Goal: Entertainment & Leisure: Browse casually

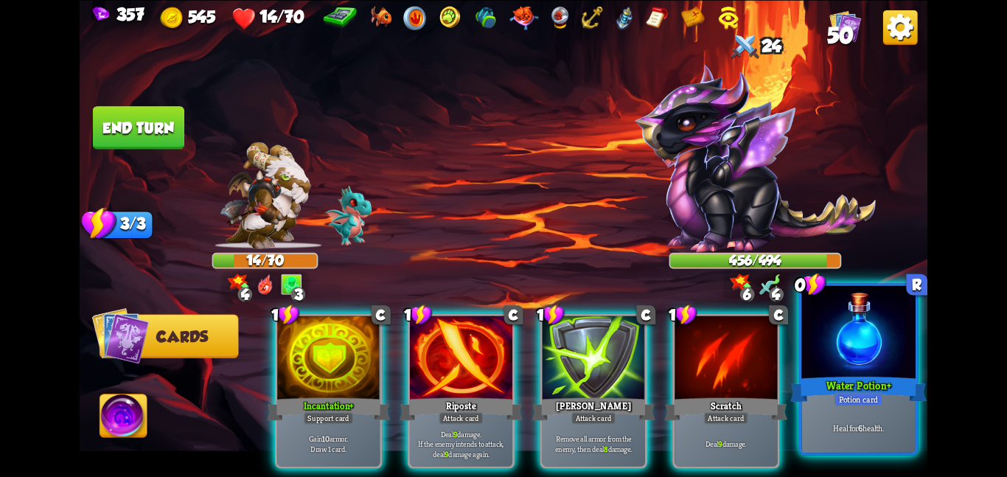
click at [857, 329] on div at bounding box center [859, 333] width 114 height 96
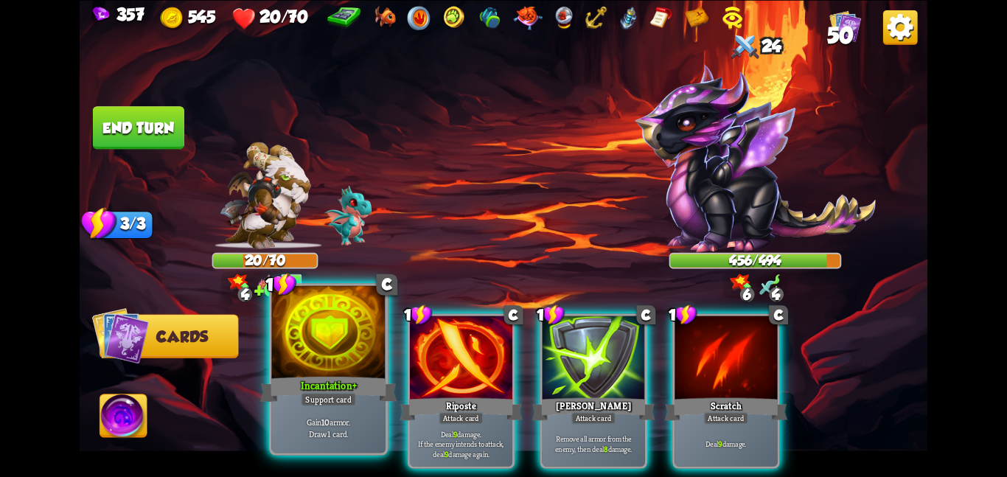
click at [350, 344] on div at bounding box center [328, 333] width 114 height 96
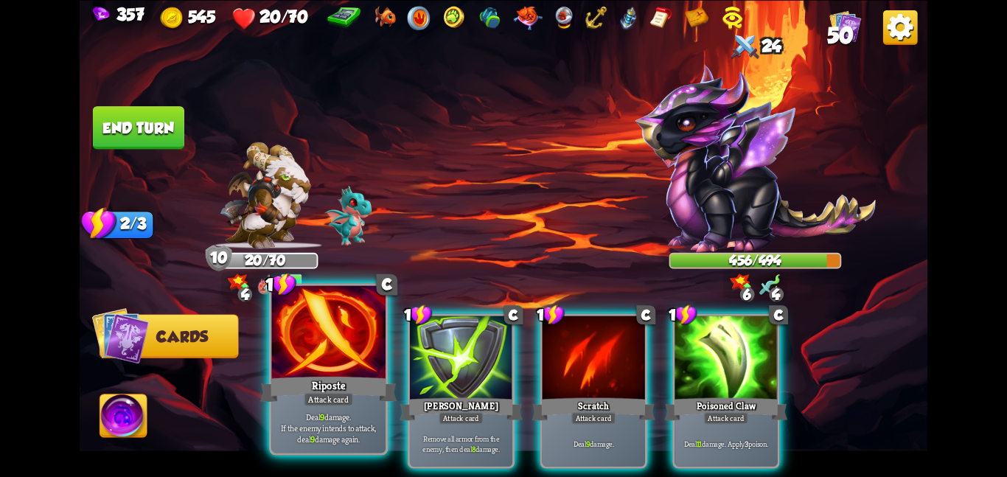
click at [329, 395] on div "Attack card" at bounding box center [328, 399] width 49 height 14
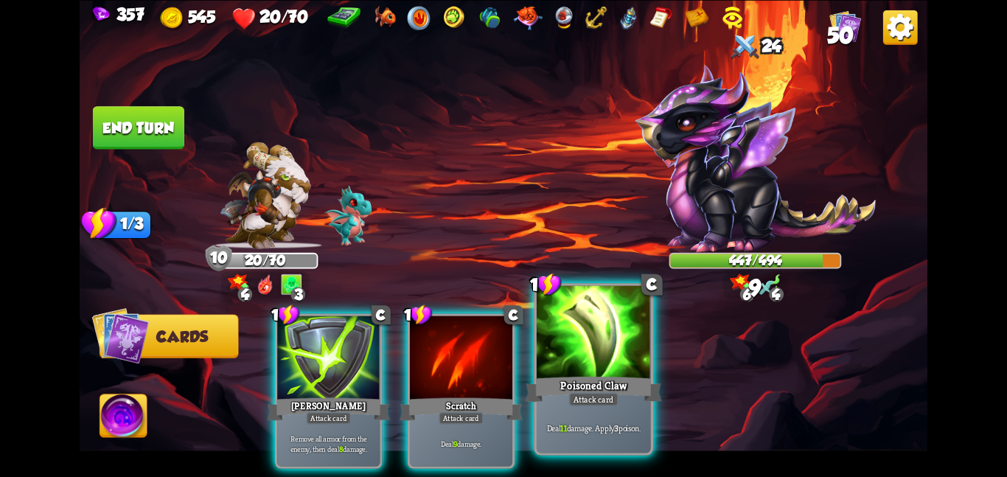
click at [561, 336] on div at bounding box center [594, 333] width 114 height 96
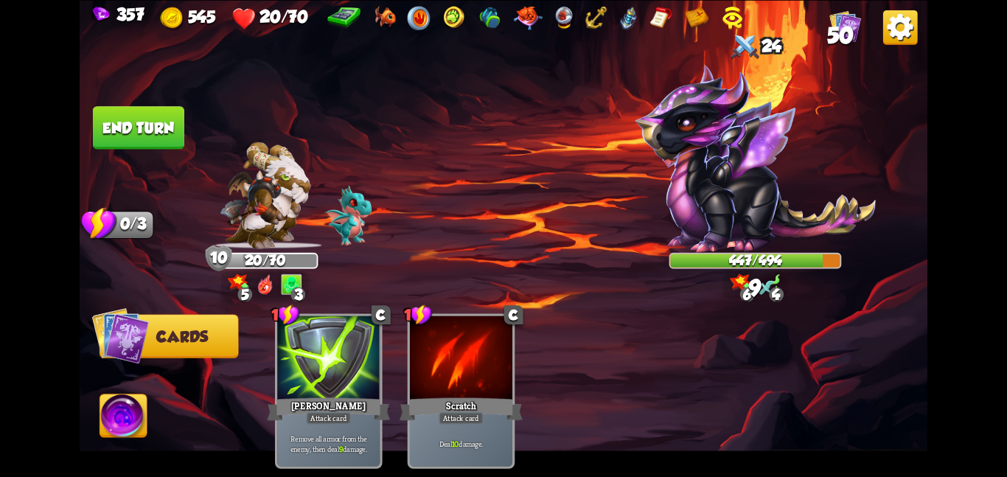
click at [134, 421] on img at bounding box center [123, 419] width 47 height 48
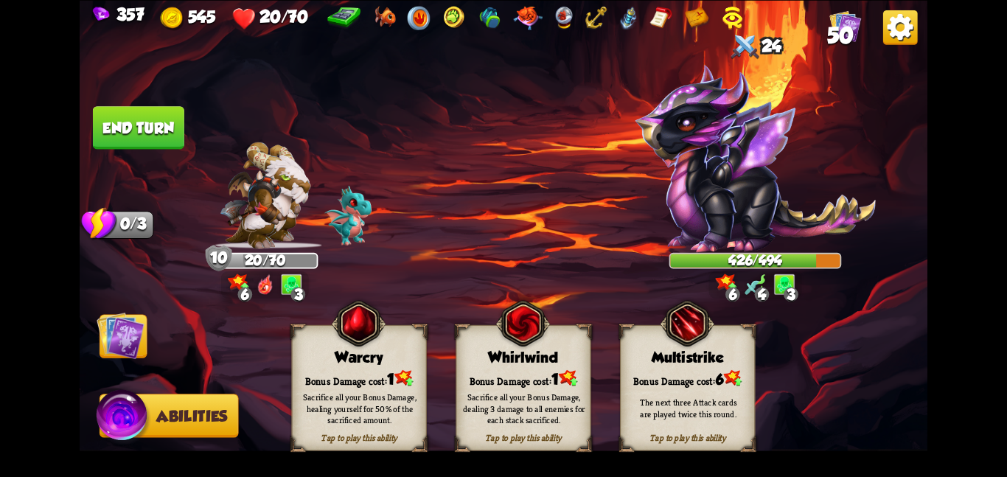
click at [313, 369] on div "Bonus Damage cost: 1" at bounding box center [359, 378] width 134 height 19
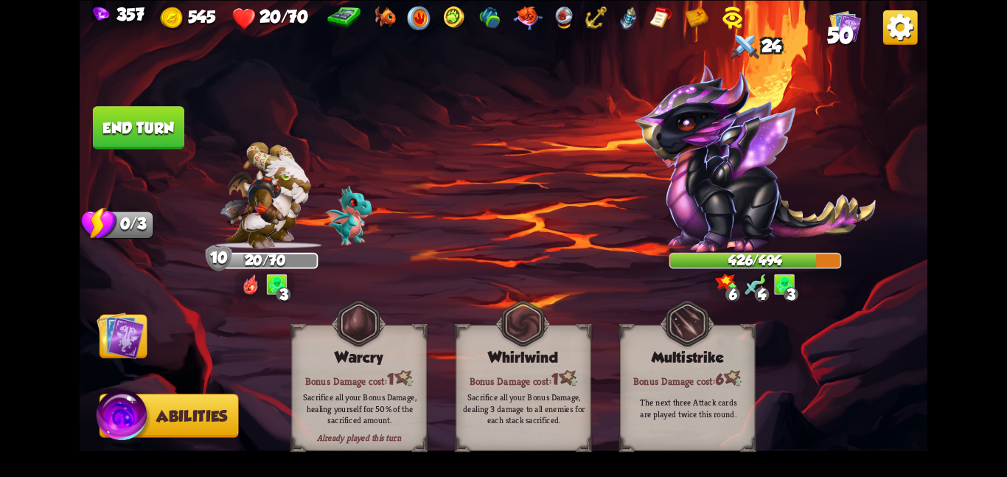
click at [119, 336] on img at bounding box center [121, 335] width 48 height 48
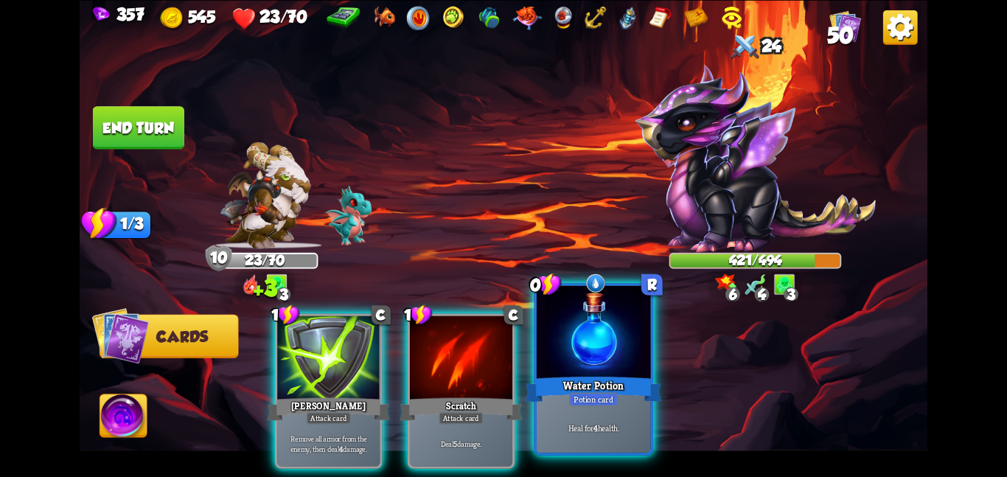
click at [653, 409] on div "0 R Water Potion Potion card Heal for 4 health." at bounding box center [593, 369] width 119 height 173
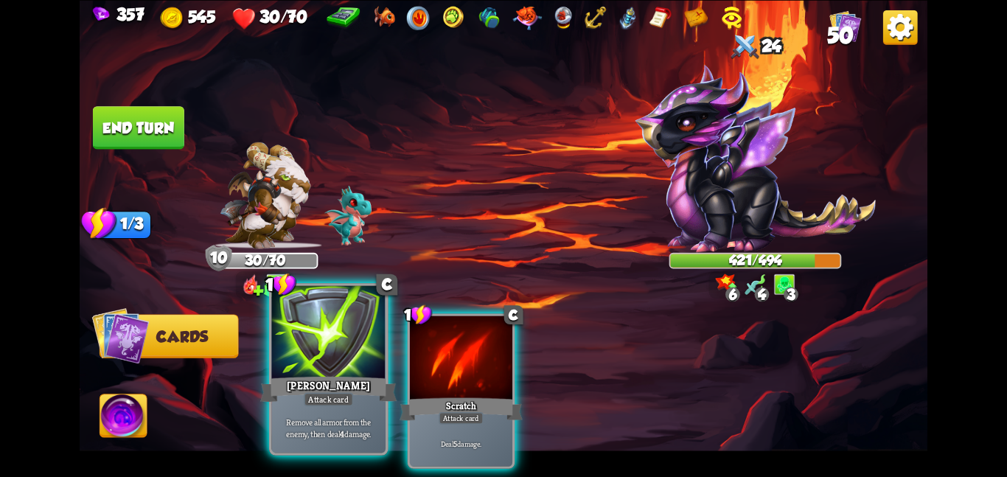
click at [355, 356] on div at bounding box center [328, 333] width 114 height 96
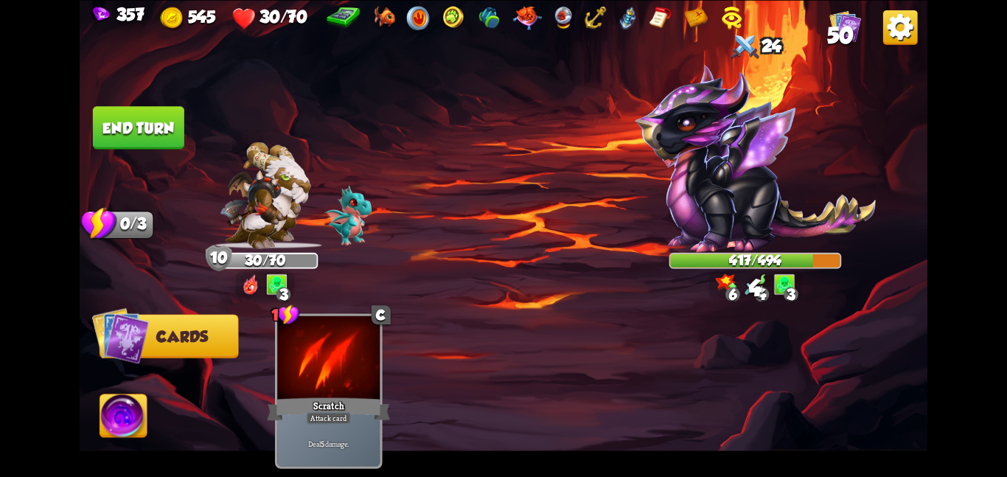
click at [129, 128] on button "End turn" at bounding box center [138, 127] width 91 height 43
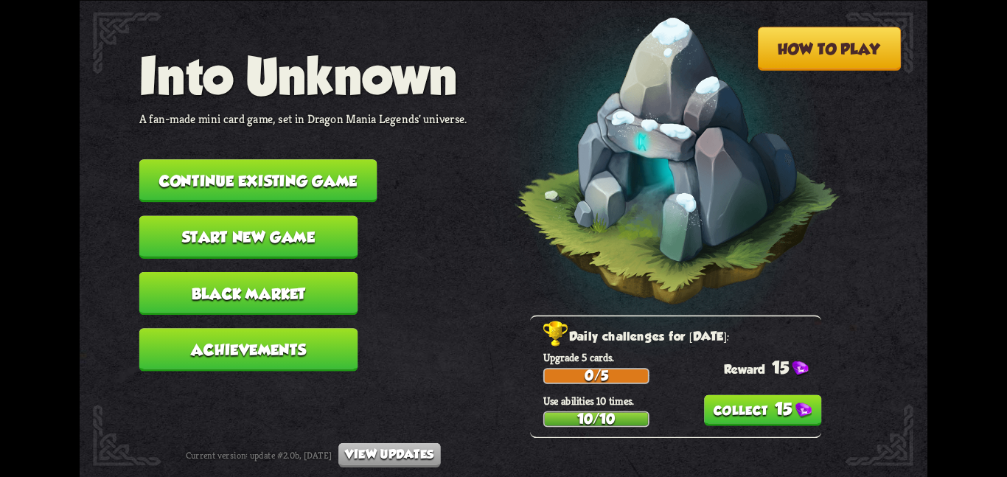
click at [713, 404] on button "15" at bounding box center [763, 410] width 118 height 31
click at [300, 167] on button "Continue existing game" at bounding box center [258, 180] width 238 height 43
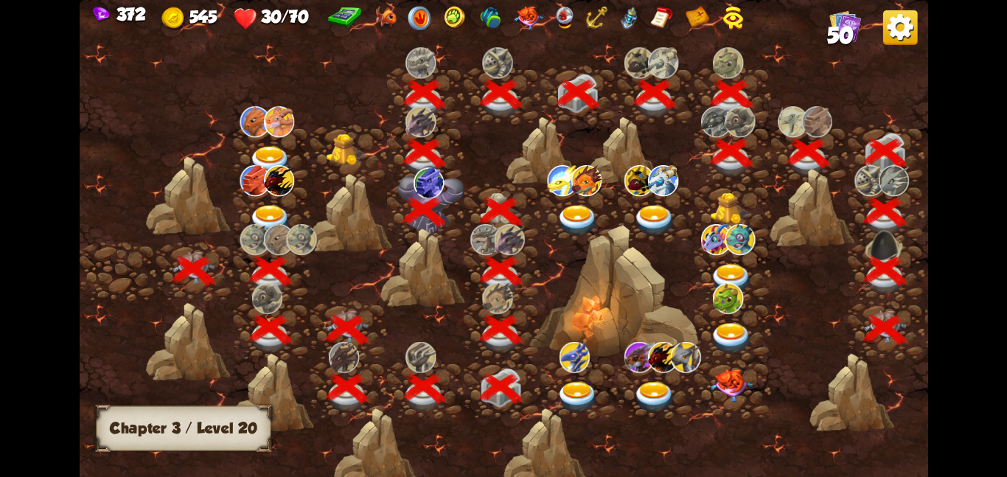
scroll to position [0, 224]
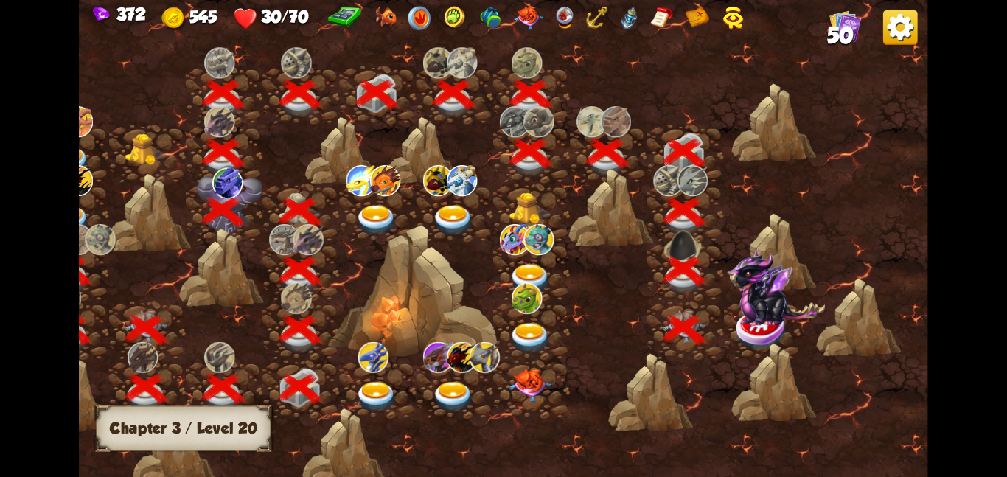
click at [736, 302] on img at bounding box center [776, 287] width 98 height 77
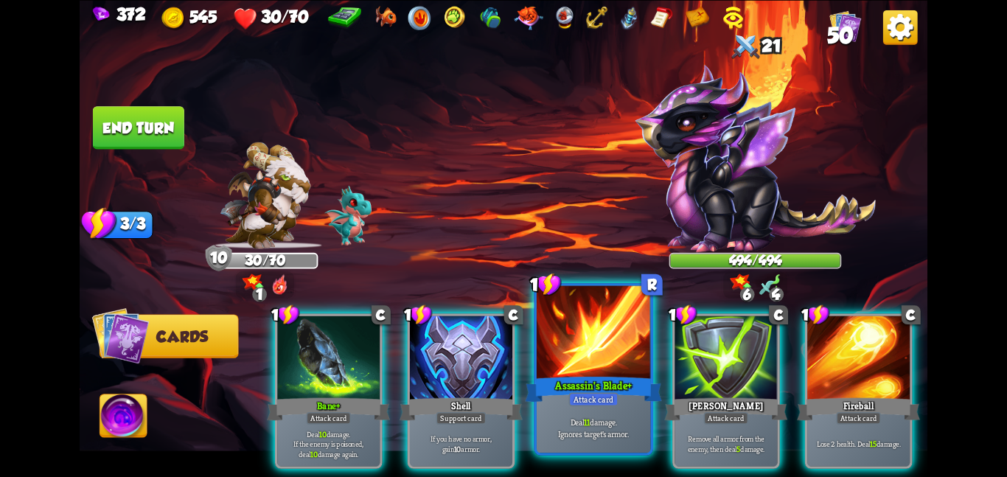
click at [604, 380] on div "Assassin's Blade+" at bounding box center [593, 389] width 136 height 30
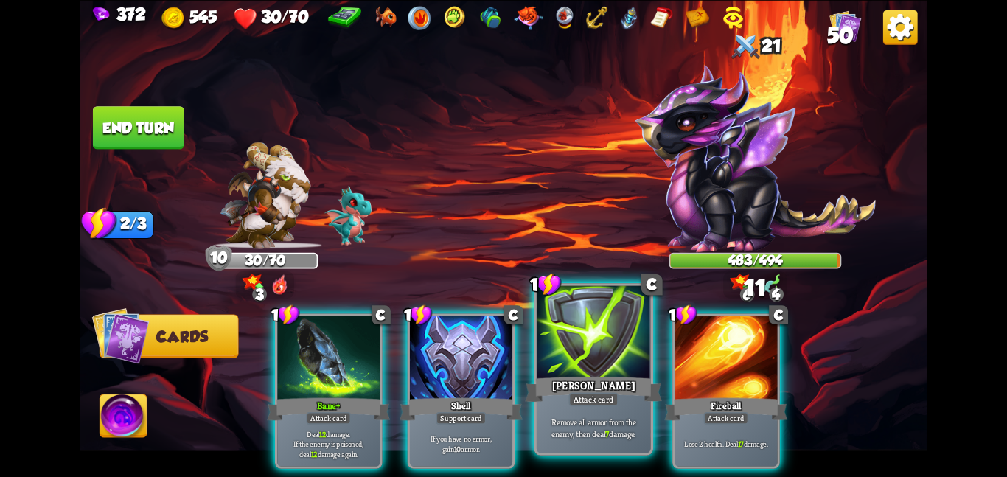
click at [595, 375] on div "Pierce" at bounding box center [593, 389] width 136 height 30
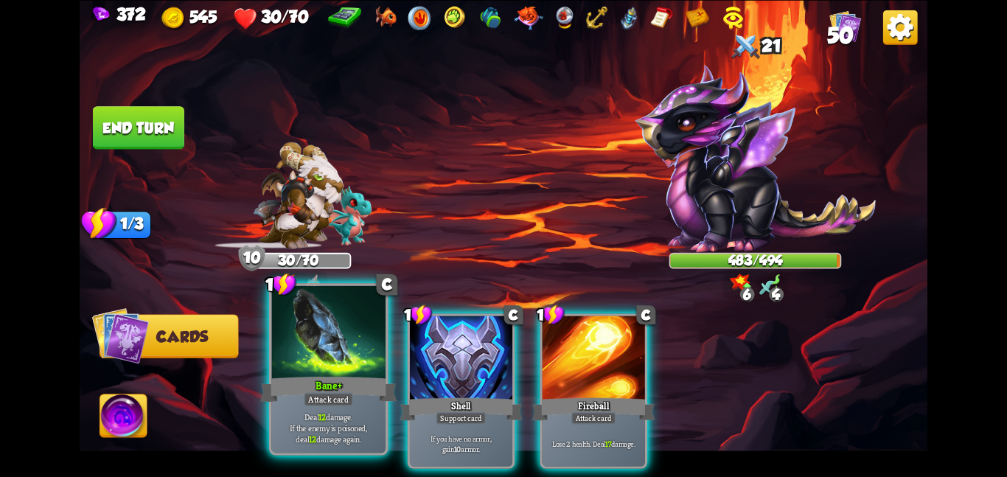
click at [361, 352] on div at bounding box center [328, 333] width 114 height 96
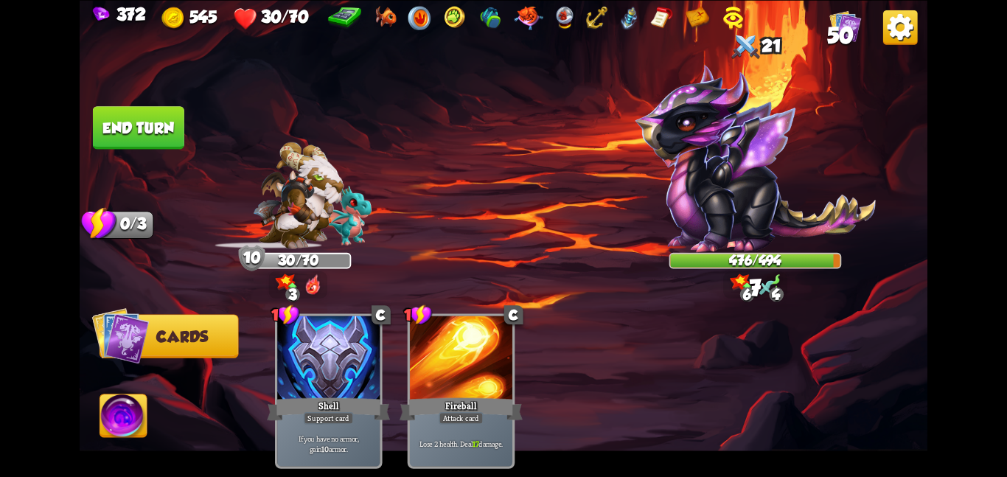
click at [121, 401] on img at bounding box center [123, 419] width 47 height 48
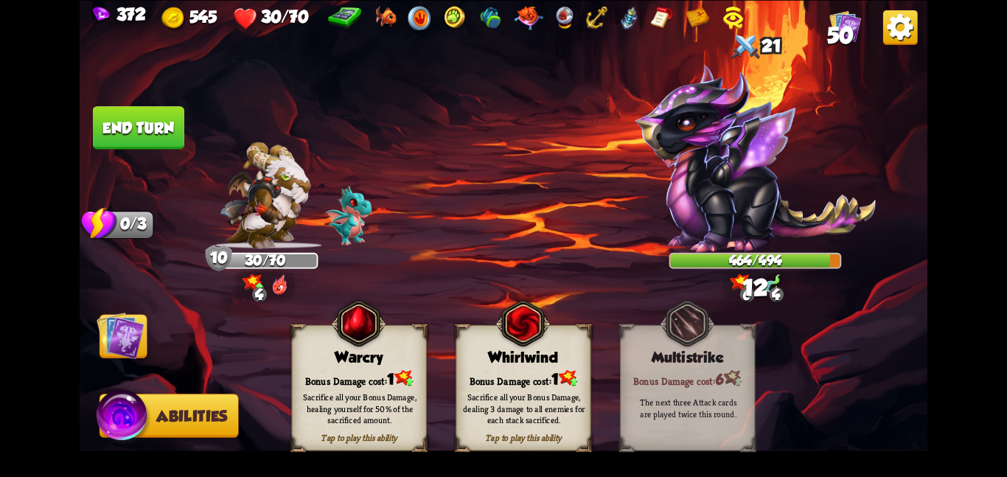
click at [324, 398] on div "Sacrifice all your Bonus Damage, healing yourself for 50% of the sacrificed amo…" at bounding box center [360, 409] width 122 height 34
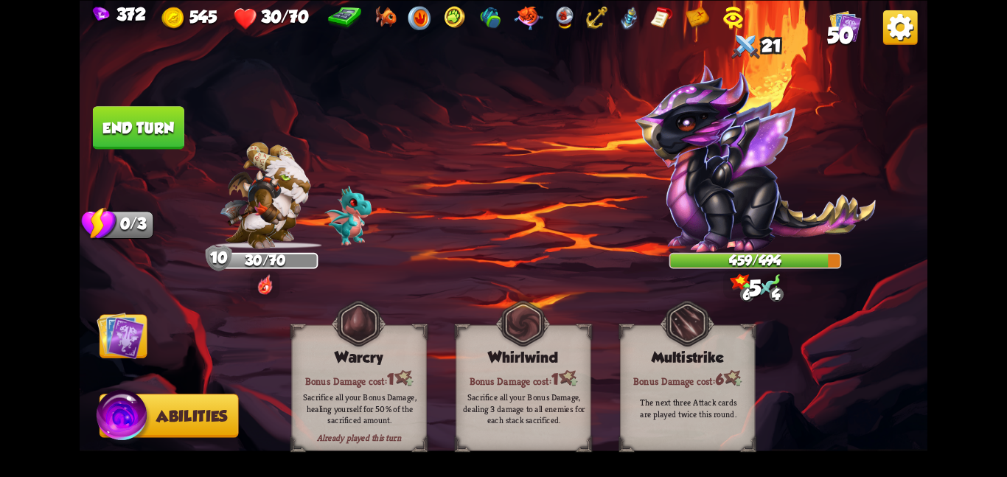
click at [117, 341] on img at bounding box center [121, 335] width 48 height 48
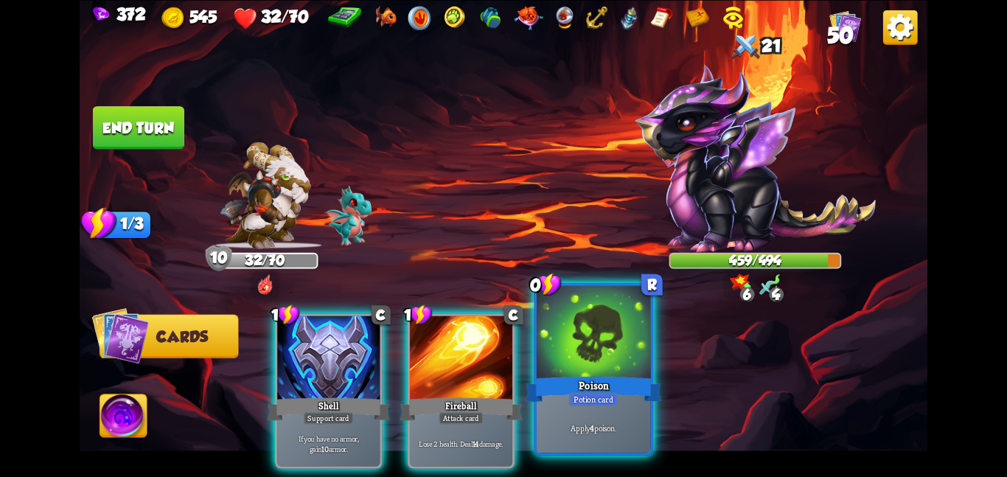
click at [544, 344] on div at bounding box center [594, 333] width 114 height 96
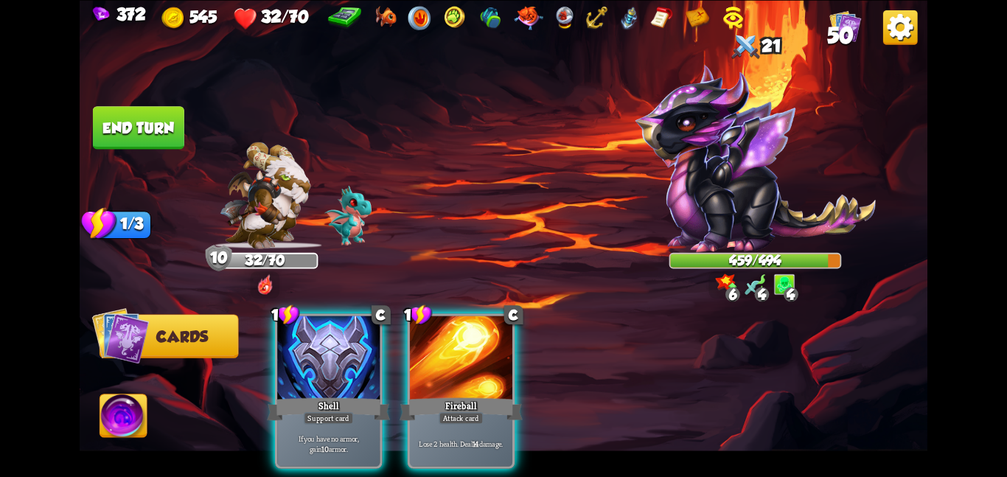
click at [110, 110] on button "End turn" at bounding box center [138, 127] width 92 height 44
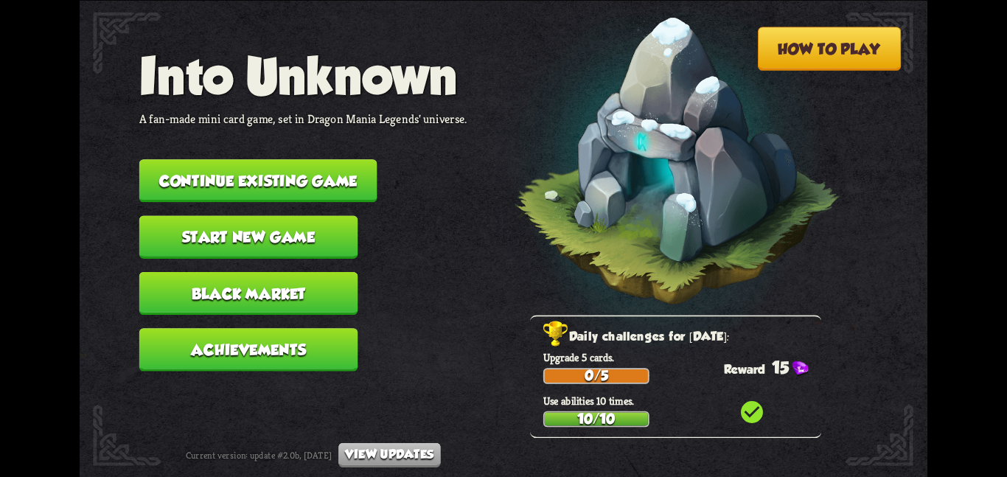
click at [327, 167] on button "Continue existing game" at bounding box center [258, 180] width 238 height 43
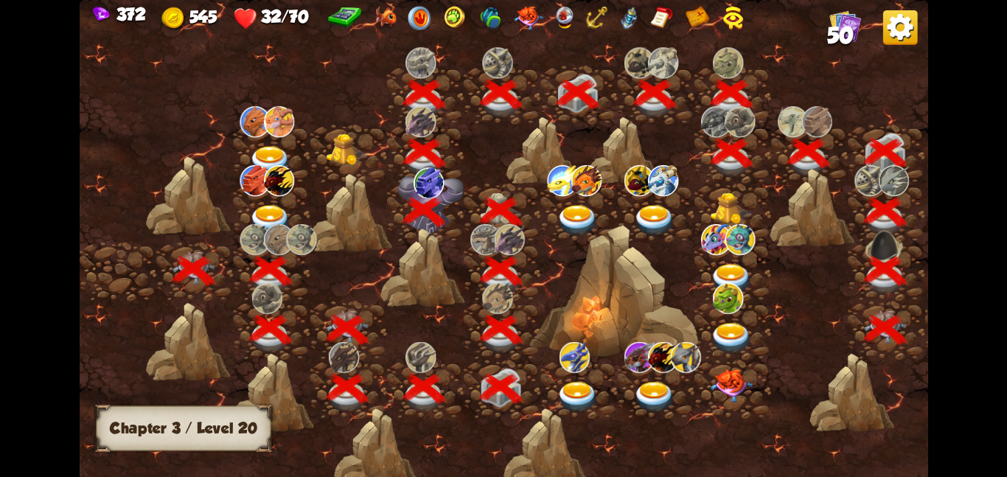
scroll to position [0, 224]
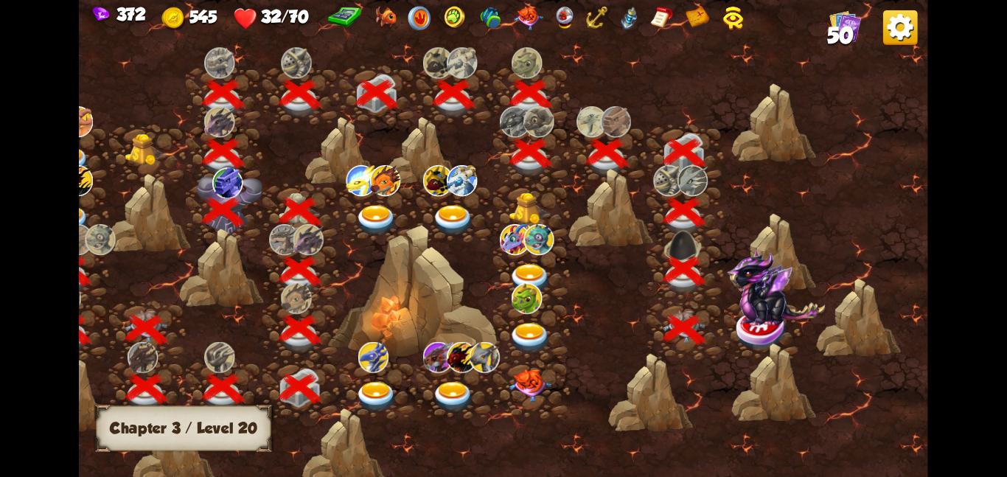
click at [729, 324] on div at bounding box center [761, 329] width 77 height 59
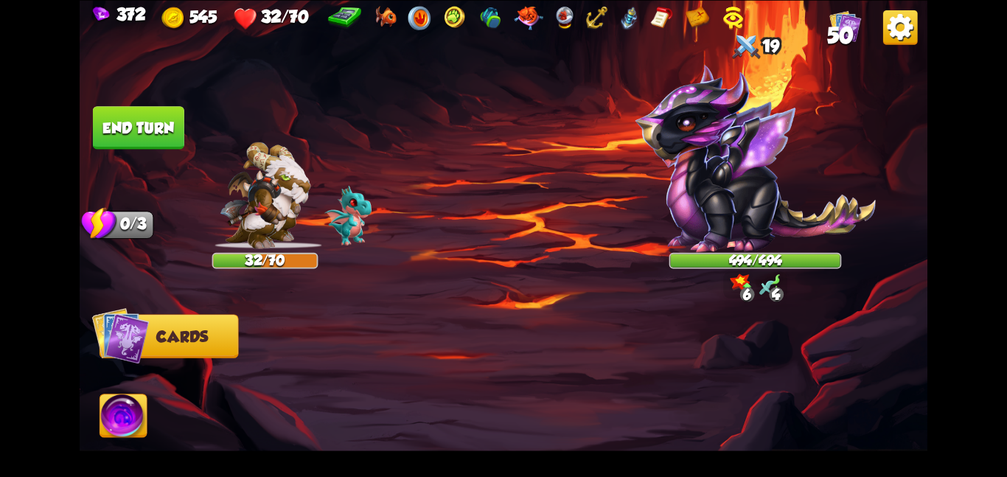
click at [582, 276] on div at bounding box center [588, 371] width 678 height 212
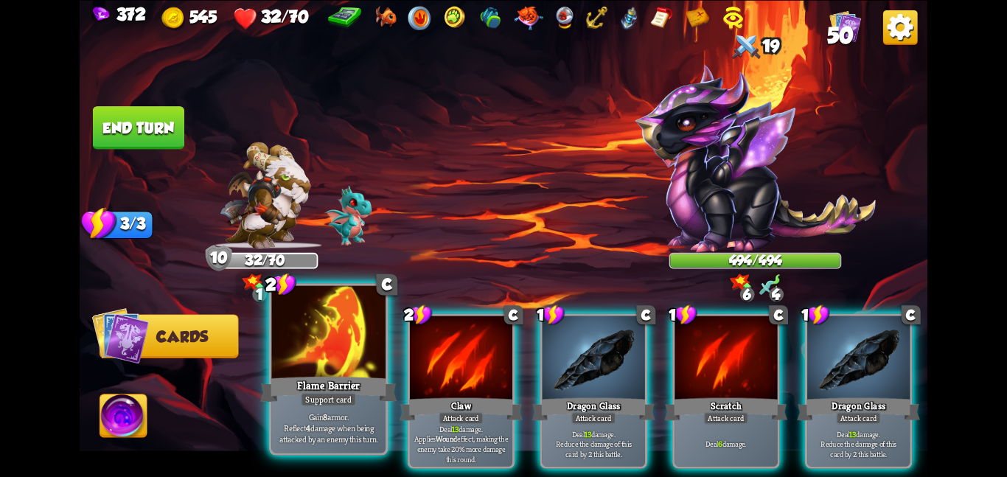
click at [315, 355] on div at bounding box center [328, 333] width 114 height 96
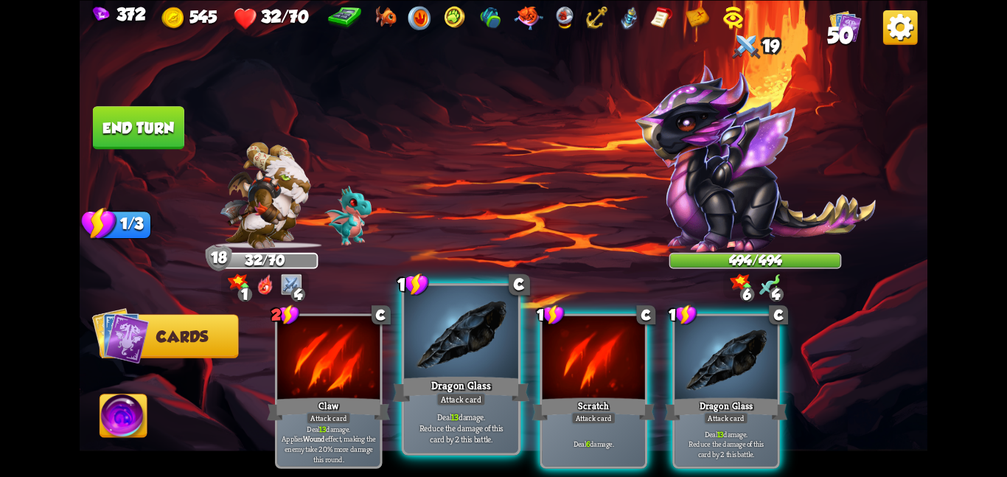
click at [452, 322] on div at bounding box center [461, 333] width 114 height 96
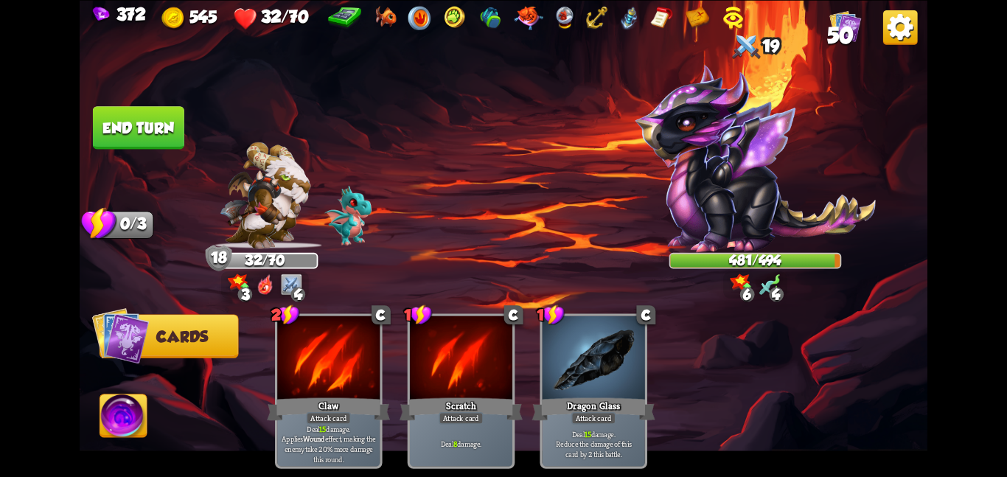
click at [181, 133] on button "End turn" at bounding box center [138, 127] width 91 height 43
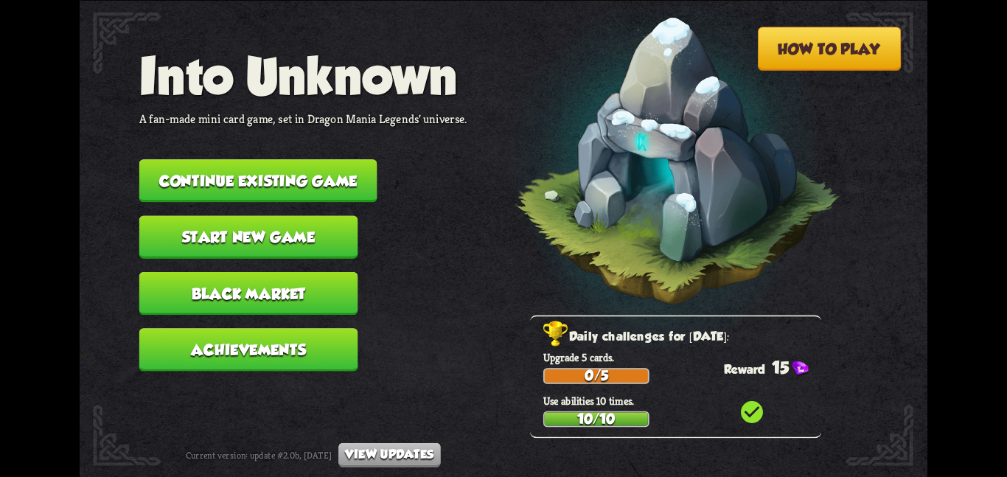
click at [330, 161] on button "Continue existing game" at bounding box center [258, 180] width 238 height 43
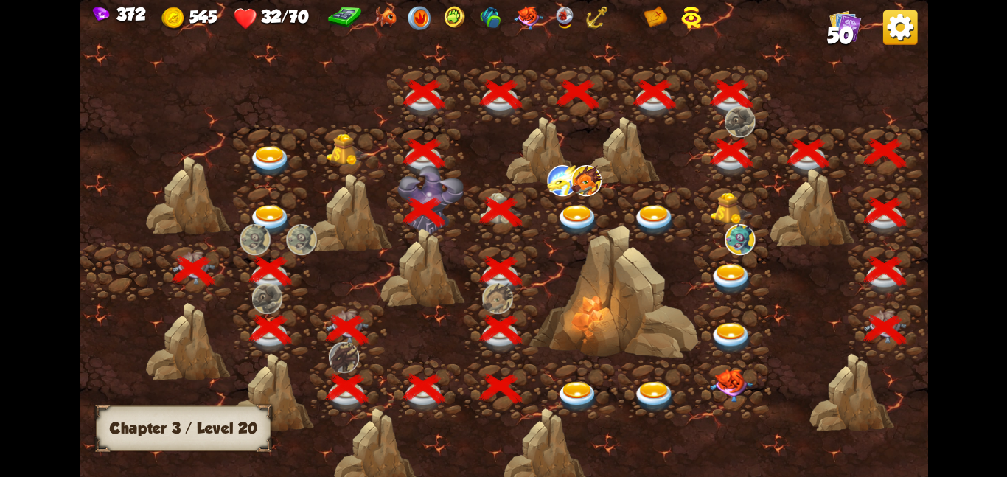
scroll to position [0, 224]
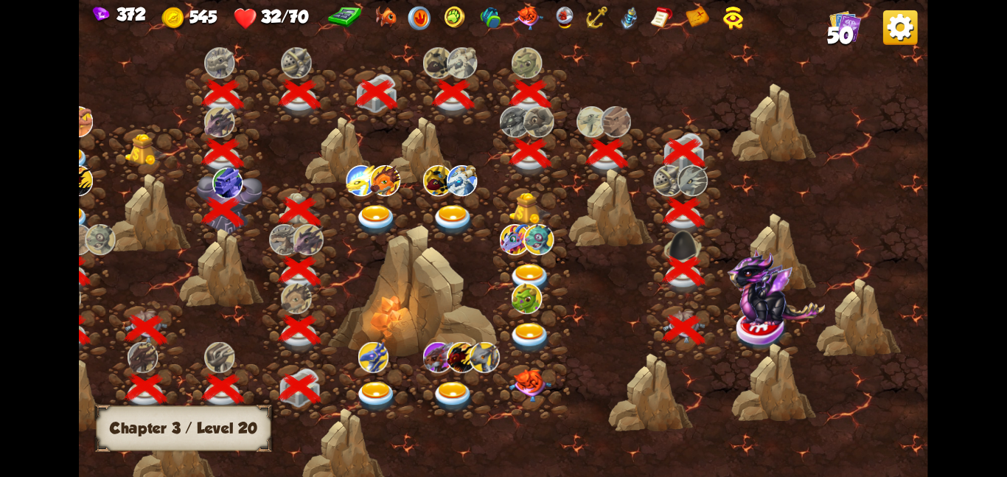
click at [762, 302] on img at bounding box center [776, 287] width 98 height 77
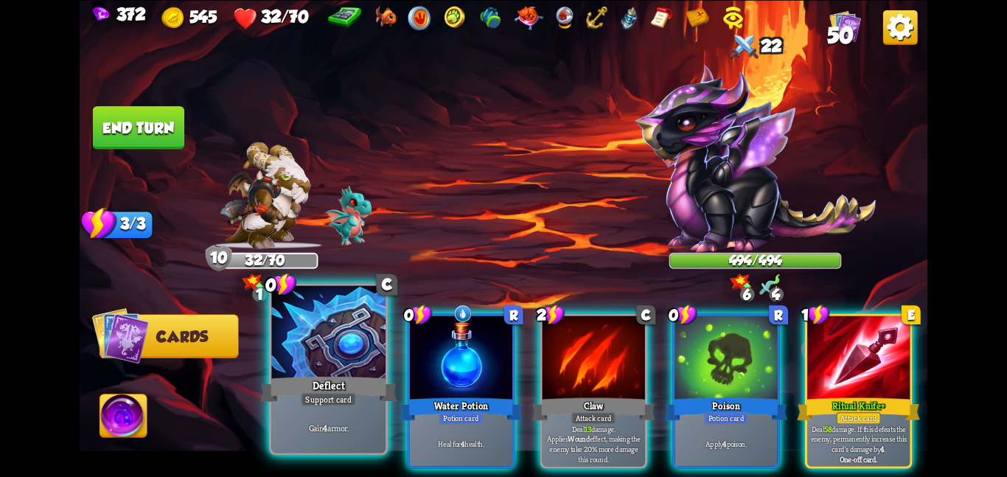
click at [371, 357] on div at bounding box center [328, 333] width 114 height 96
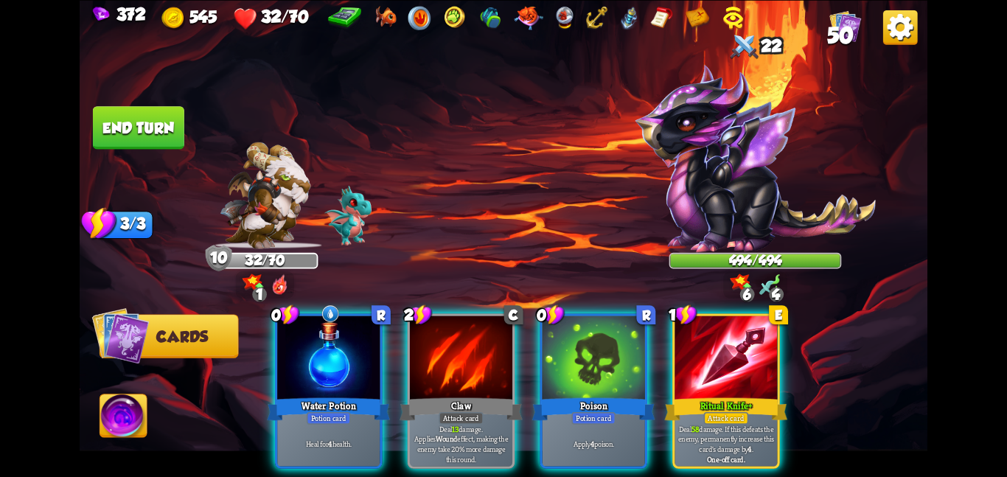
click at [371, 357] on div at bounding box center [328, 359] width 102 height 86
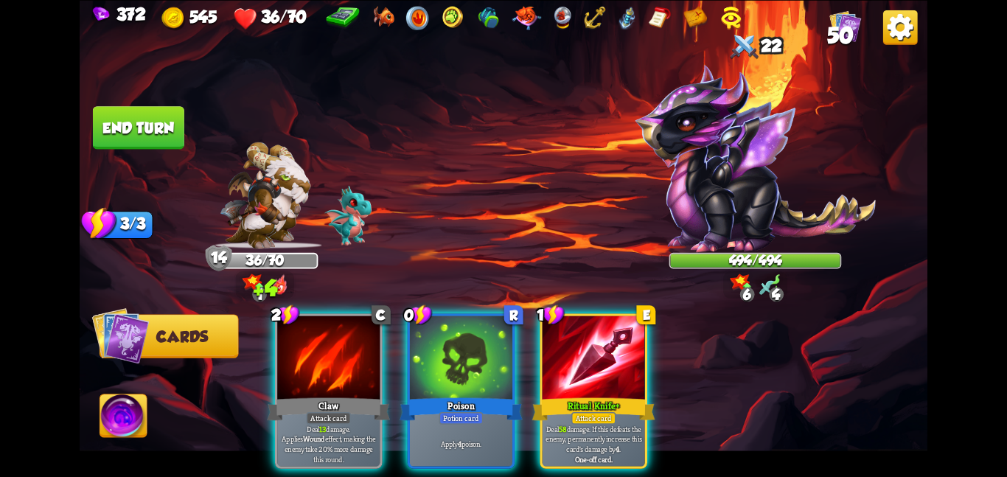
click at [371, 357] on div at bounding box center [328, 359] width 102 height 86
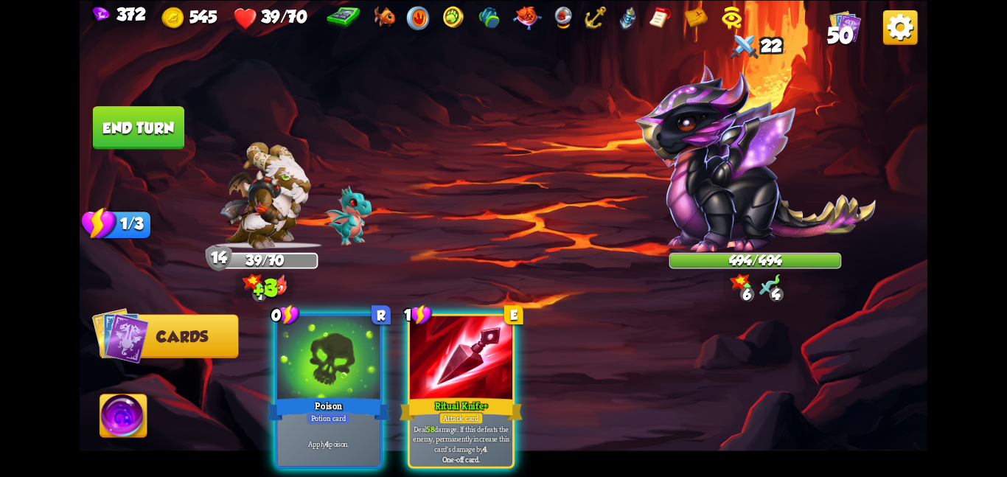
click at [371, 357] on div at bounding box center [328, 359] width 102 height 86
click at [410, 357] on div at bounding box center [461, 359] width 102 height 86
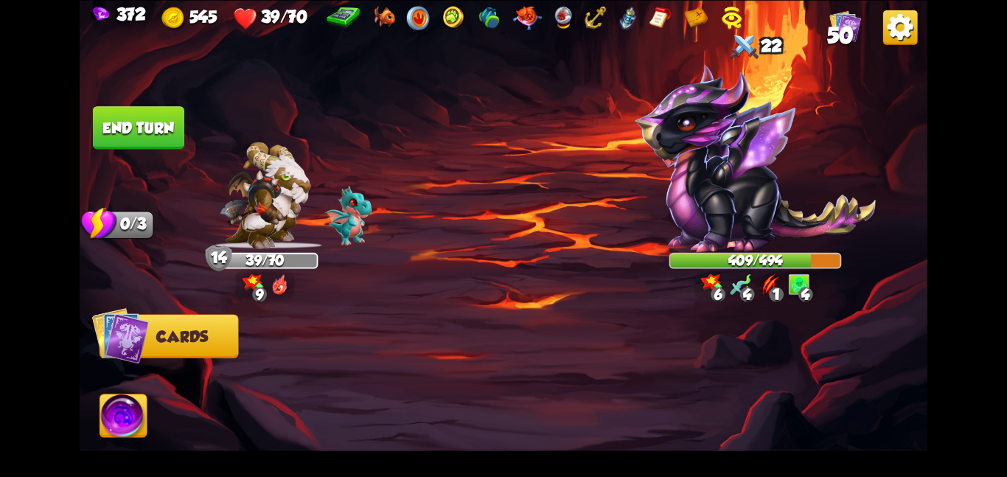
click at [118, 409] on img at bounding box center [123, 419] width 47 height 48
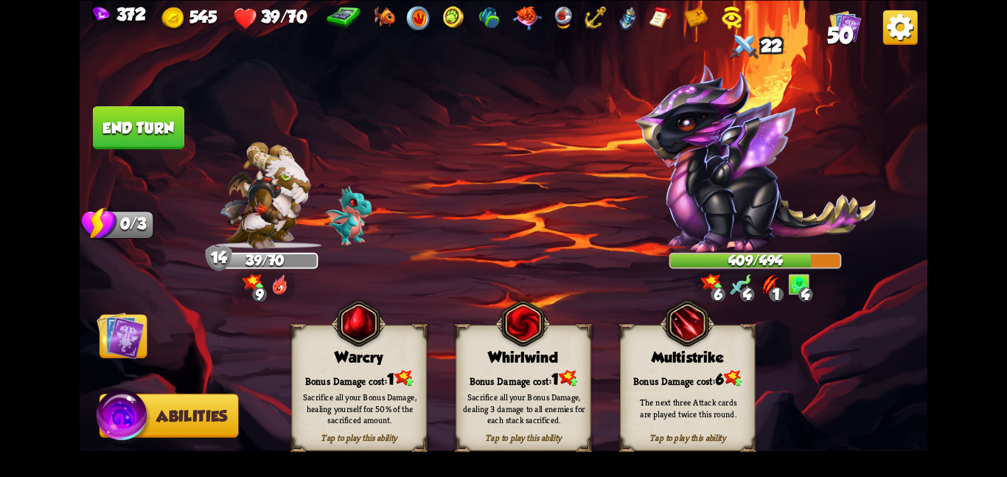
click at [349, 351] on img at bounding box center [359, 323] width 55 height 55
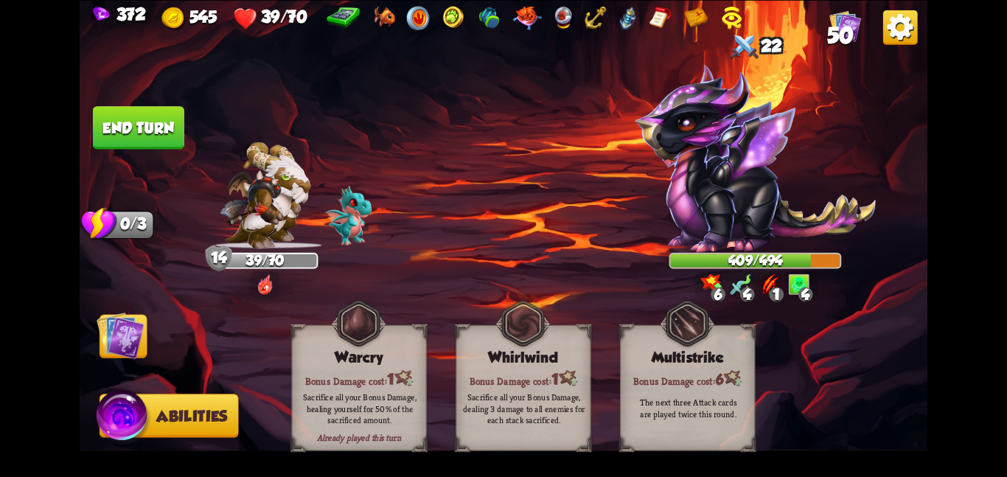
click at [129, 343] on img at bounding box center [121, 335] width 48 height 48
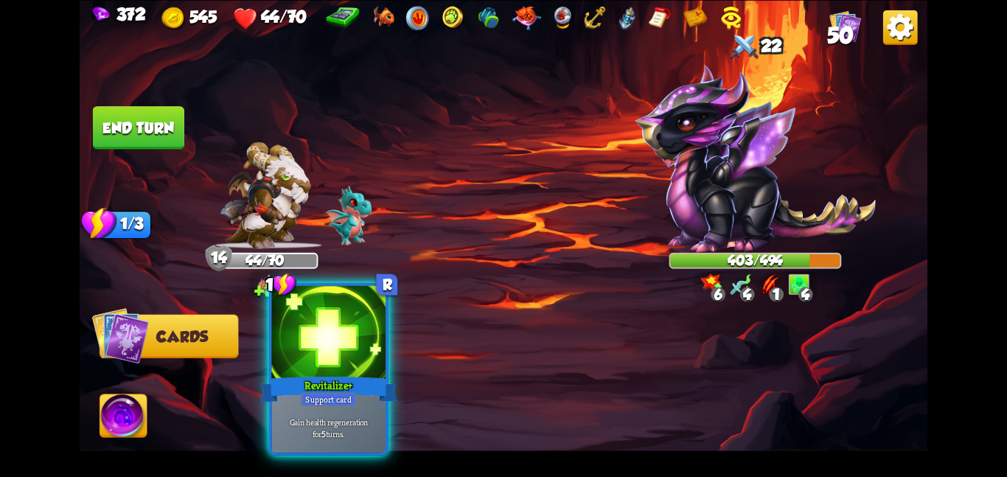
click at [315, 359] on div at bounding box center [328, 333] width 114 height 96
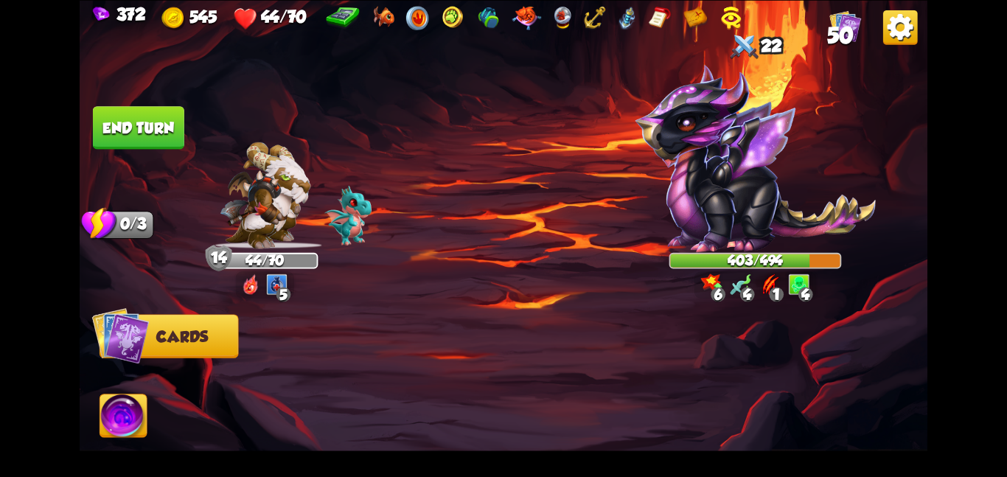
click at [144, 121] on button "End turn" at bounding box center [138, 127] width 91 height 43
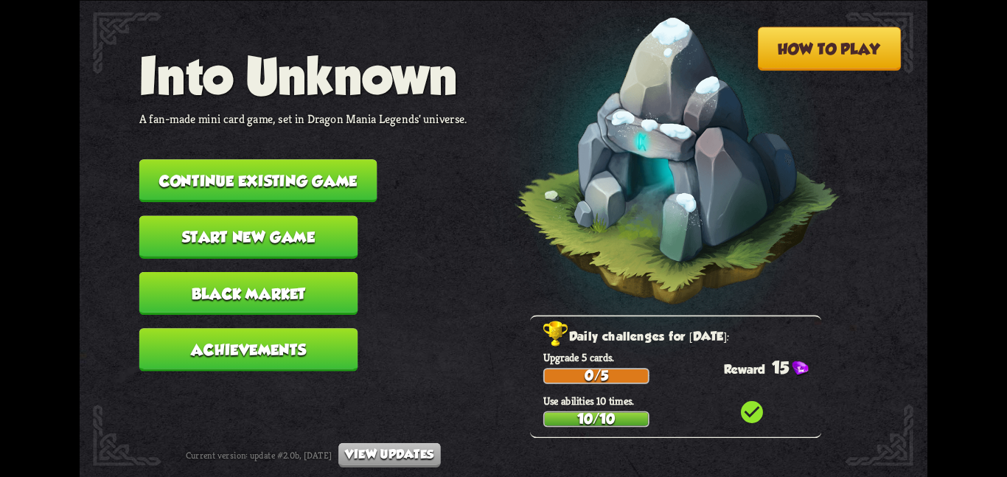
click at [264, 159] on button "Continue existing game" at bounding box center [258, 180] width 238 height 43
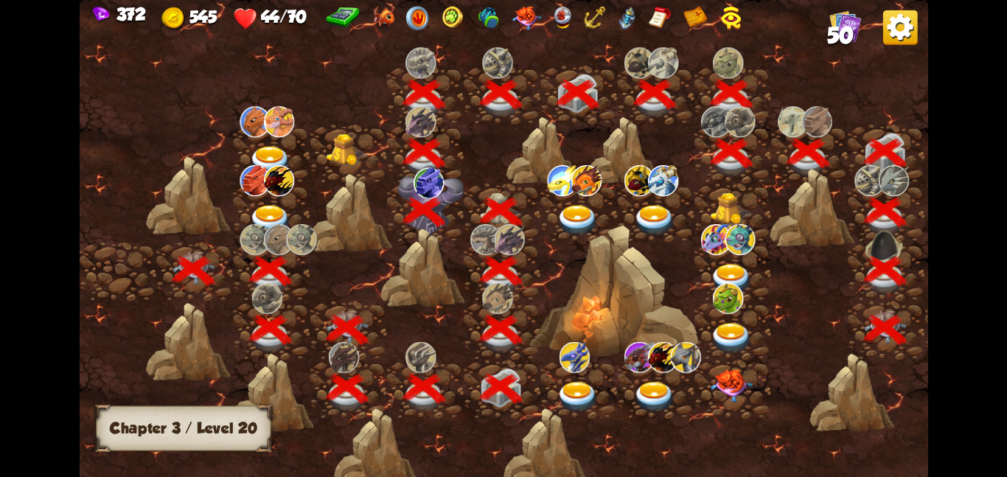
scroll to position [0, 224]
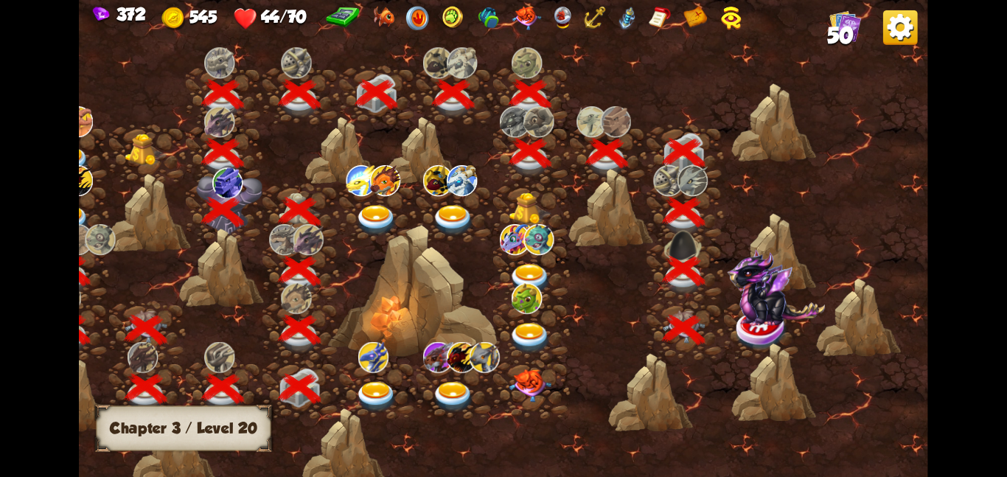
click at [752, 305] on img at bounding box center [776, 287] width 98 height 77
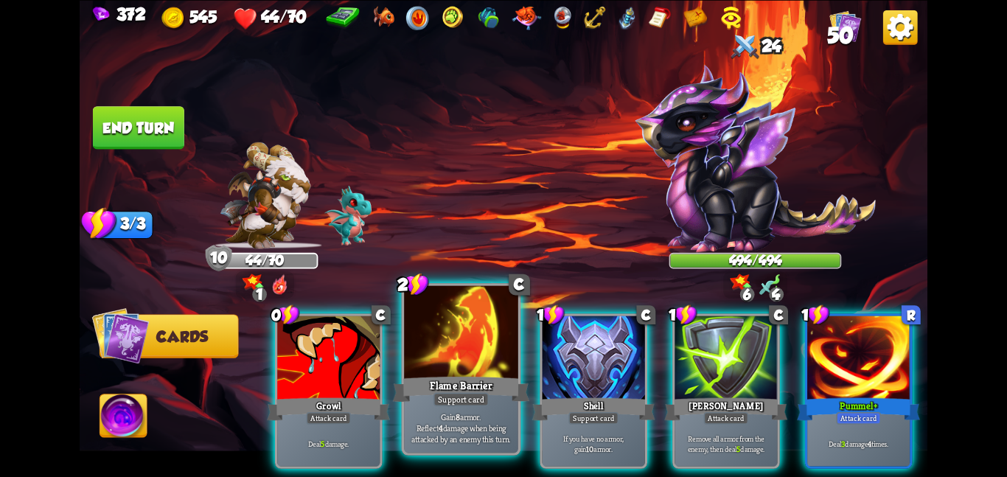
click at [496, 368] on div at bounding box center [461, 333] width 114 height 96
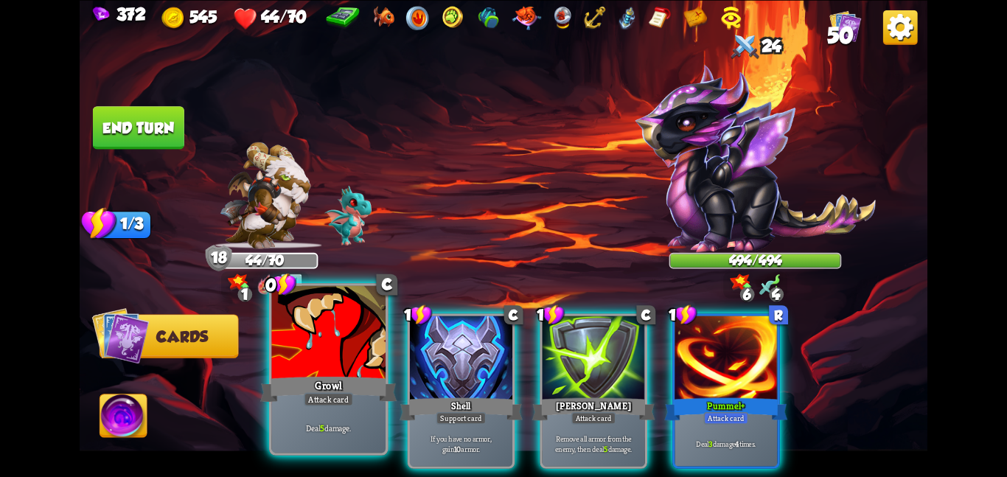
click at [355, 350] on div at bounding box center [328, 333] width 114 height 96
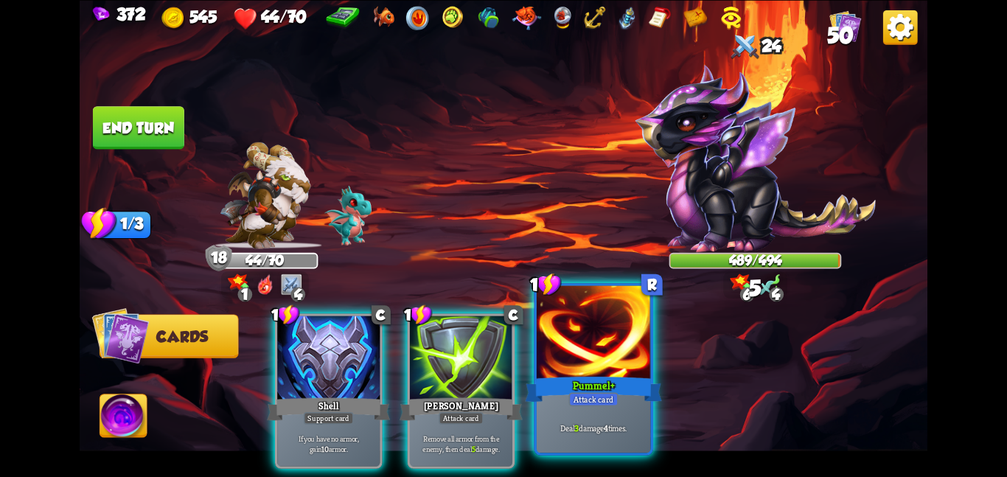
click at [550, 368] on div at bounding box center [594, 333] width 114 height 96
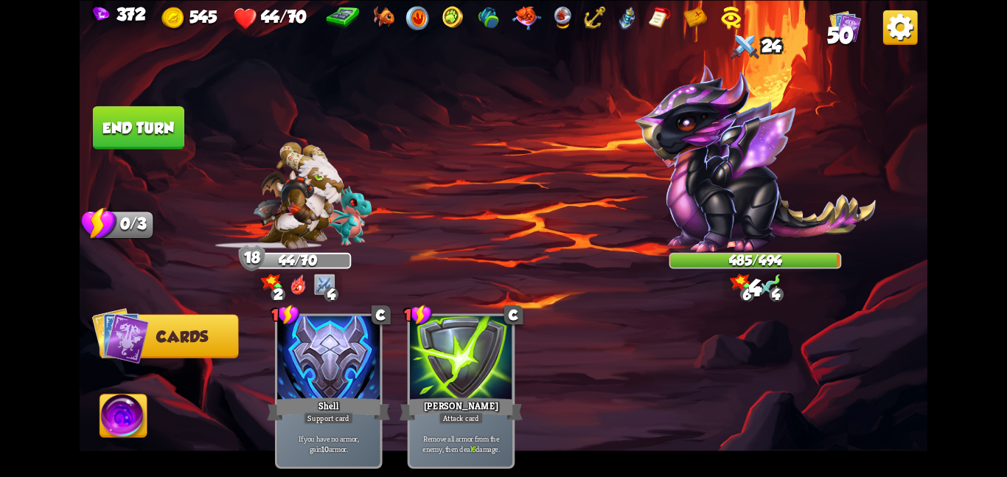
click at [142, 403] on img at bounding box center [123, 419] width 47 height 48
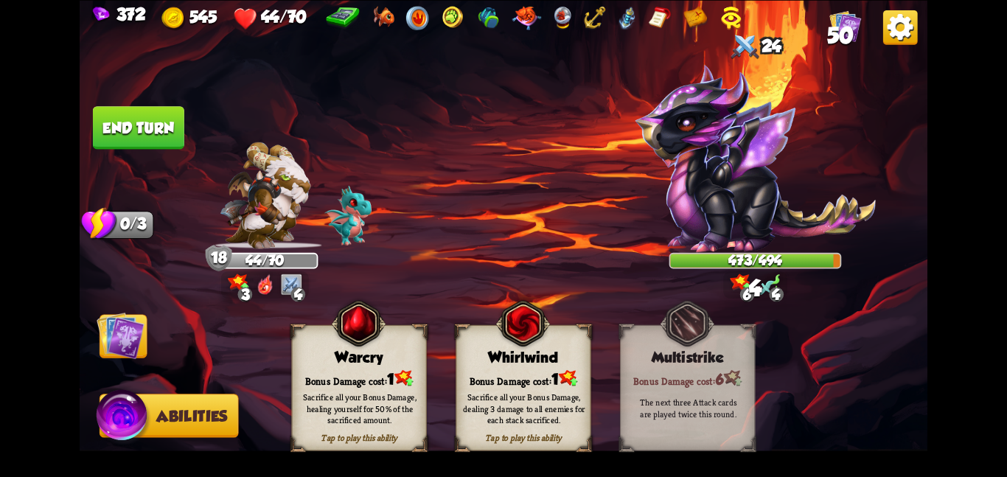
click at [358, 375] on div "Bonus Damage cost: 1" at bounding box center [359, 378] width 134 height 19
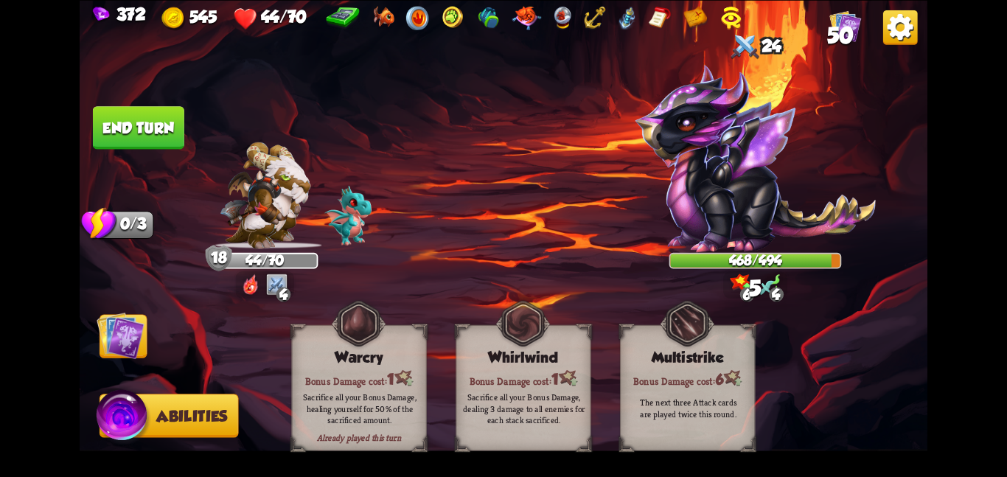
click at [113, 322] on img at bounding box center [121, 335] width 48 height 48
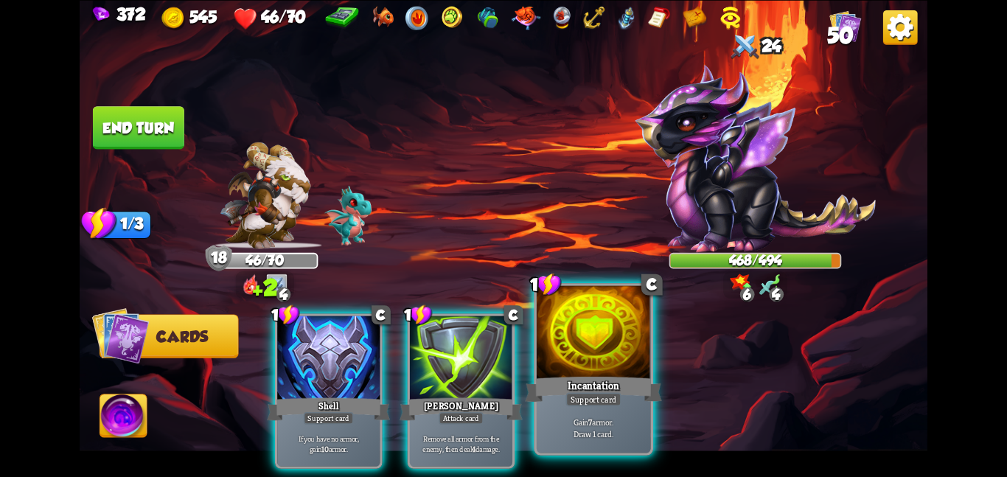
click at [585, 364] on div at bounding box center [594, 333] width 114 height 96
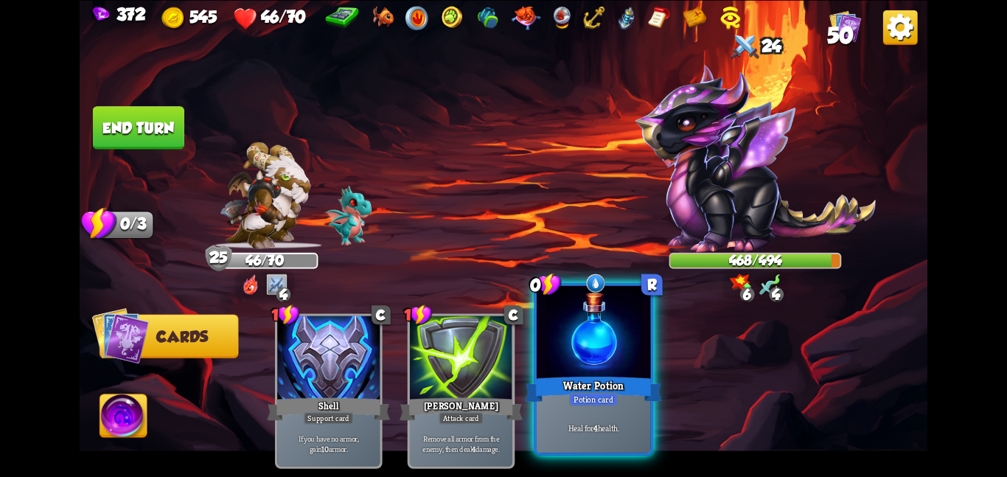
click at [562, 350] on div at bounding box center [594, 333] width 114 height 96
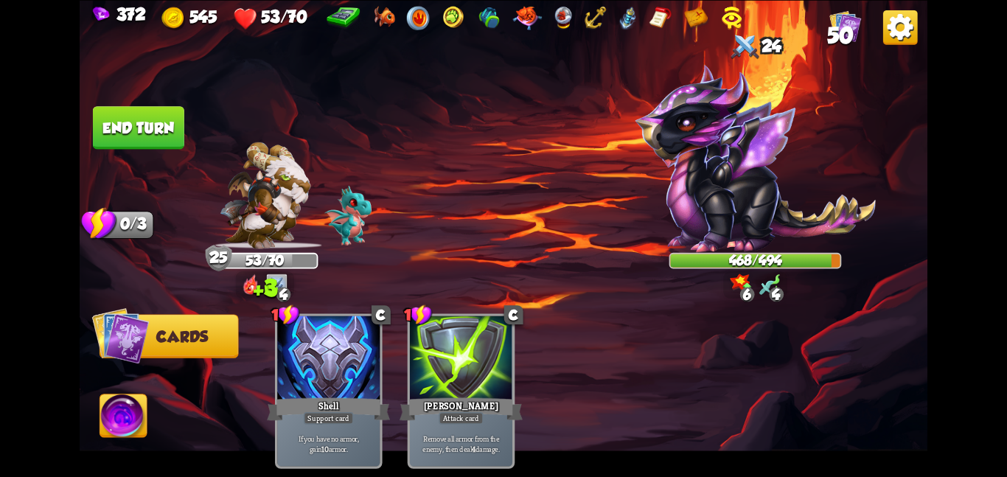
click at [174, 137] on button "End turn" at bounding box center [138, 127] width 91 height 43
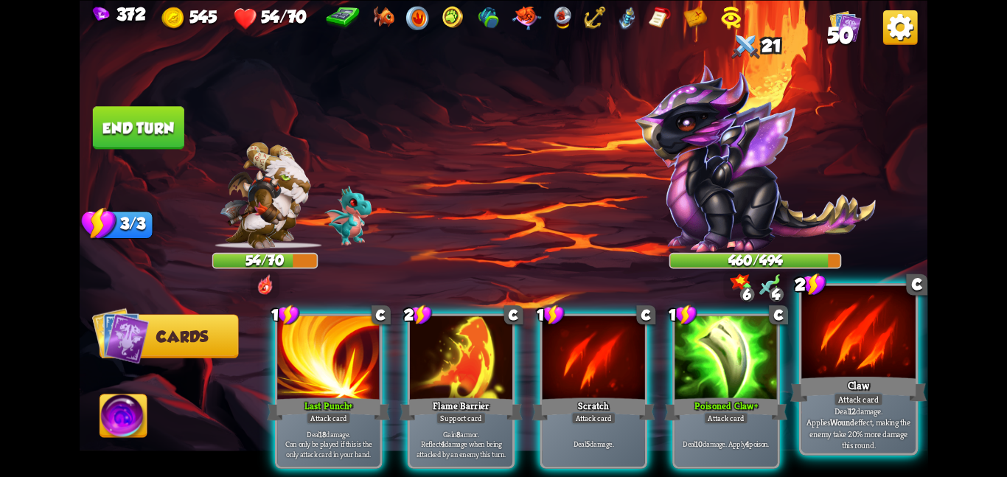
click at [821, 343] on div at bounding box center [859, 333] width 114 height 96
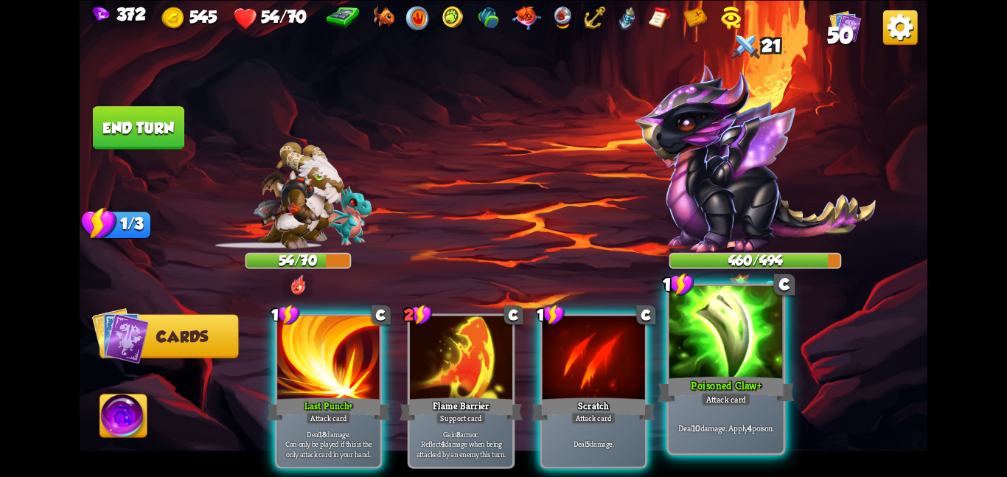
click at [746, 349] on div at bounding box center [727, 333] width 114 height 96
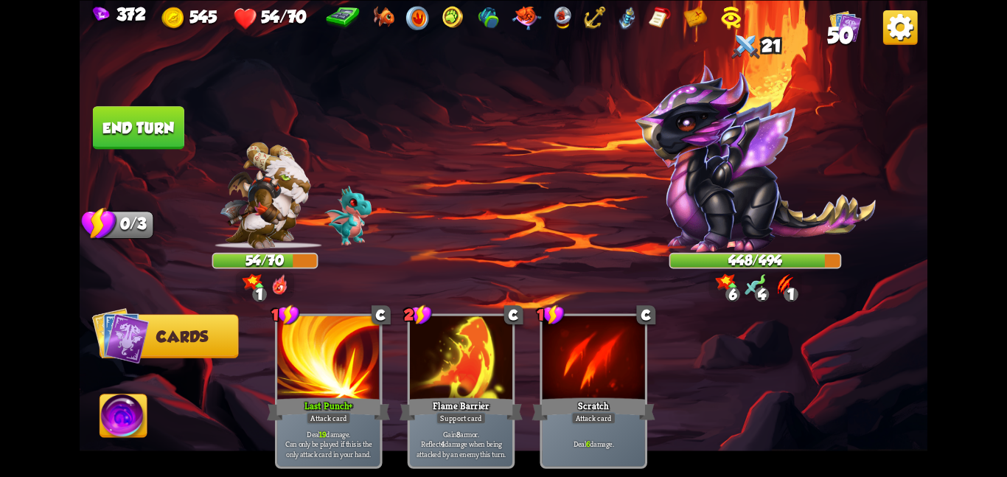
click at [140, 420] on img at bounding box center [123, 419] width 47 height 48
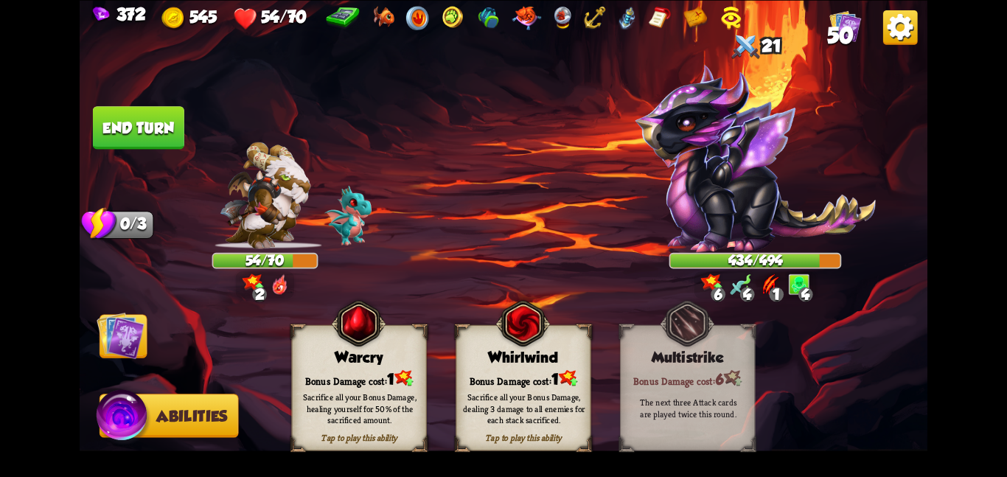
click at [369, 372] on div "Bonus Damage cost: 1" at bounding box center [359, 378] width 134 height 19
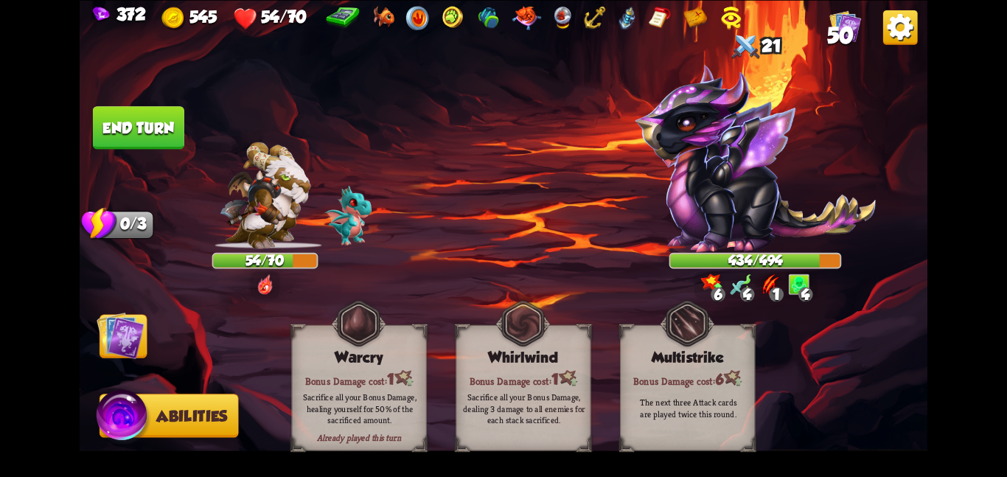
click at [141, 338] on img at bounding box center [121, 335] width 48 height 48
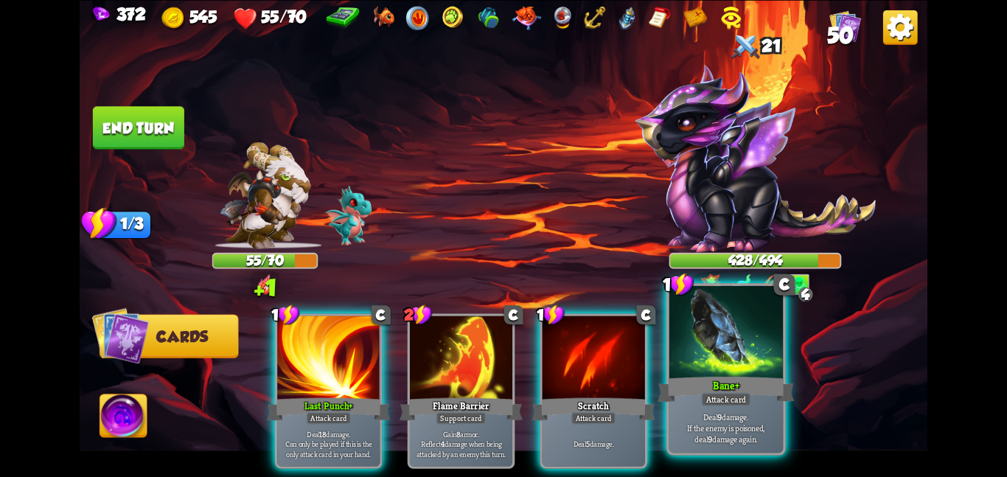
click at [723, 377] on div "Bane+" at bounding box center [726, 389] width 136 height 30
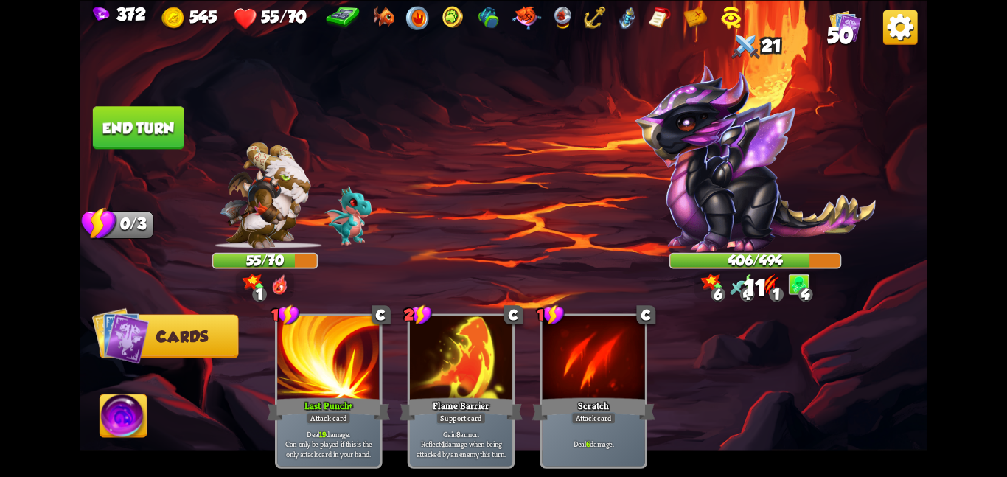
click at [167, 122] on button "End turn" at bounding box center [138, 127] width 91 height 43
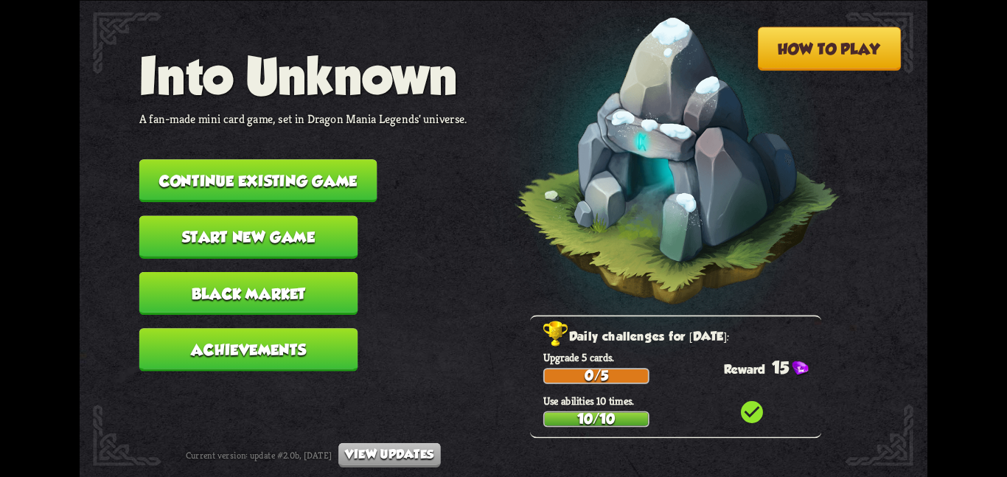
click at [279, 132] on nav "Into Unknown A fan-made mini card game, set in Dragon Mania Legends' universe. …" at bounding box center [303, 215] width 328 height 338
click at [281, 168] on button "Continue existing game" at bounding box center [258, 180] width 238 height 43
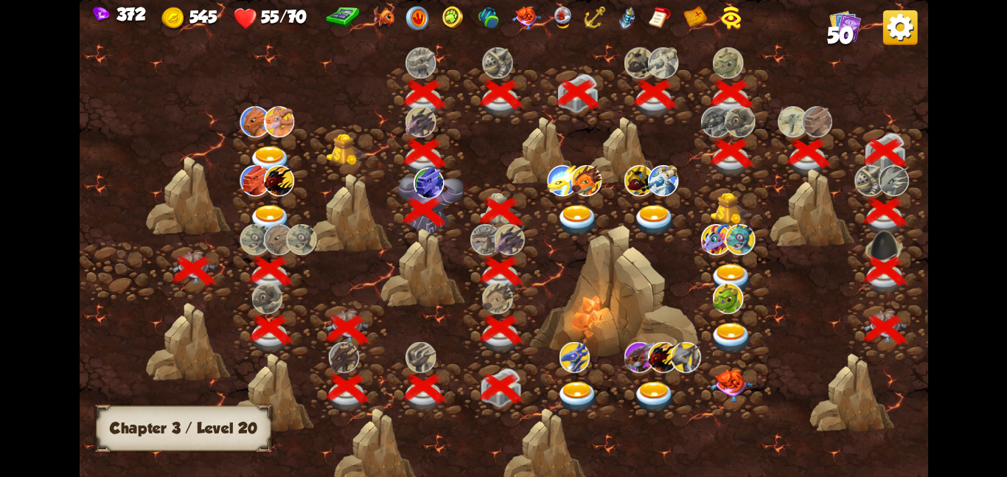
scroll to position [0, 224]
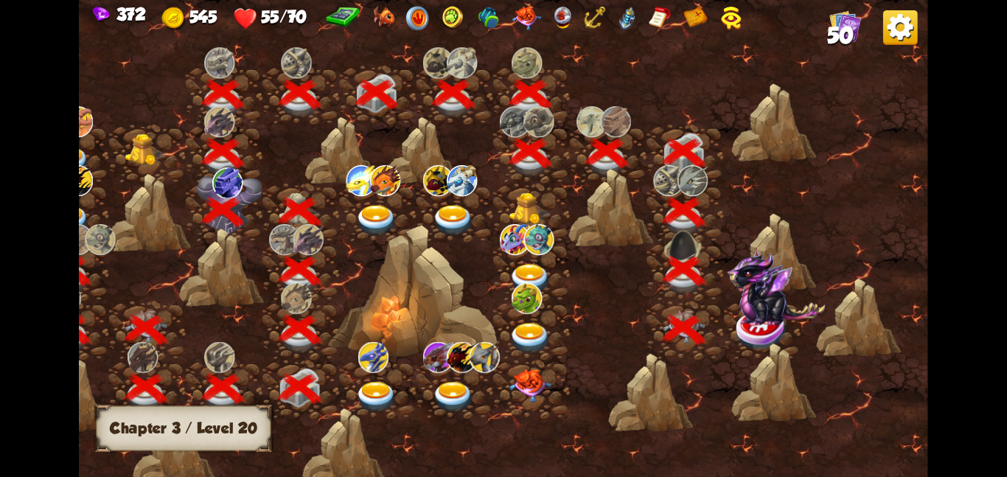
click at [760, 313] on img at bounding box center [776, 287] width 98 height 77
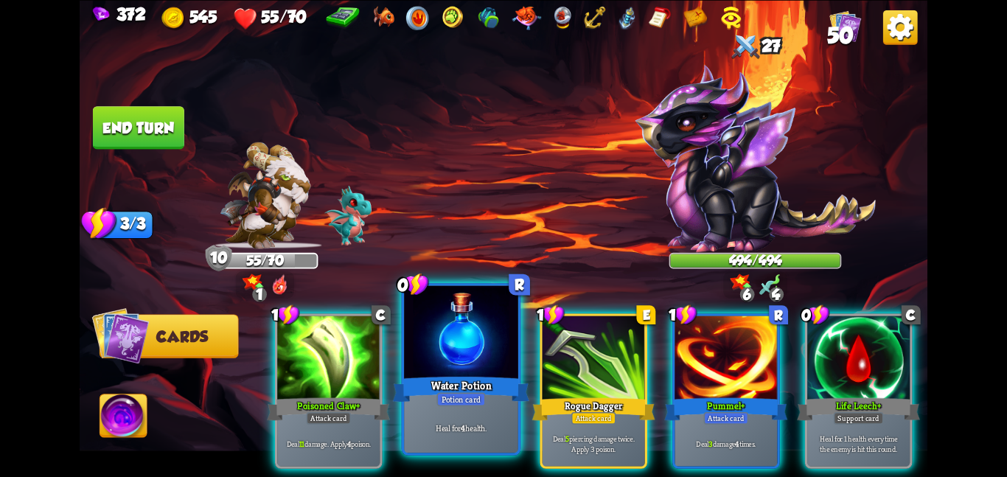
click at [478, 364] on div at bounding box center [461, 333] width 114 height 96
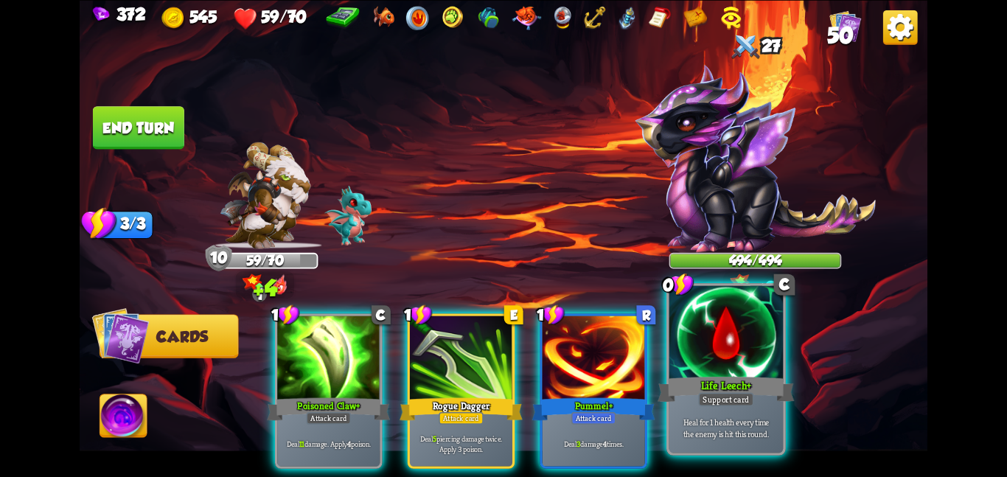
click at [703, 364] on div at bounding box center [727, 333] width 114 height 96
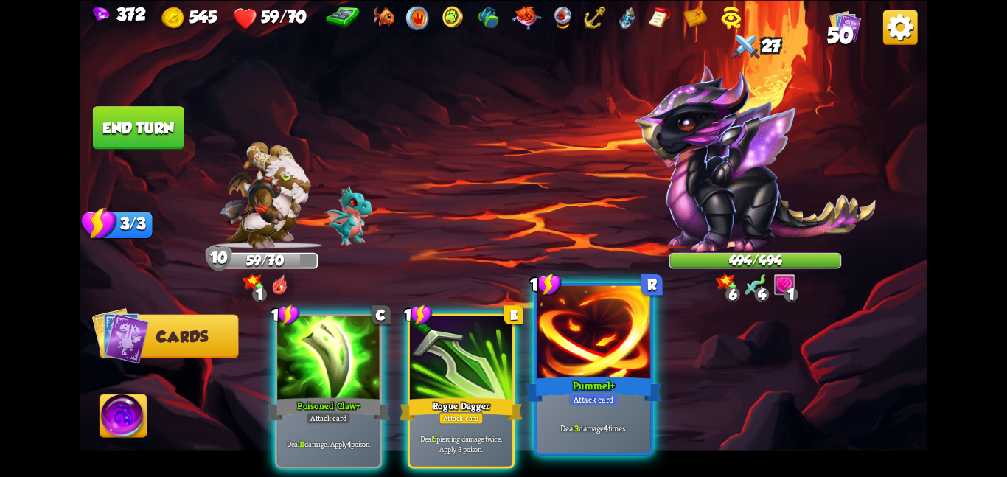
click at [613, 363] on div at bounding box center [594, 333] width 114 height 96
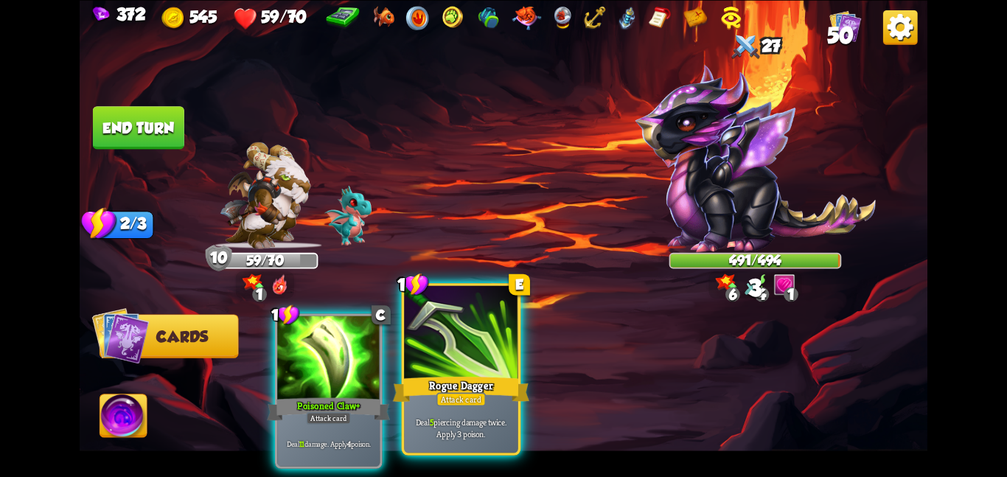
click at [487, 342] on div at bounding box center [461, 333] width 114 height 96
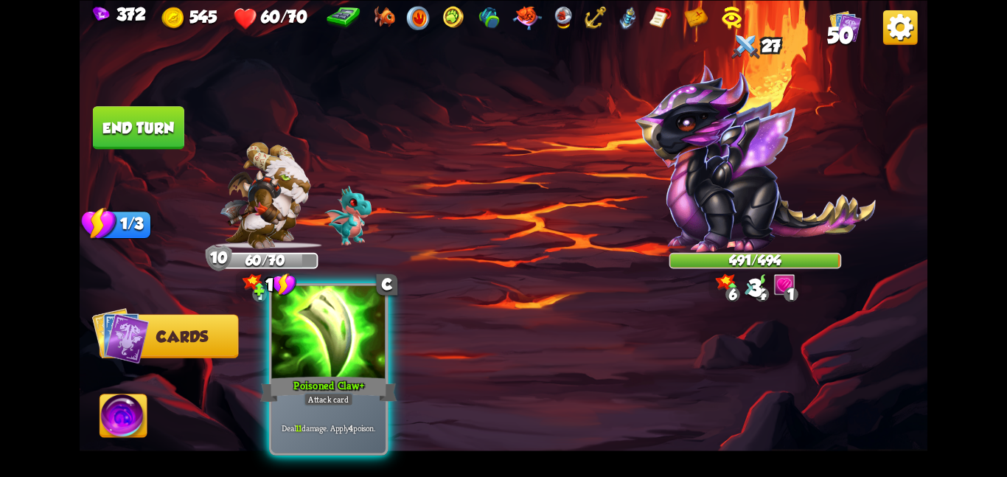
click at [370, 327] on div at bounding box center [328, 333] width 114 height 96
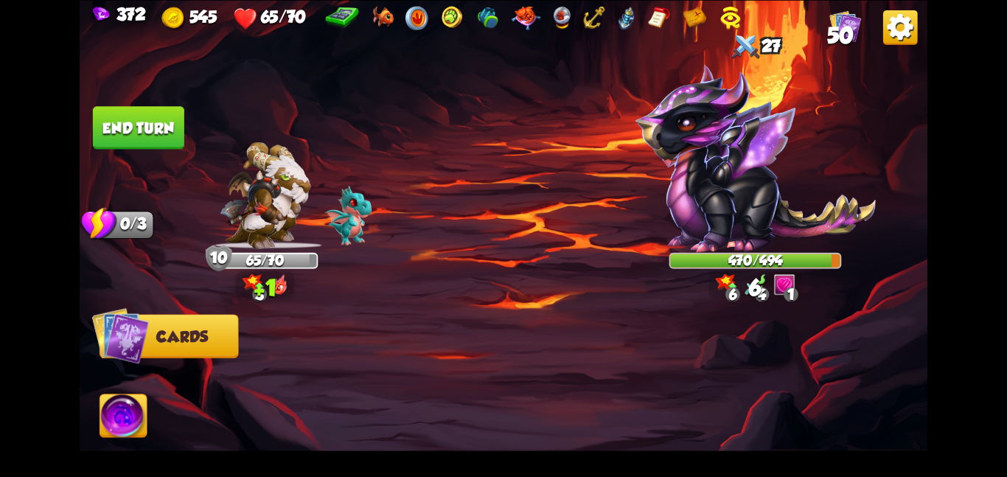
click at [121, 419] on img at bounding box center [123, 419] width 47 height 48
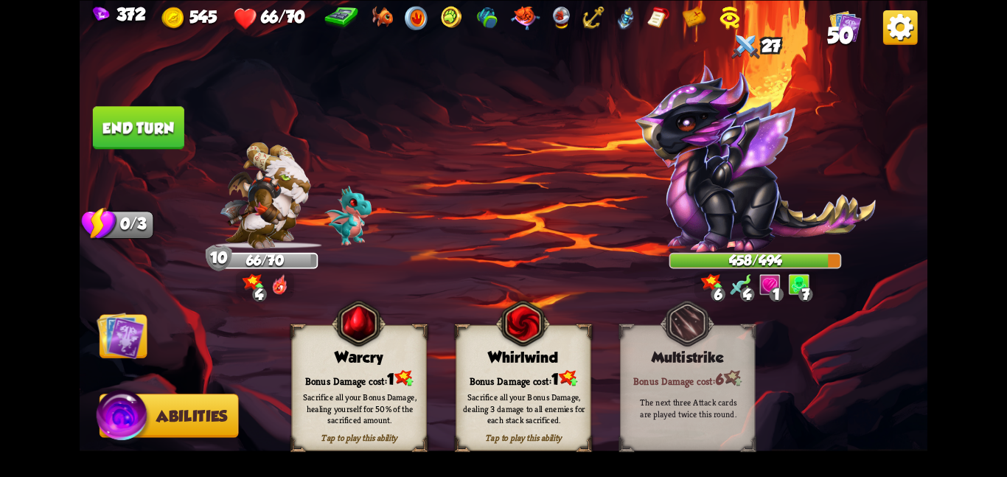
click at [364, 357] on div "Warcry" at bounding box center [359, 357] width 134 height 17
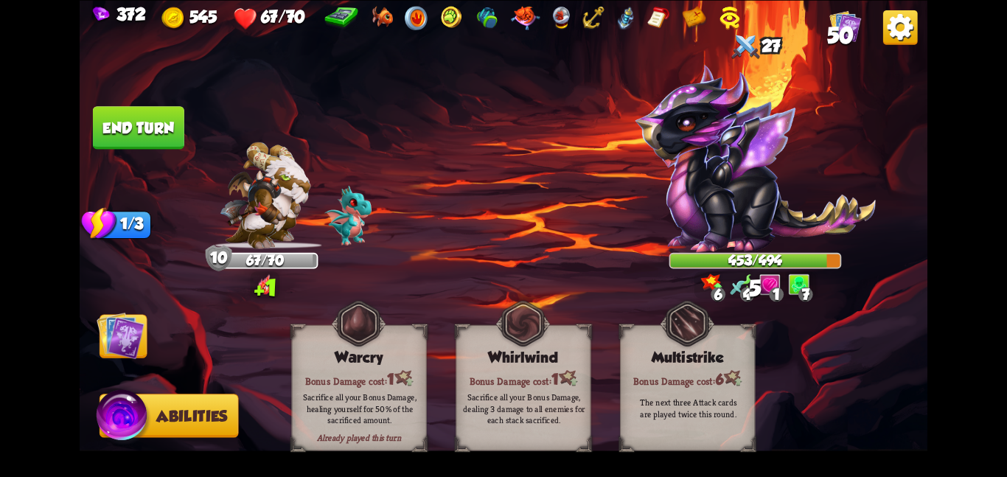
click at [100, 336] on img at bounding box center [121, 335] width 48 height 48
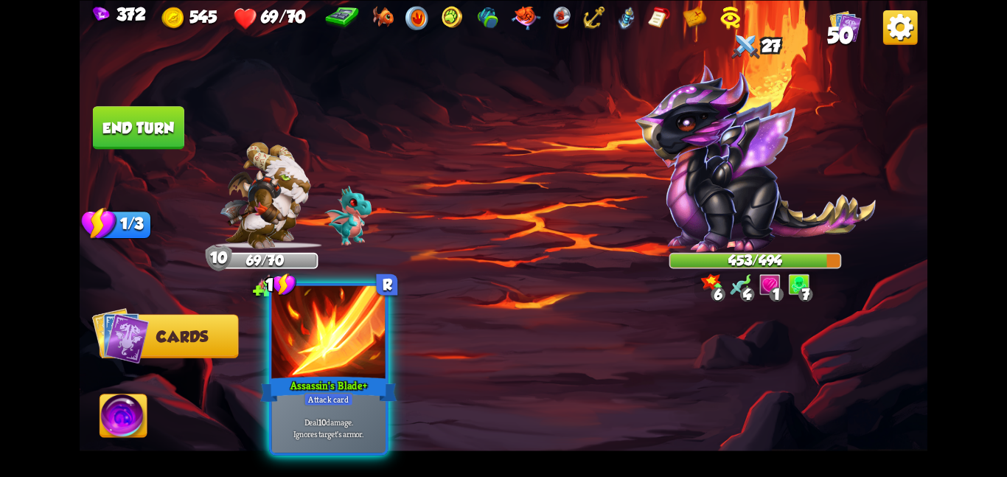
click at [350, 366] on div at bounding box center [328, 333] width 114 height 96
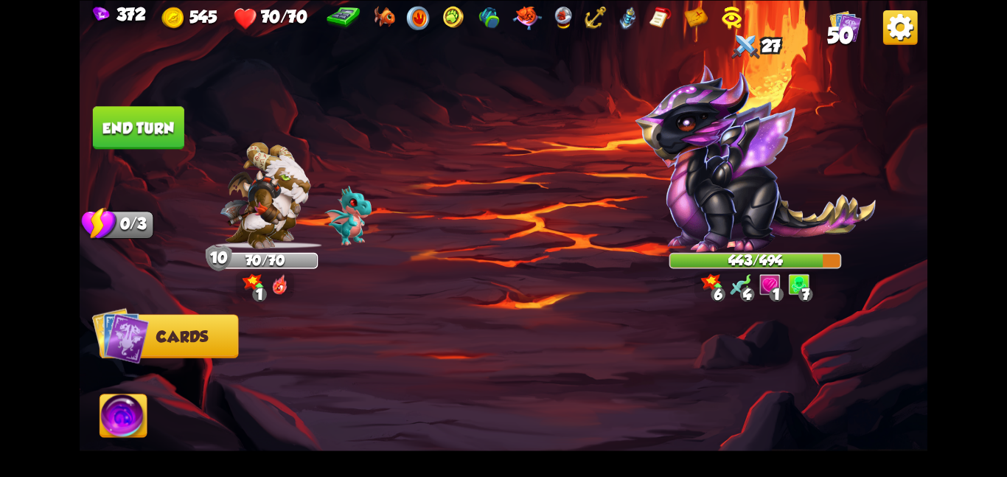
click at [122, 114] on button "End turn" at bounding box center [138, 127] width 91 height 43
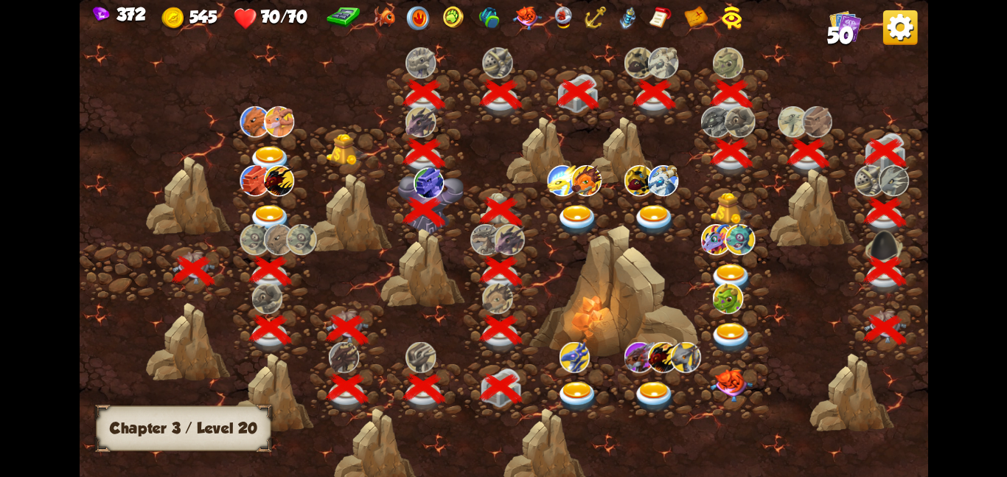
scroll to position [0, 224]
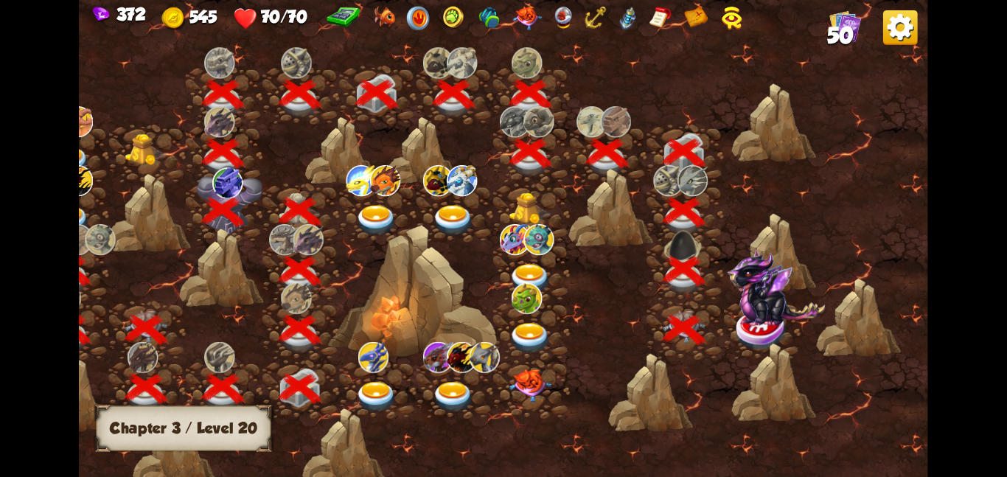
click at [785, 324] on img at bounding box center [762, 329] width 53 height 44
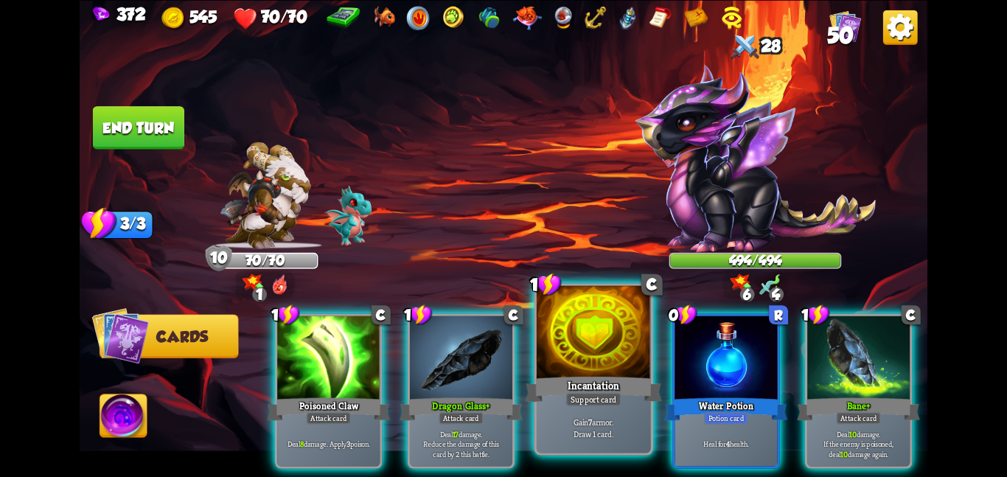
click at [630, 380] on div "Incantation" at bounding box center [593, 389] width 136 height 30
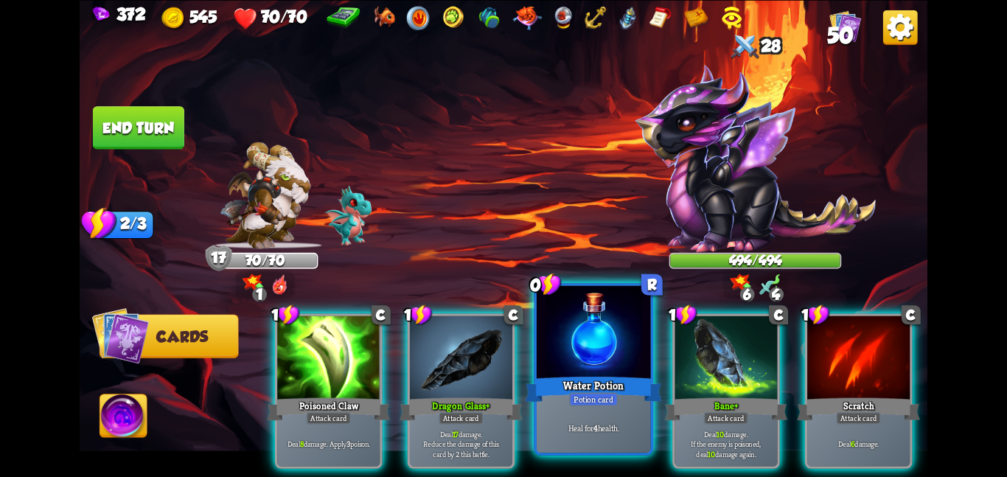
click at [622, 389] on div "Water Potion" at bounding box center [593, 389] width 136 height 30
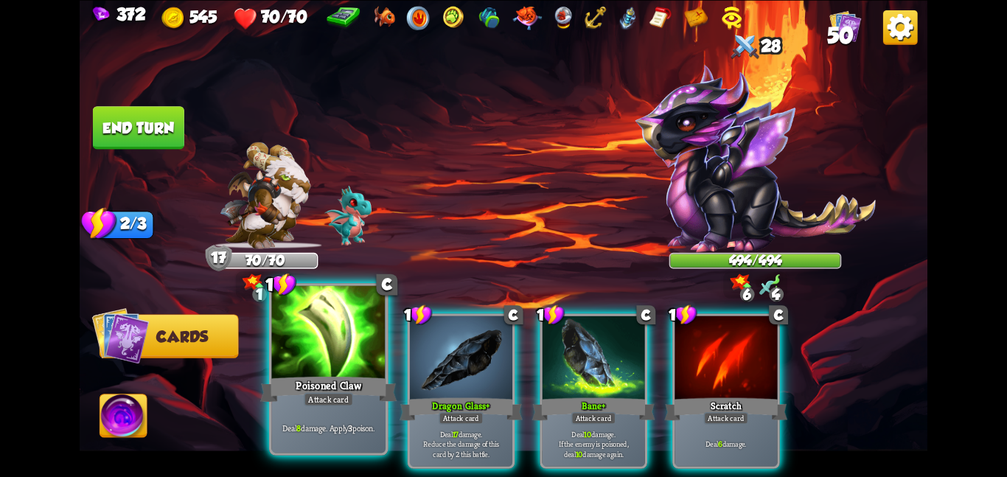
click at [363, 364] on div at bounding box center [328, 333] width 114 height 96
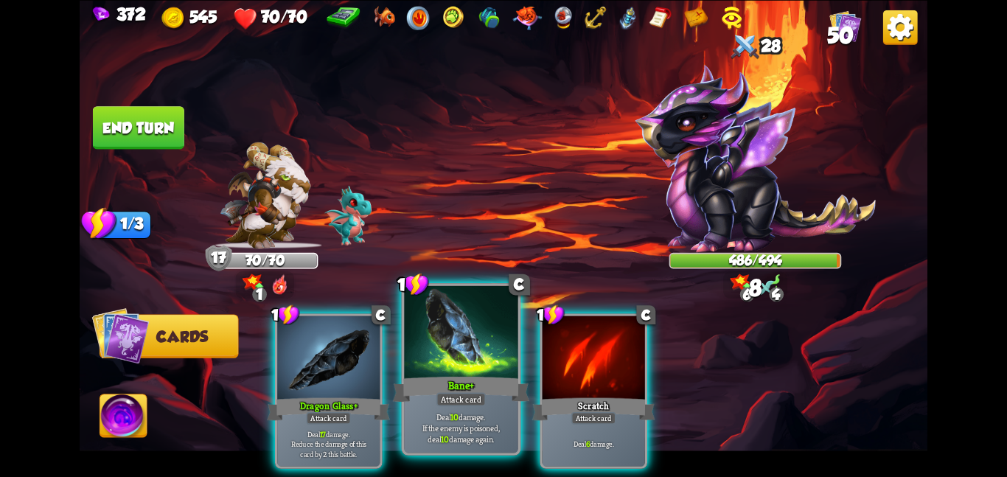
click at [438, 360] on div at bounding box center [461, 333] width 114 height 96
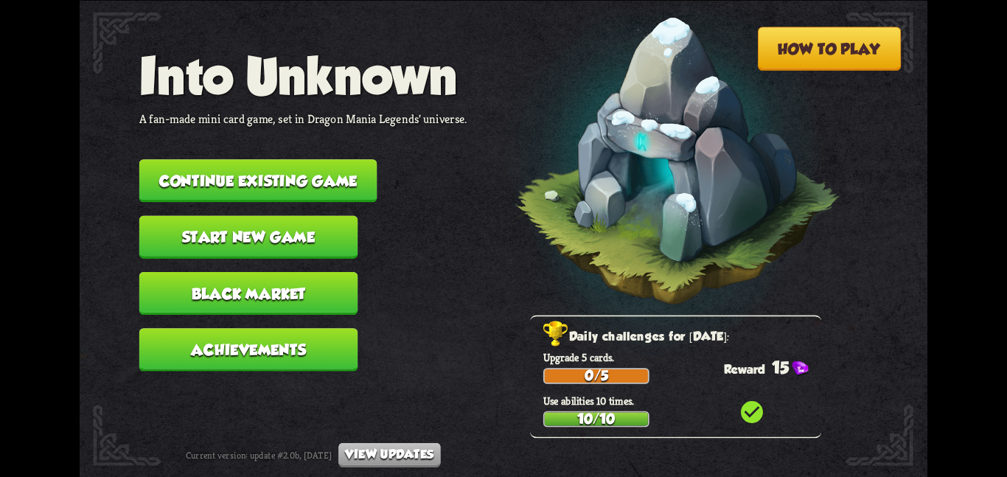
click at [344, 173] on button "Continue existing game" at bounding box center [258, 180] width 238 height 43
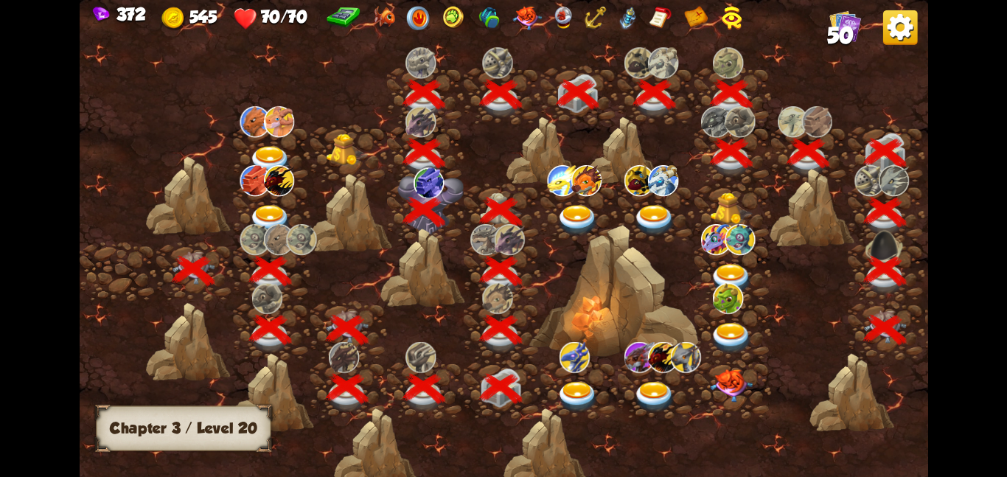
scroll to position [0, 224]
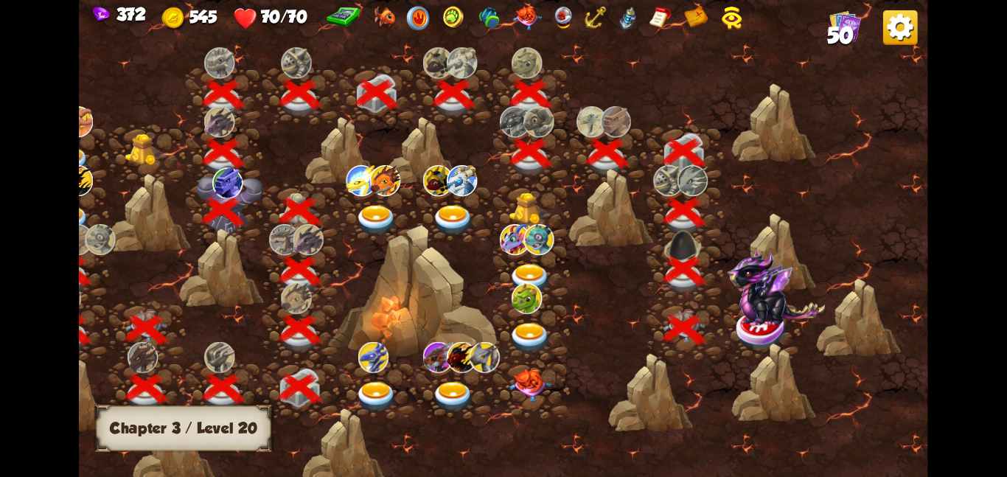
click at [757, 318] on img at bounding box center [776, 287] width 98 height 77
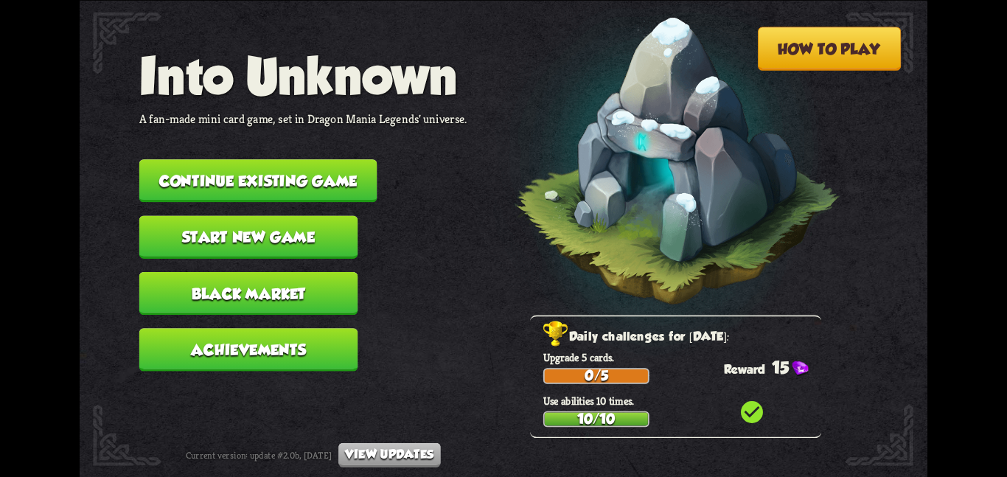
click at [287, 167] on button "Continue existing game" at bounding box center [258, 180] width 238 height 43
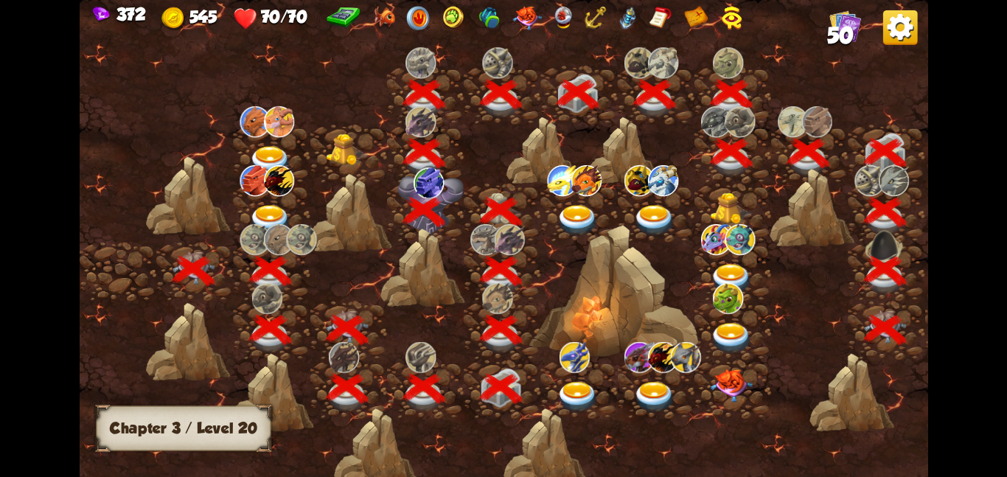
scroll to position [0, 224]
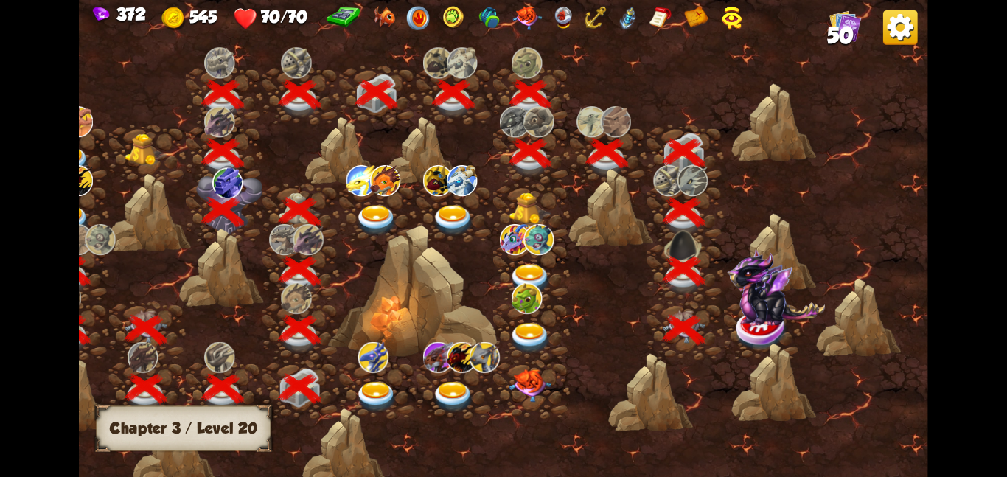
click at [789, 333] on div at bounding box center [761, 329] width 77 height 59
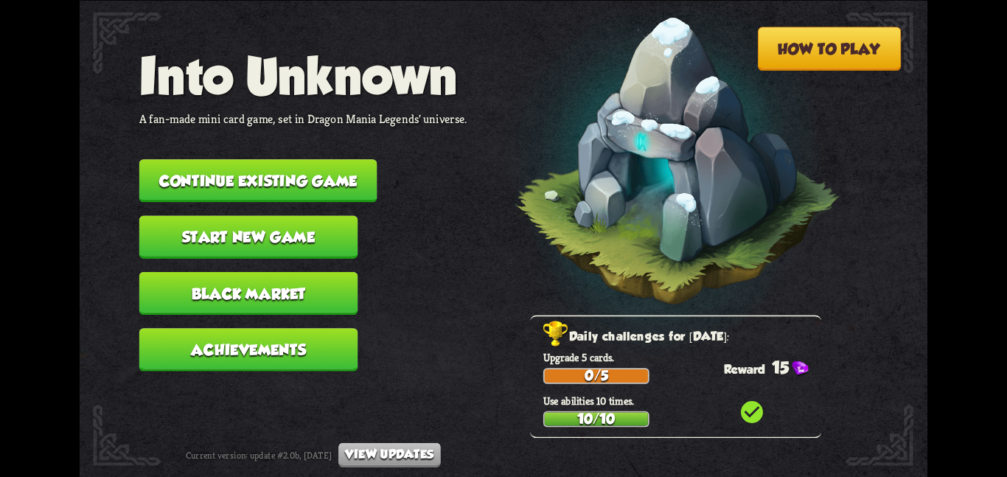
click at [242, 168] on button "Continue existing game" at bounding box center [258, 180] width 238 height 43
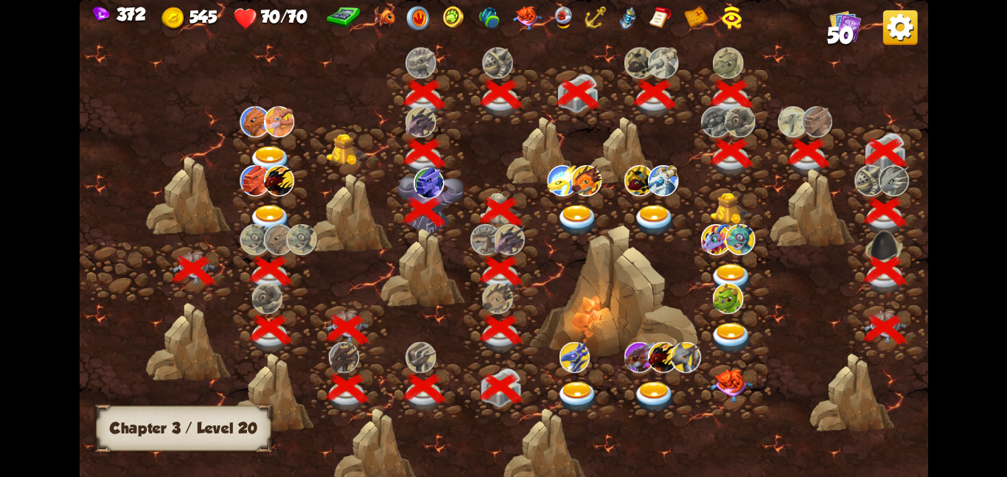
scroll to position [0, 224]
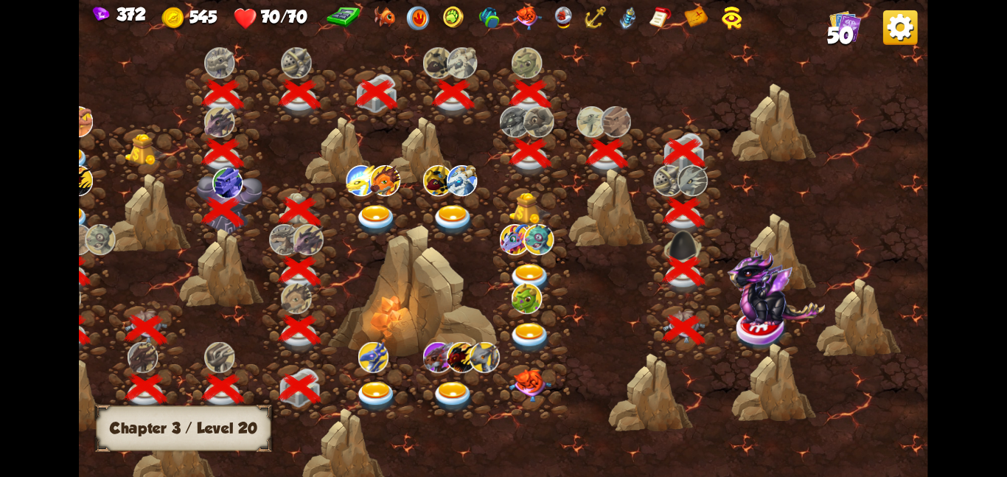
click at [754, 324] on img at bounding box center [776, 287] width 98 height 77
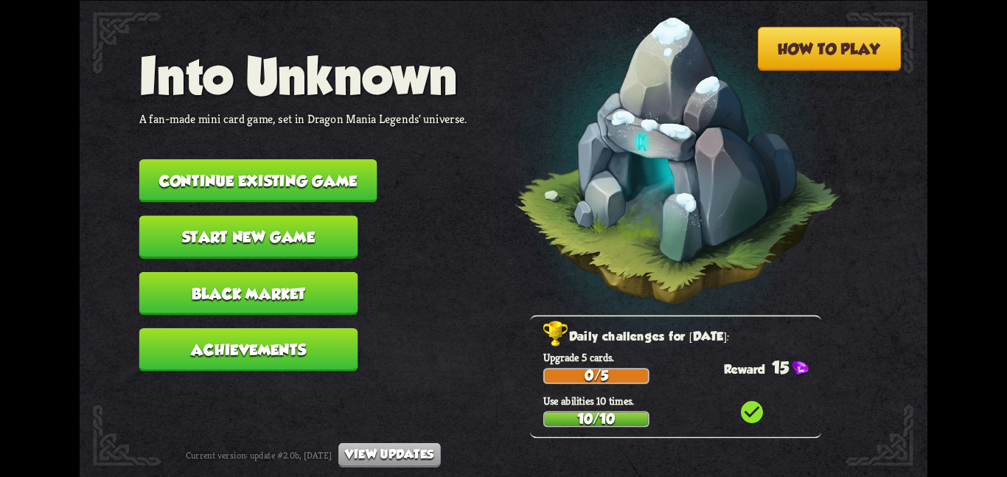
click at [349, 177] on button "Continue existing game" at bounding box center [258, 180] width 238 height 43
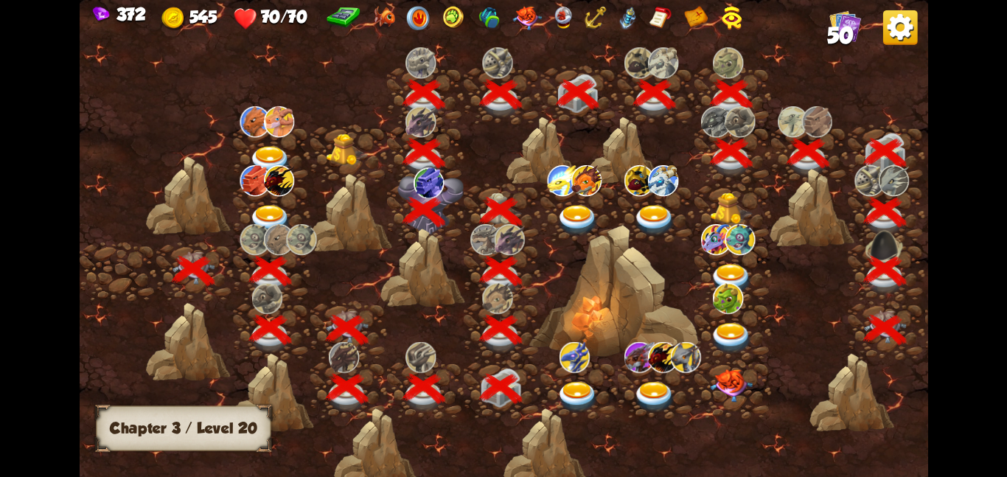
scroll to position [0, 224]
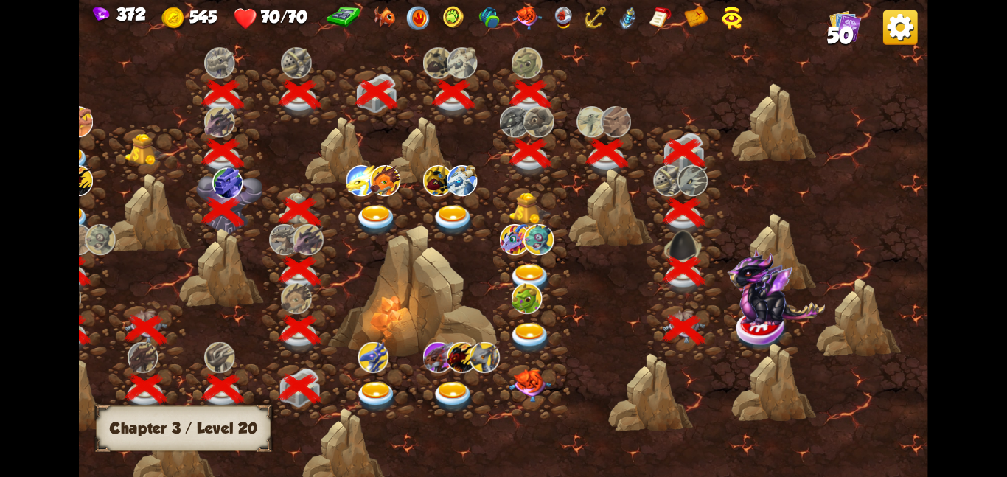
click at [738, 311] on img at bounding box center [776, 287] width 98 height 77
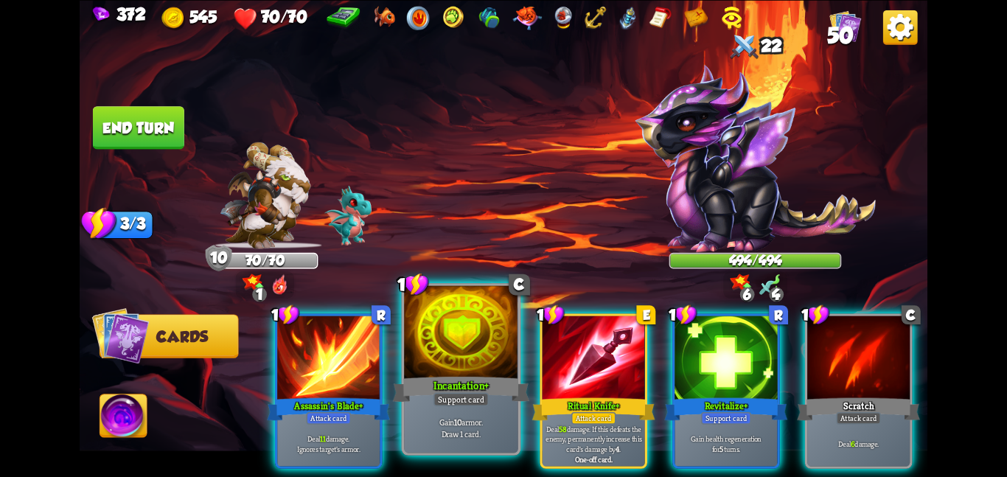
click at [445, 350] on div at bounding box center [461, 333] width 114 height 96
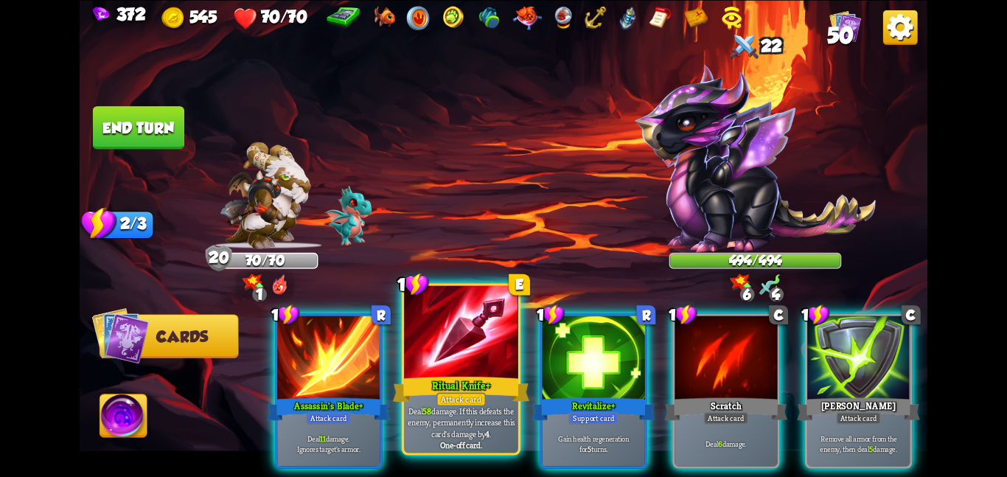
click at [411, 327] on div at bounding box center [461, 333] width 114 height 96
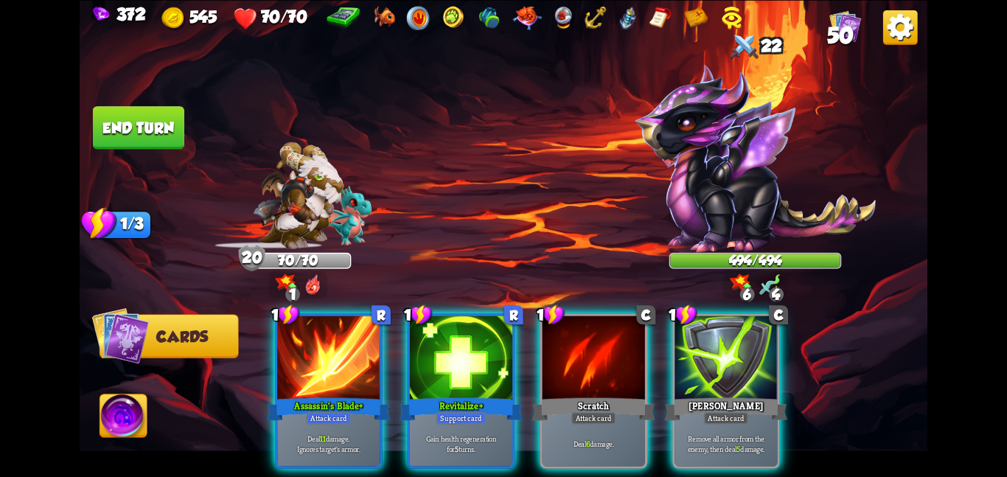
click at [411, 327] on div at bounding box center [461, 359] width 102 height 86
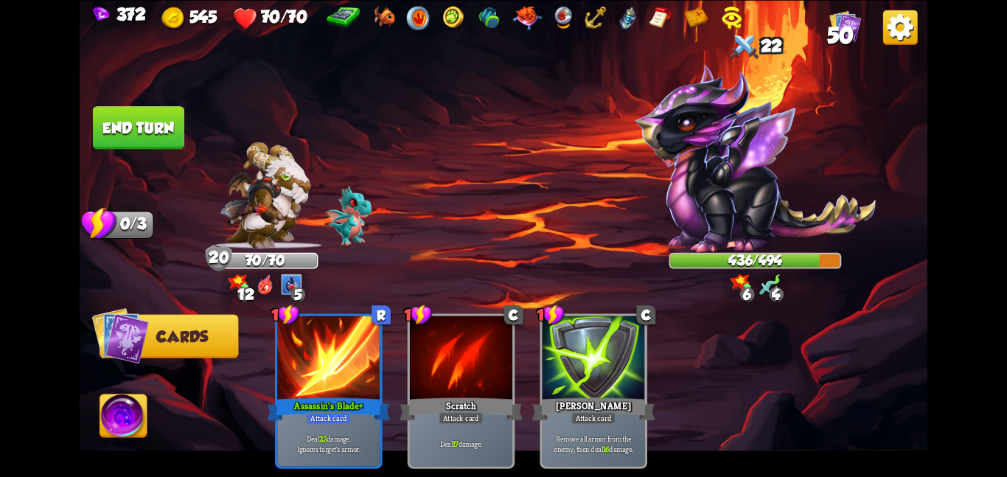
click at [175, 145] on button "End turn" at bounding box center [138, 127] width 94 height 44
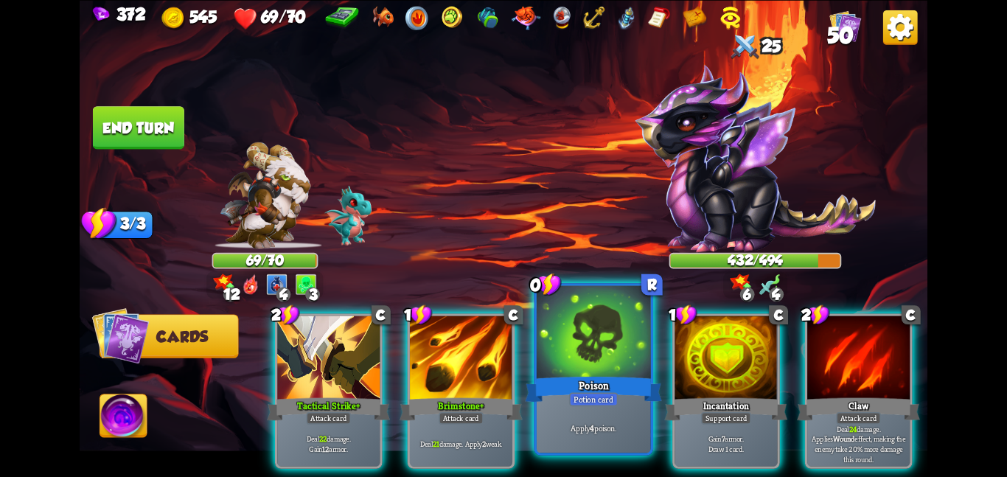
click at [628, 376] on div "Poison" at bounding box center [593, 389] width 136 height 30
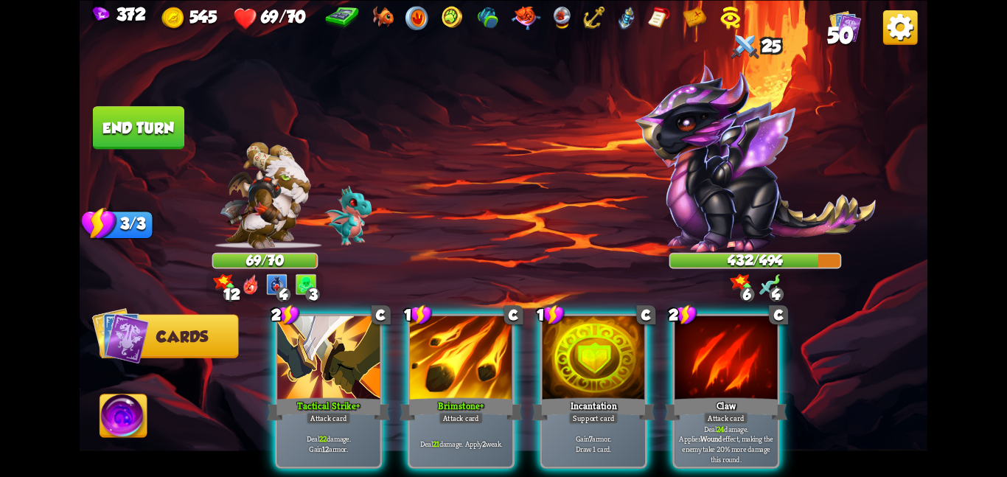
click at [628, 395] on div "Incantation" at bounding box center [593, 408] width 123 height 27
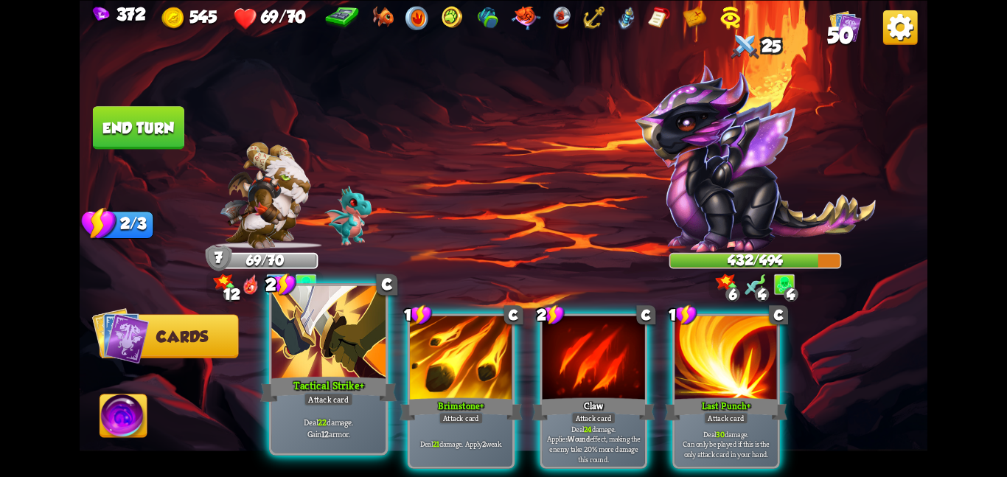
click at [307, 356] on div at bounding box center [328, 333] width 114 height 96
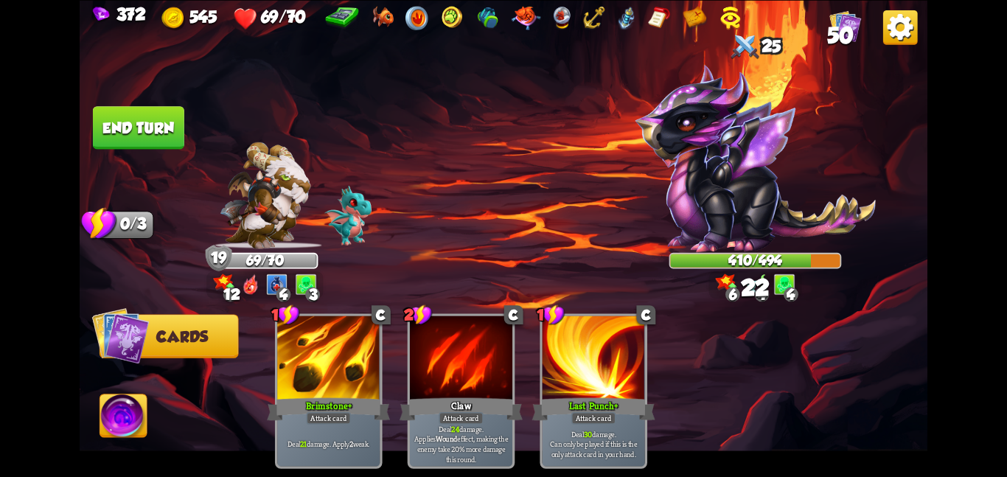
click at [167, 112] on button "End turn" at bounding box center [138, 128] width 92 height 44
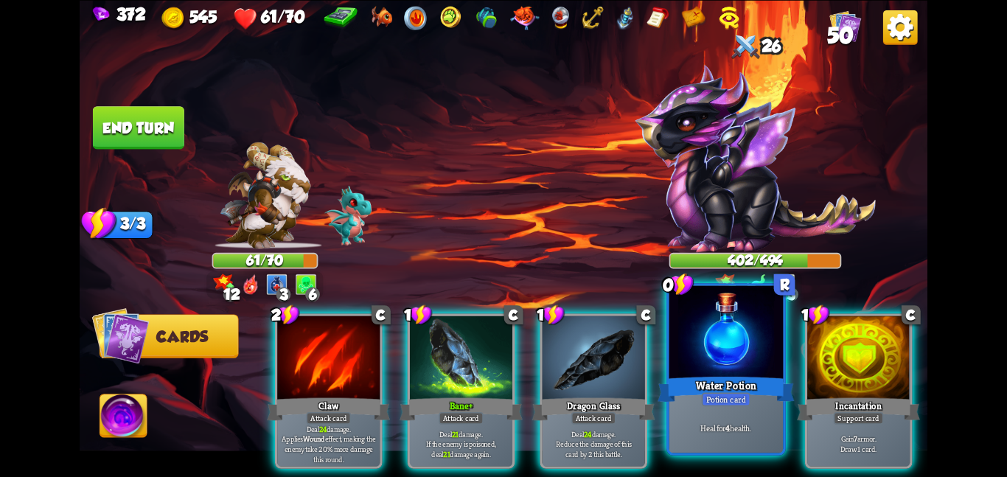
click at [774, 370] on div at bounding box center [727, 333] width 114 height 96
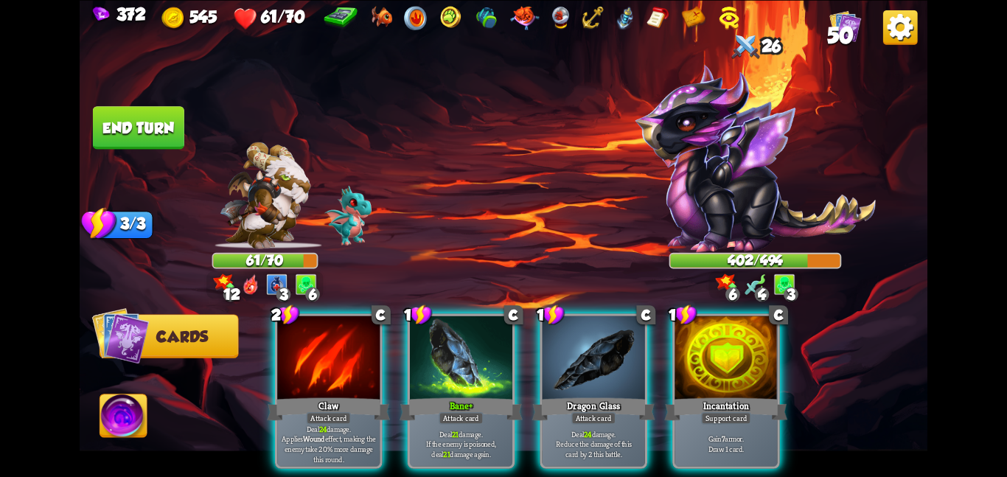
click at [774, 370] on div at bounding box center [726, 359] width 102 height 86
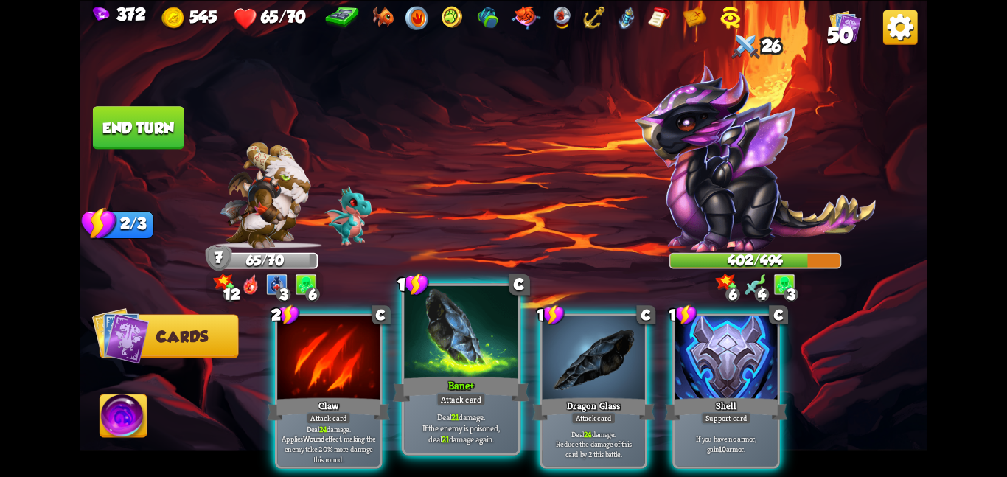
click at [428, 343] on div at bounding box center [461, 333] width 114 height 96
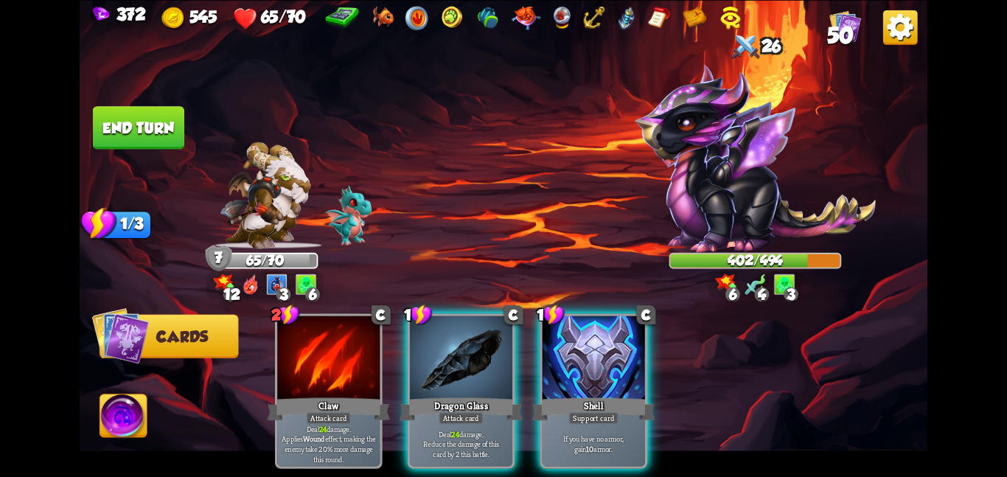
click at [428, 343] on div at bounding box center [461, 359] width 102 height 86
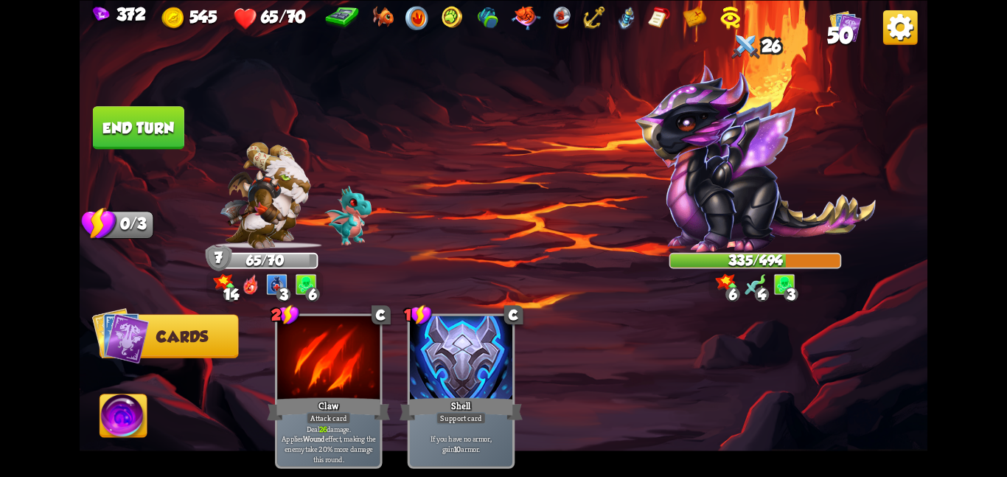
click at [116, 133] on button "End turn" at bounding box center [138, 128] width 92 height 44
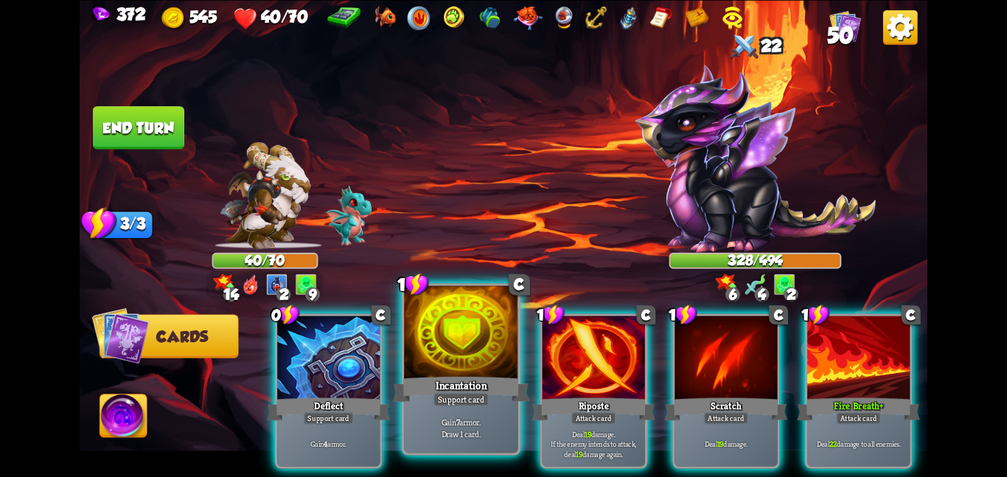
click at [451, 372] on div at bounding box center [461, 333] width 114 height 96
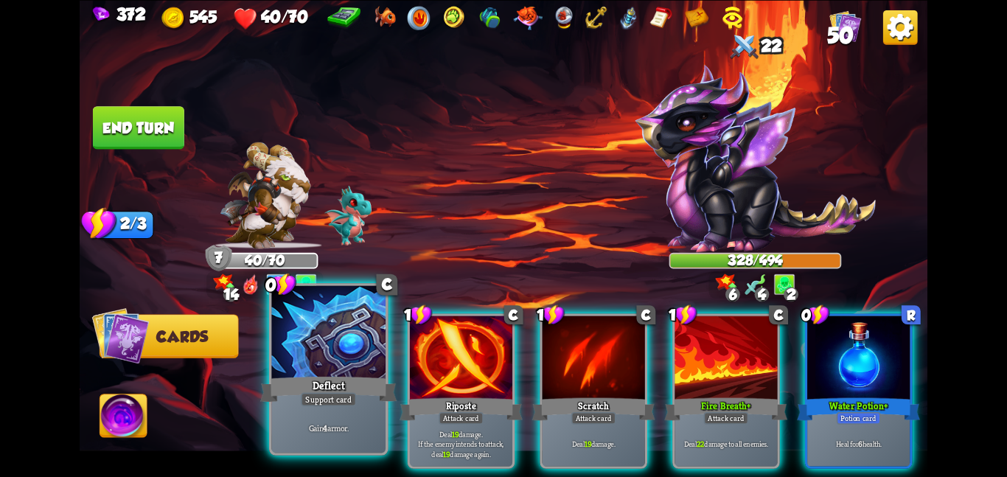
click at [330, 369] on div at bounding box center [328, 333] width 114 height 96
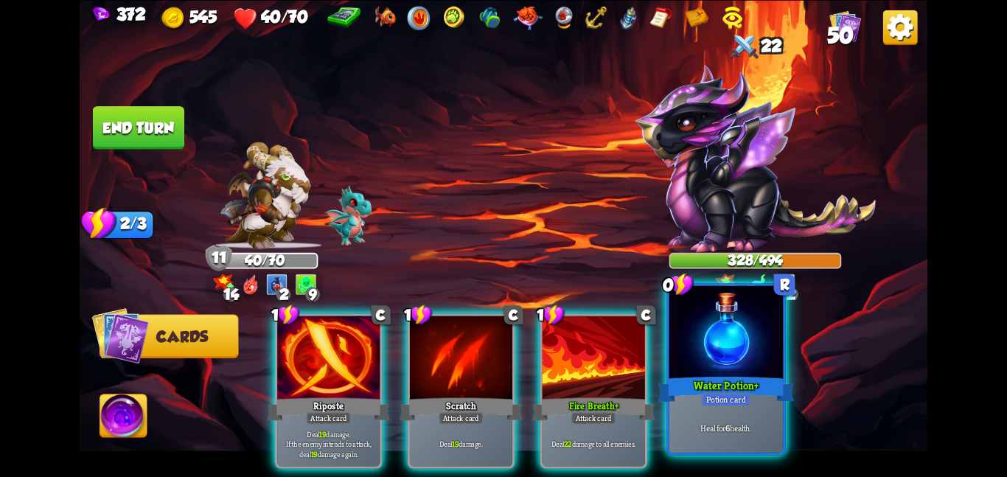
click at [724, 373] on div at bounding box center [727, 333] width 114 height 96
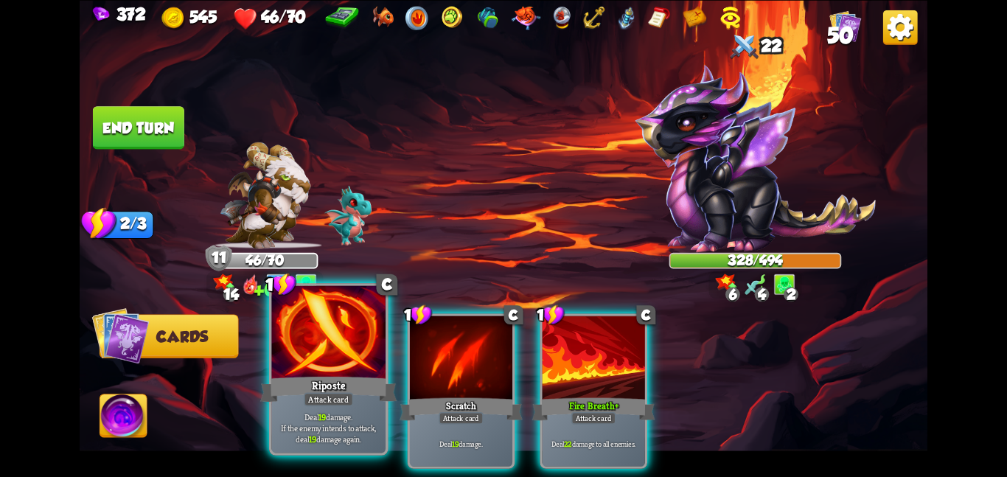
click at [333, 341] on div at bounding box center [328, 333] width 114 height 96
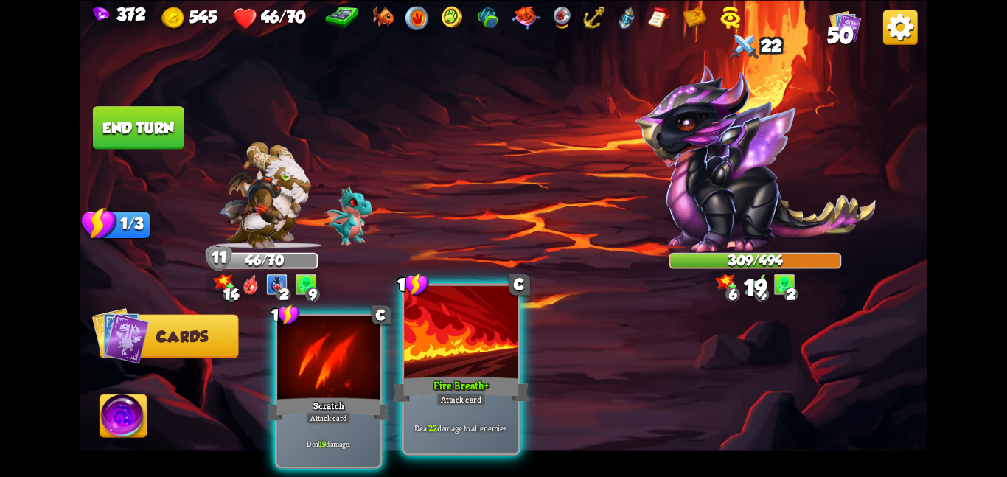
click at [431, 344] on div at bounding box center [461, 333] width 114 height 96
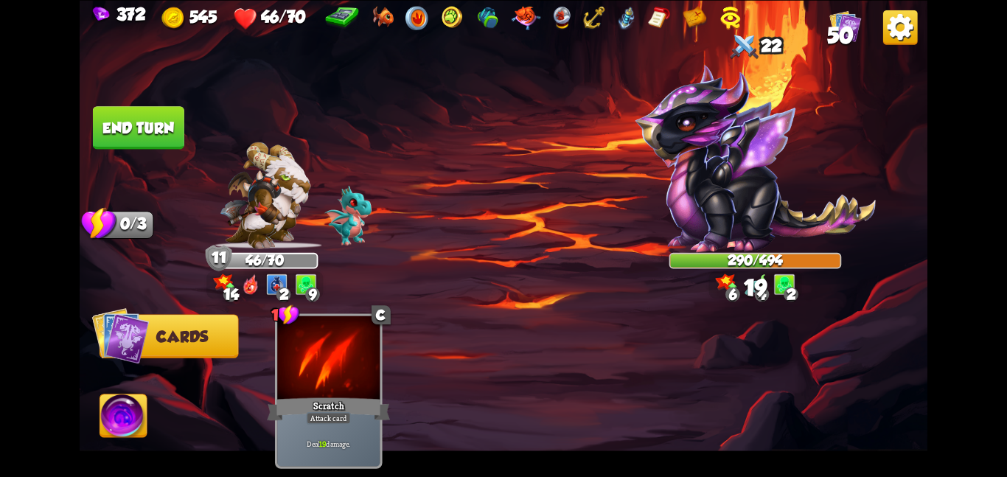
click at [145, 133] on button "End turn" at bounding box center [138, 128] width 92 height 44
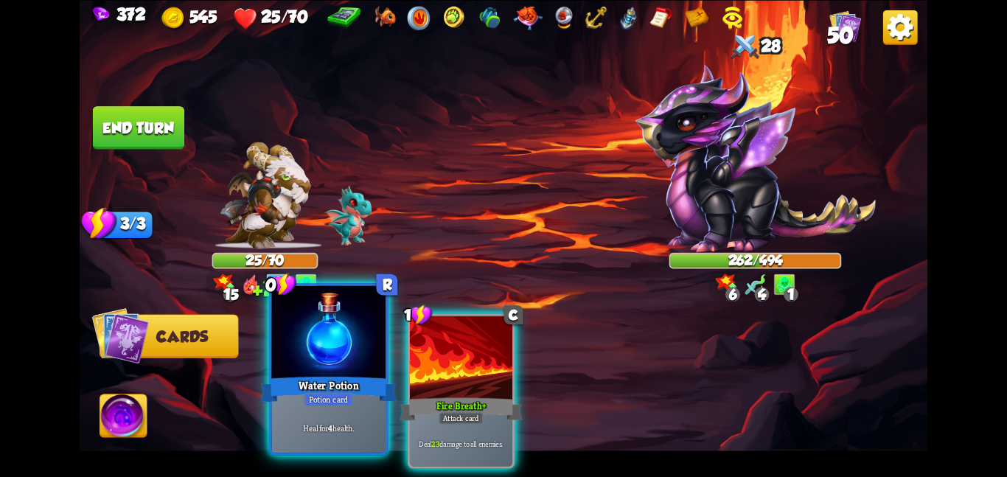
click at [351, 346] on div at bounding box center [328, 333] width 114 height 96
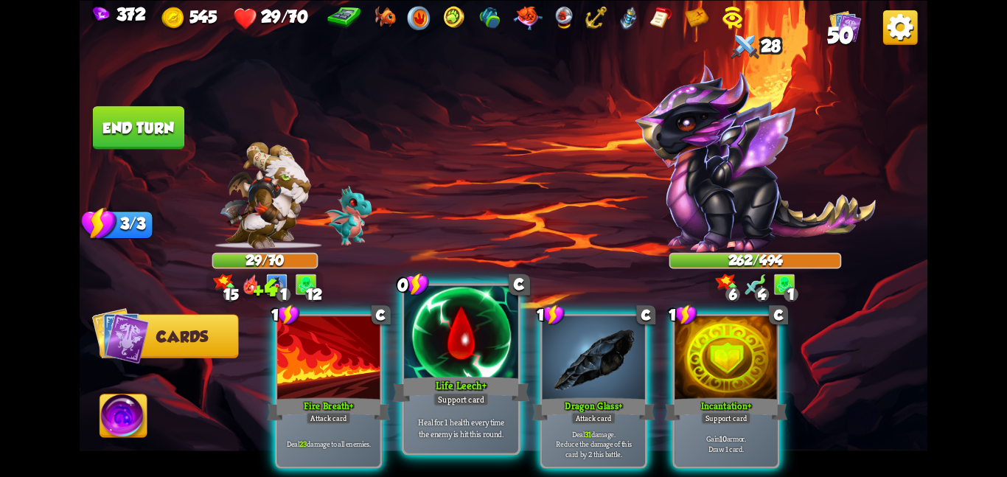
click at [449, 349] on div at bounding box center [461, 333] width 114 height 96
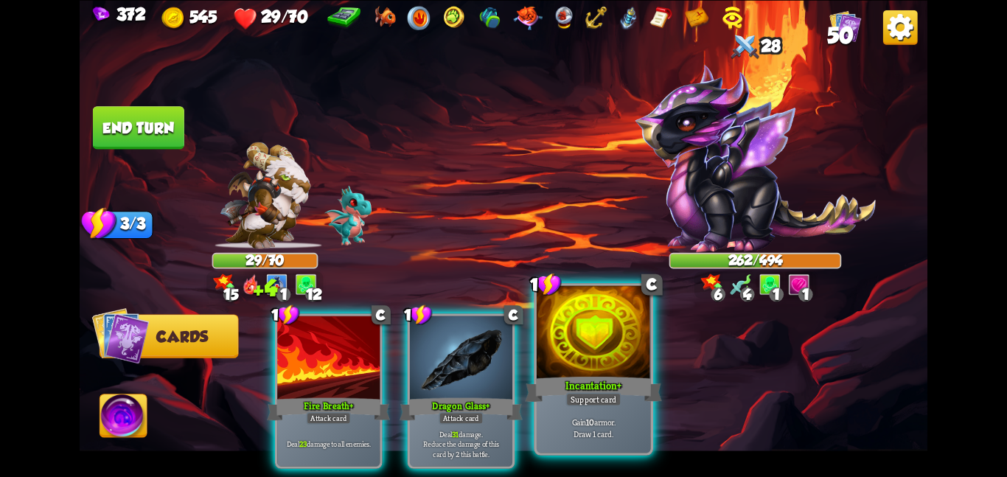
click at [575, 349] on div at bounding box center [594, 333] width 114 height 96
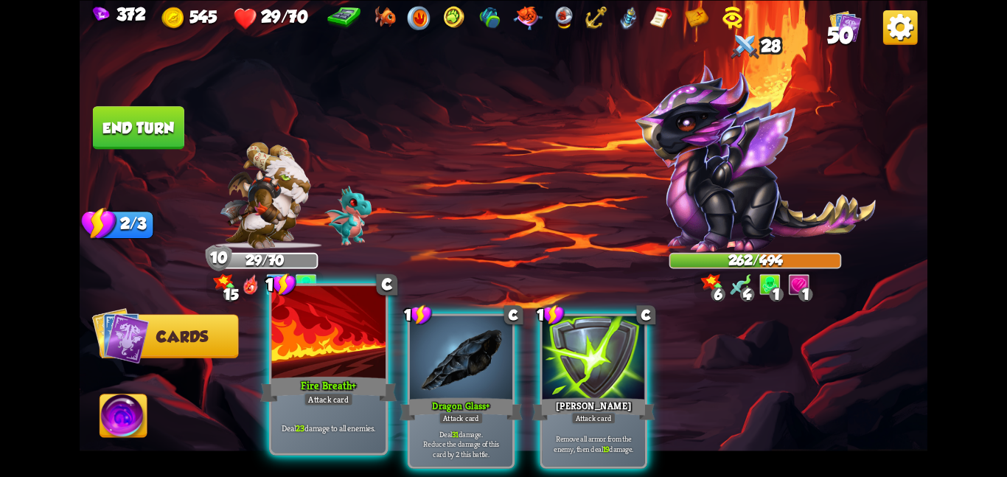
click at [327, 356] on div at bounding box center [328, 333] width 114 height 96
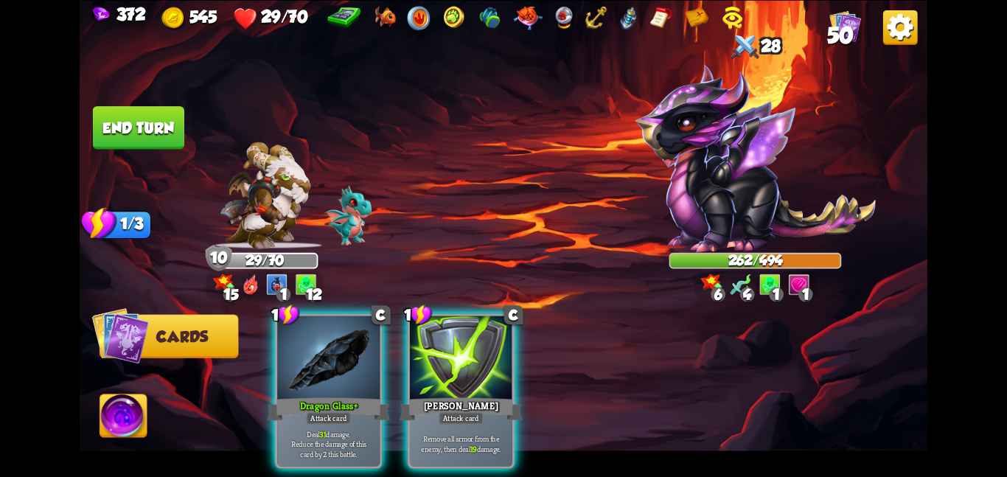
click at [327, 356] on div at bounding box center [328, 359] width 102 height 86
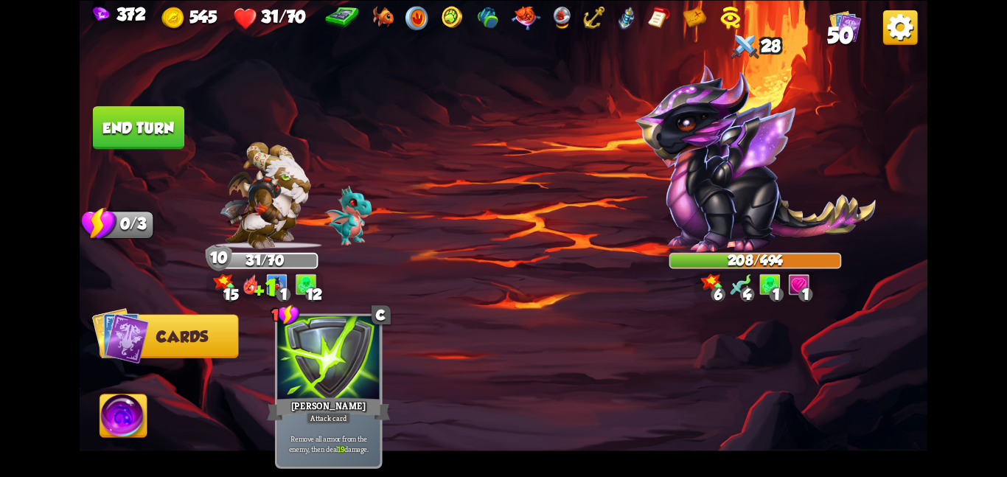
click at [148, 118] on button "End turn" at bounding box center [138, 127] width 91 height 43
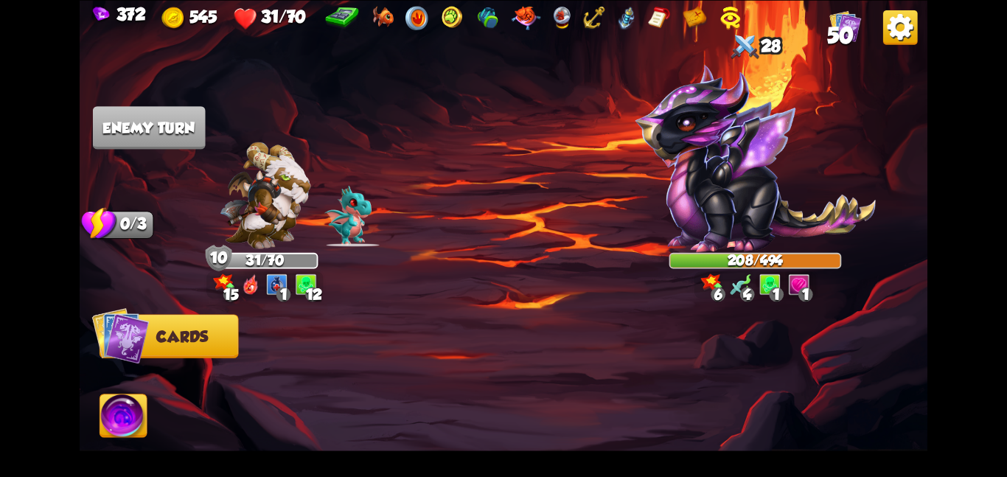
click at [120, 415] on img at bounding box center [123, 419] width 47 height 48
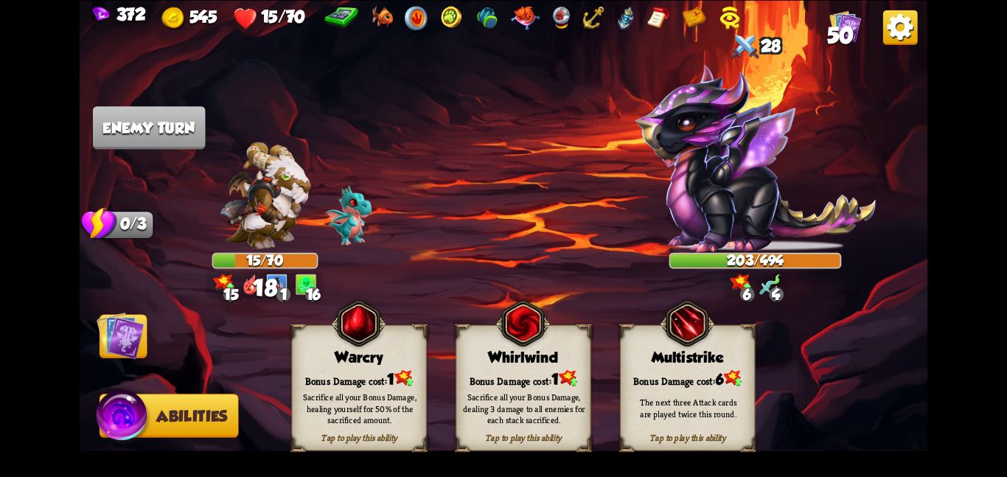
click at [137, 349] on img at bounding box center [121, 335] width 48 height 48
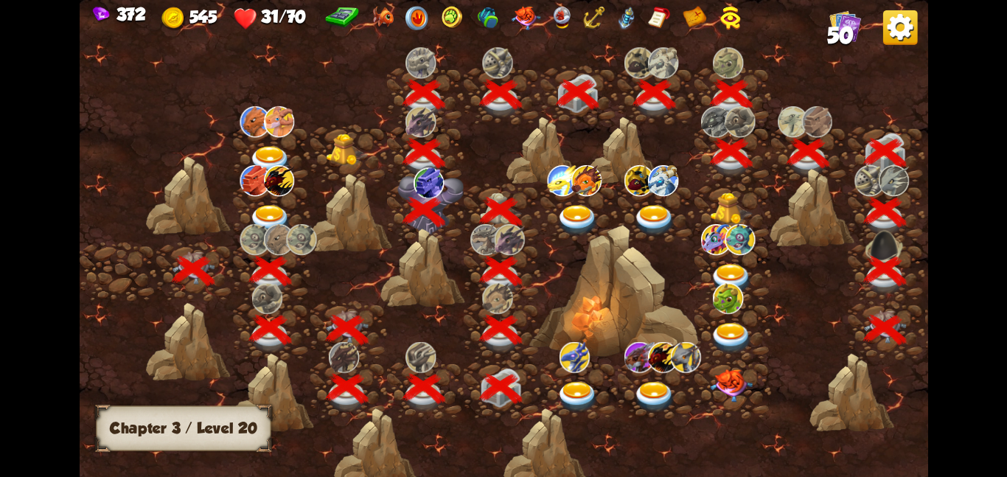
scroll to position [0, 224]
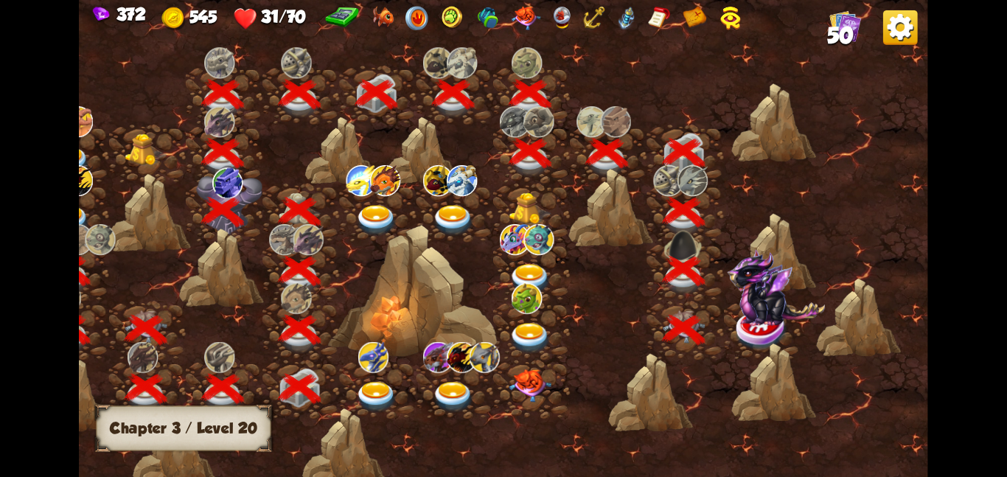
click at [760, 308] on img at bounding box center [776, 287] width 98 height 77
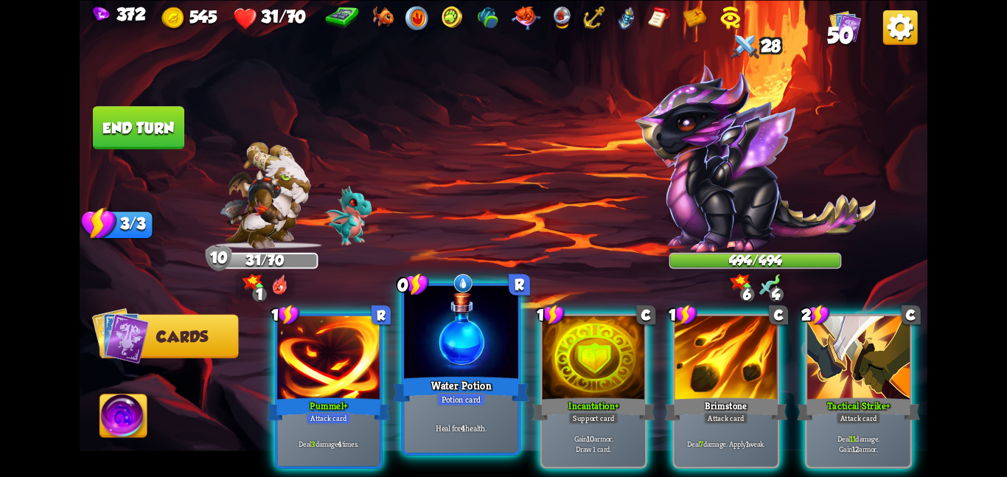
click at [486, 367] on div at bounding box center [461, 333] width 114 height 96
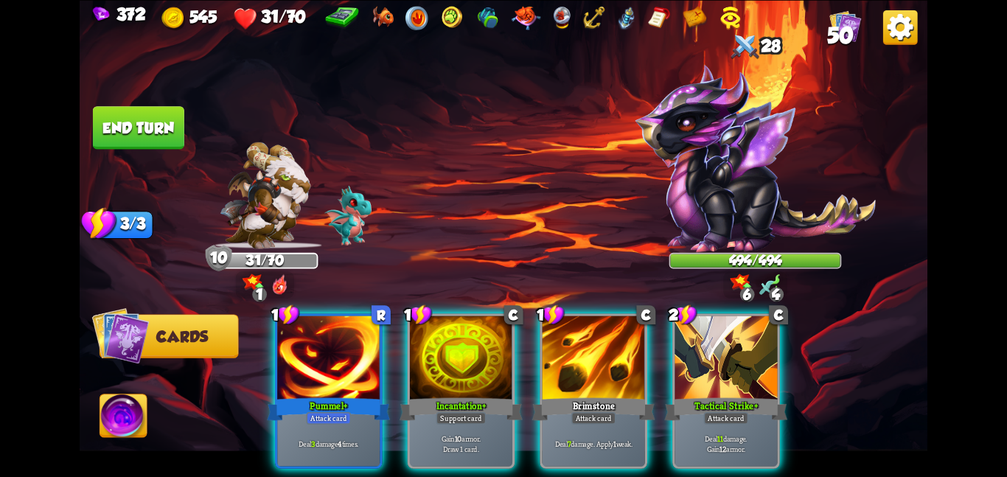
click at [486, 367] on div at bounding box center [461, 359] width 102 height 86
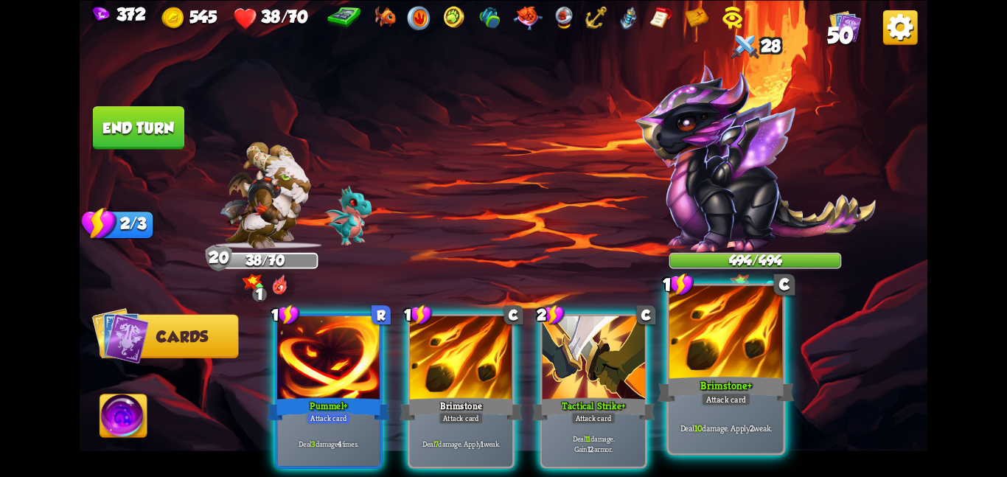
click at [697, 363] on div at bounding box center [727, 333] width 114 height 96
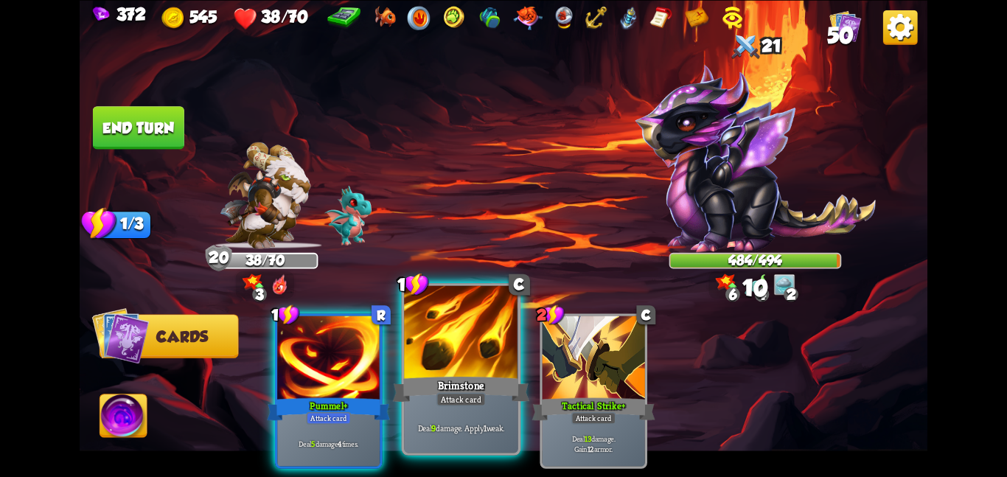
click at [465, 339] on div at bounding box center [461, 333] width 114 height 96
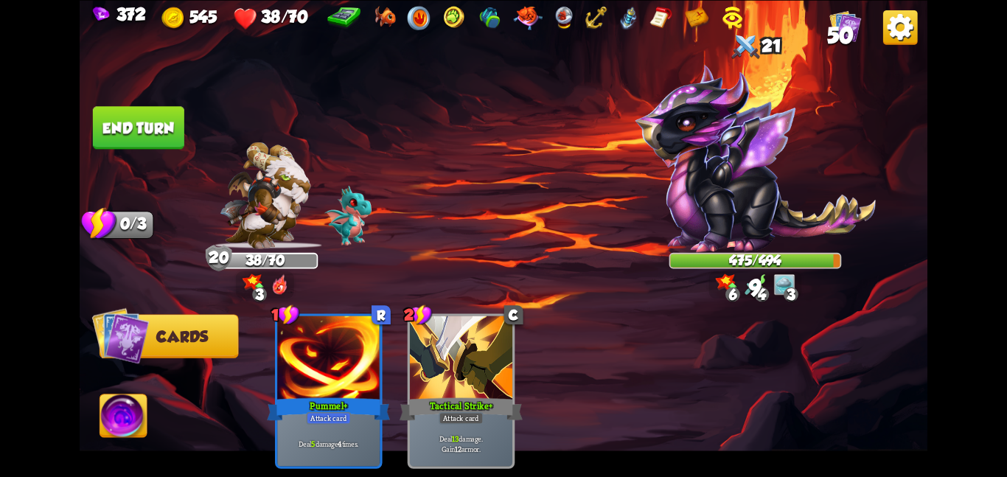
click at [159, 133] on button "End turn" at bounding box center [138, 127] width 91 height 43
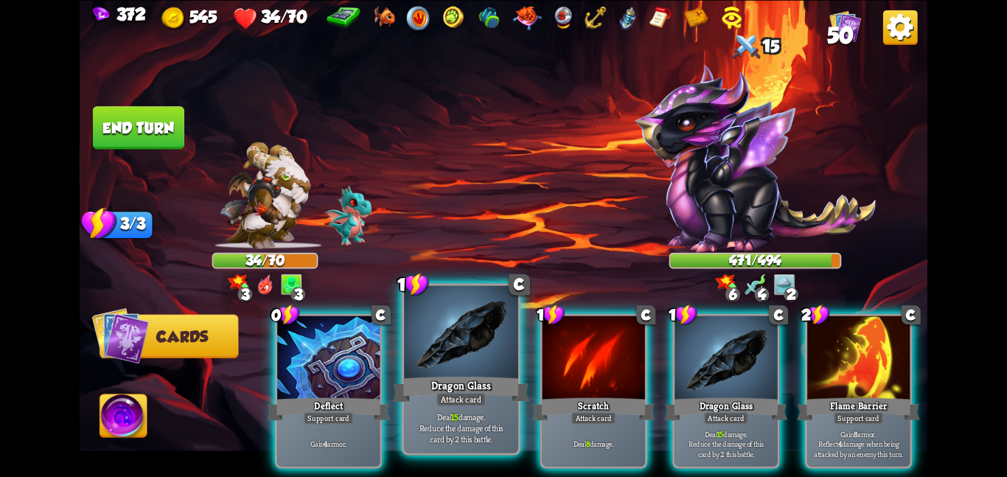
click at [473, 367] on div at bounding box center [461, 333] width 114 height 96
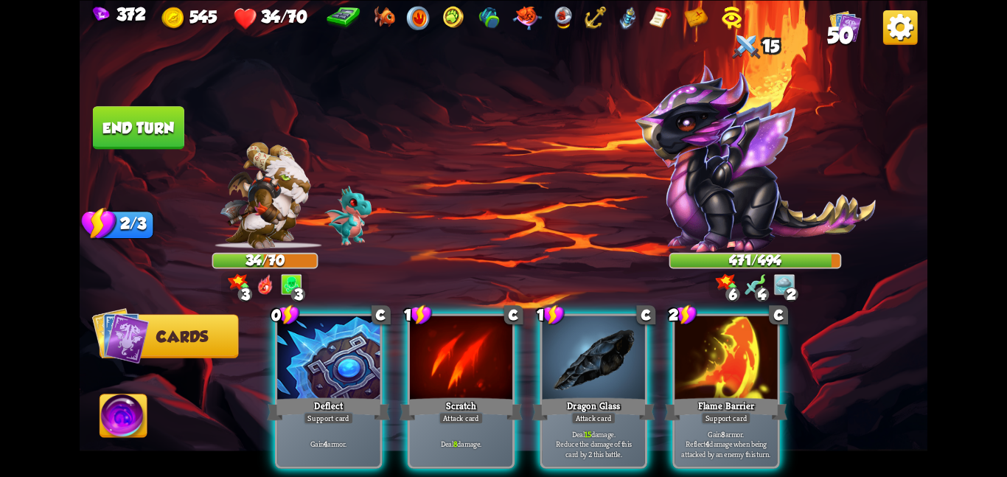
click at [473, 367] on div at bounding box center [461, 359] width 102 height 86
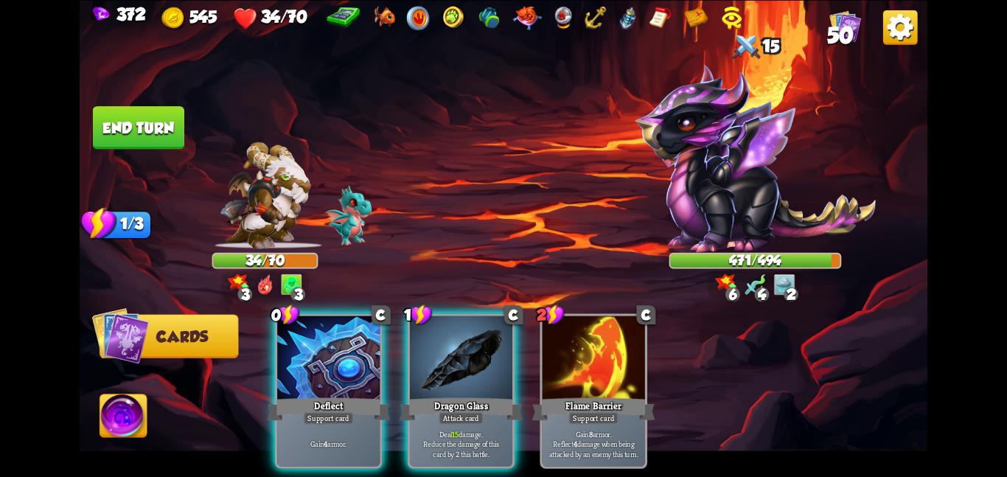
click at [473, 367] on div at bounding box center [461, 359] width 102 height 86
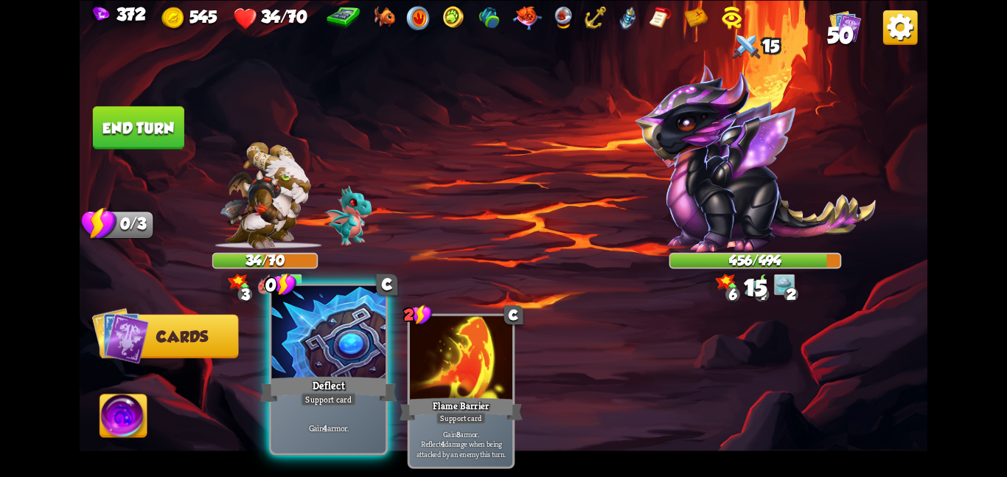
click at [334, 352] on div at bounding box center [328, 333] width 114 height 96
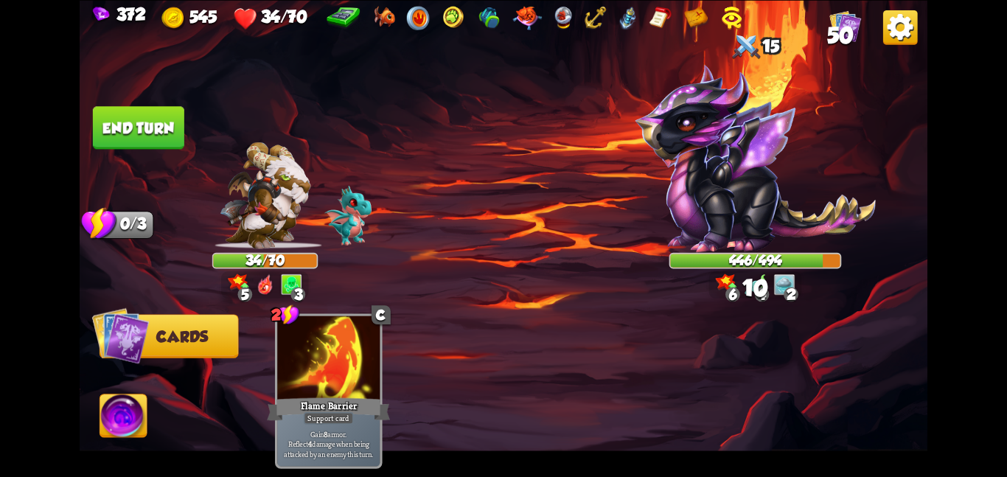
click at [147, 409] on img at bounding box center [504, 238] width 848 height 477
click at [136, 412] on img at bounding box center [123, 419] width 47 height 48
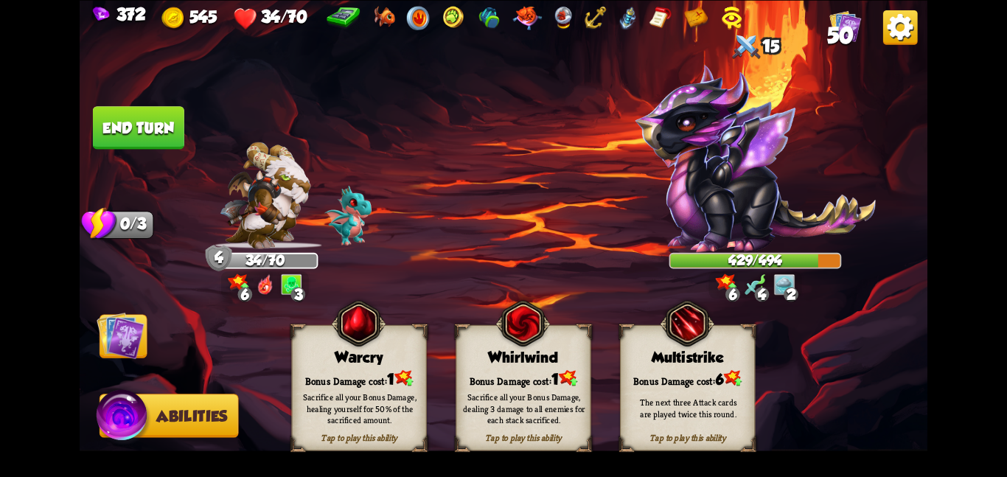
click at [338, 359] on div "Warcry" at bounding box center [359, 357] width 134 height 17
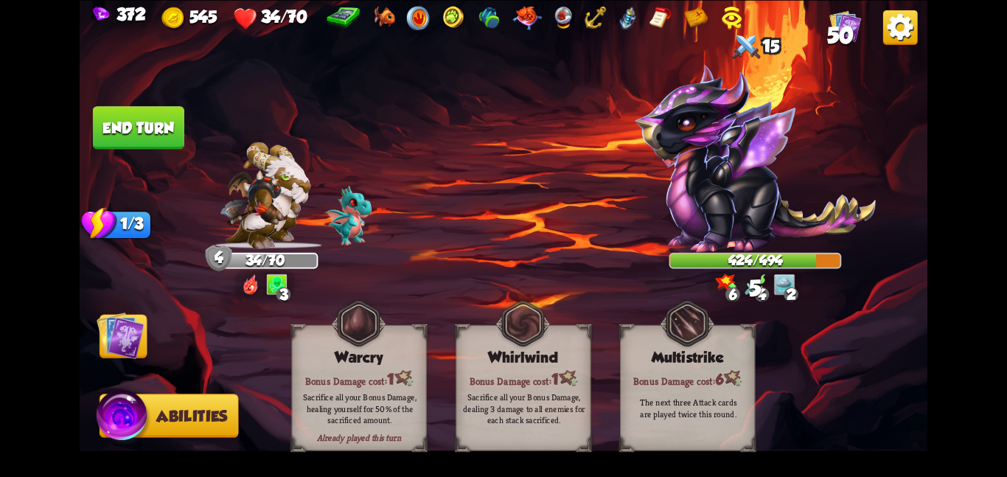
click at [125, 113] on button "End turn" at bounding box center [138, 127] width 91 height 43
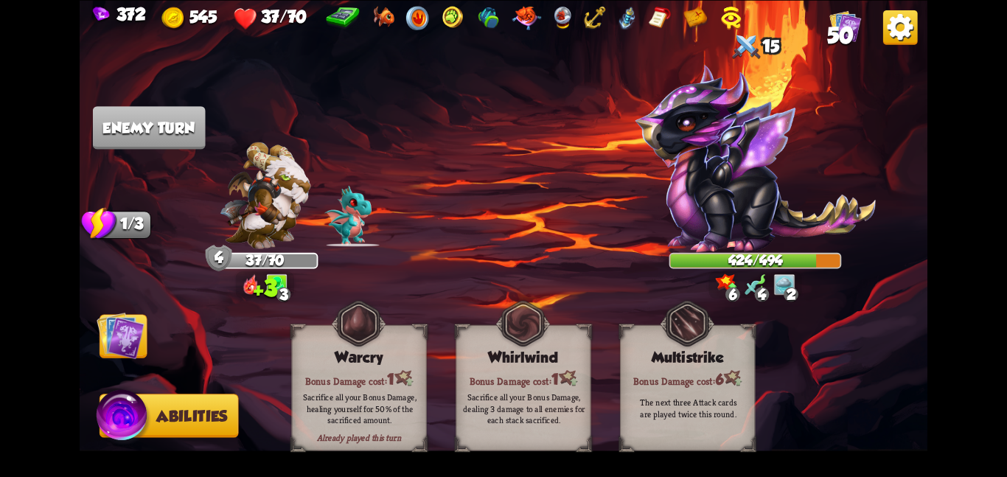
click at [115, 330] on img at bounding box center [121, 335] width 48 height 48
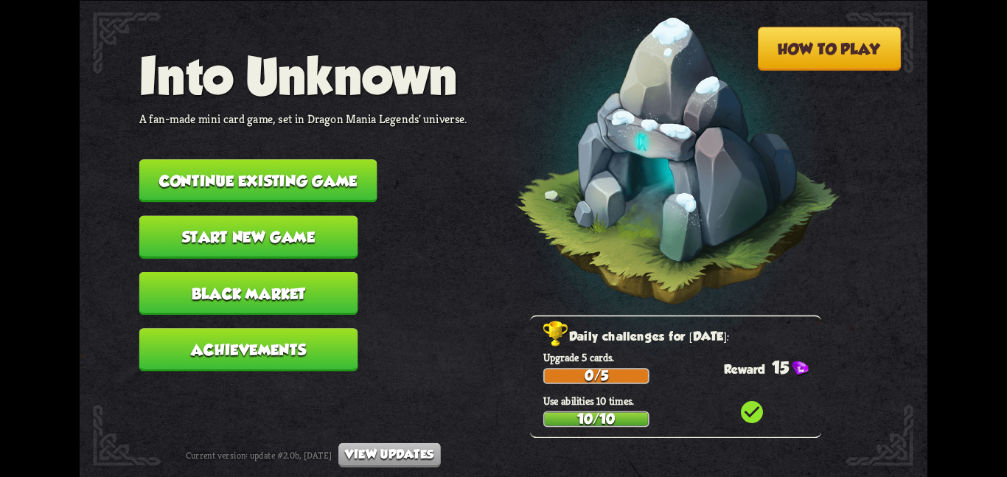
click at [266, 175] on button "Continue existing game" at bounding box center [258, 180] width 238 height 43
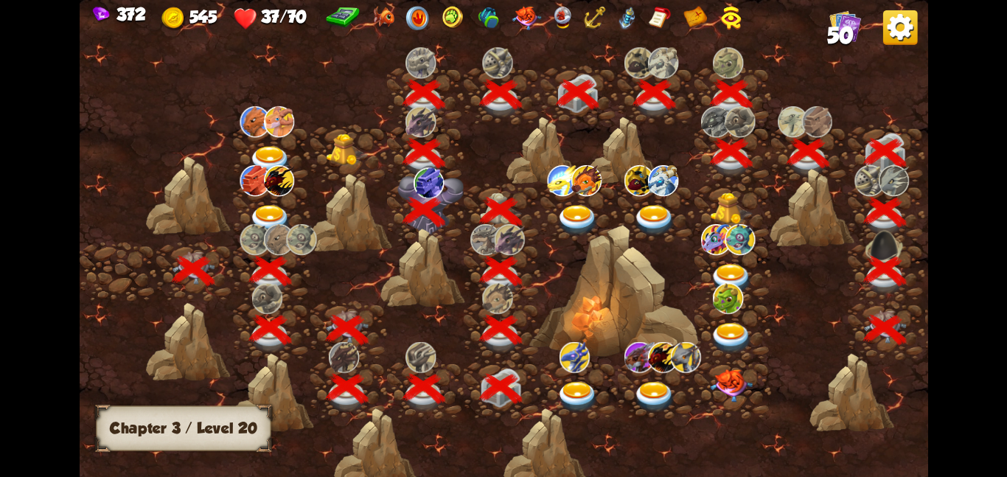
scroll to position [0, 224]
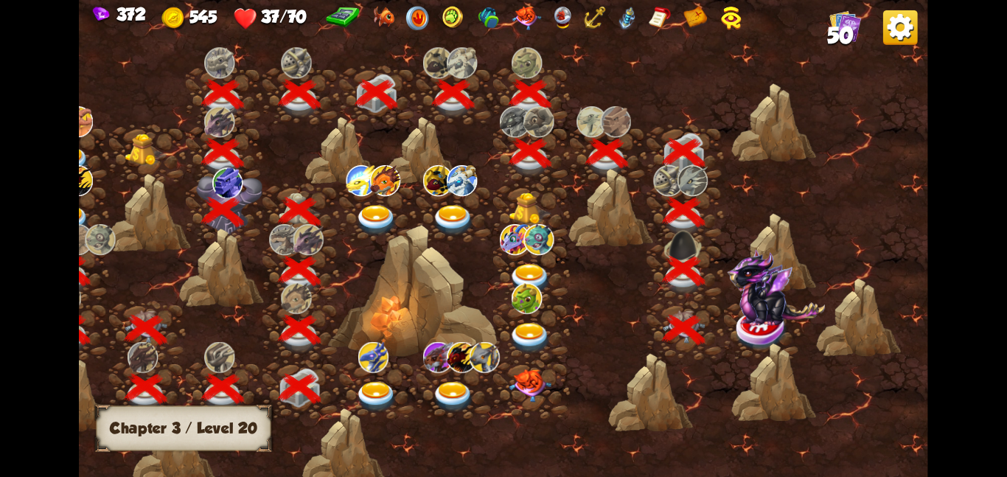
click at [745, 304] on img at bounding box center [776, 287] width 98 height 77
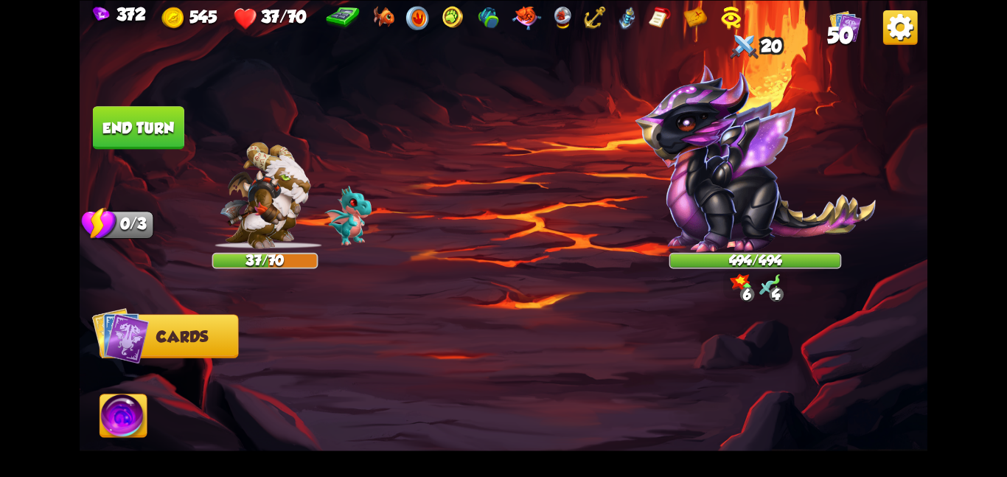
click at [453, 267] on div at bounding box center [588, 371] width 678 height 212
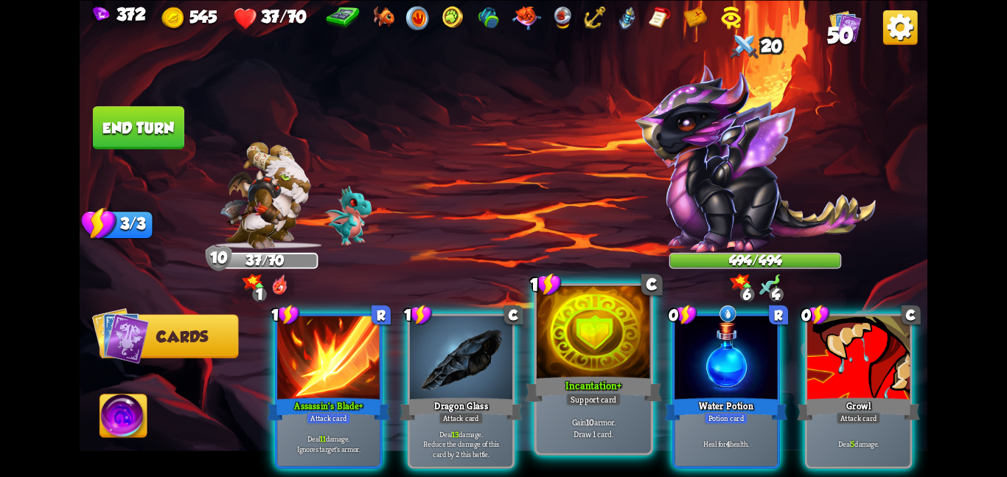
click at [556, 329] on div at bounding box center [594, 333] width 114 height 96
click at [556, 329] on div "1 R Assassin's Blade+ Attack card Deal 11 damage. Ignores target's armor. 1 C D…" at bounding box center [588, 371] width 678 height 212
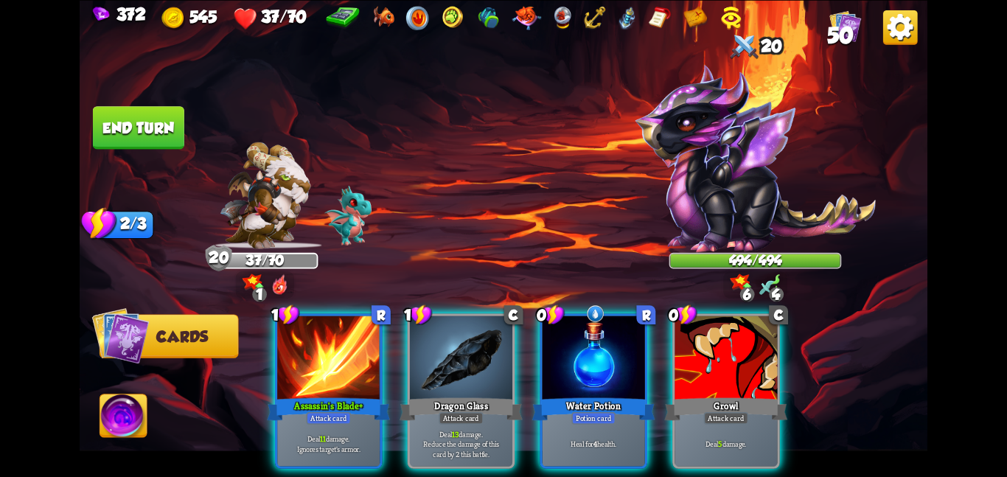
click at [556, 329] on div at bounding box center [594, 359] width 102 height 86
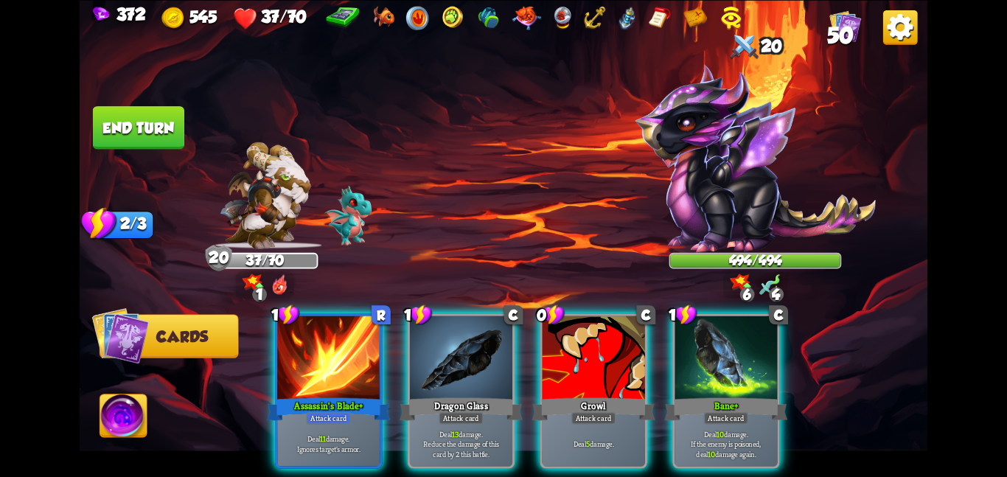
click at [556, 329] on div at bounding box center [594, 359] width 102 height 86
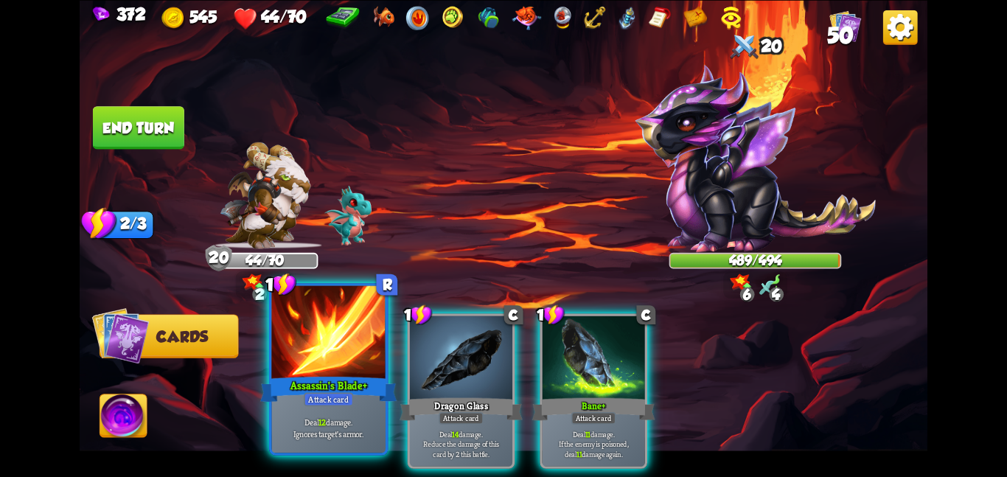
click at [339, 327] on div at bounding box center [328, 333] width 114 height 96
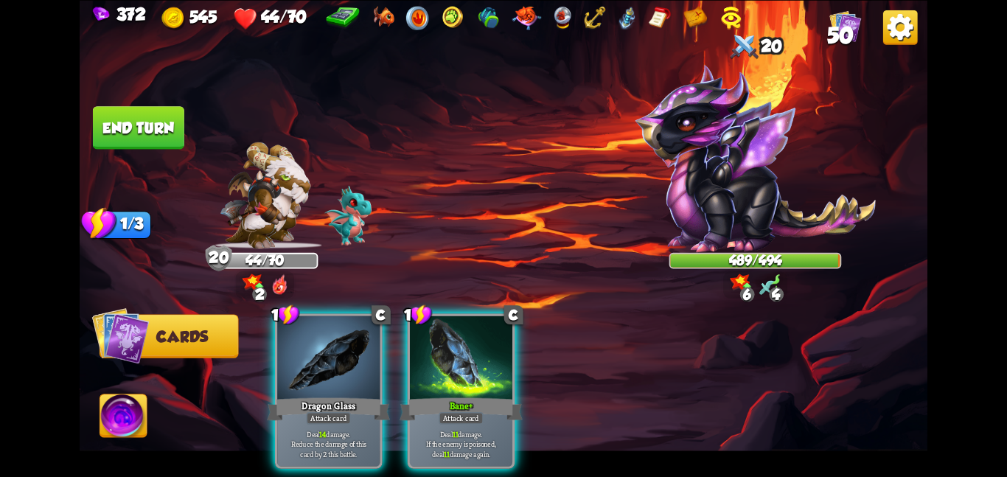
click at [339, 327] on div at bounding box center [328, 359] width 102 height 86
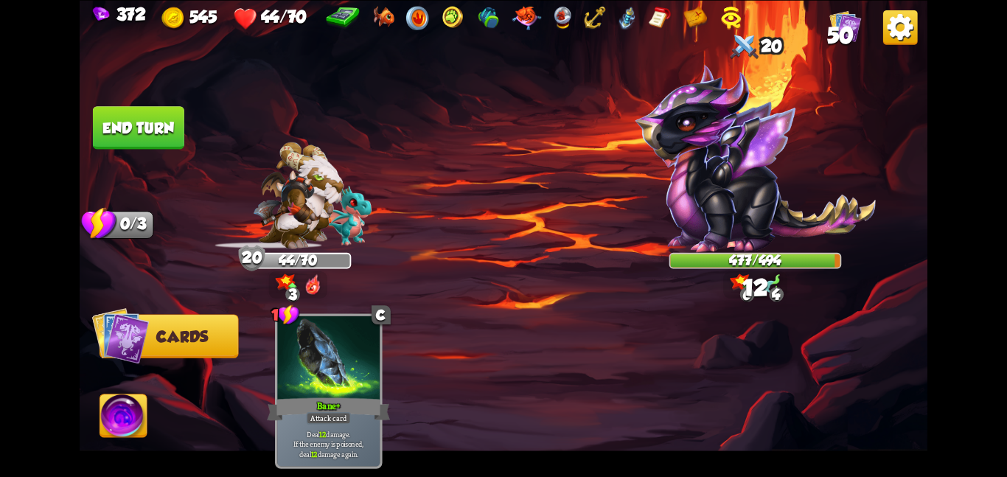
click at [119, 421] on img at bounding box center [123, 419] width 47 height 48
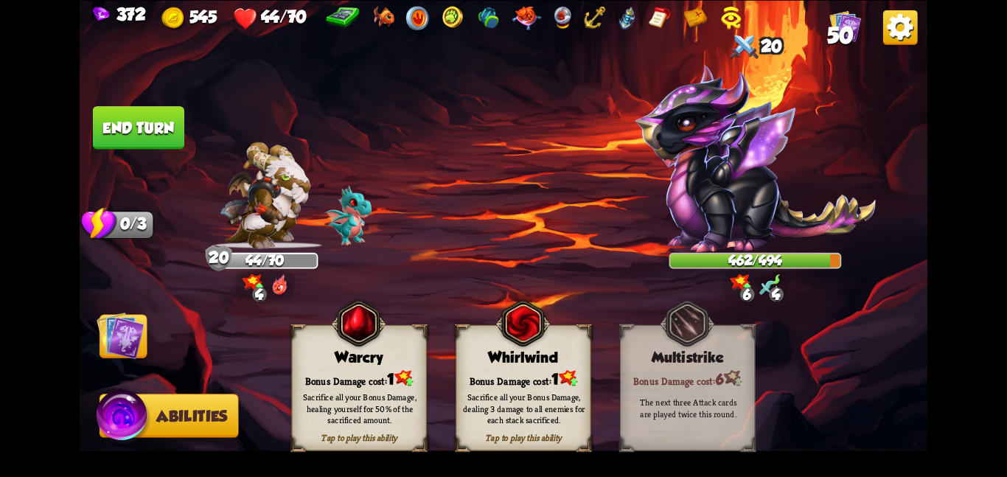
click at [371, 379] on div "Bonus Damage cost: 1" at bounding box center [359, 378] width 134 height 19
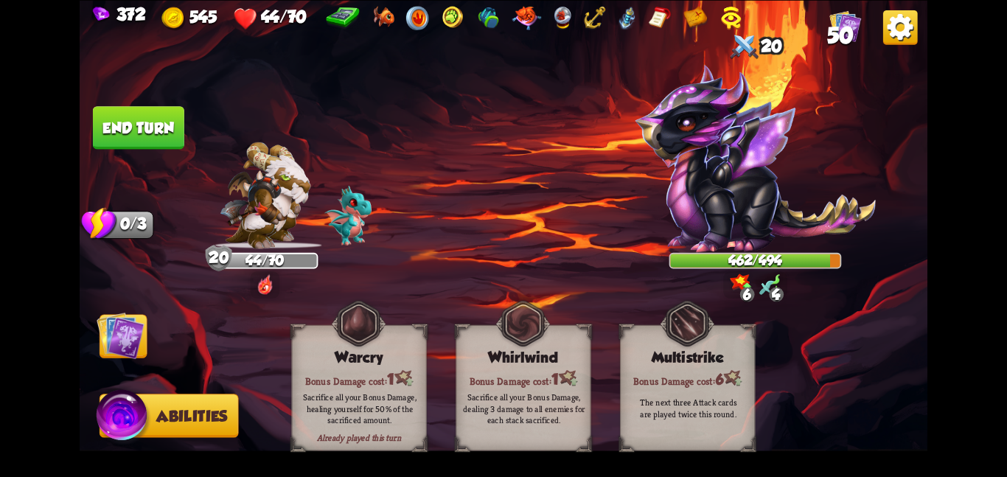
click at [102, 335] on img at bounding box center [121, 335] width 48 height 48
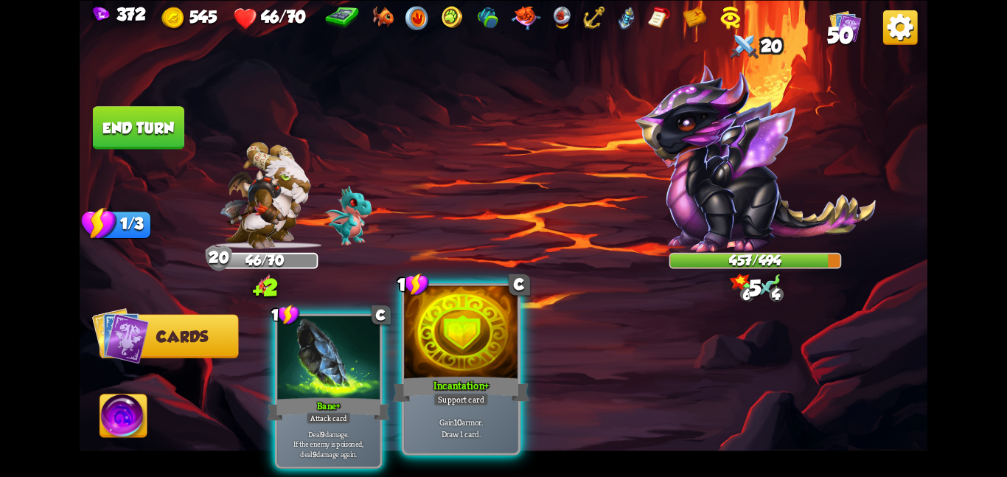
click at [475, 377] on div "Incantation+" at bounding box center [461, 389] width 136 height 30
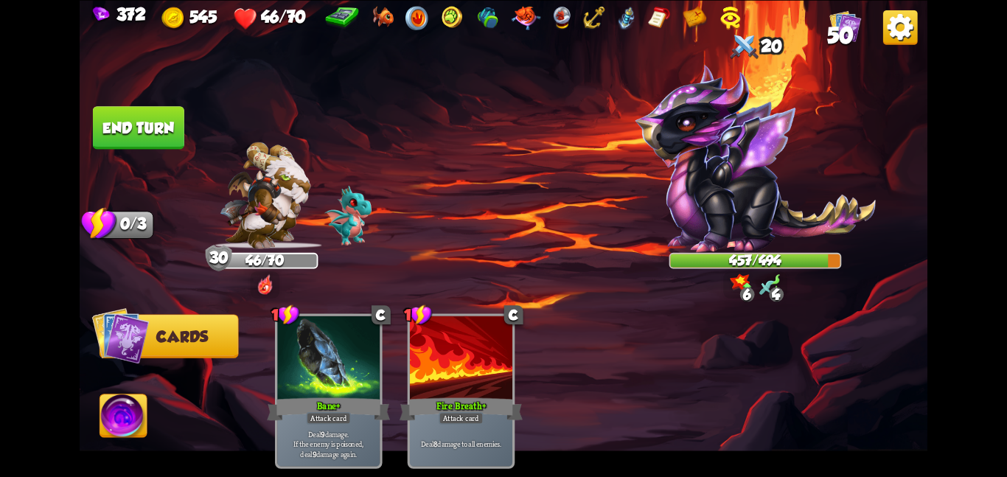
click at [136, 117] on button "End turn" at bounding box center [138, 128] width 92 height 44
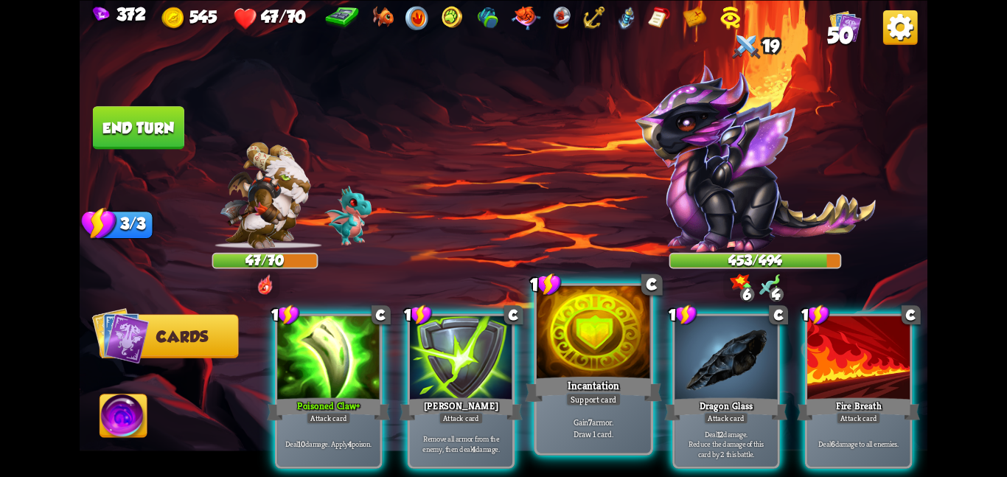
click at [580, 371] on div at bounding box center [594, 333] width 114 height 96
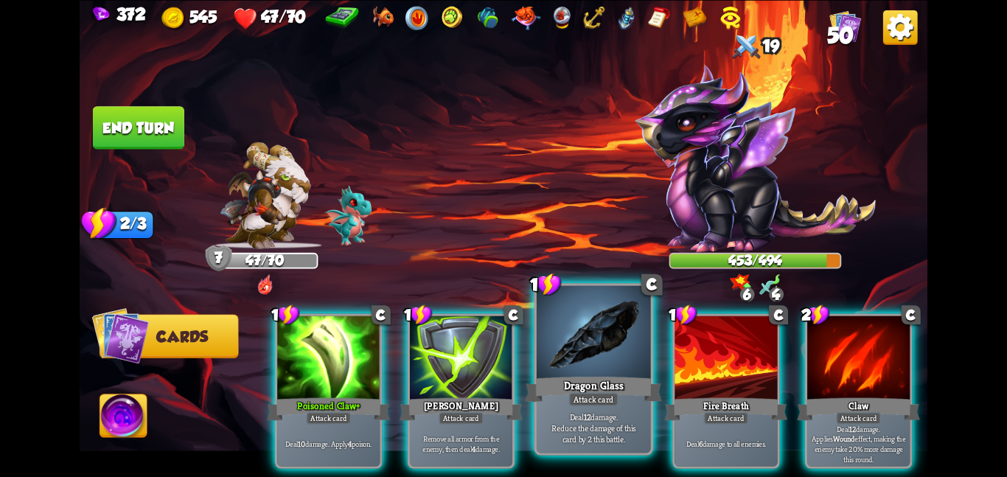
click at [552, 366] on div at bounding box center [594, 333] width 114 height 96
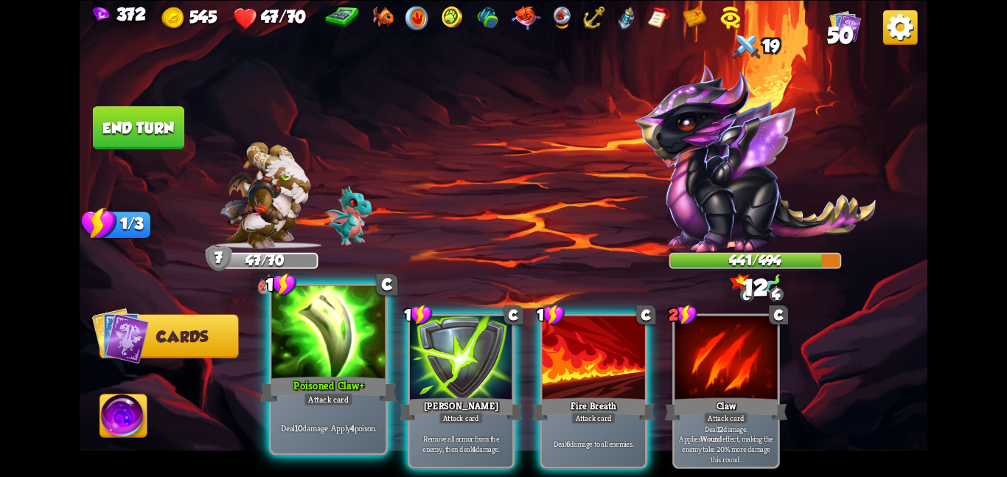
click at [327, 359] on div at bounding box center [328, 333] width 114 height 96
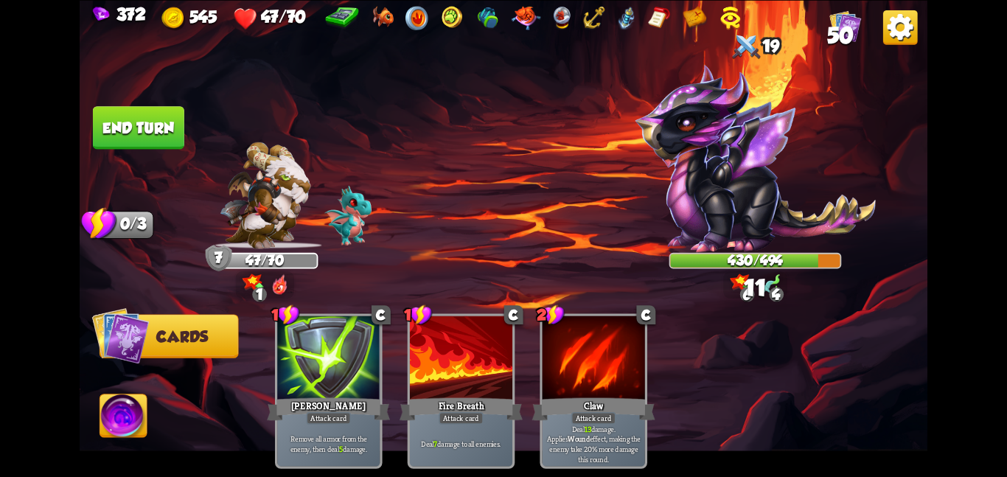
click at [119, 424] on img at bounding box center [123, 419] width 47 height 48
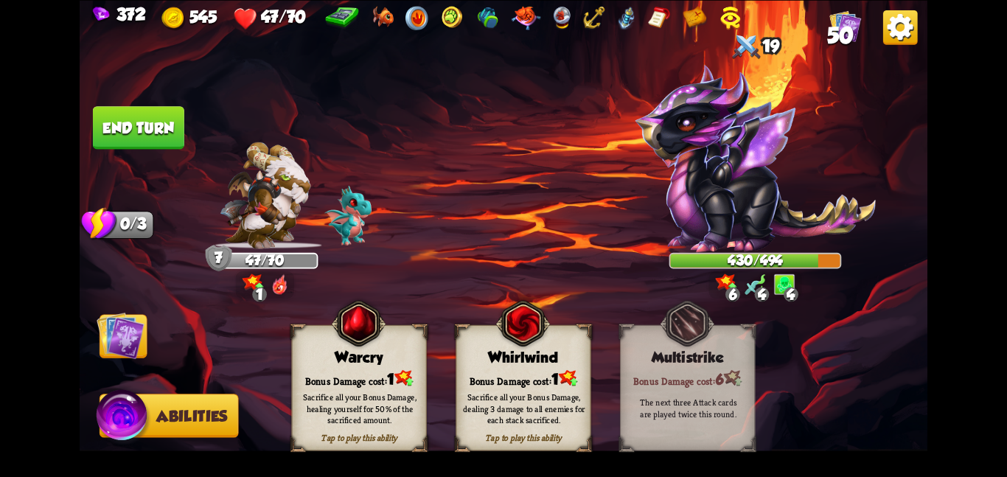
click at [111, 328] on img at bounding box center [121, 335] width 48 height 48
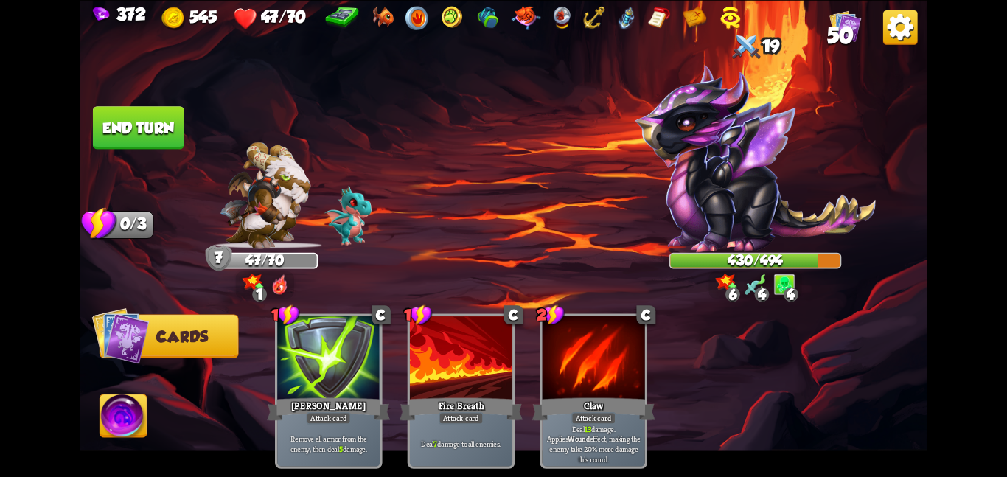
click at [113, 433] on img at bounding box center [123, 419] width 47 height 48
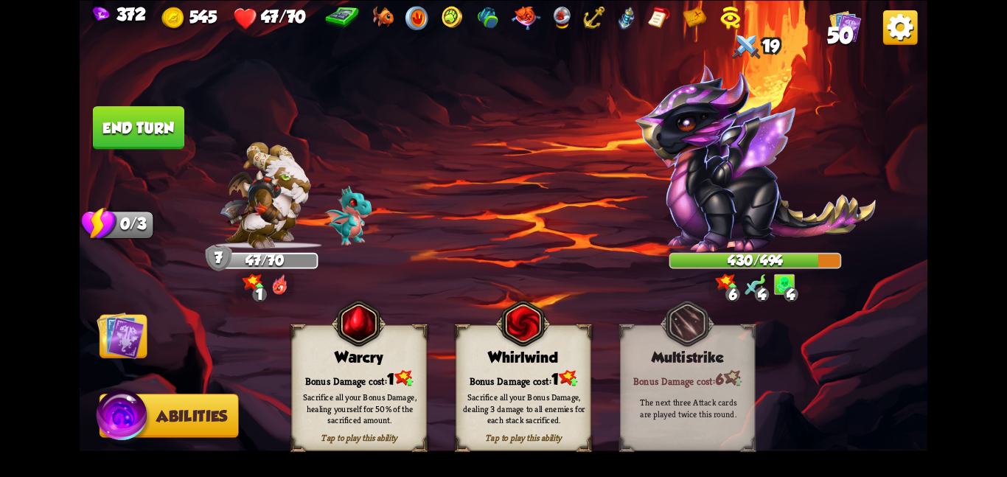
click at [340, 369] on div "Bonus Damage cost: 1" at bounding box center [359, 378] width 134 height 19
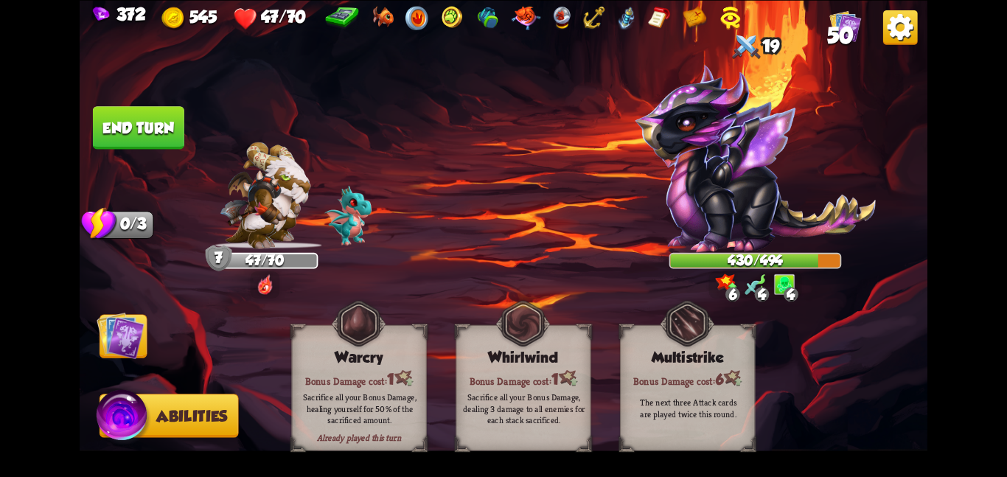
click at [115, 350] on img at bounding box center [121, 335] width 48 height 48
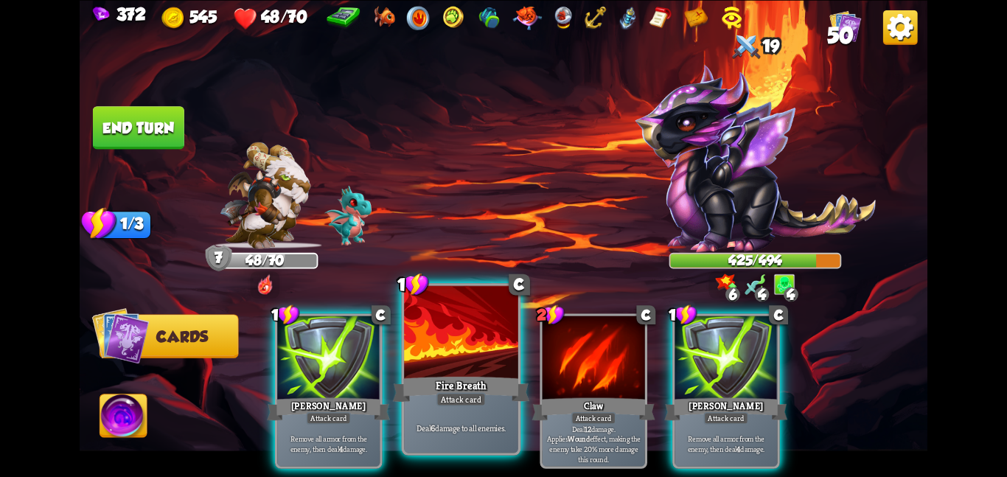
click at [425, 319] on div at bounding box center [461, 333] width 114 height 96
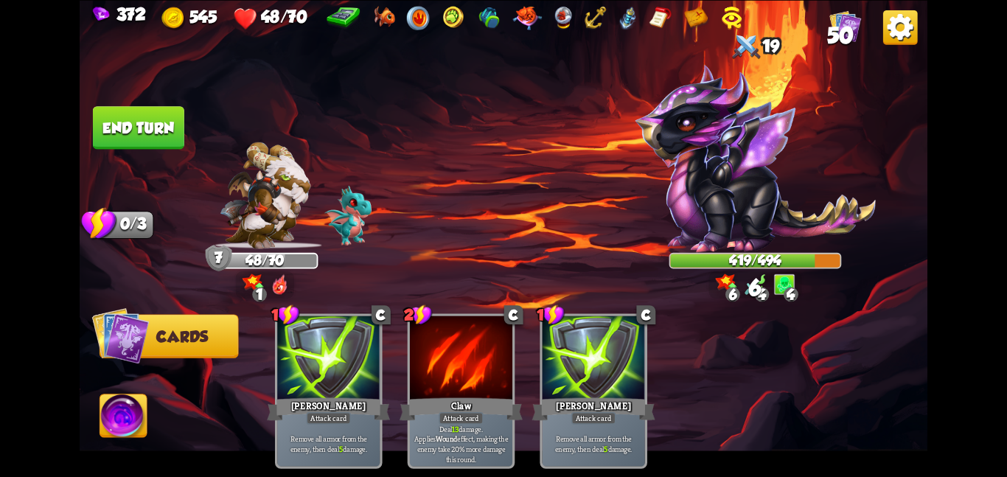
click at [122, 138] on button "End turn" at bounding box center [138, 127] width 91 height 43
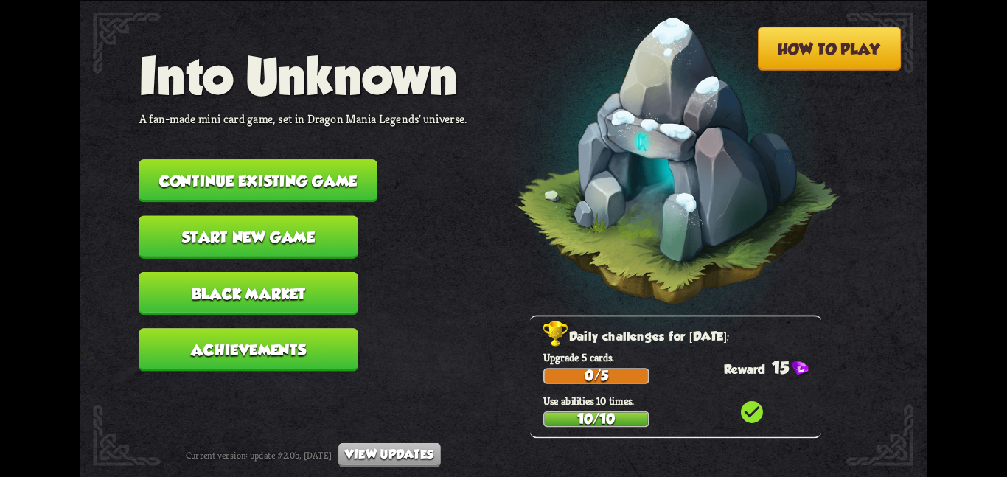
click at [339, 159] on button "Continue existing game" at bounding box center [258, 180] width 238 height 43
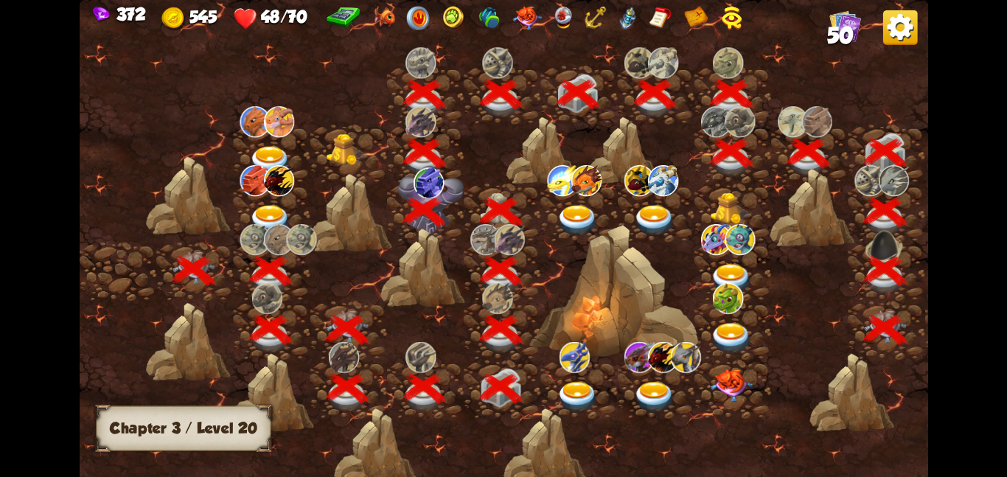
scroll to position [0, 224]
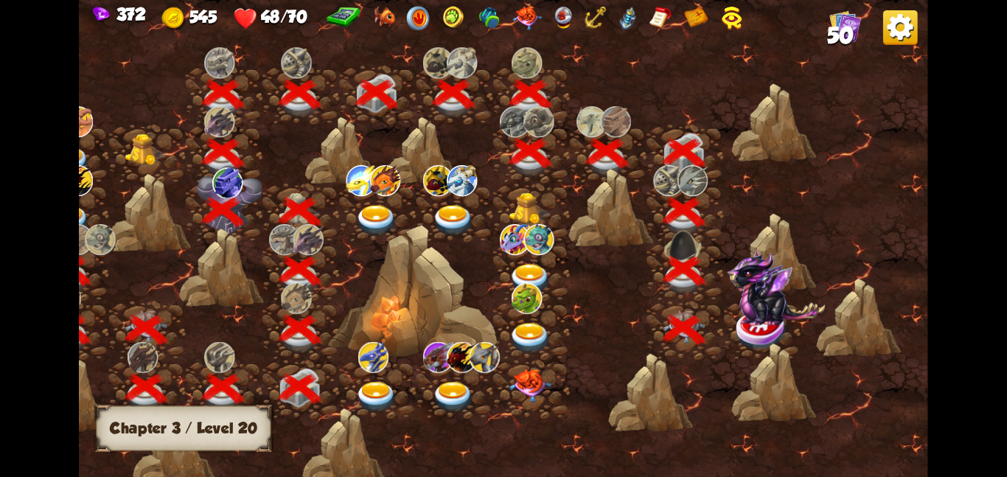
click at [790, 334] on div at bounding box center [761, 329] width 77 height 59
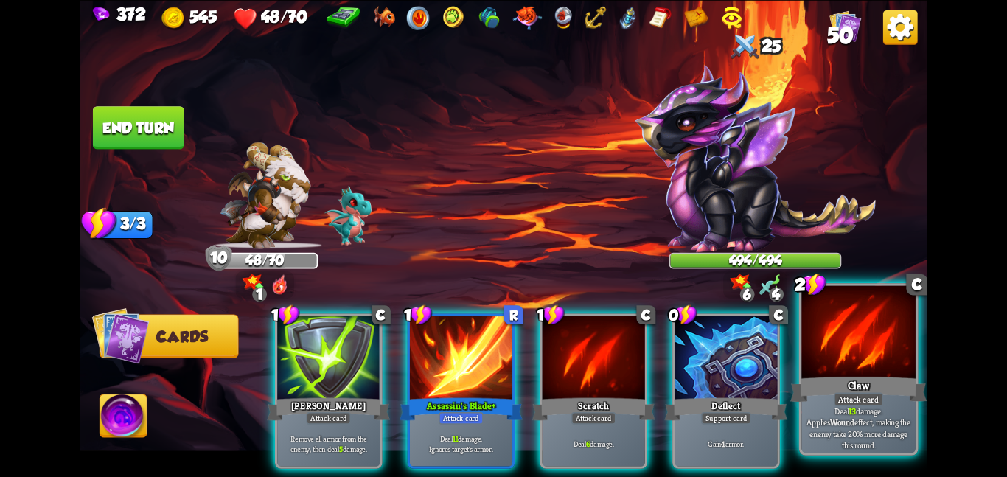
click at [817, 355] on div at bounding box center [859, 333] width 114 height 96
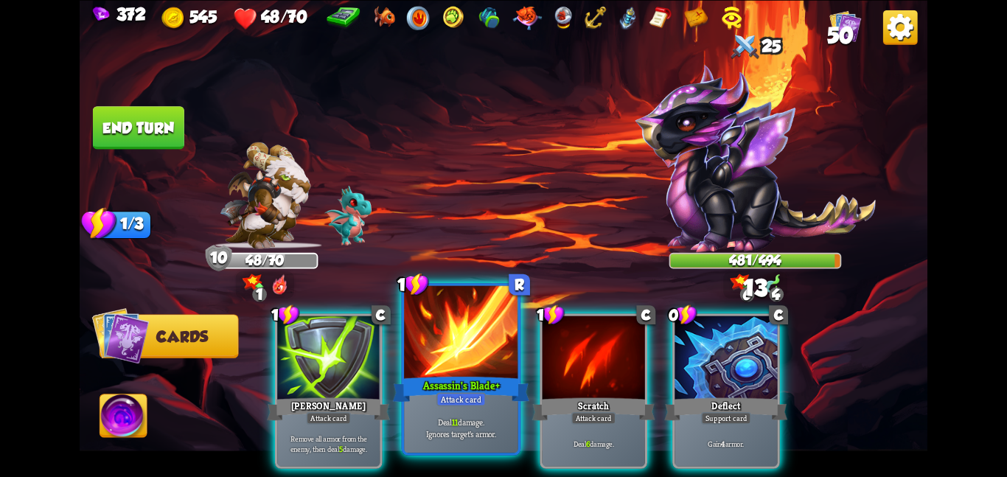
click at [496, 347] on div at bounding box center [461, 333] width 114 height 96
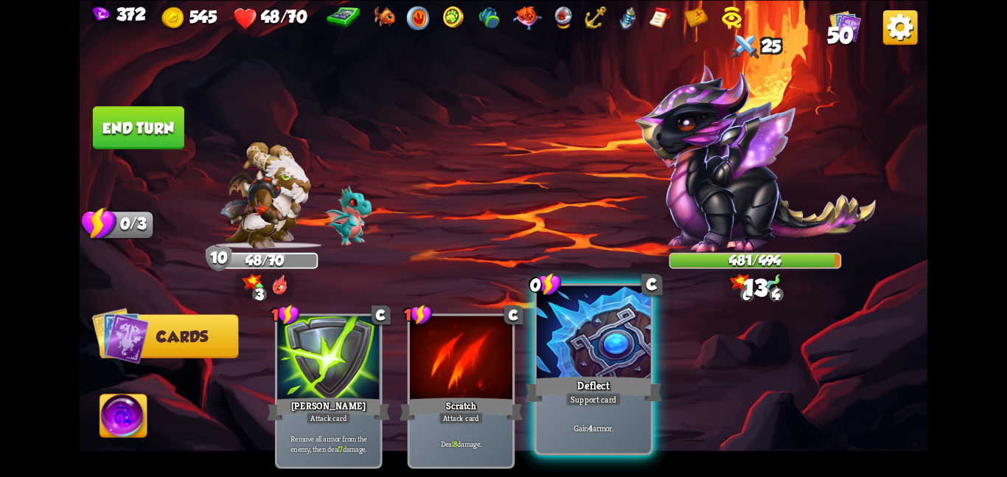
click at [571, 350] on div at bounding box center [594, 333] width 114 height 96
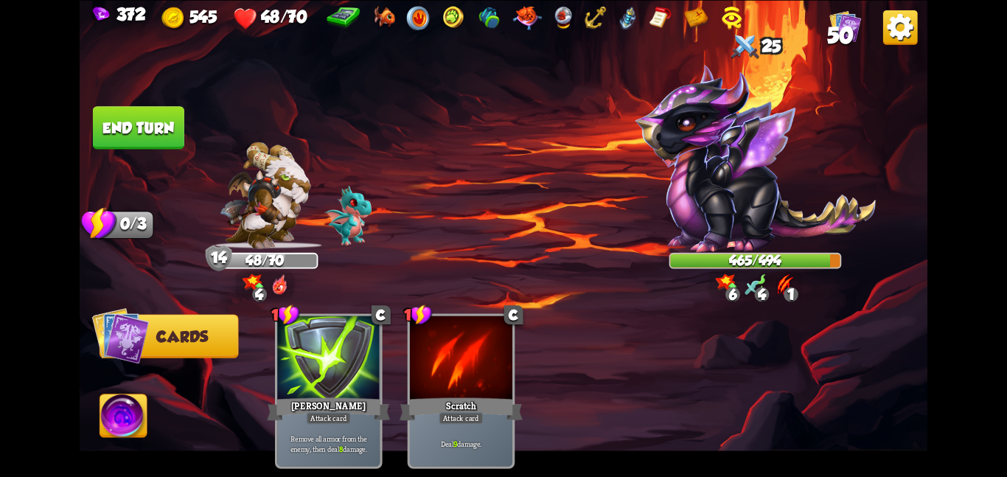
click at [117, 415] on img at bounding box center [123, 419] width 47 height 48
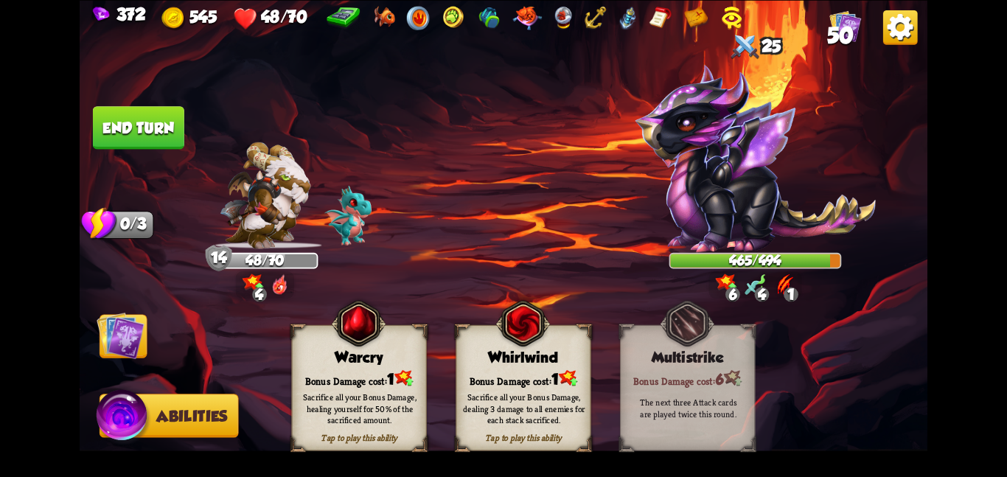
click at [338, 373] on div "Bonus Damage cost: 1" at bounding box center [359, 378] width 134 height 19
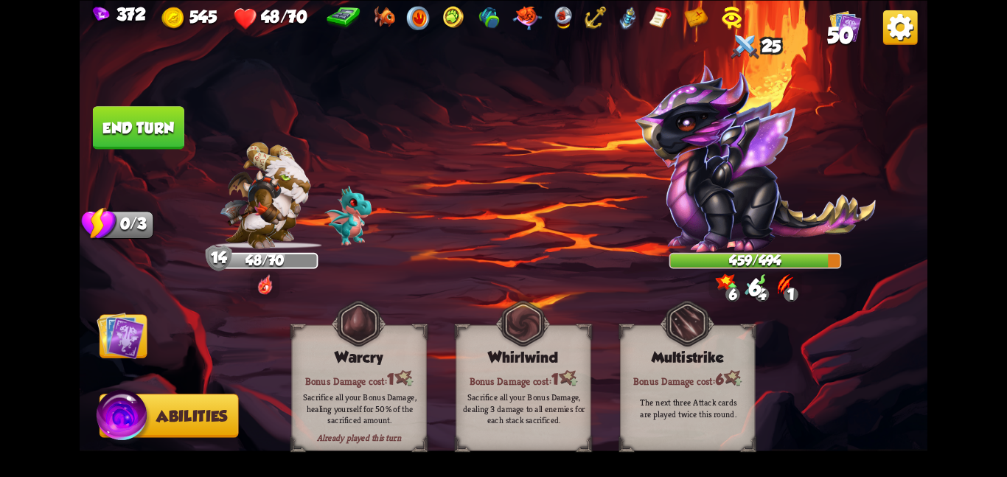
click at [119, 342] on img at bounding box center [121, 335] width 48 height 48
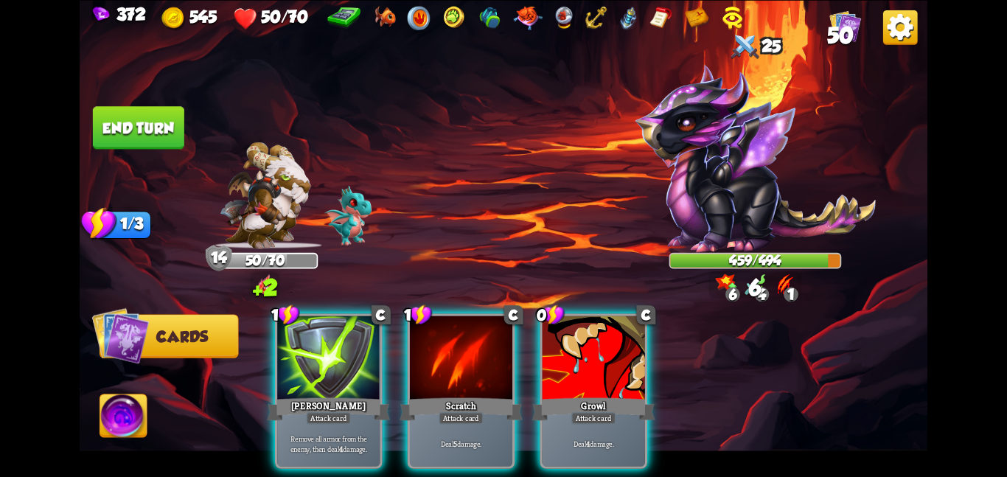
click at [102, 142] on button "End turn" at bounding box center [138, 127] width 91 height 43
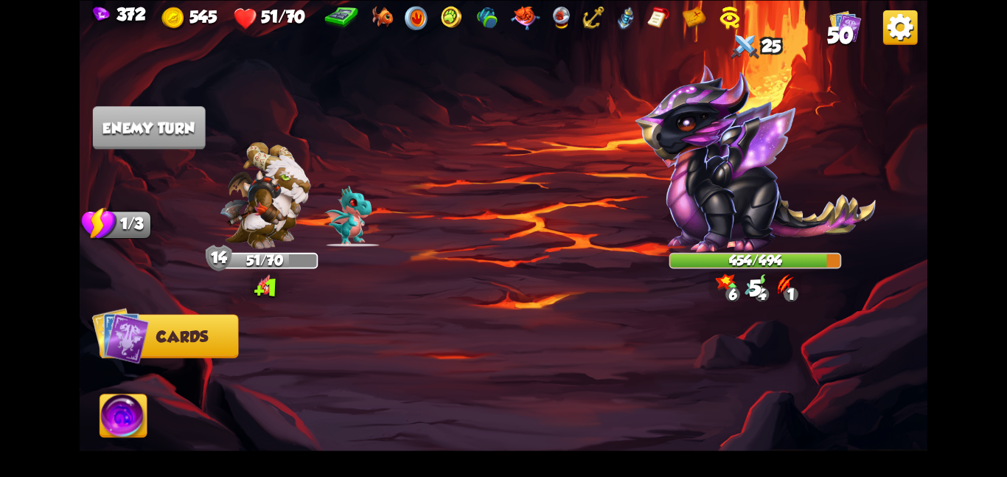
click at [357, 129] on img at bounding box center [504, 238] width 848 height 477
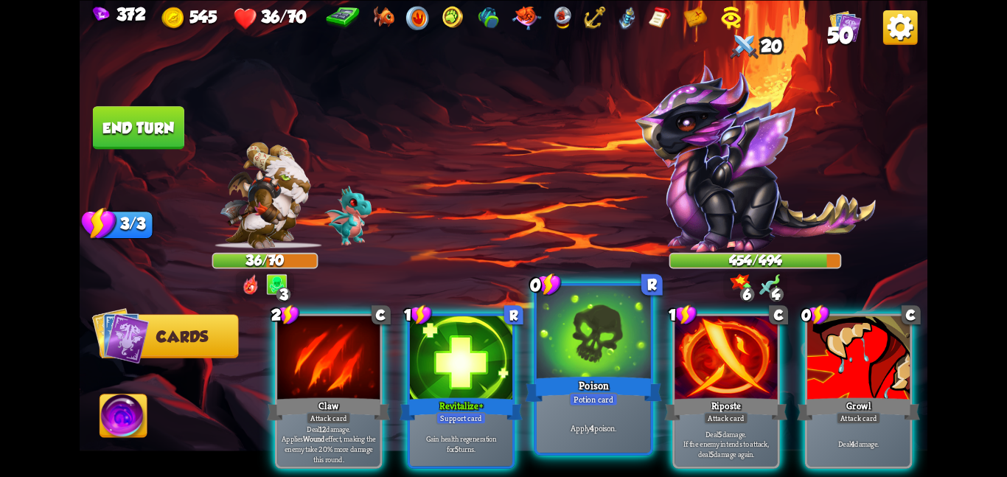
click at [587, 381] on div "Poison" at bounding box center [593, 389] width 136 height 30
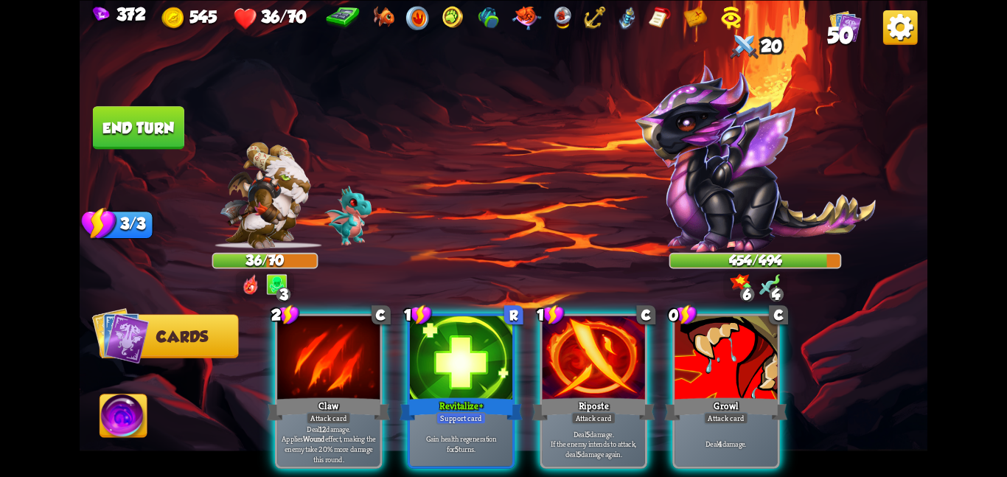
click at [587, 395] on div "Riposte" at bounding box center [593, 408] width 123 height 27
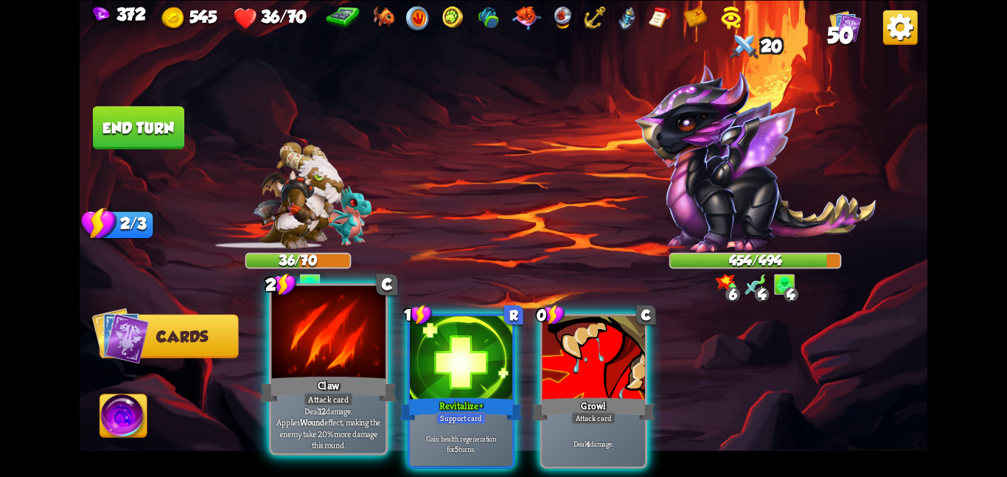
click at [348, 340] on div at bounding box center [328, 333] width 114 height 96
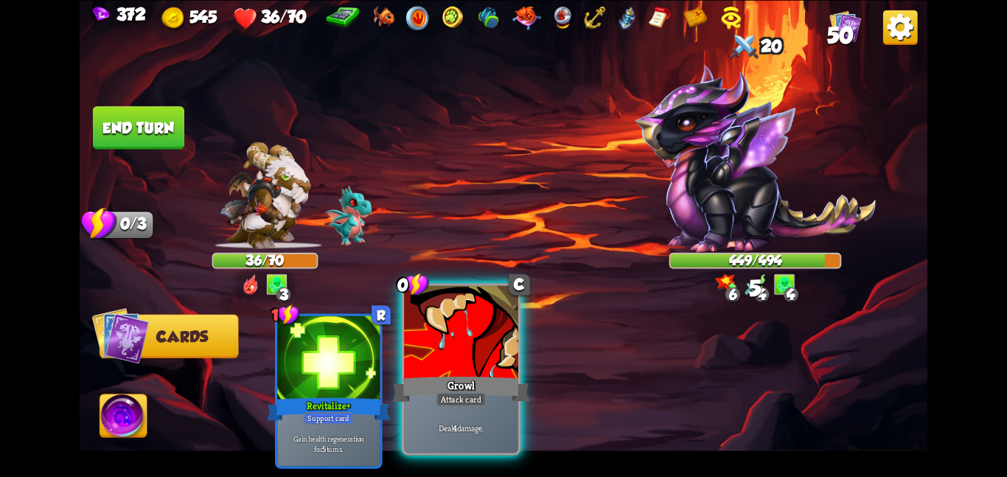
click at [426, 334] on div at bounding box center [461, 333] width 114 height 96
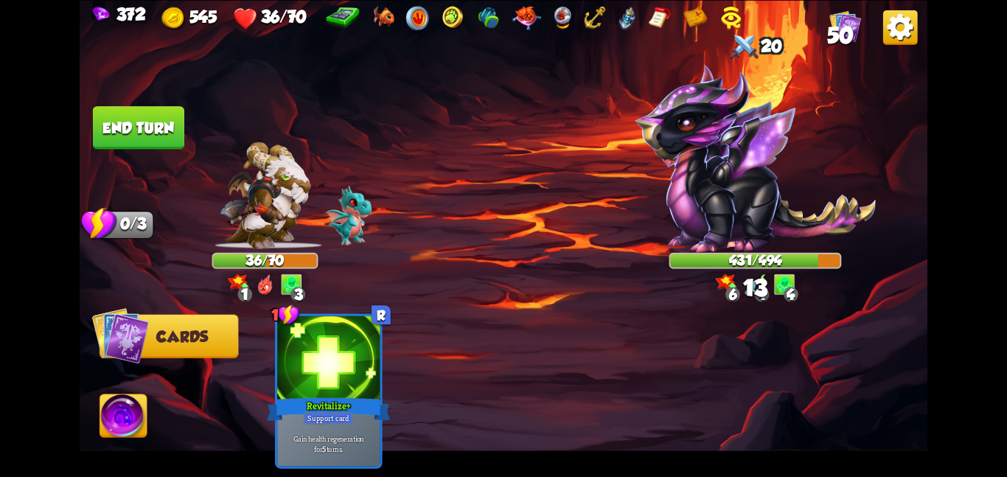
click at [116, 430] on img at bounding box center [123, 419] width 47 height 48
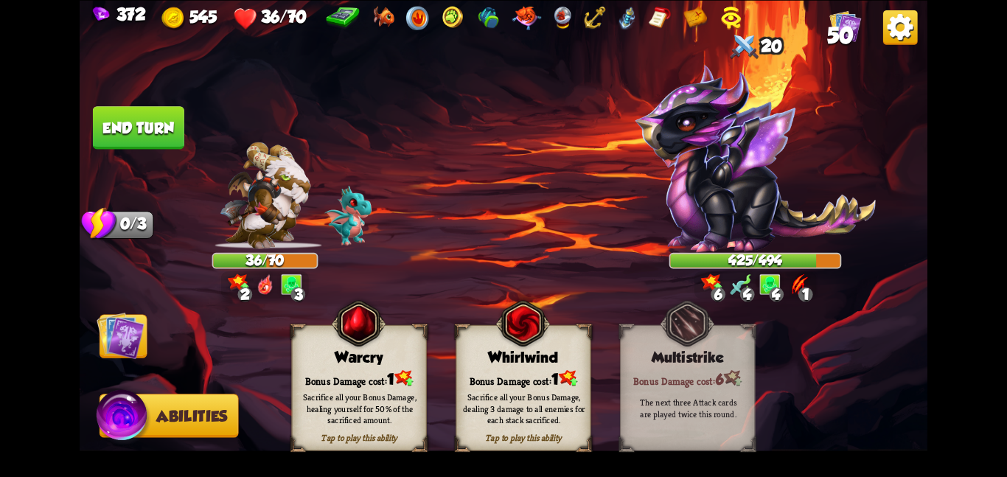
click at [409, 332] on span at bounding box center [419, 335] width 25 height 27
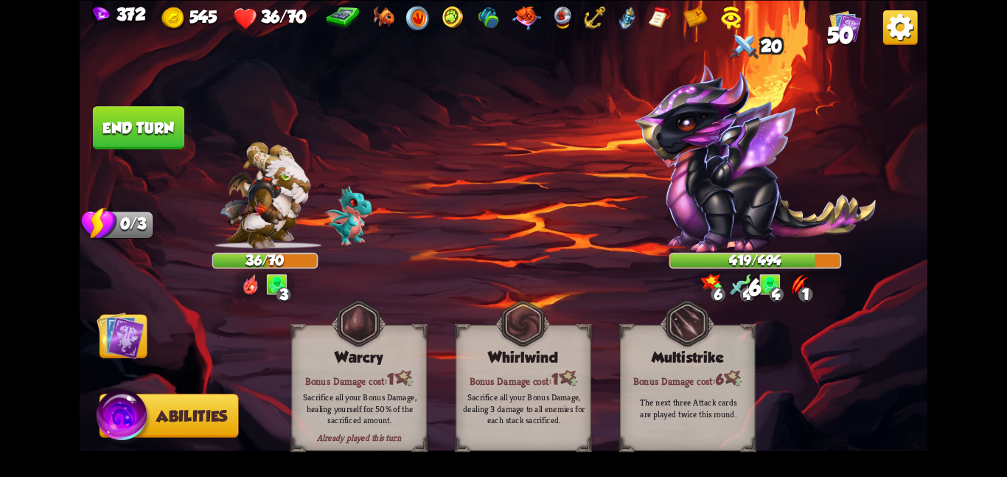
click at [107, 324] on img at bounding box center [121, 335] width 48 height 48
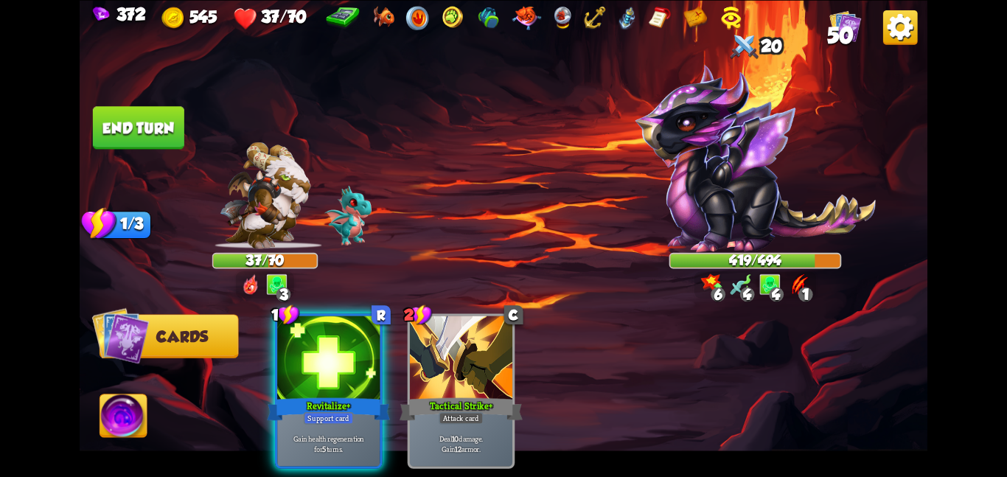
click at [133, 109] on button "End turn" at bounding box center [138, 127] width 91 height 43
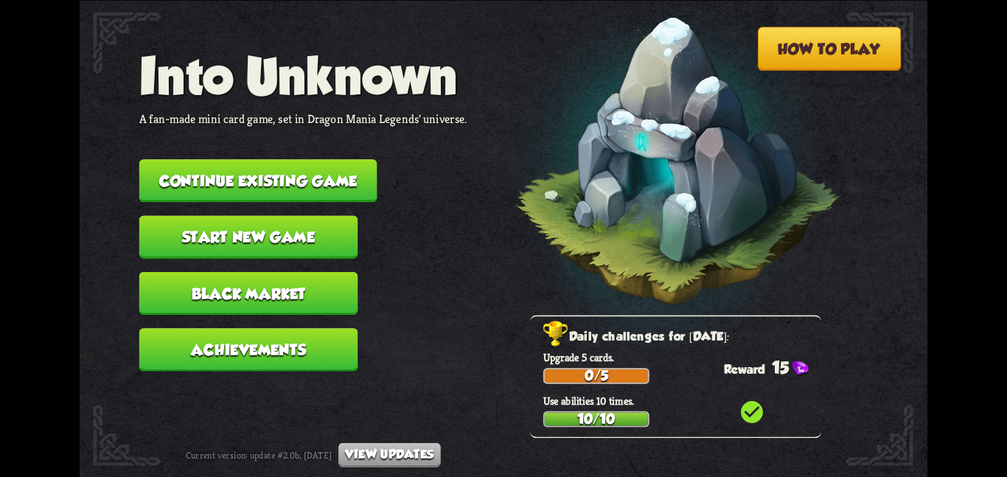
click at [283, 169] on button "Continue existing game" at bounding box center [258, 180] width 238 height 43
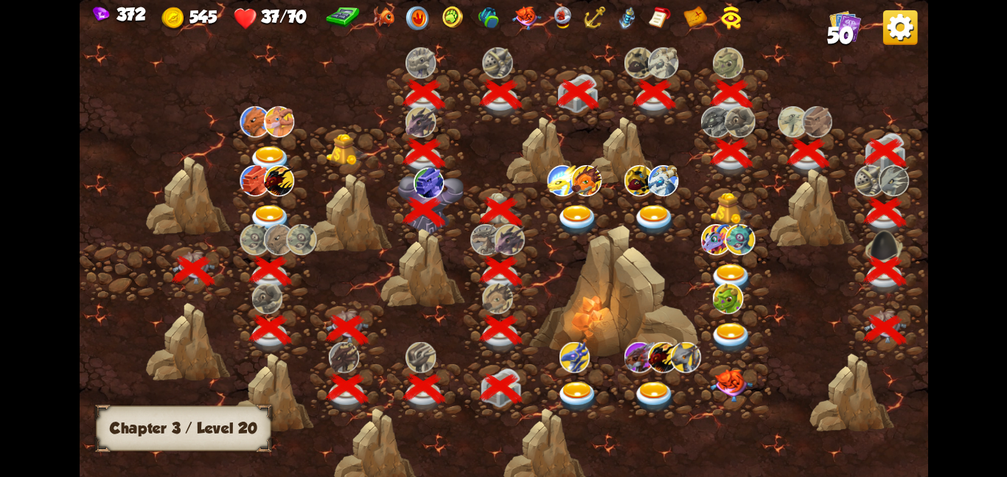
scroll to position [0, 224]
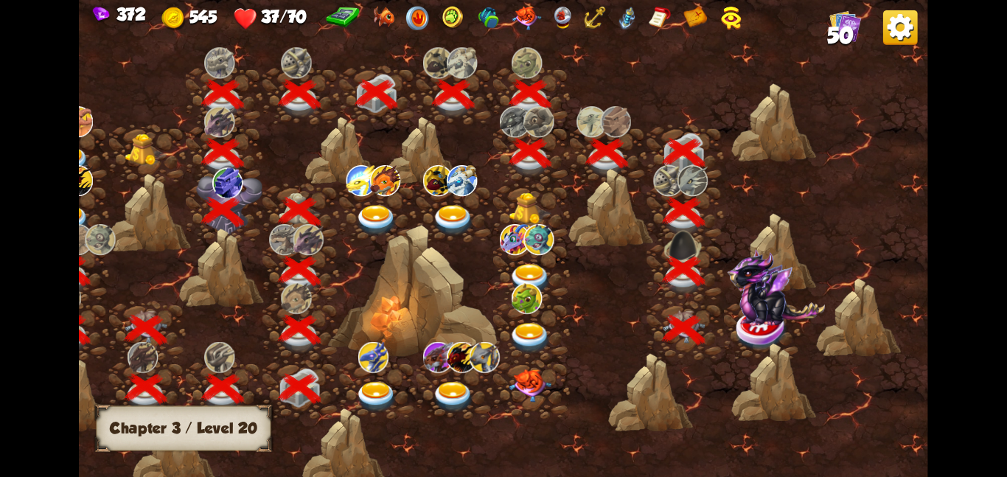
click at [731, 316] on img at bounding box center [776, 287] width 98 height 77
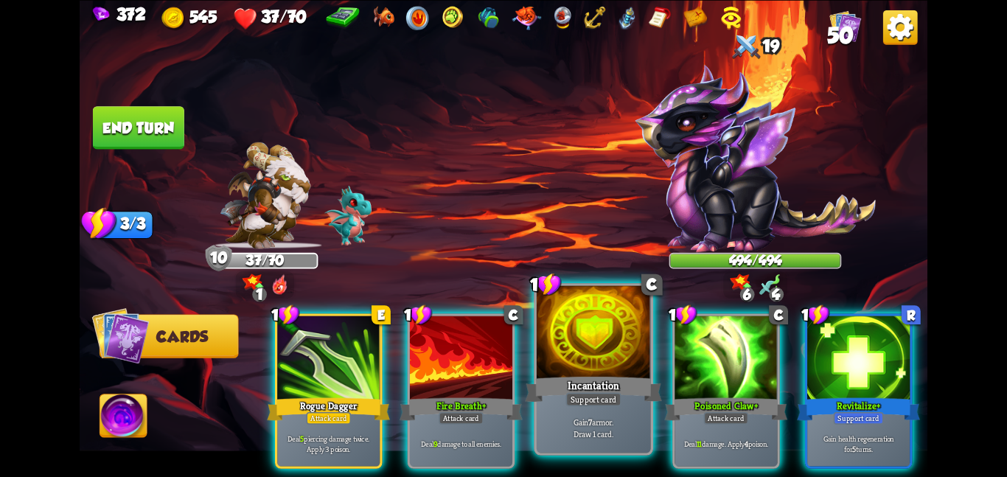
click at [608, 388] on div "Incantation" at bounding box center [593, 389] width 136 height 30
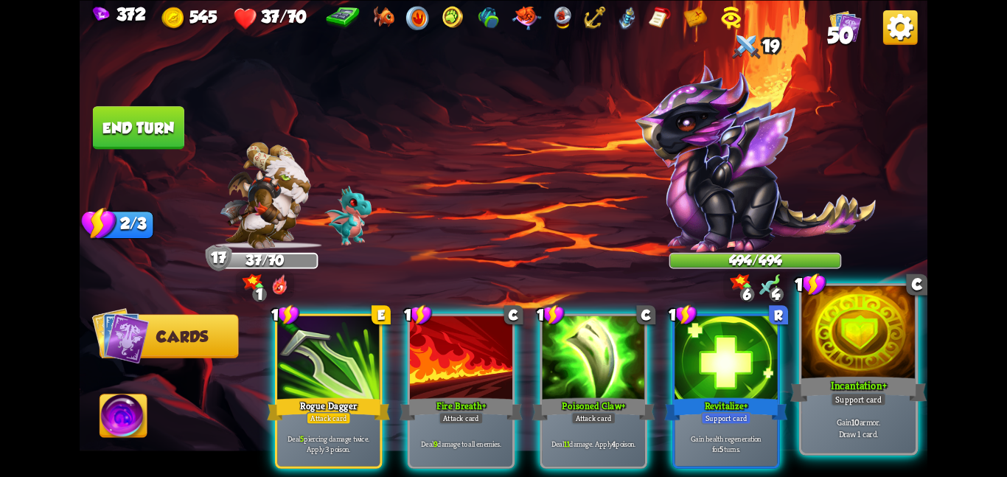
click at [842, 398] on div "Support card" at bounding box center [858, 399] width 55 height 14
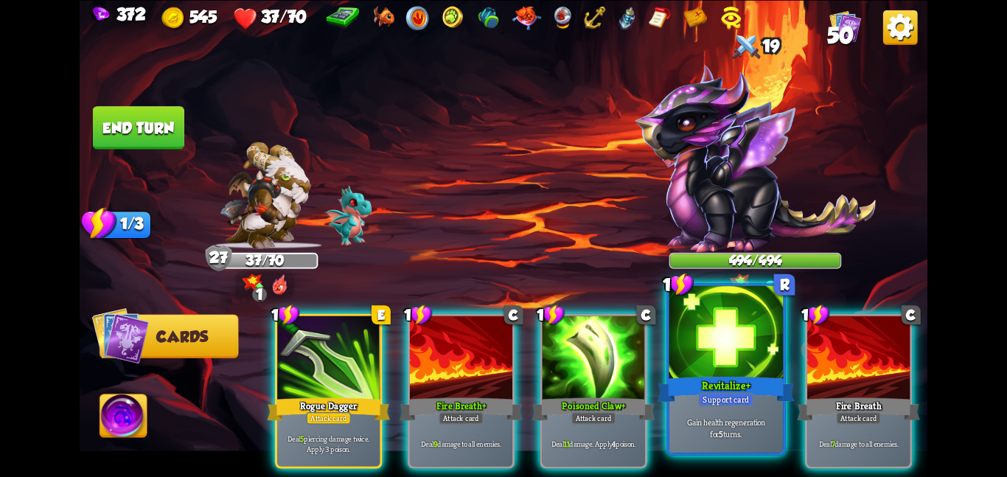
click at [715, 361] on div at bounding box center [727, 333] width 114 height 96
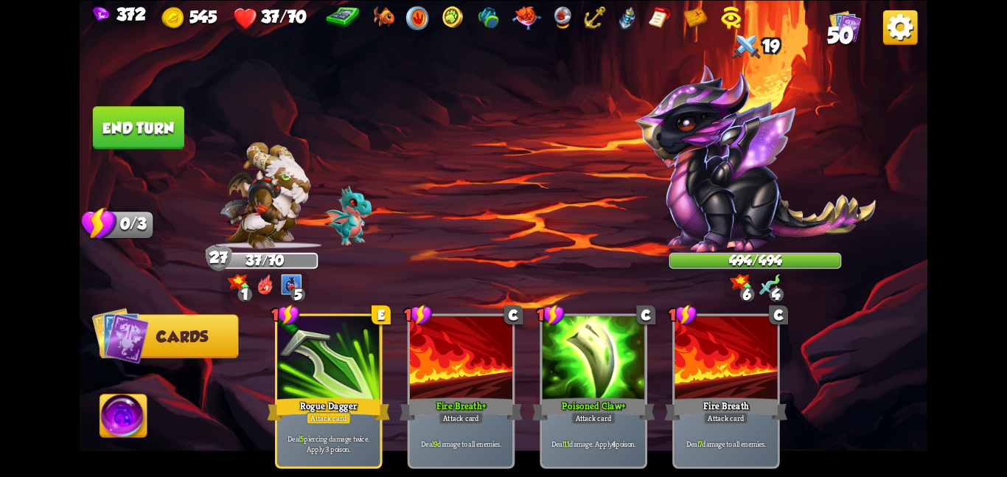
click at [147, 127] on button "End turn" at bounding box center [138, 127] width 91 height 43
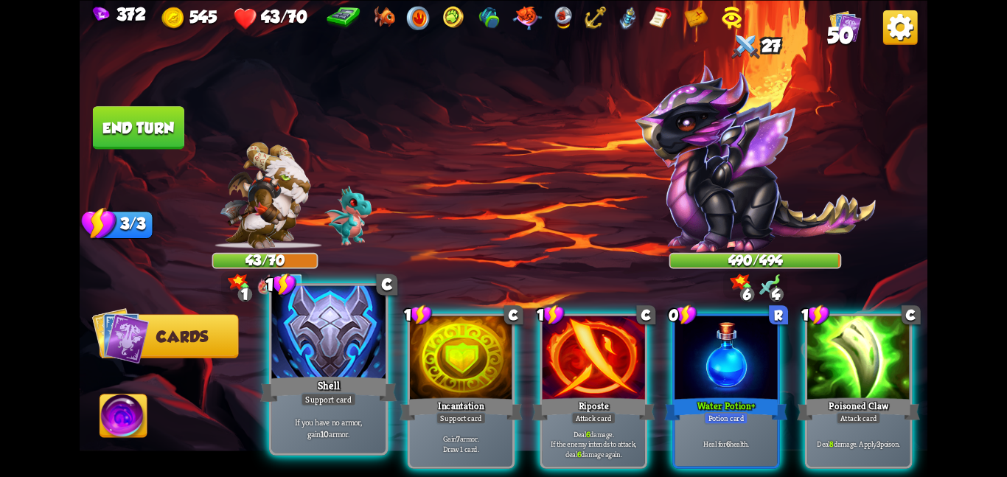
click at [367, 333] on div at bounding box center [328, 333] width 114 height 96
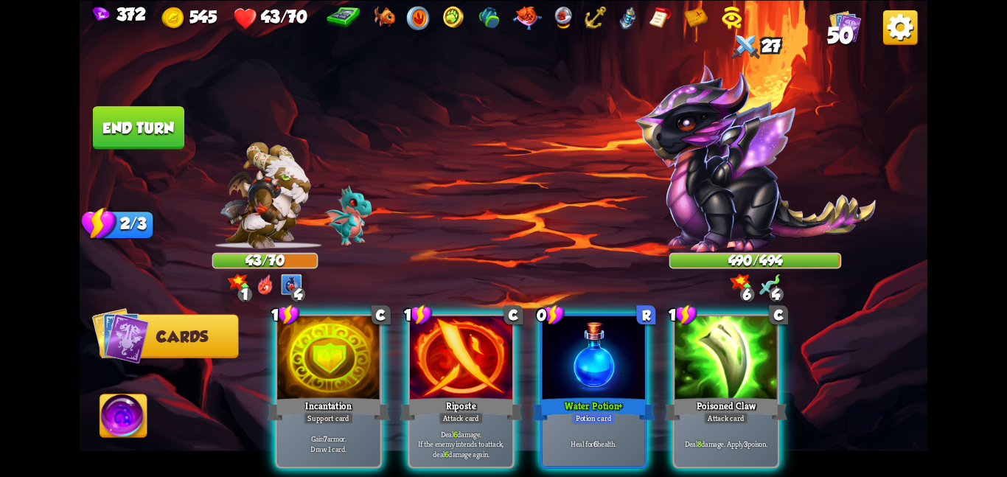
click at [367, 333] on div at bounding box center [328, 359] width 102 height 86
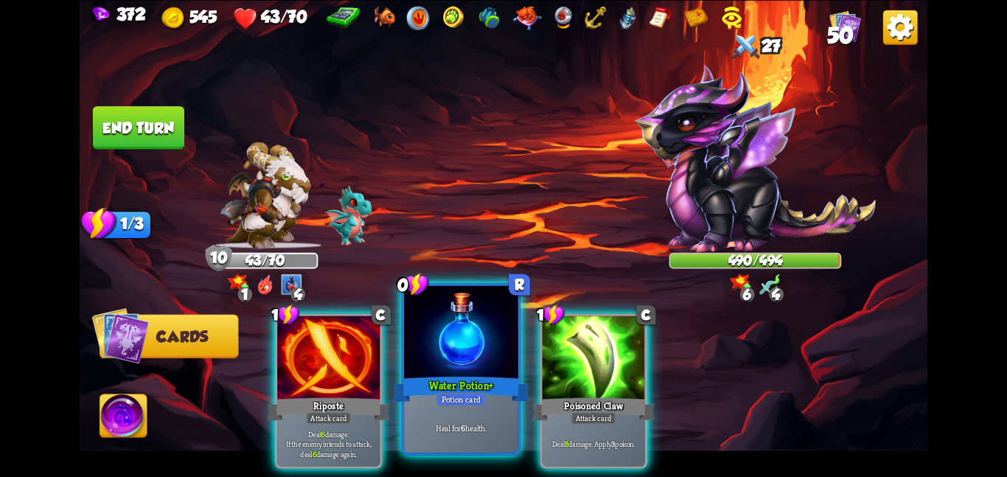
click at [489, 330] on div at bounding box center [461, 333] width 114 height 96
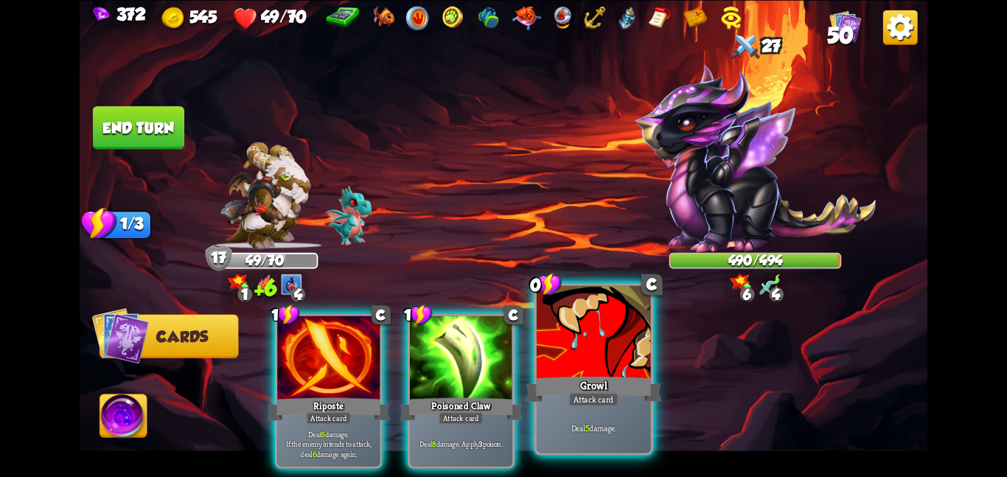
click at [618, 361] on div at bounding box center [594, 333] width 114 height 96
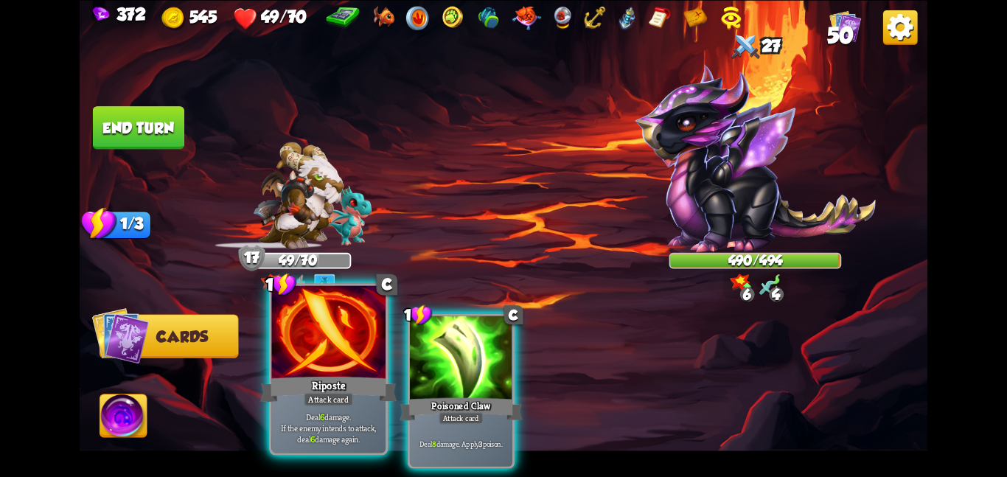
click at [368, 318] on div at bounding box center [328, 333] width 114 height 96
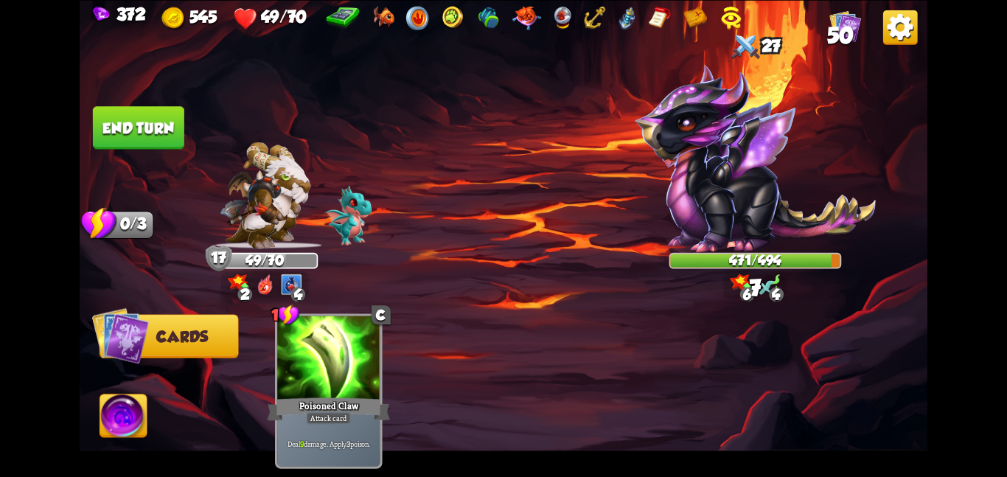
click at [140, 409] on img at bounding box center [123, 419] width 47 height 48
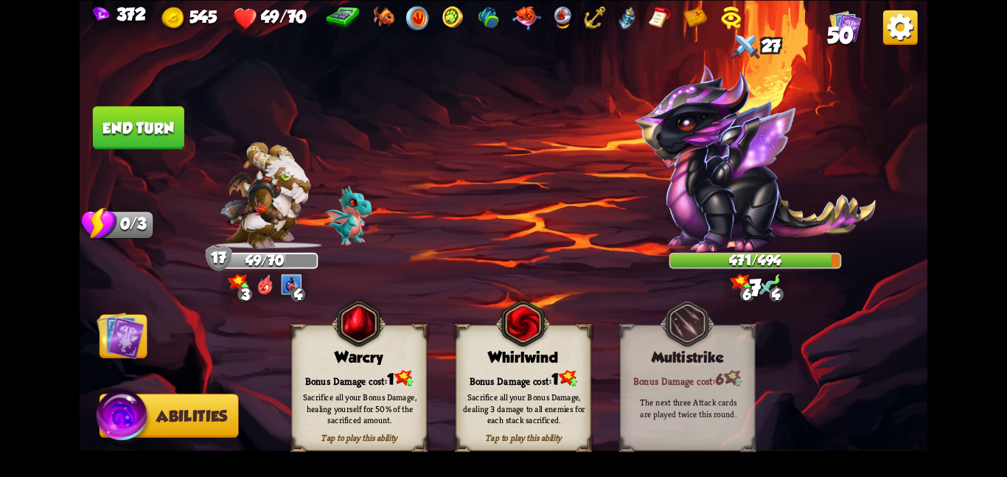
click at [330, 378] on div "Bonus Damage cost: 1" at bounding box center [359, 378] width 134 height 19
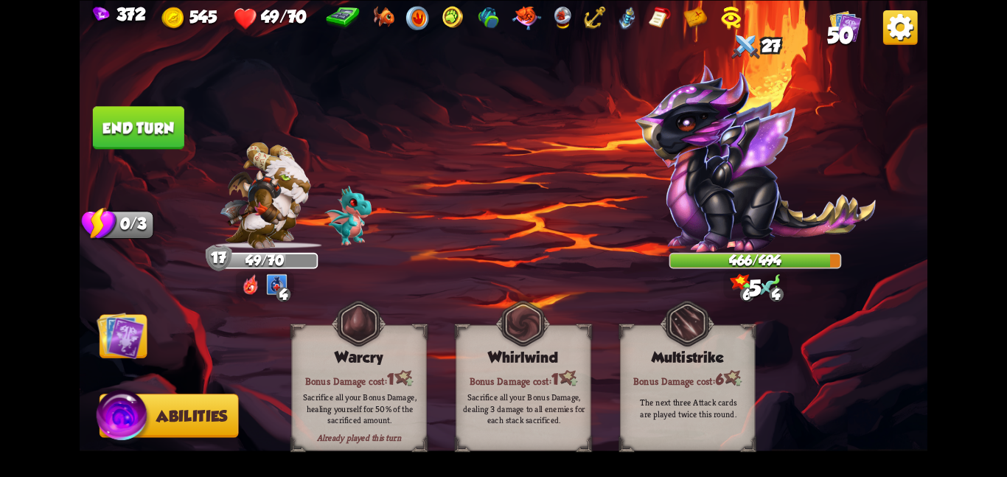
click at [113, 350] on img at bounding box center [121, 335] width 48 height 48
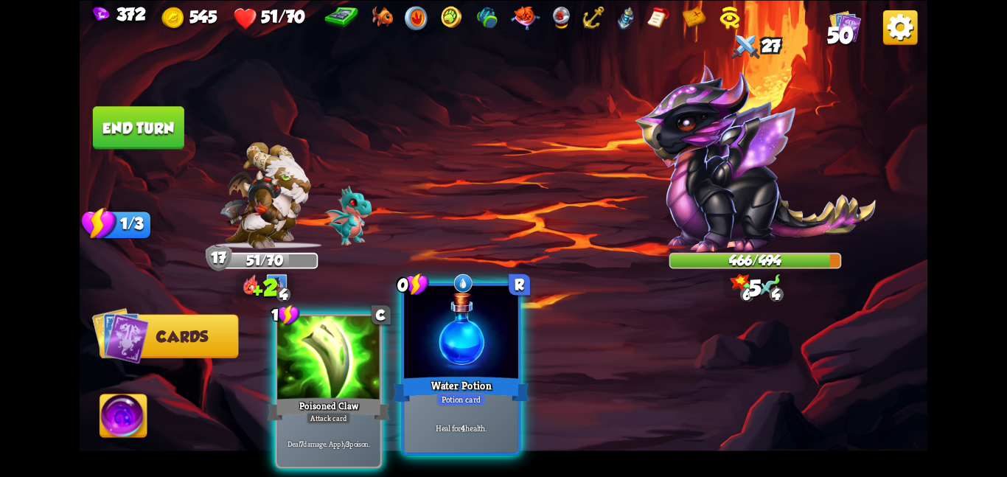
click at [463, 346] on div at bounding box center [461, 333] width 114 height 96
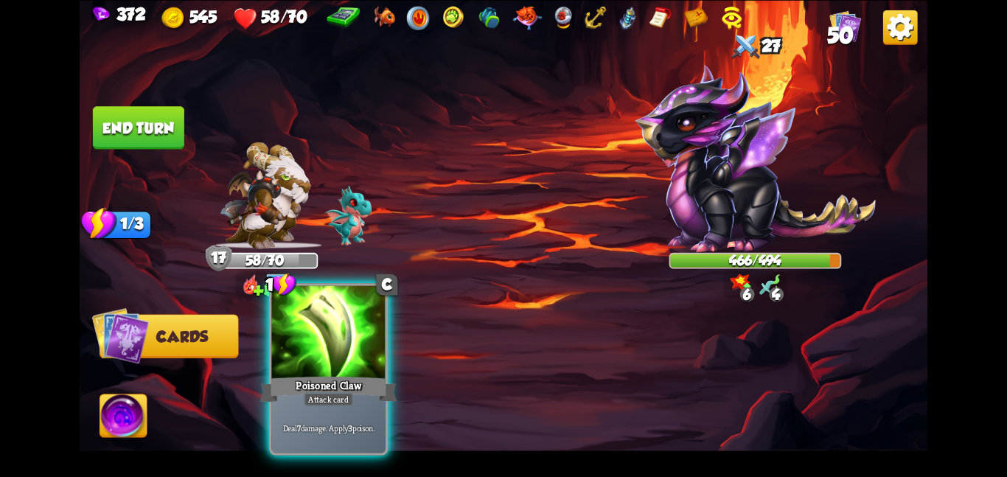
click at [327, 355] on div at bounding box center [328, 333] width 114 height 96
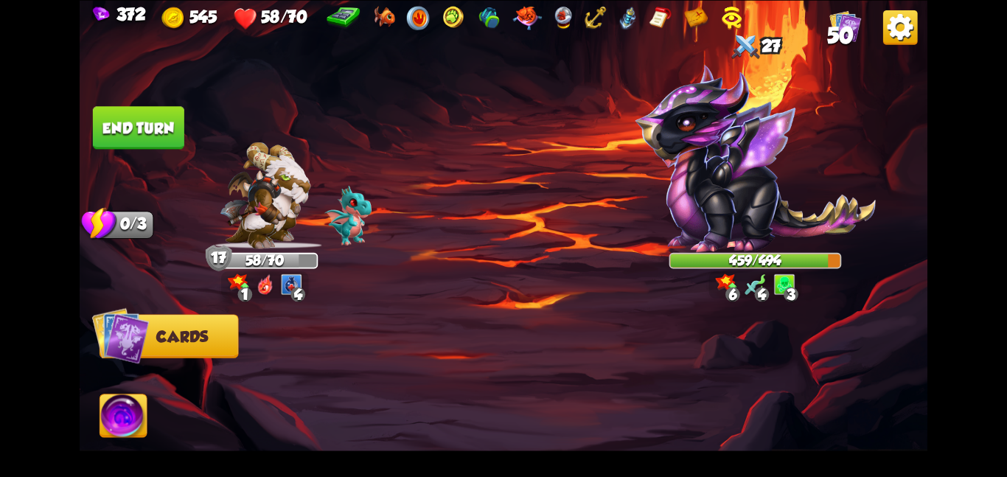
click at [150, 118] on button "End turn" at bounding box center [138, 127] width 91 height 43
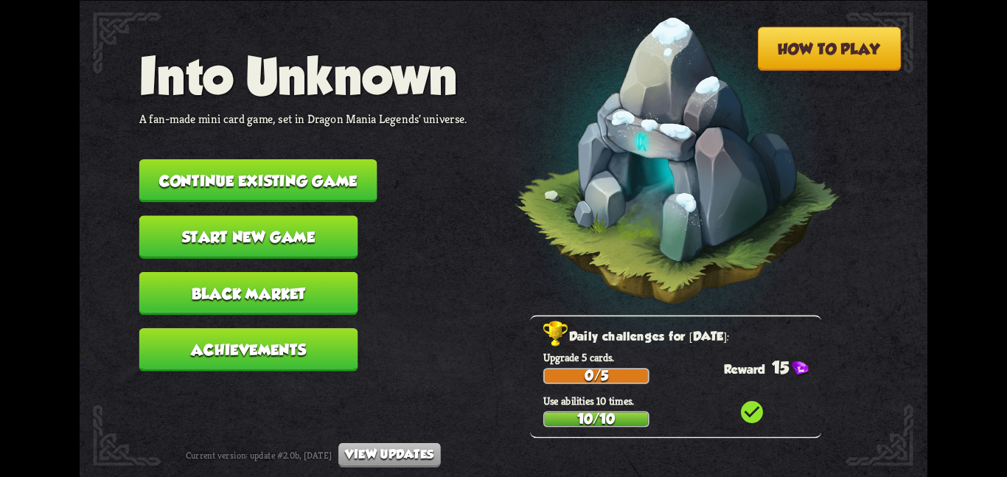
click at [235, 187] on button "Continue existing game" at bounding box center [258, 180] width 238 height 43
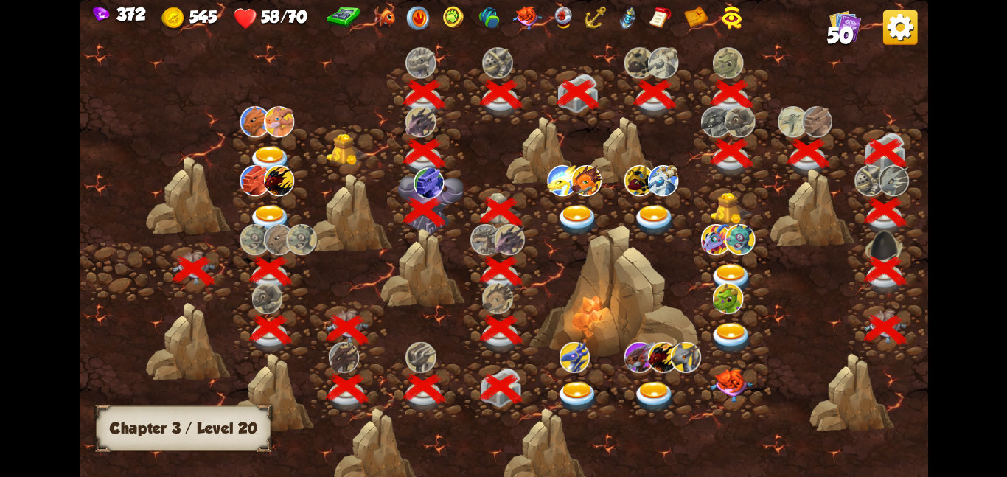
scroll to position [0, 224]
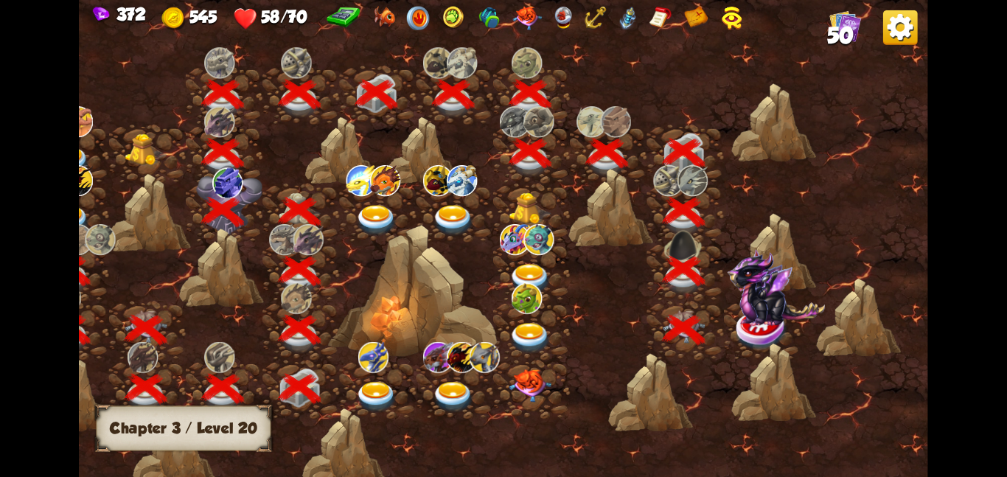
click at [737, 320] on img at bounding box center [776, 287] width 98 height 77
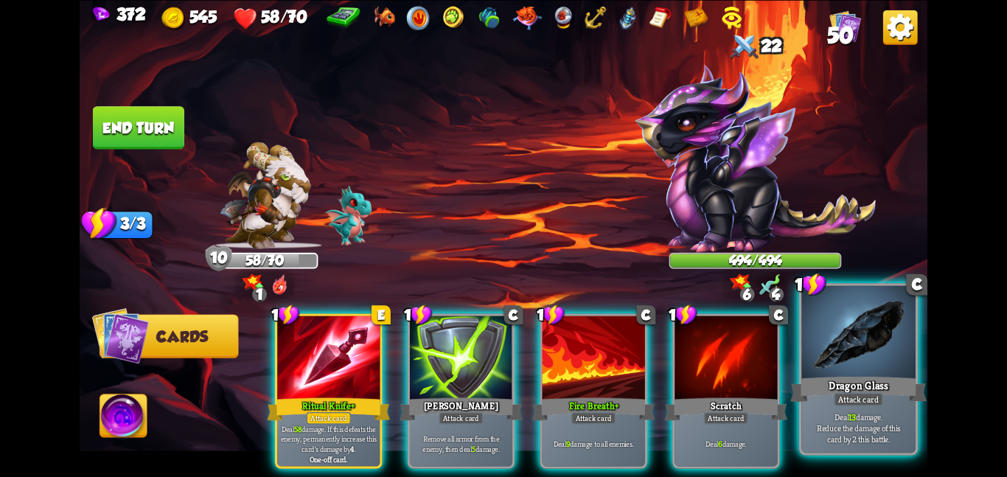
click at [811, 337] on div at bounding box center [859, 333] width 114 height 96
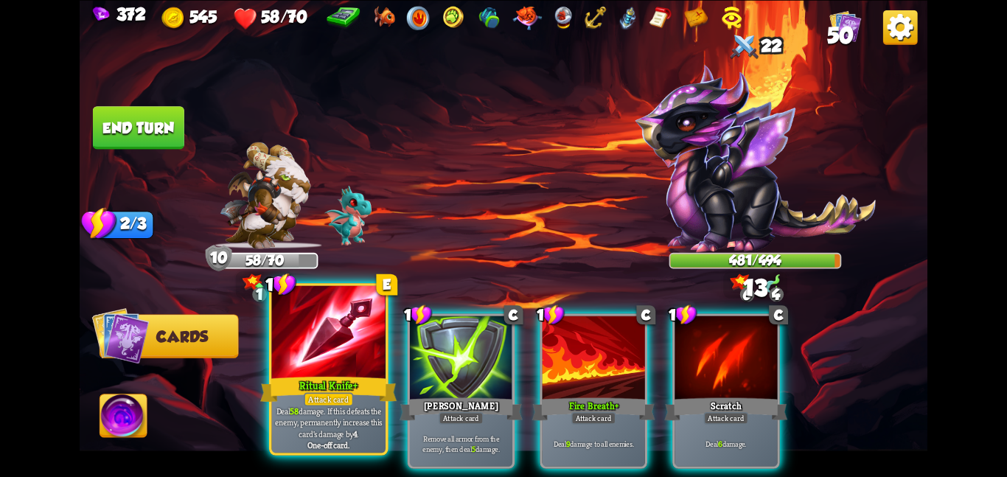
click at [303, 327] on div at bounding box center [328, 333] width 114 height 96
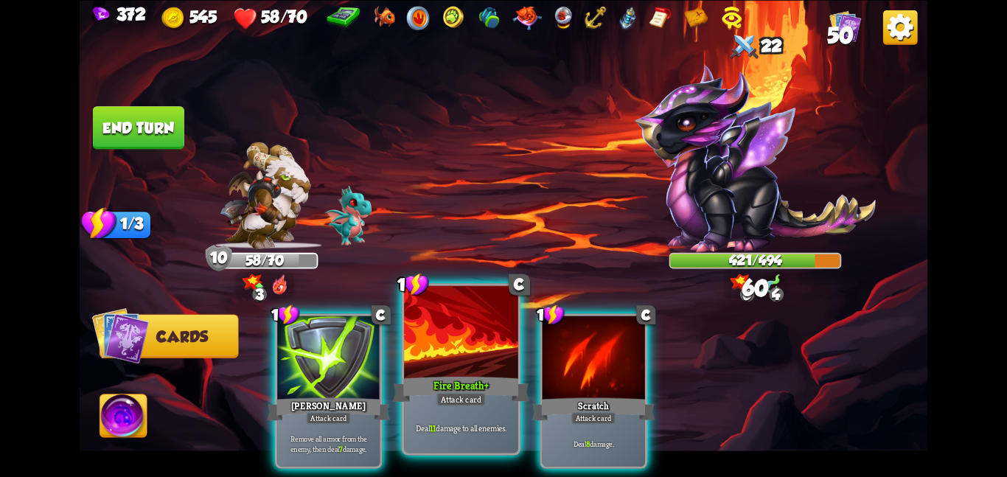
click at [450, 338] on div at bounding box center [461, 333] width 114 height 96
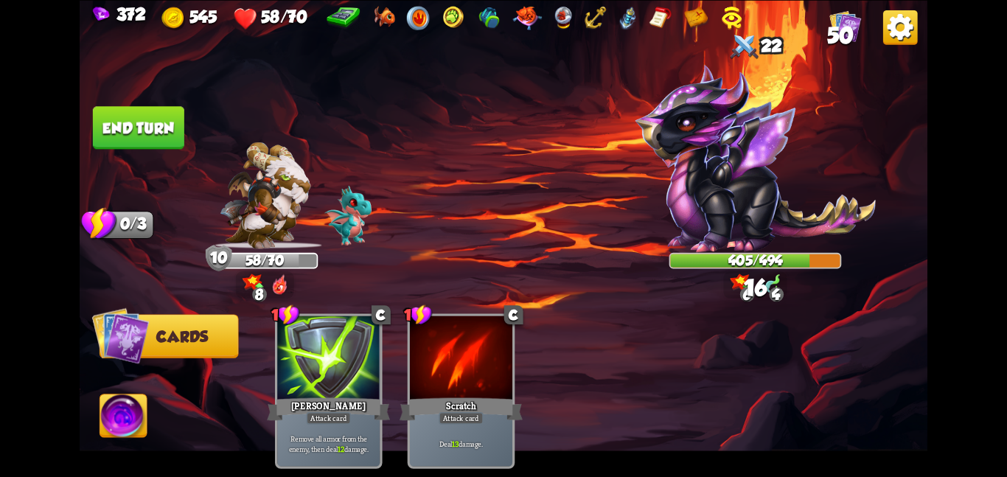
click at [137, 125] on button "End turn" at bounding box center [138, 127] width 91 height 43
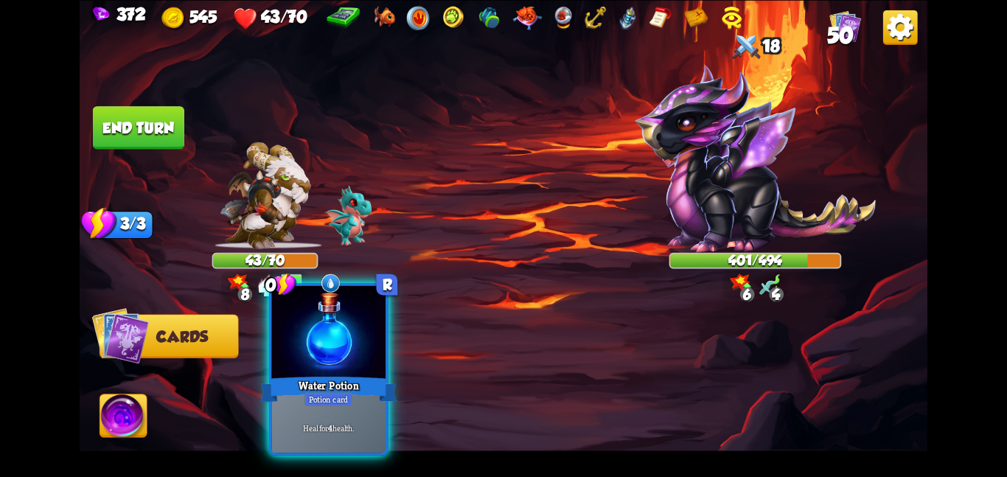
click at [331, 360] on div at bounding box center [328, 333] width 114 height 96
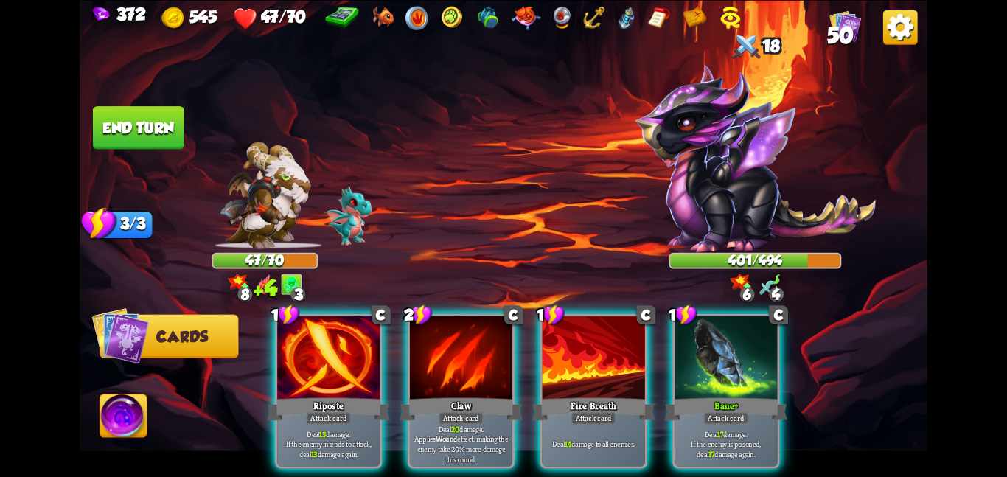
click at [446, 307] on div "1 C Riposte Attack card Deal 13 damage. If the enemy intends to attack, deal 13…" at bounding box center [588, 371] width 678 height 212
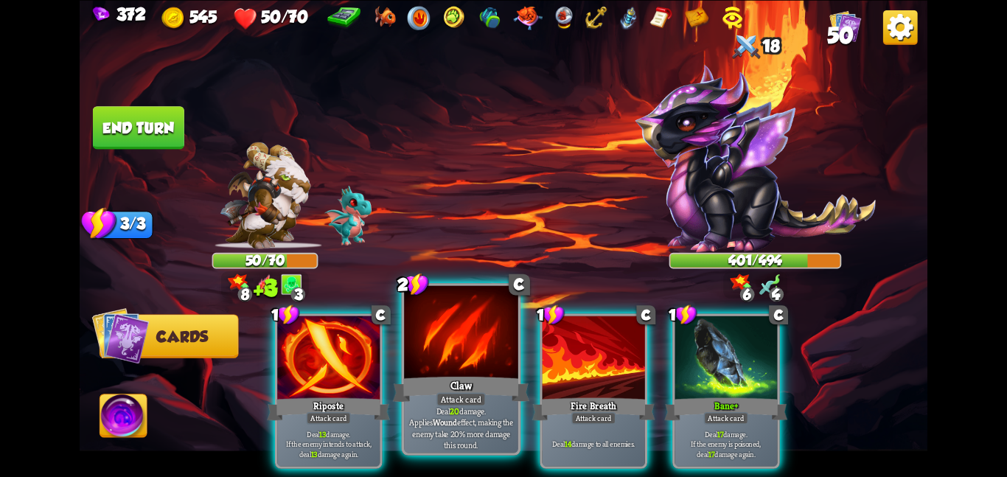
click at [443, 322] on div at bounding box center [461, 333] width 114 height 96
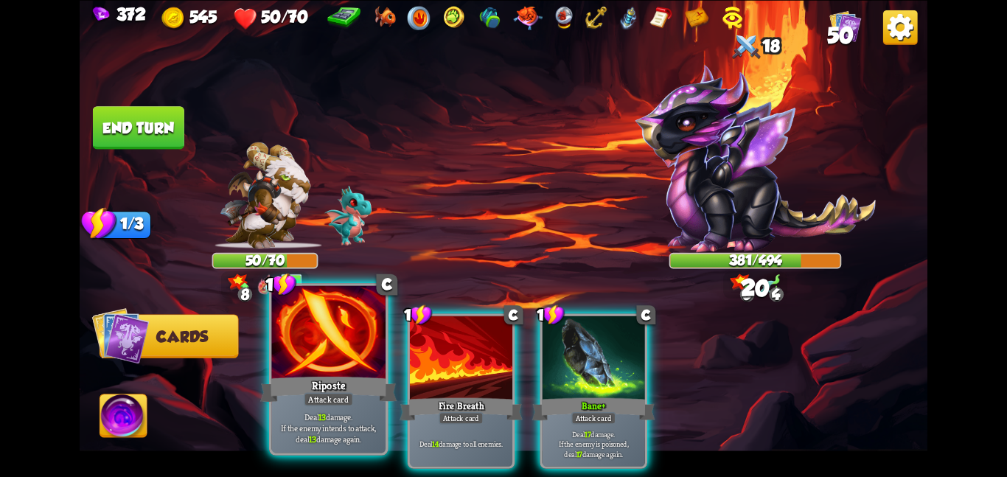
click at [325, 336] on div at bounding box center [328, 333] width 114 height 96
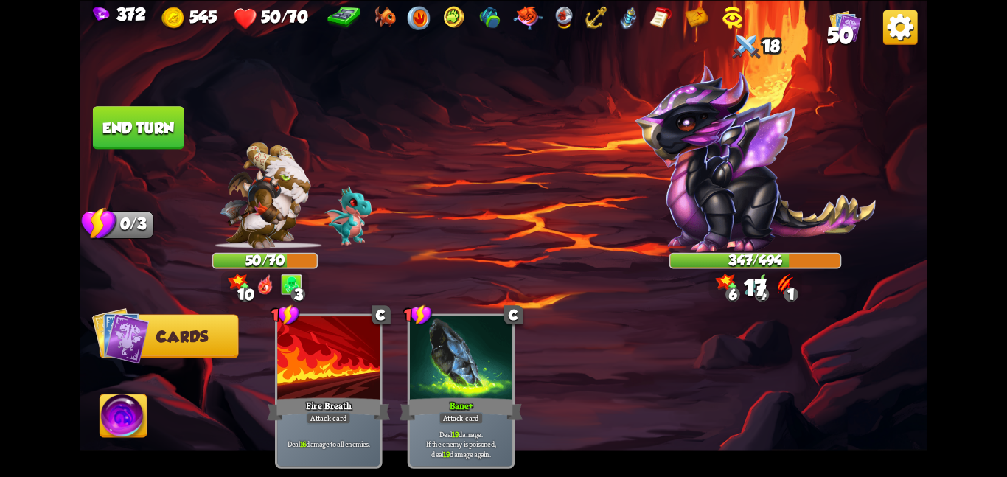
click at [150, 128] on button "End turn" at bounding box center [138, 127] width 91 height 43
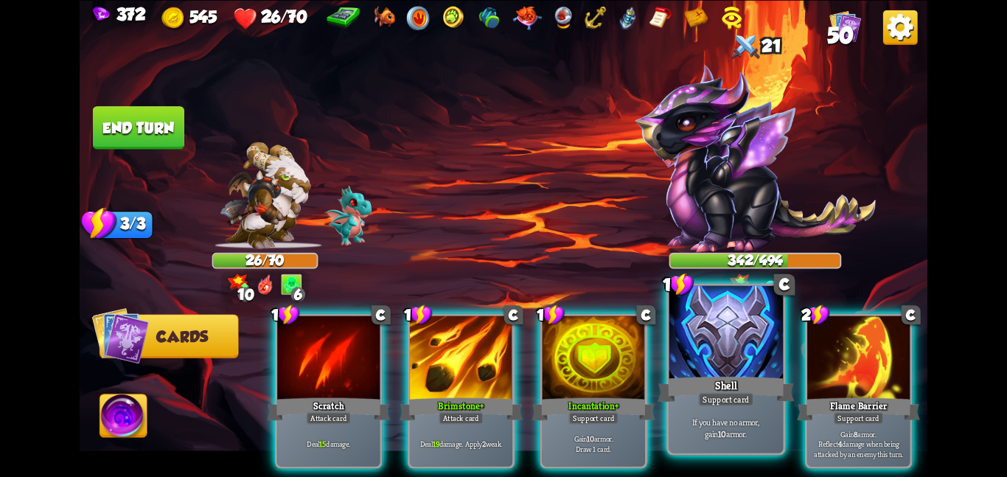
click at [674, 352] on div at bounding box center [727, 333] width 114 height 96
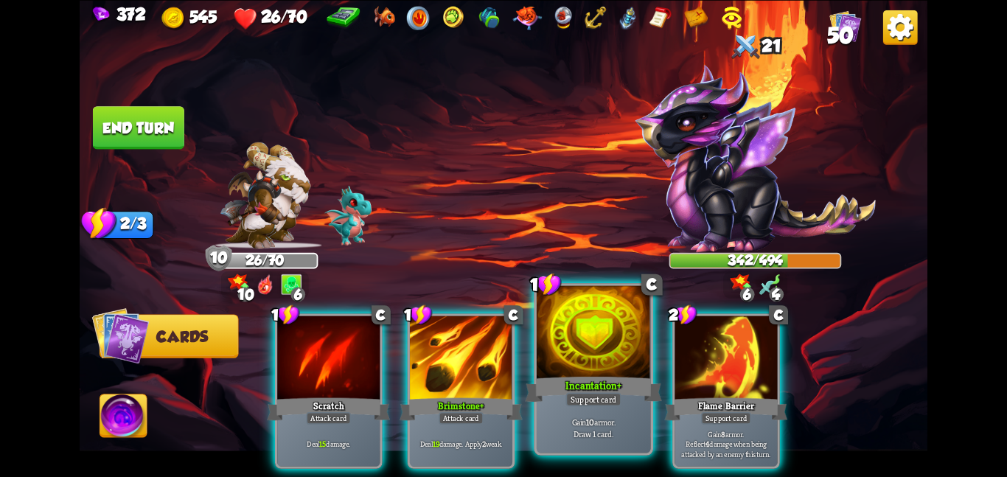
click at [572, 333] on div at bounding box center [594, 333] width 114 height 96
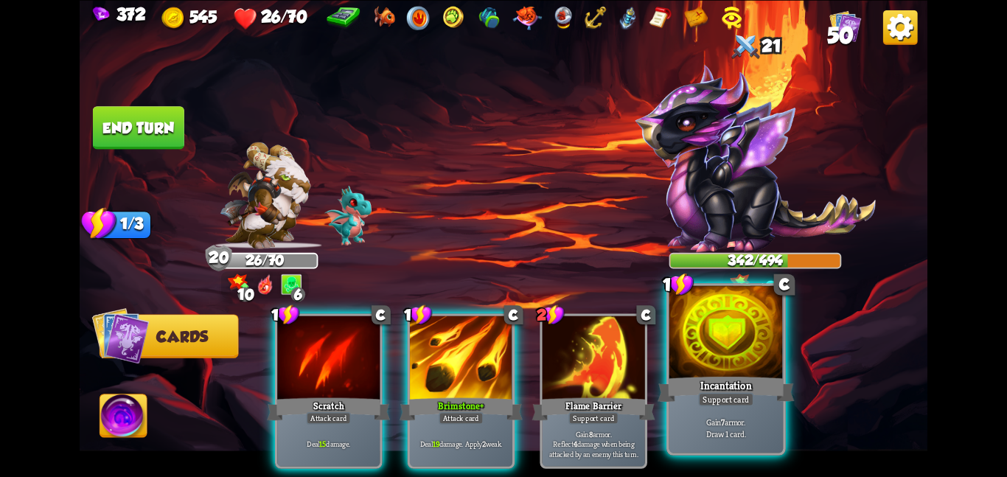
click at [720, 322] on div at bounding box center [727, 333] width 114 height 96
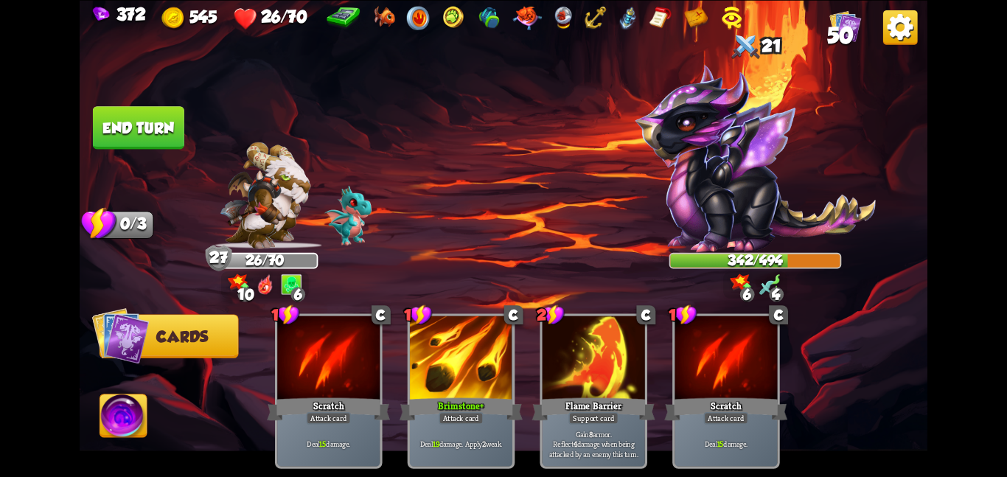
click at [142, 130] on button "End turn" at bounding box center [138, 127] width 91 height 43
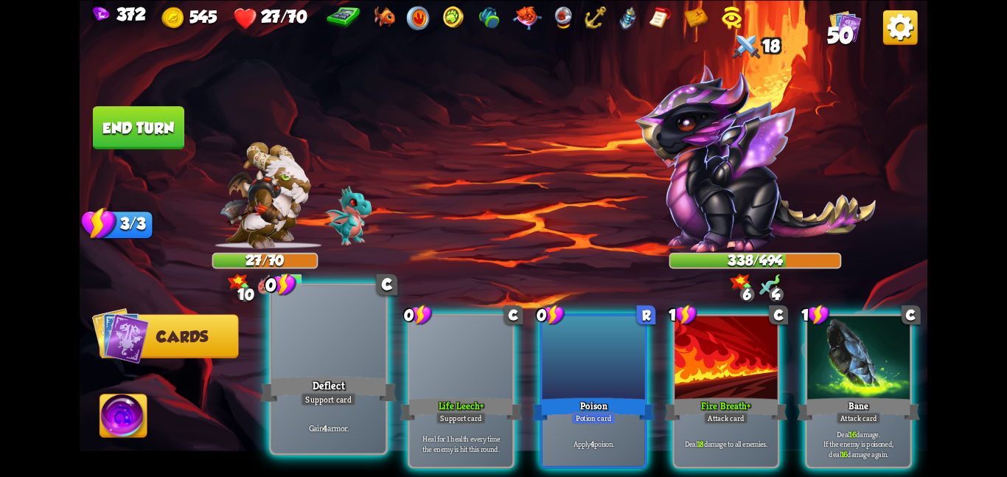
click at [330, 334] on div at bounding box center [328, 333] width 114 height 96
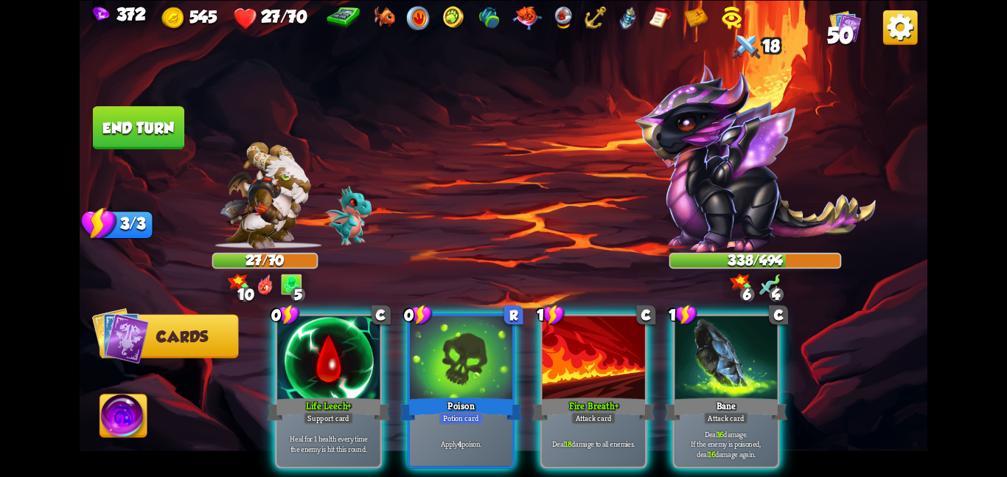
click at [330, 334] on div at bounding box center [328, 359] width 102 height 86
click at [410, 334] on div at bounding box center [461, 359] width 102 height 86
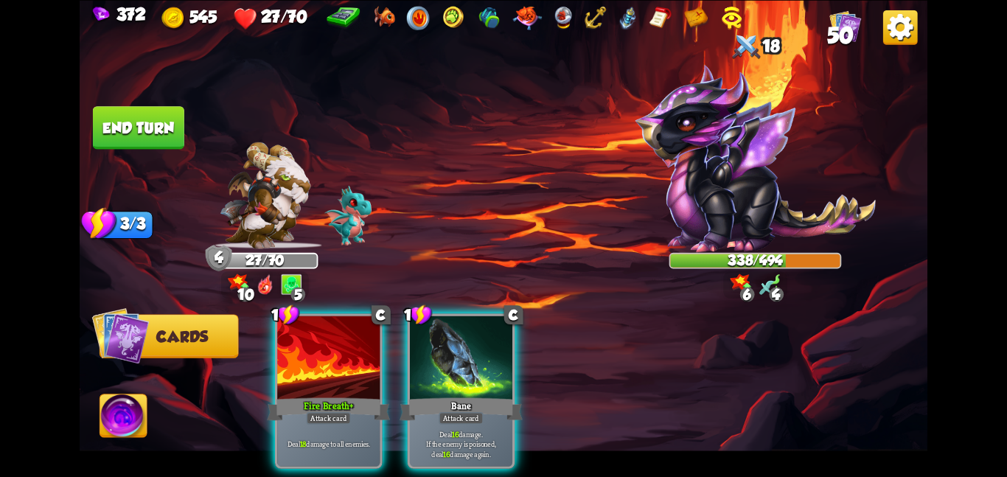
click at [330, 334] on div "1 C Fire Breath+ Attack card Deal 18 damage to all enemies. 1 C Bane Attack car…" at bounding box center [588, 371] width 678 height 212
click at [330, 334] on div at bounding box center [328, 359] width 102 height 86
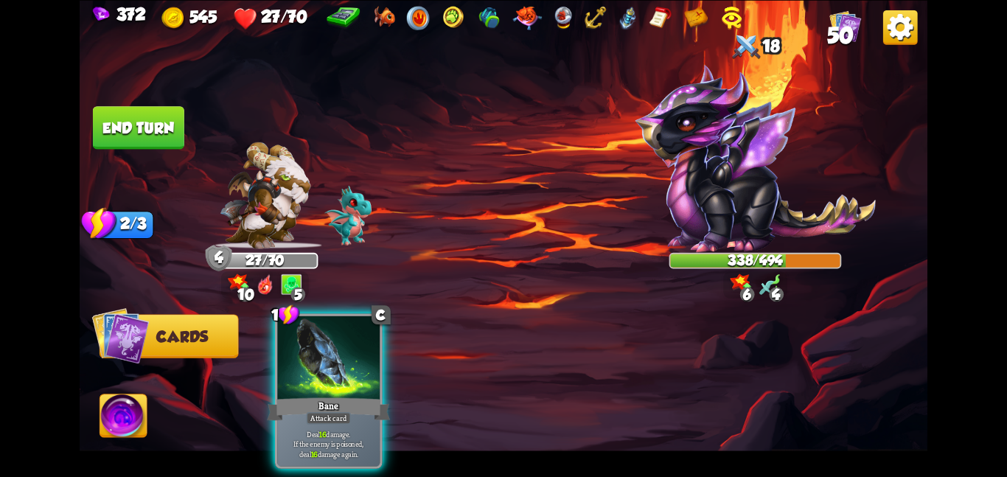
click at [330, 334] on div at bounding box center [328, 359] width 102 height 86
click at [330, 334] on div "1 C Bane Attack card Deal 16 damage. If the enemy is poisoned, deal 16 damage a…" at bounding box center [588, 371] width 678 height 212
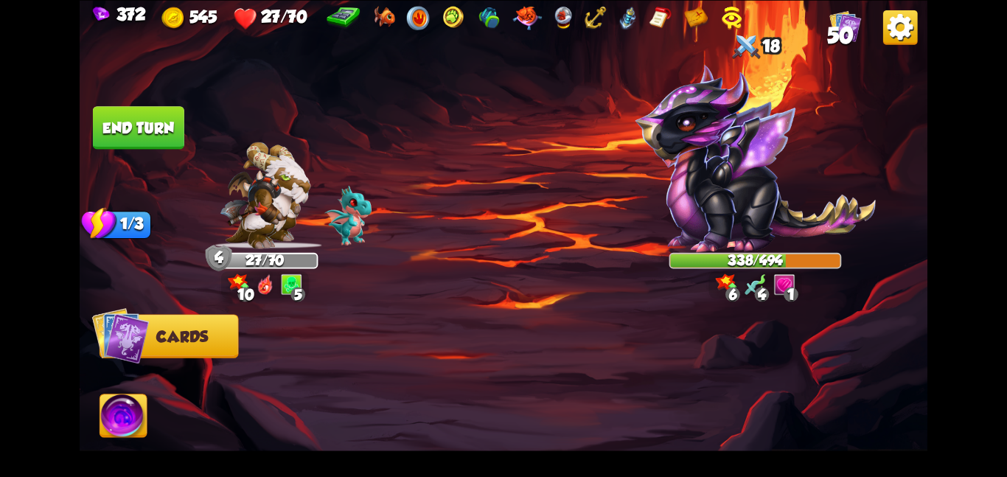
click at [136, 407] on img at bounding box center [123, 419] width 47 height 48
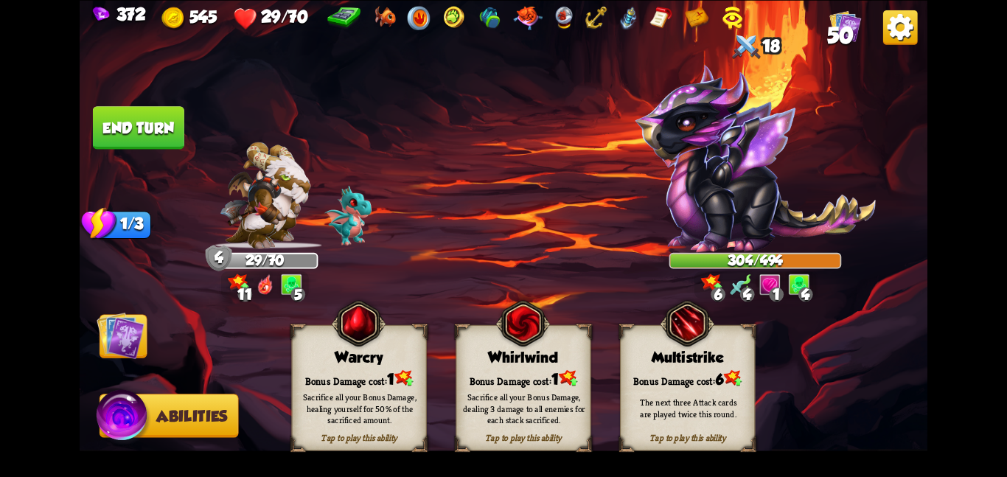
click at [352, 358] on div "Warcry" at bounding box center [359, 357] width 134 height 17
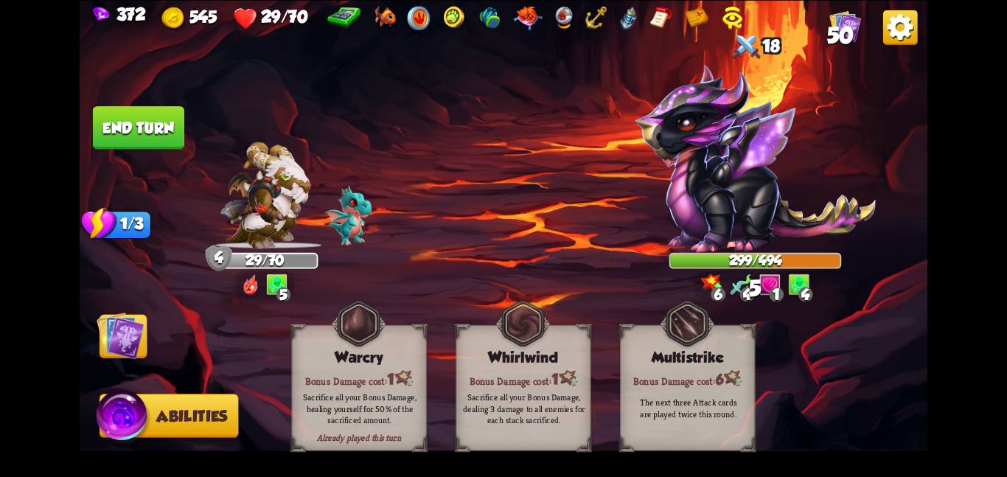
click at [127, 337] on img at bounding box center [121, 335] width 48 height 48
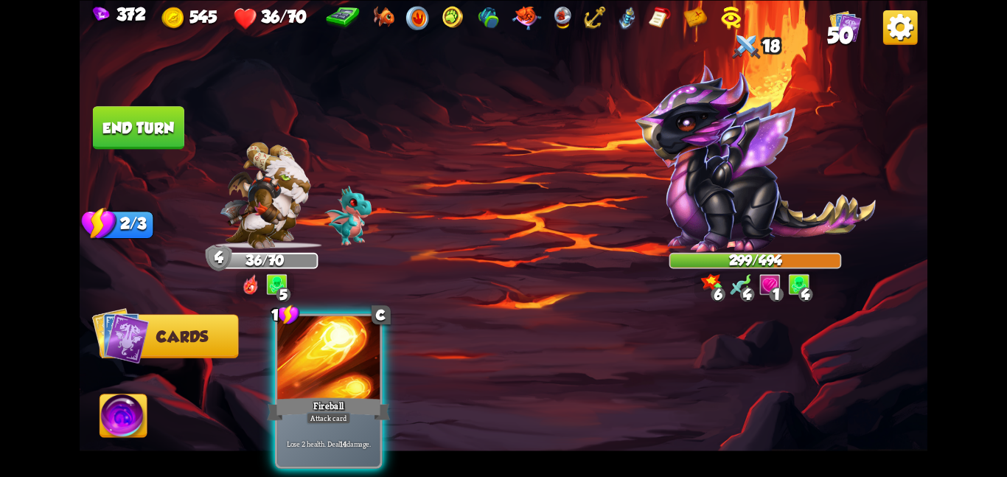
click at [154, 123] on button "End turn" at bounding box center [138, 127] width 91 height 43
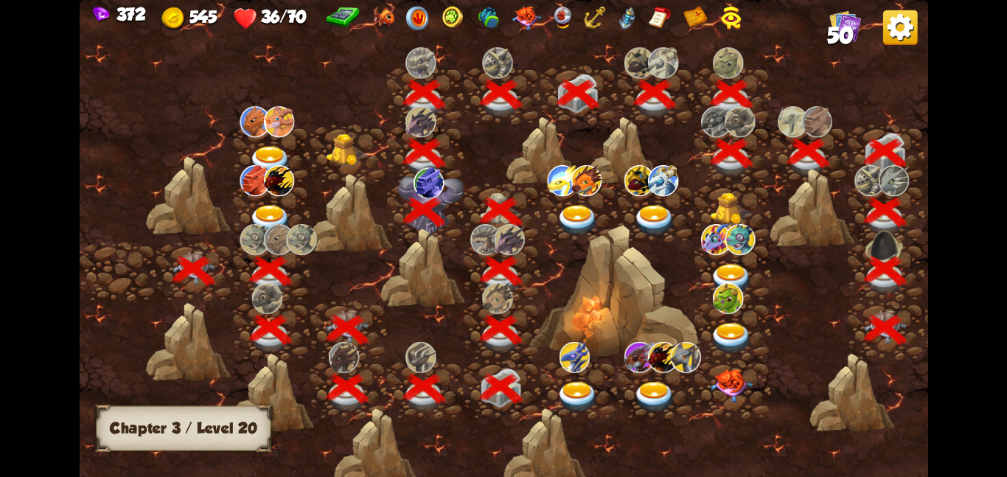
scroll to position [0, 224]
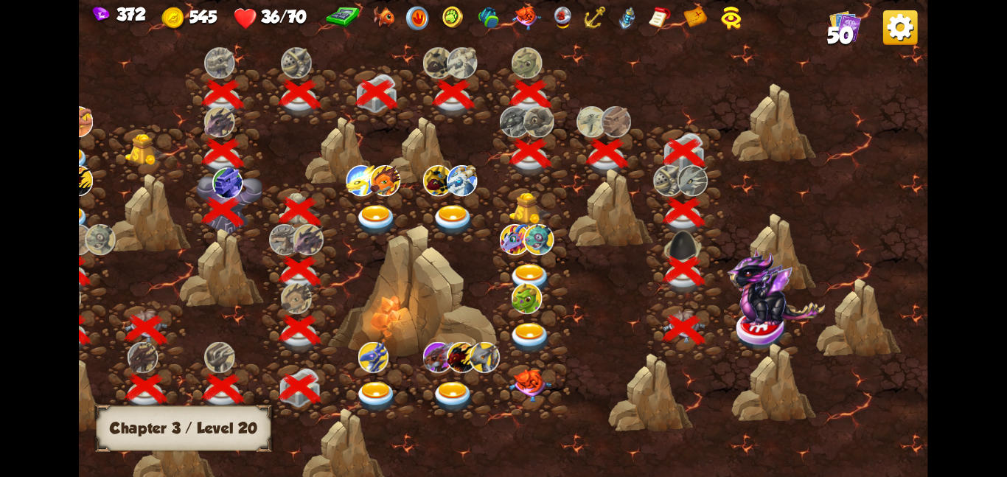
click at [786, 327] on img at bounding box center [762, 329] width 53 height 44
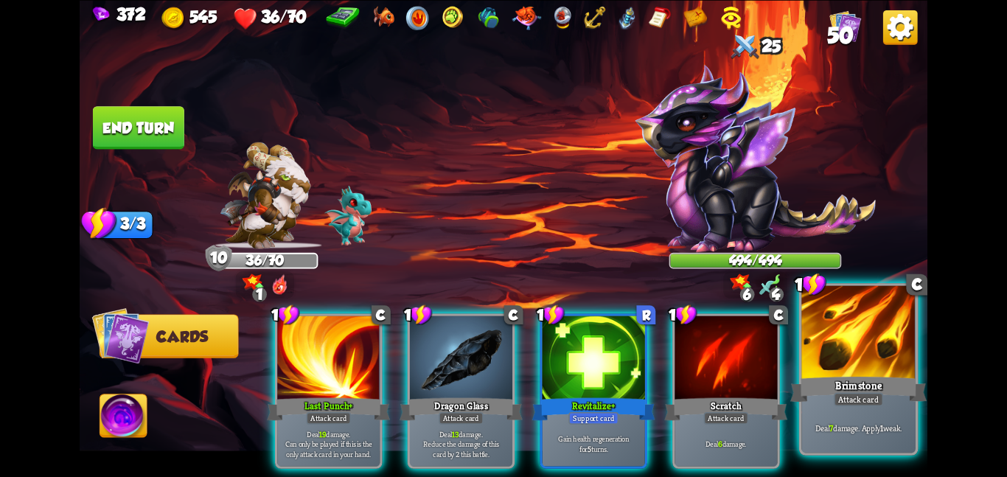
click at [837, 340] on div at bounding box center [859, 333] width 114 height 96
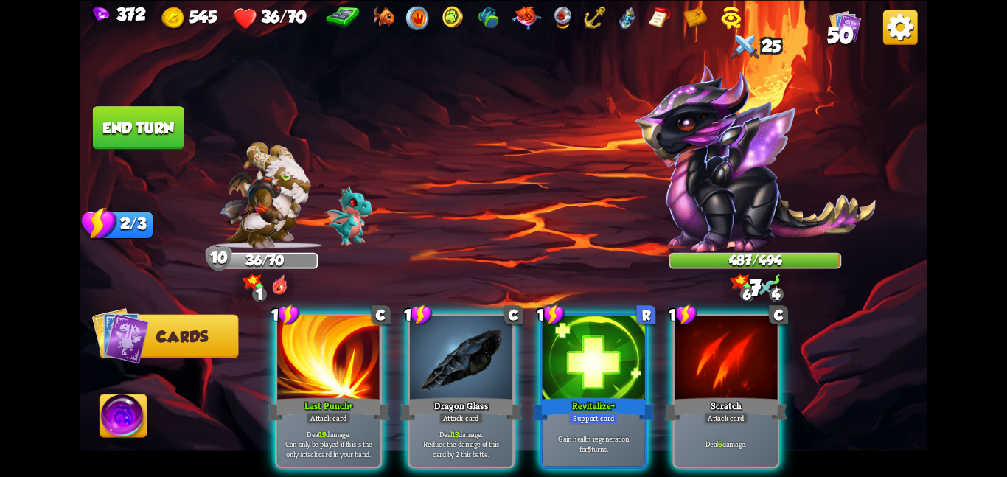
click at [428, 290] on div "1 C Last Punch+ Attack card Deal 19 damage. Can only be played if this is the o…" at bounding box center [588, 371] width 678 height 212
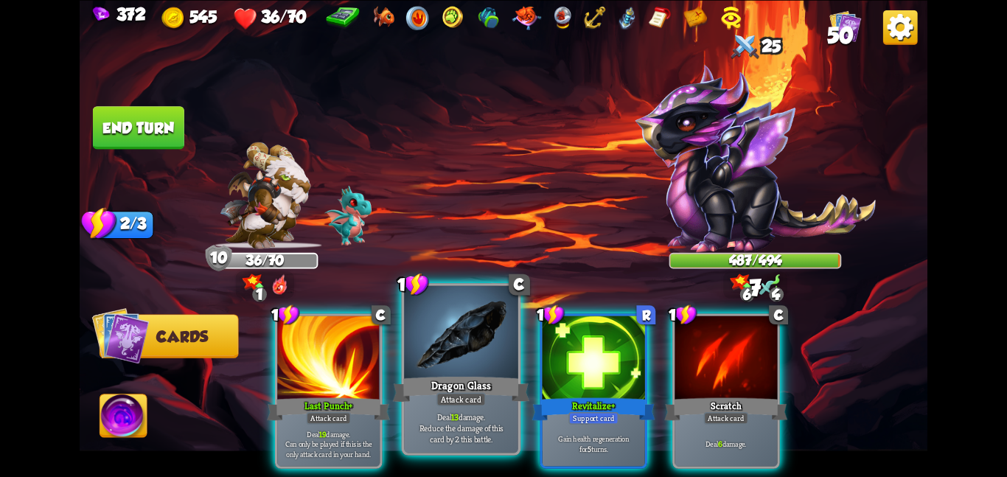
click at [432, 324] on div at bounding box center [461, 333] width 114 height 96
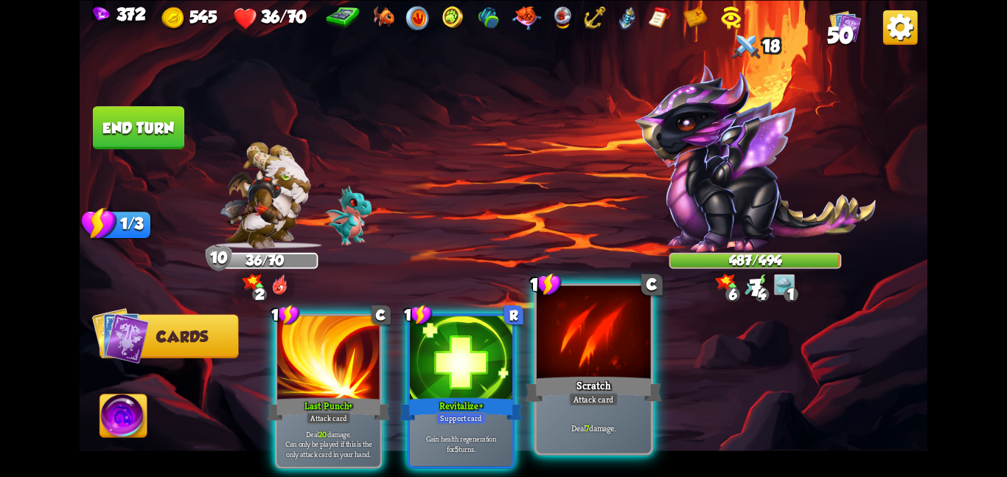
click at [627, 333] on div at bounding box center [594, 333] width 114 height 96
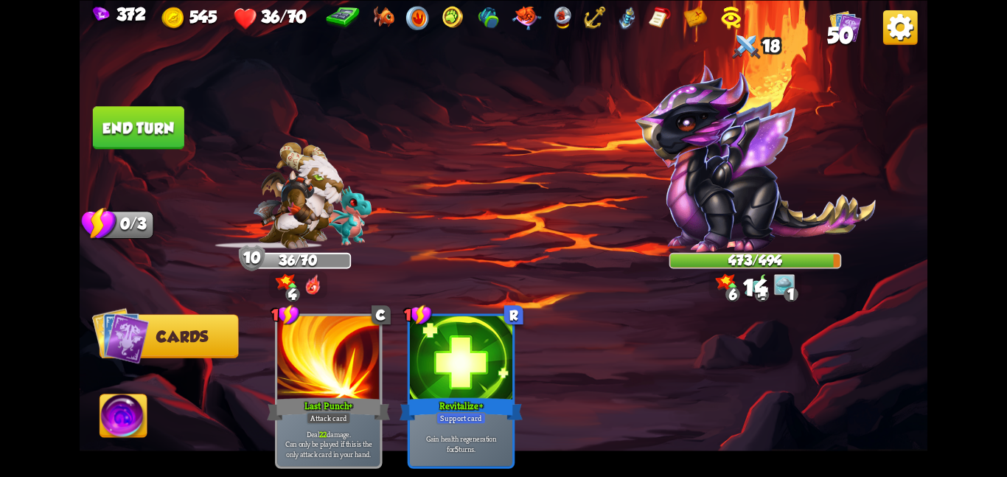
click at [119, 429] on img at bounding box center [123, 419] width 47 height 48
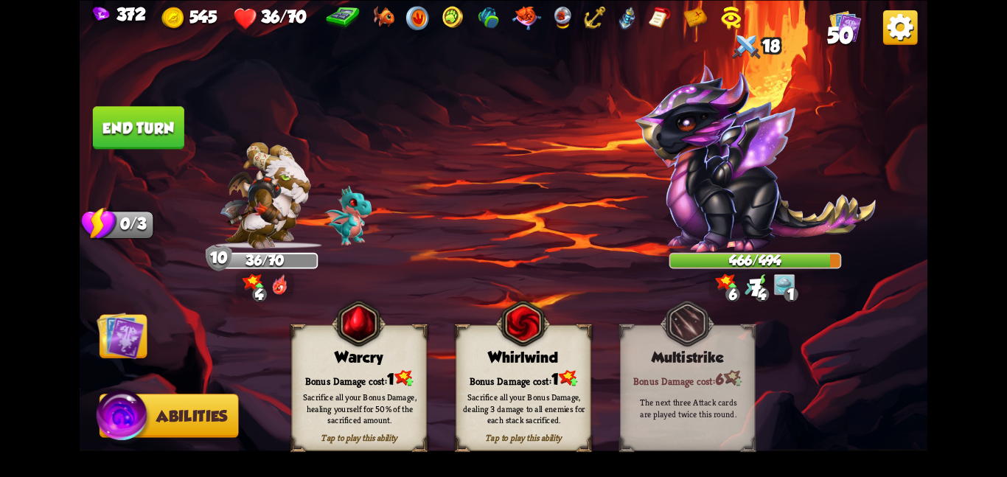
click at [349, 361] on div "Warcry" at bounding box center [359, 357] width 134 height 17
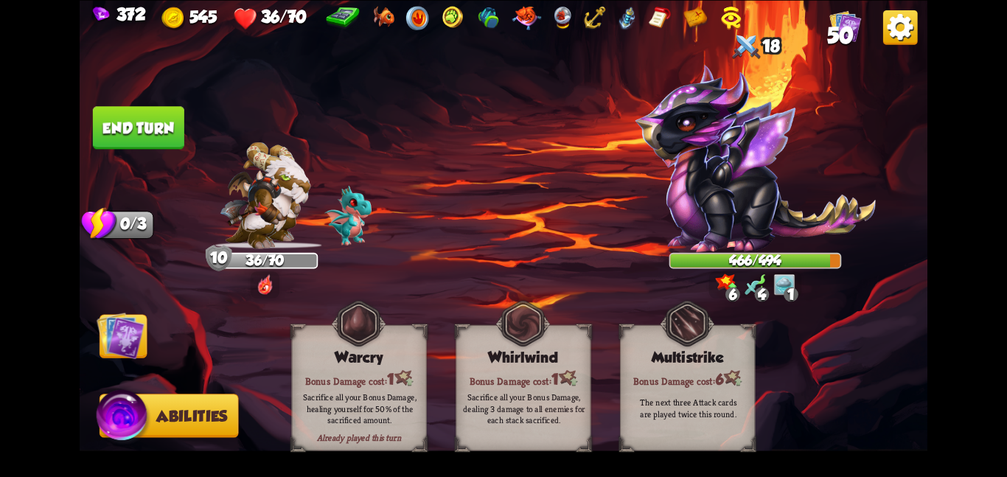
click at [135, 123] on button "End turn" at bounding box center [138, 127] width 91 height 43
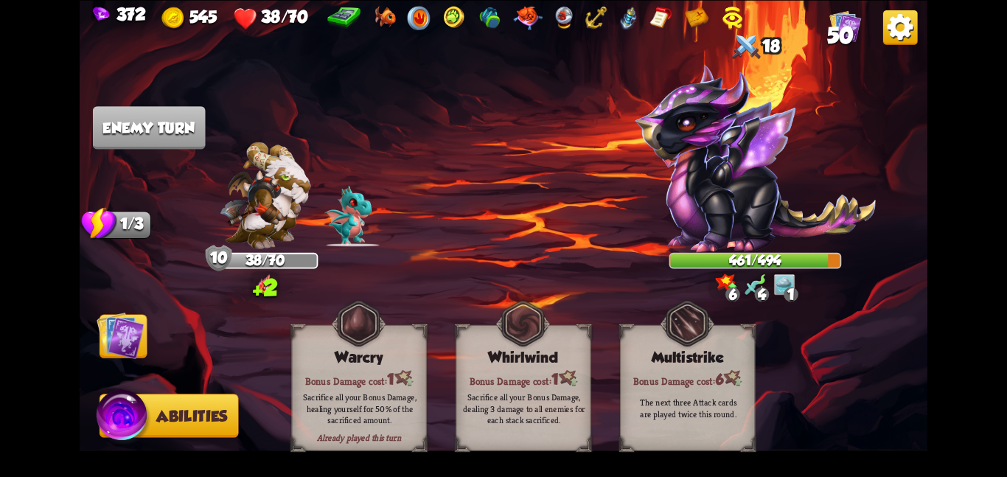
click at [108, 350] on img at bounding box center [121, 335] width 48 height 48
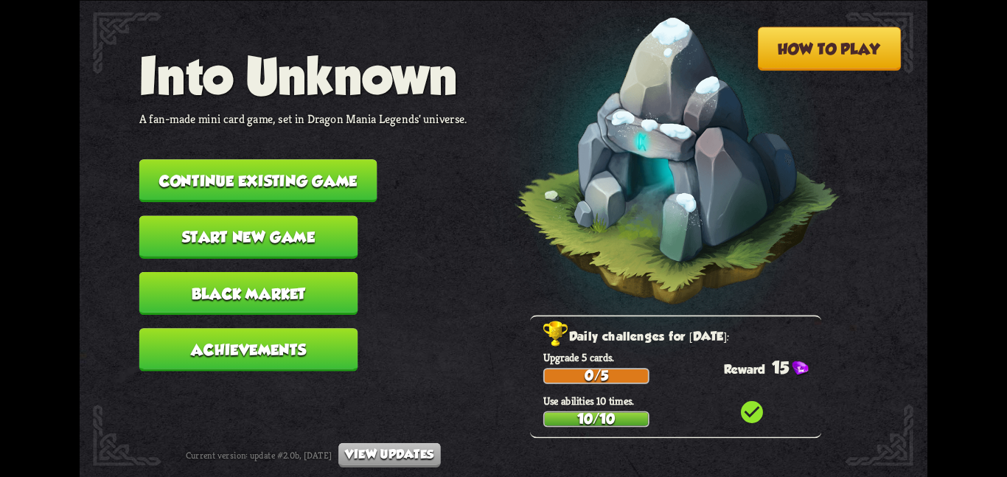
click at [324, 159] on button "Continue existing game" at bounding box center [258, 180] width 238 height 43
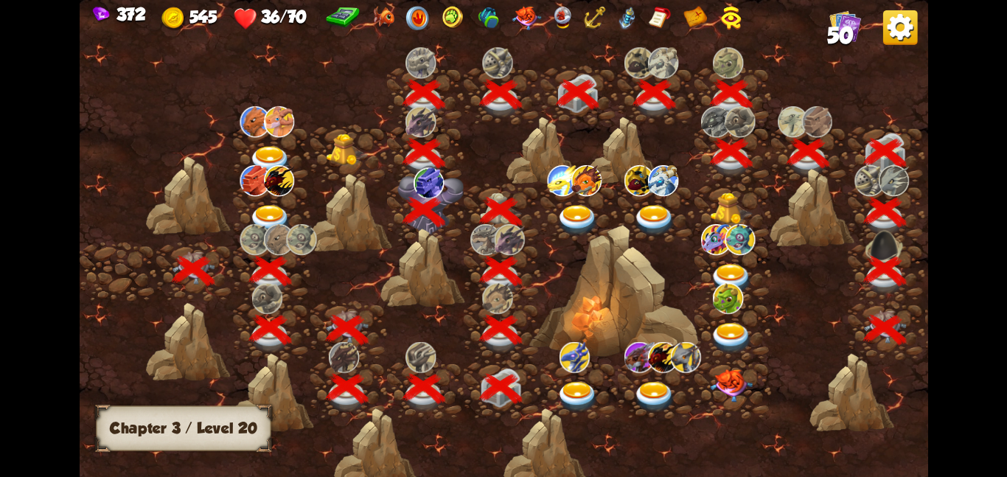
scroll to position [0, 224]
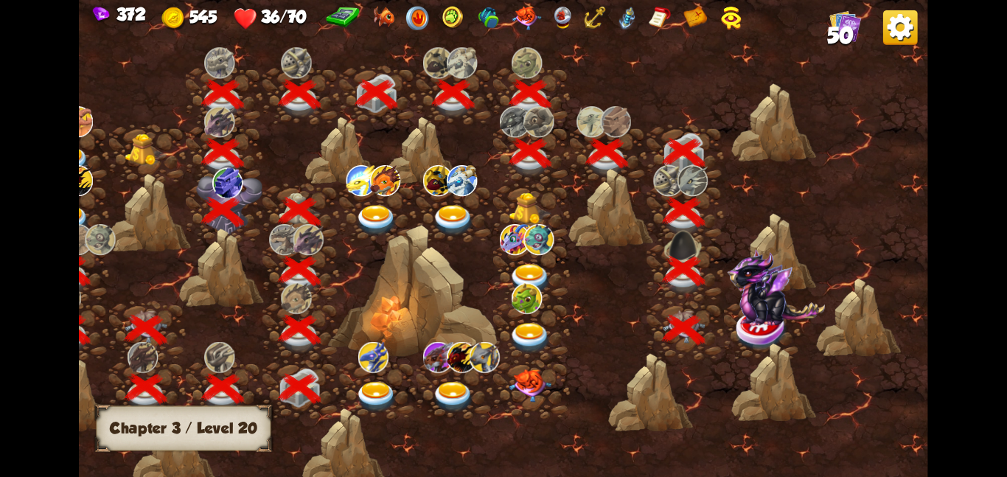
click at [755, 302] on img at bounding box center [776, 287] width 98 height 77
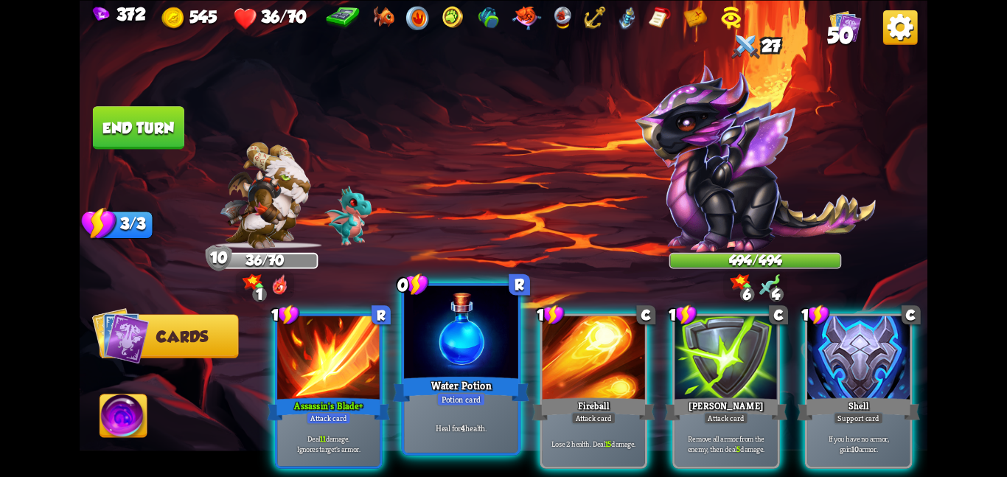
click at [464, 410] on div "Heal for 4 health." at bounding box center [461, 427] width 114 height 49
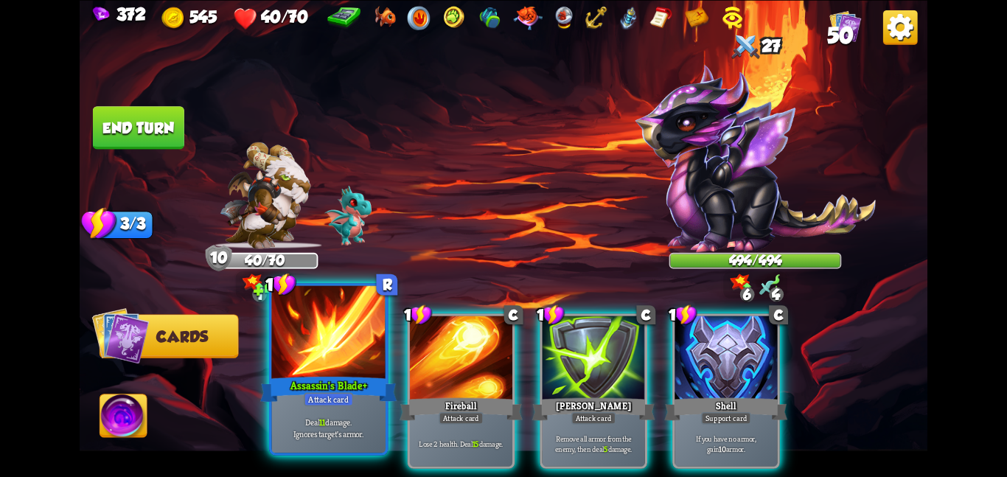
click at [337, 370] on div at bounding box center [328, 333] width 114 height 96
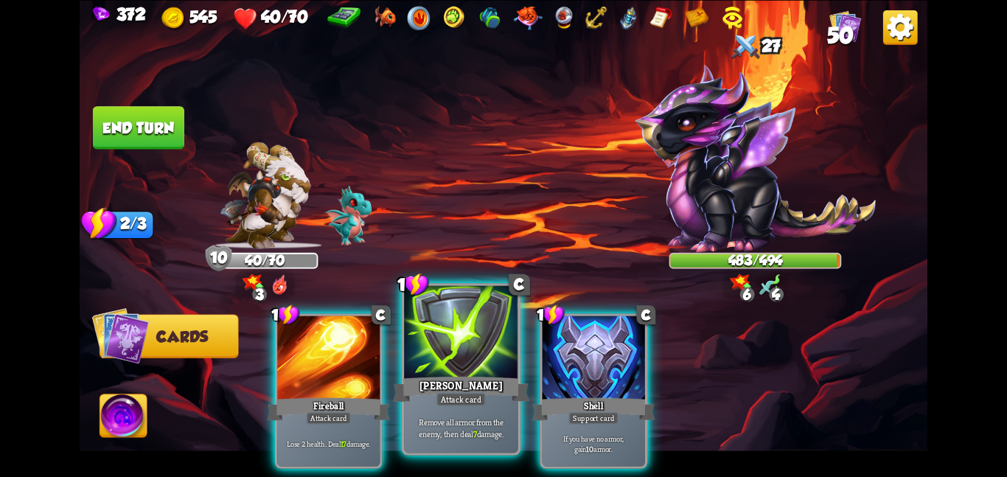
click at [450, 324] on div at bounding box center [461, 333] width 114 height 96
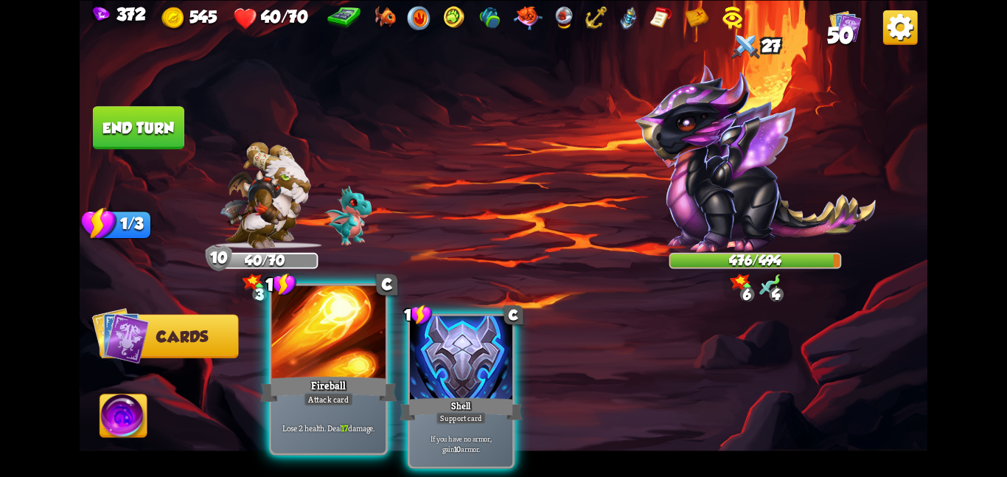
click at [355, 340] on div at bounding box center [328, 333] width 114 height 96
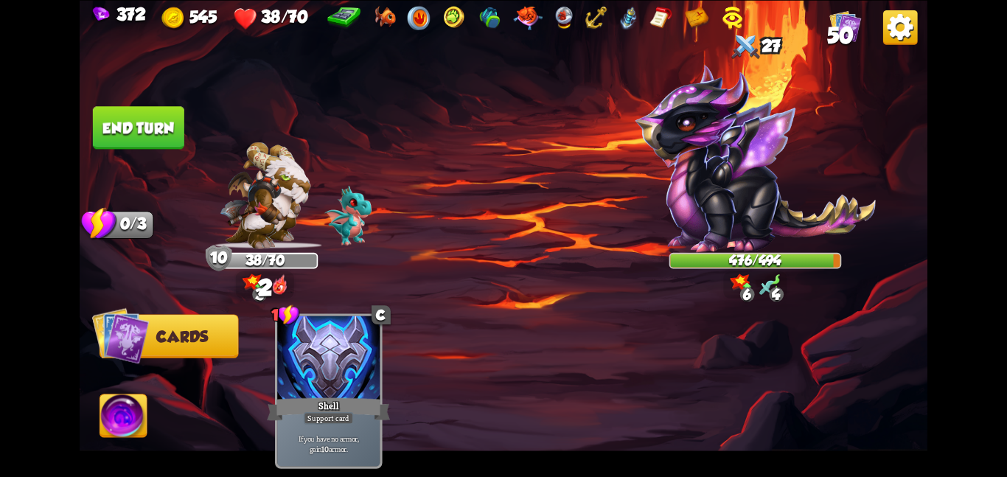
click at [105, 424] on img at bounding box center [123, 419] width 47 height 48
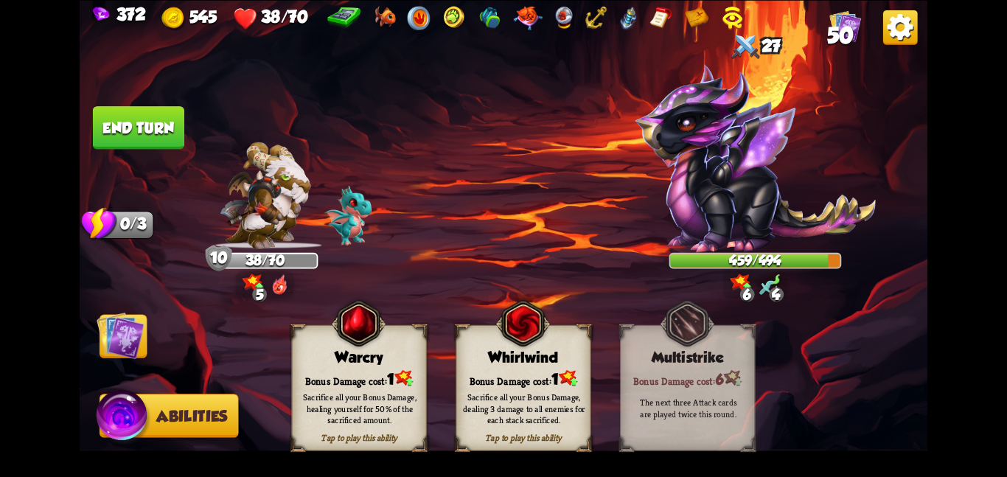
click at [370, 379] on div "Bonus Damage cost: 1" at bounding box center [359, 378] width 134 height 19
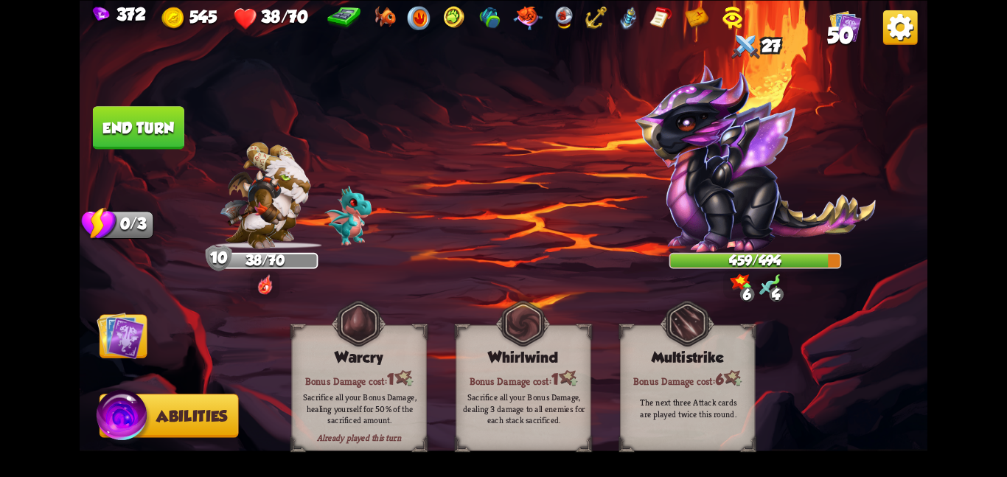
click at [114, 337] on img at bounding box center [121, 335] width 48 height 48
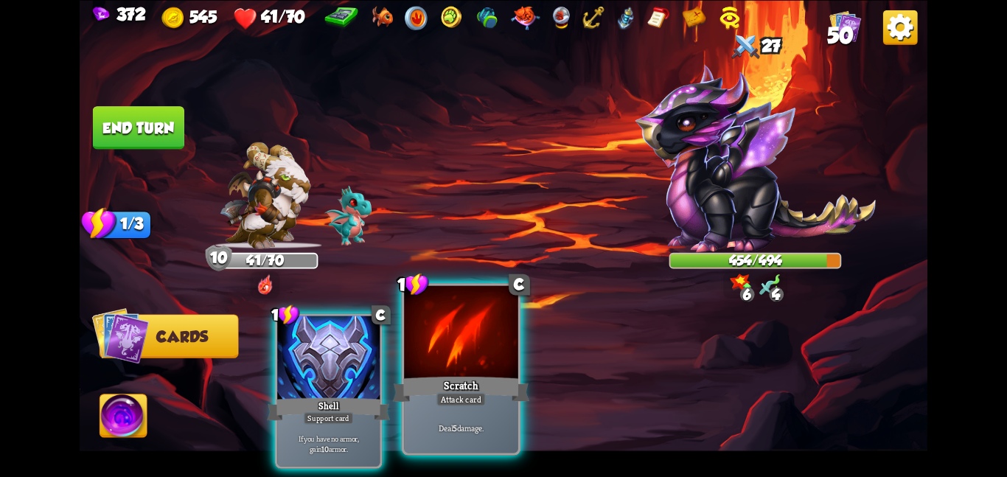
click at [466, 334] on div at bounding box center [461, 333] width 114 height 96
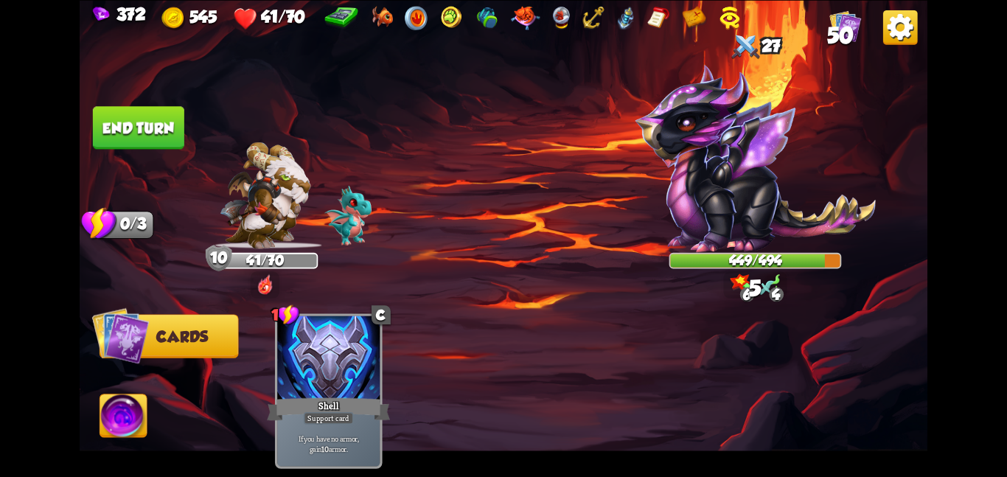
click at [105, 106] on button "End turn" at bounding box center [138, 127] width 91 height 43
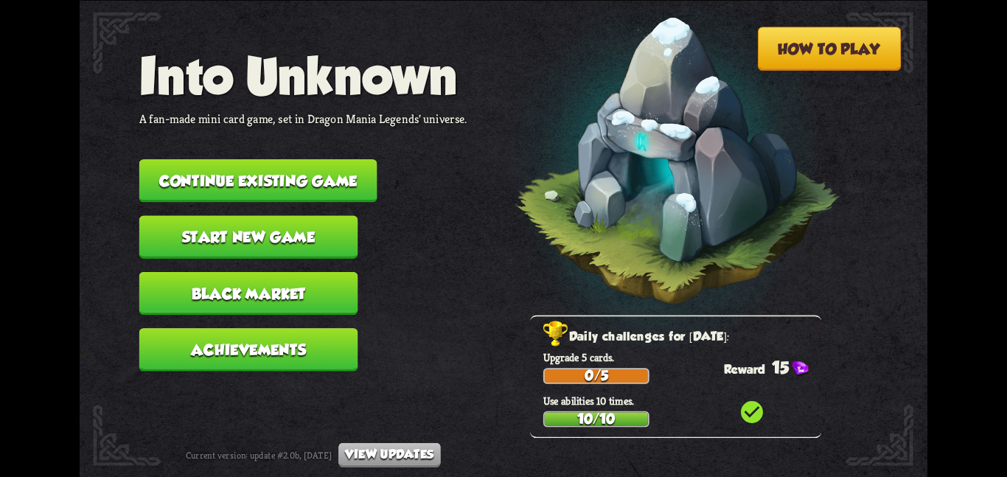
click at [259, 170] on button "Continue existing game" at bounding box center [258, 180] width 238 height 43
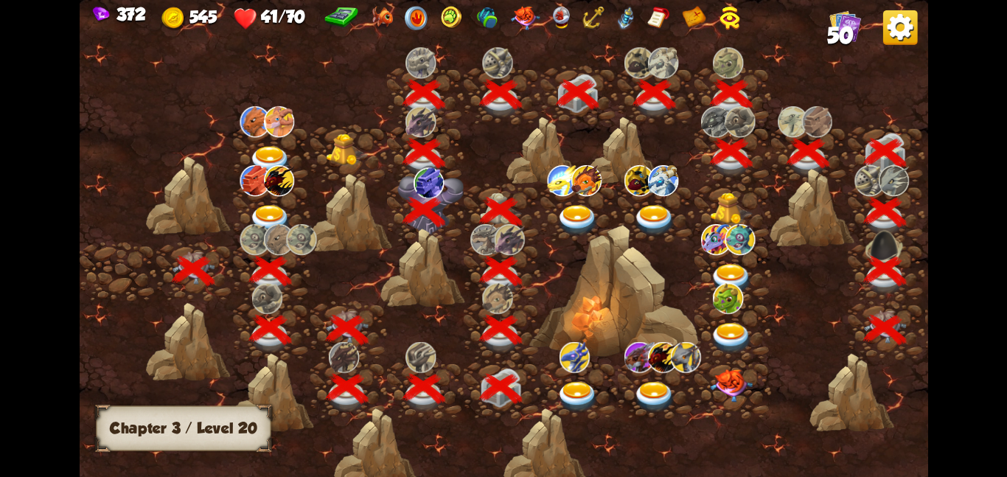
scroll to position [0, 224]
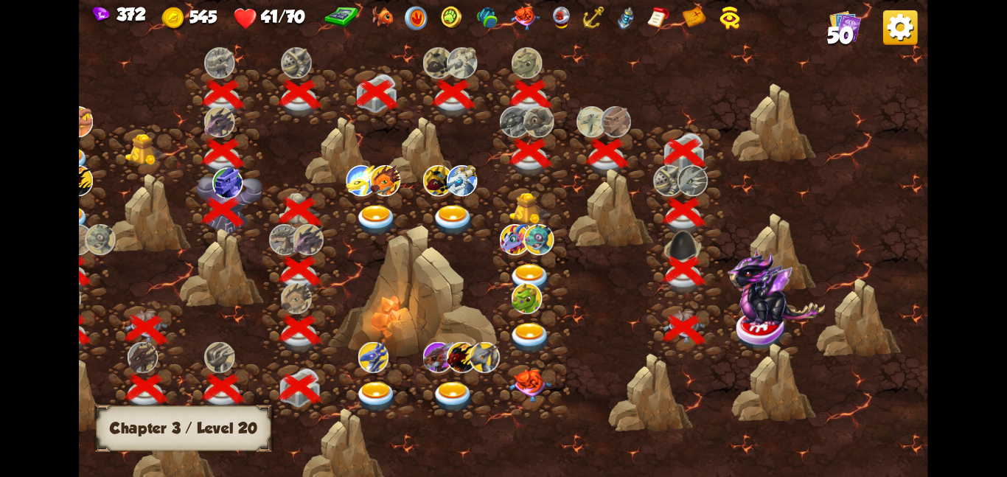
click at [756, 339] on img at bounding box center [762, 329] width 53 height 44
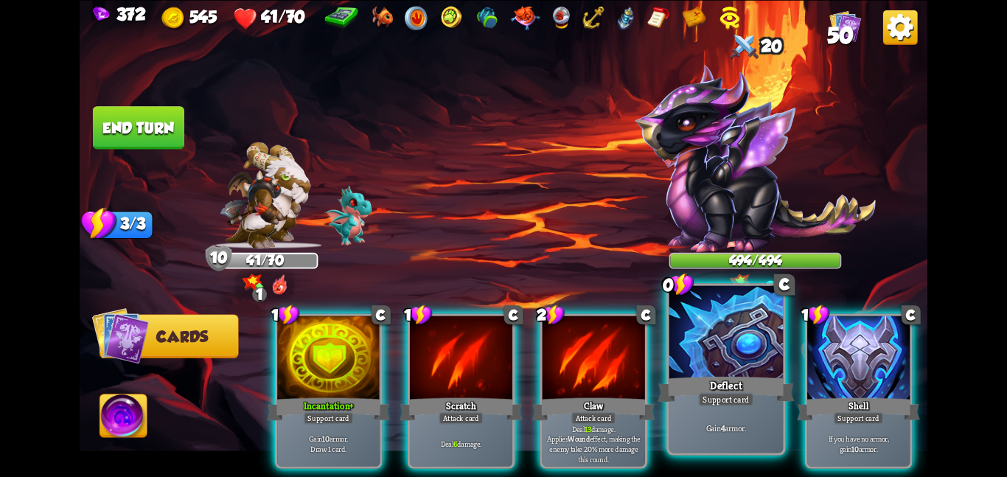
click at [684, 353] on div at bounding box center [727, 333] width 114 height 96
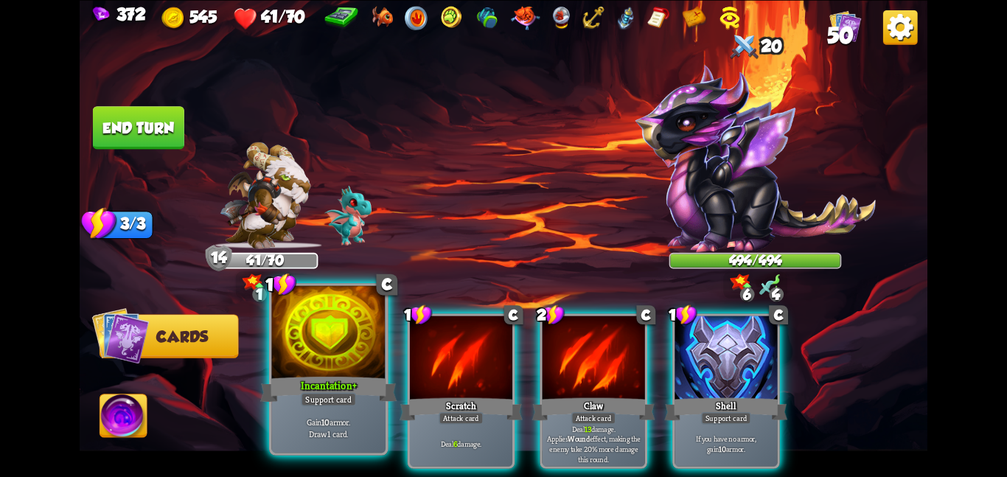
click at [329, 346] on div at bounding box center [328, 333] width 114 height 96
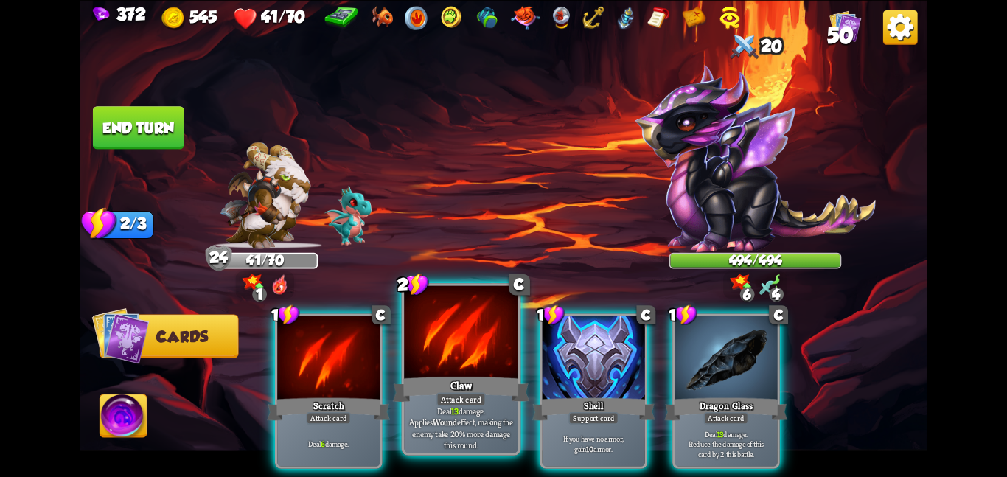
click at [439, 341] on div at bounding box center [461, 333] width 114 height 96
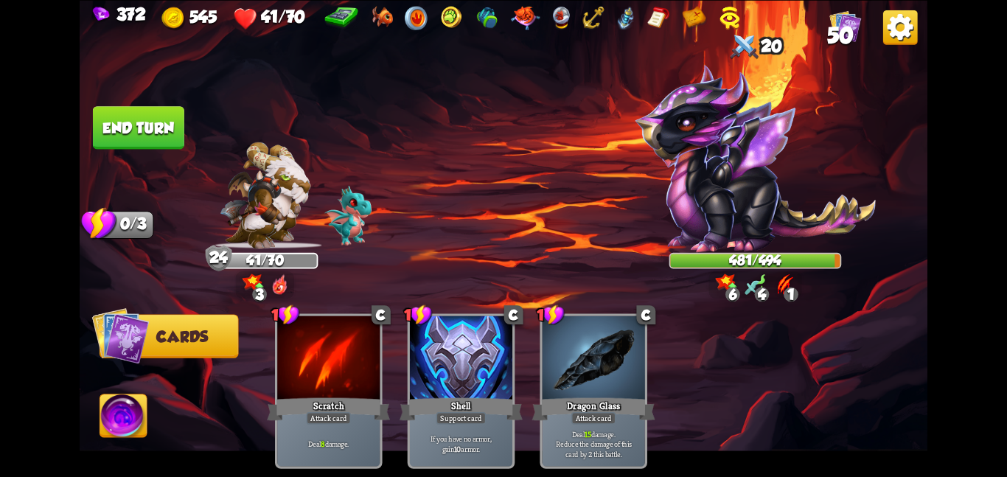
click at [177, 134] on button "End turn" at bounding box center [138, 128] width 92 height 44
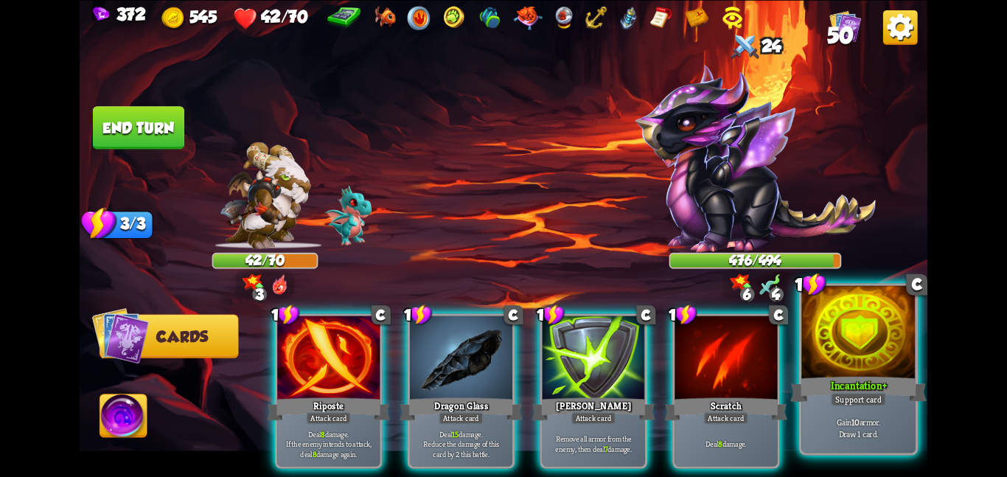
click at [880, 349] on div at bounding box center [859, 333] width 114 height 96
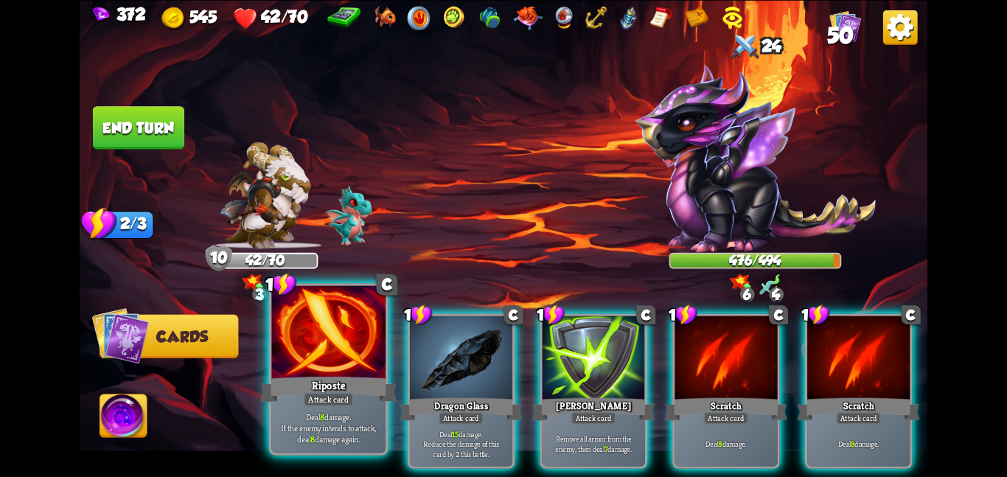
click at [302, 345] on div at bounding box center [328, 333] width 114 height 96
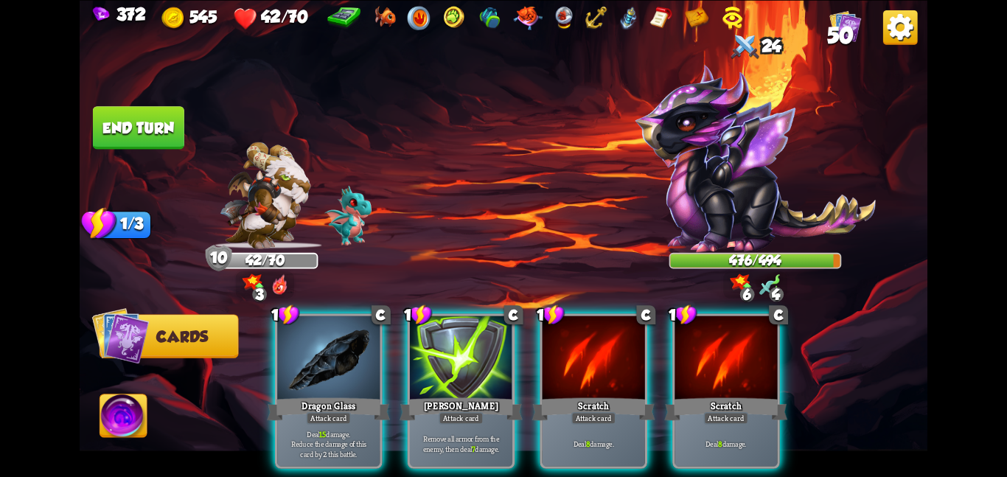
click at [302, 345] on div "1 C Dragon Glass Attack card Deal 15 damage. Reduce the damage of this card by …" at bounding box center [588, 371] width 678 height 212
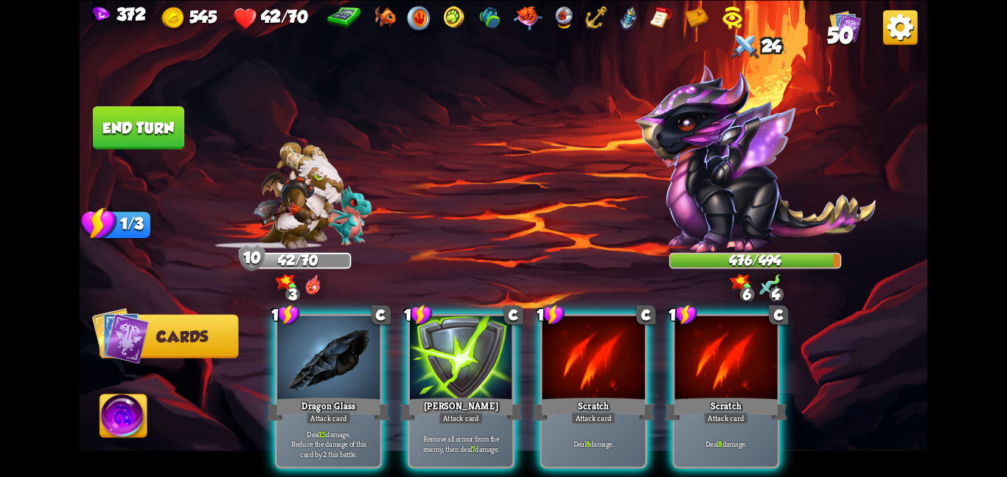
click at [302, 345] on div at bounding box center [328, 359] width 102 height 86
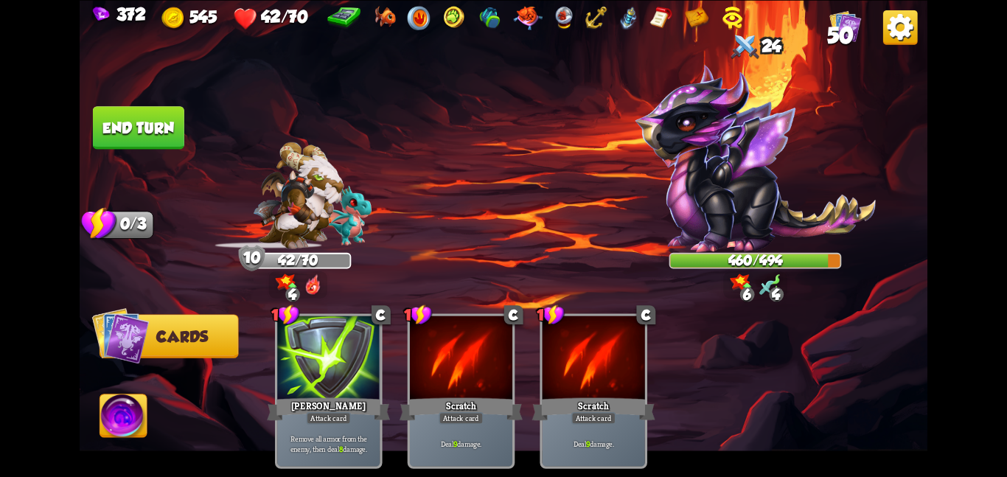
click at [144, 136] on button "End turn" at bounding box center [138, 128] width 91 height 44
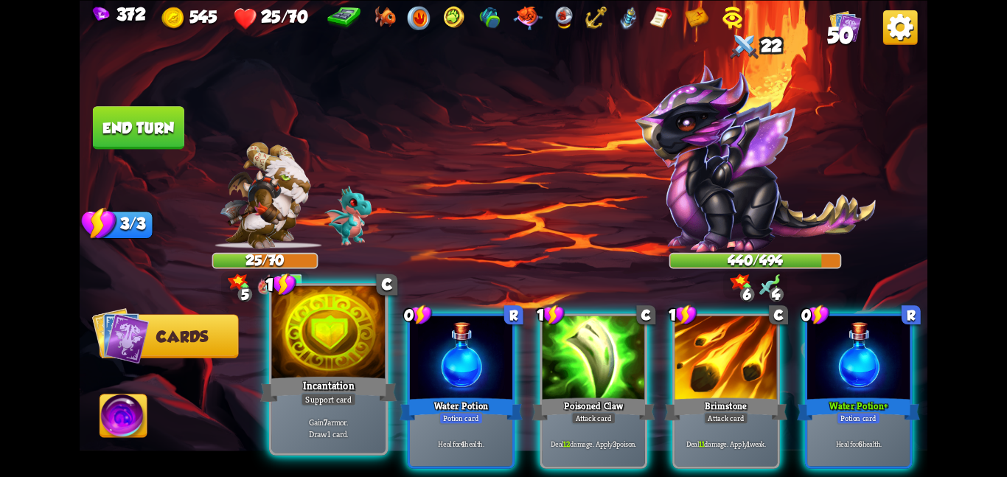
click at [333, 403] on div "Support card" at bounding box center [328, 399] width 55 height 14
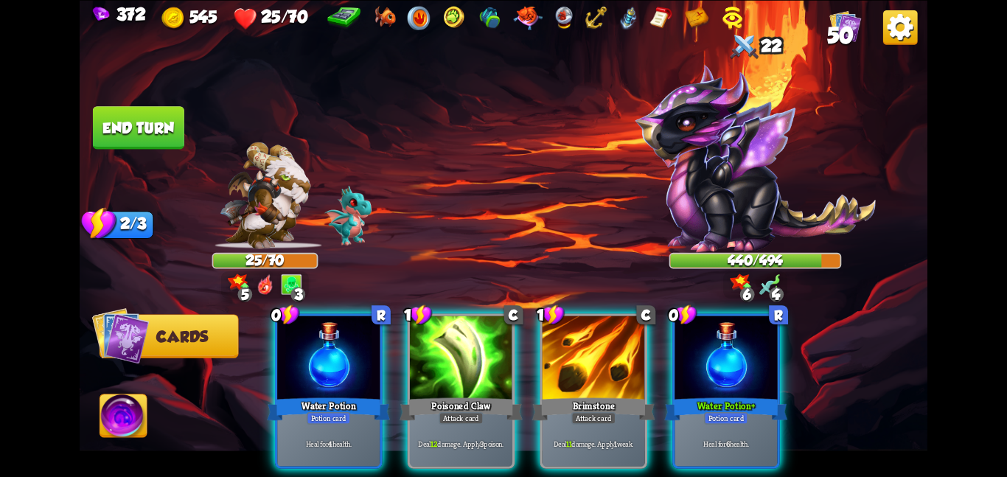
click at [333, 411] on div "Potion card" at bounding box center [329, 417] width 44 height 13
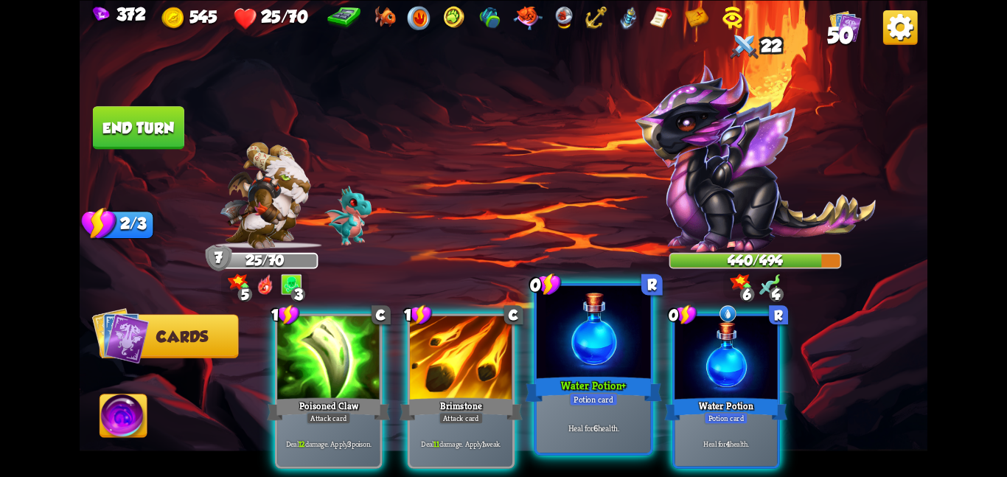
click at [564, 398] on div "Water Potion+" at bounding box center [593, 389] width 136 height 30
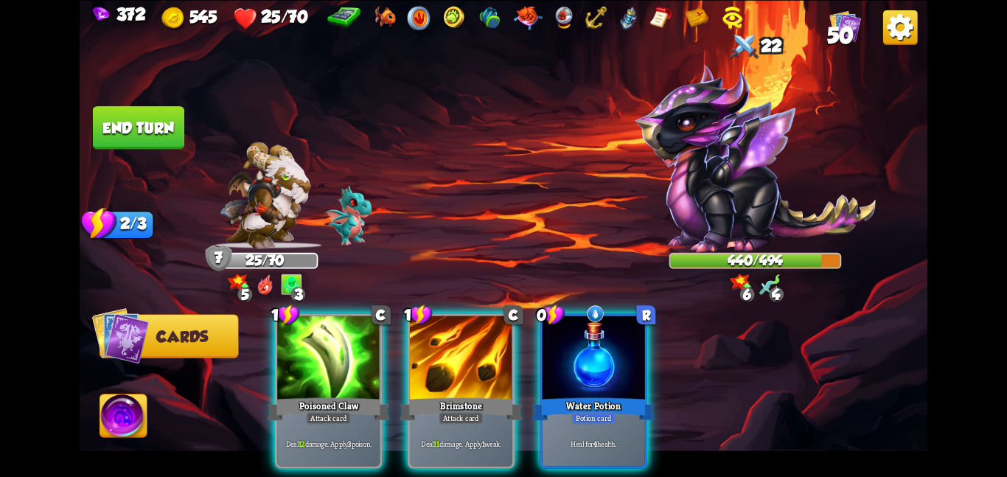
click at [564, 398] on div "Water Potion" at bounding box center [593, 408] width 123 height 27
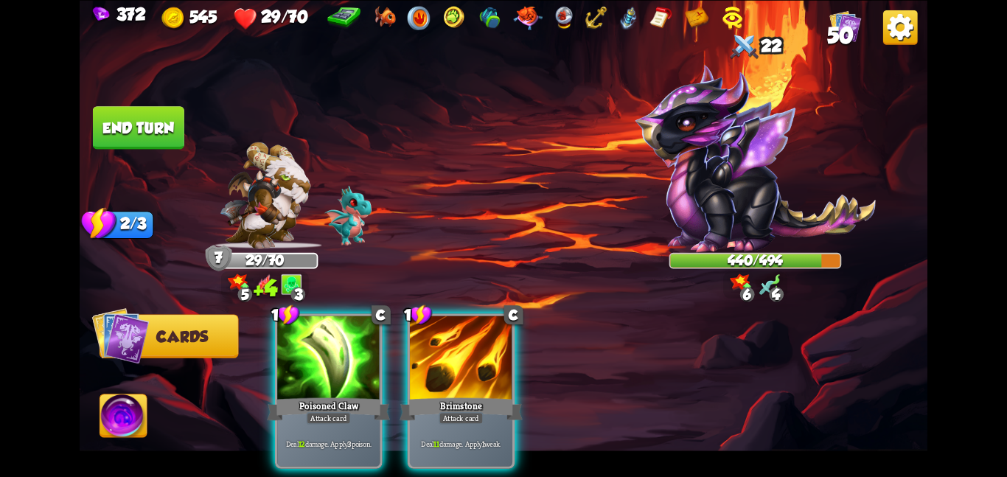
click at [564, 398] on div "1 C Poisoned Claw Attack card Deal 12 damage. Apply 3 poison. 1 C Brimstone Att…" at bounding box center [588, 371] width 678 height 212
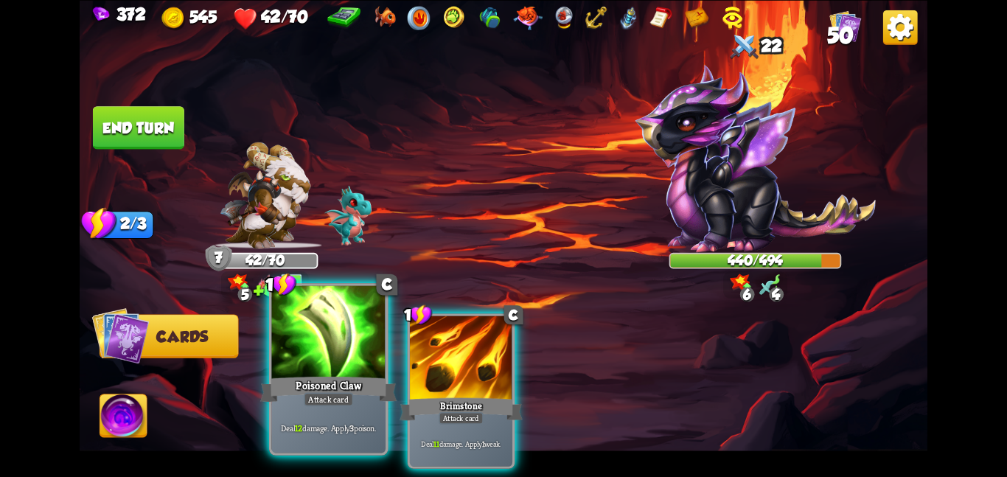
click at [351, 368] on div at bounding box center [328, 333] width 114 height 96
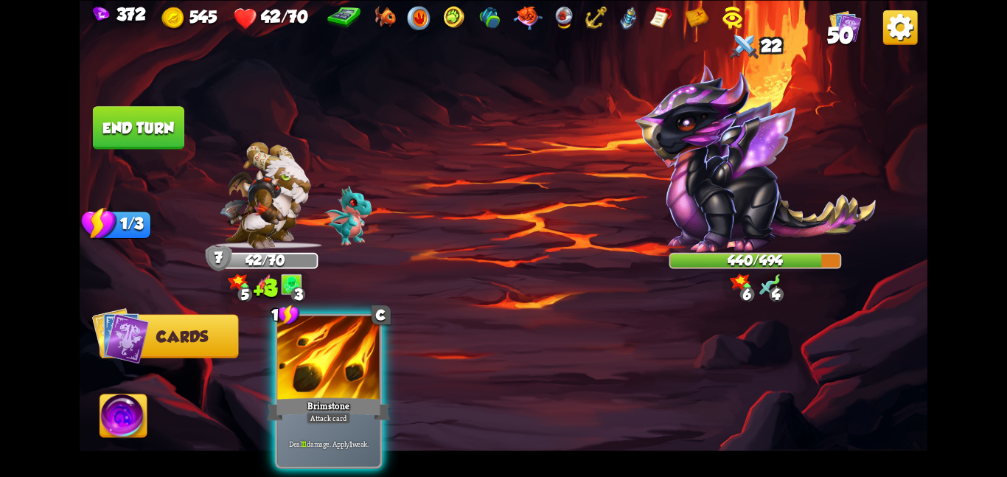
click at [351, 368] on div at bounding box center [328, 359] width 102 height 86
click at [351, 368] on div "1 C Brimstone Attack card Deal 11 damage. Apply 1 weak." at bounding box center [588, 371] width 678 height 212
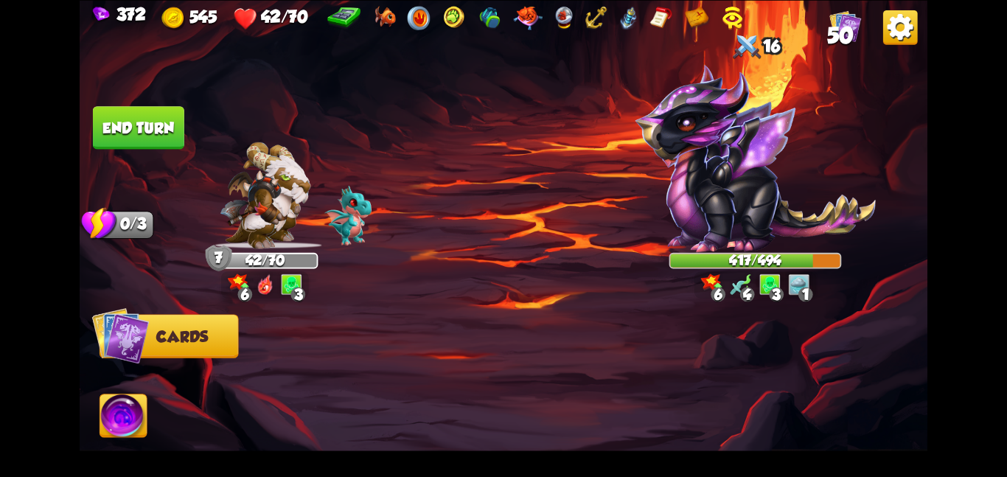
click at [120, 125] on button "End turn" at bounding box center [138, 127] width 93 height 44
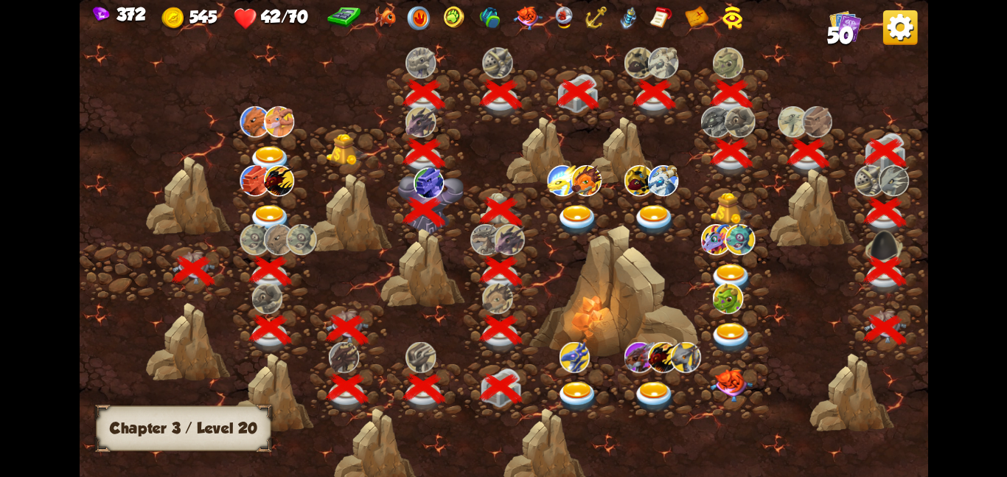
scroll to position [0, 224]
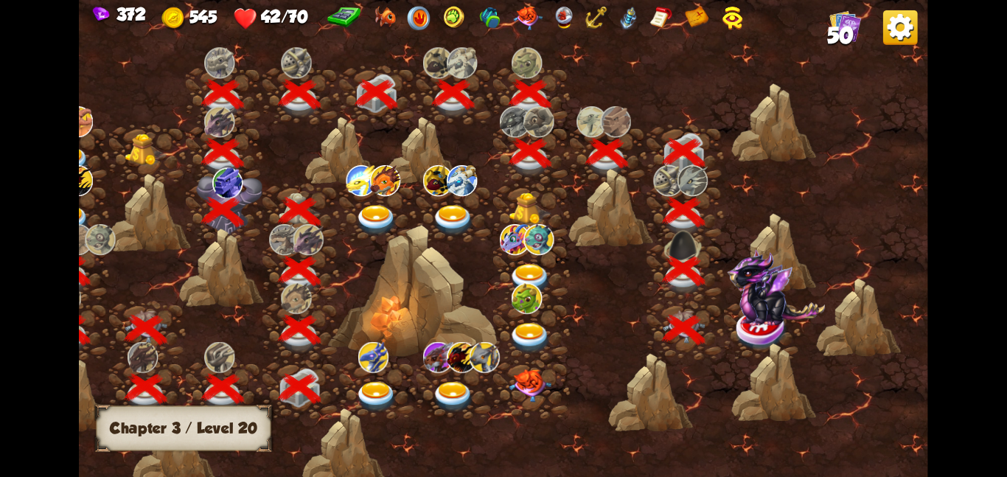
click at [738, 311] on img at bounding box center [776, 287] width 98 height 77
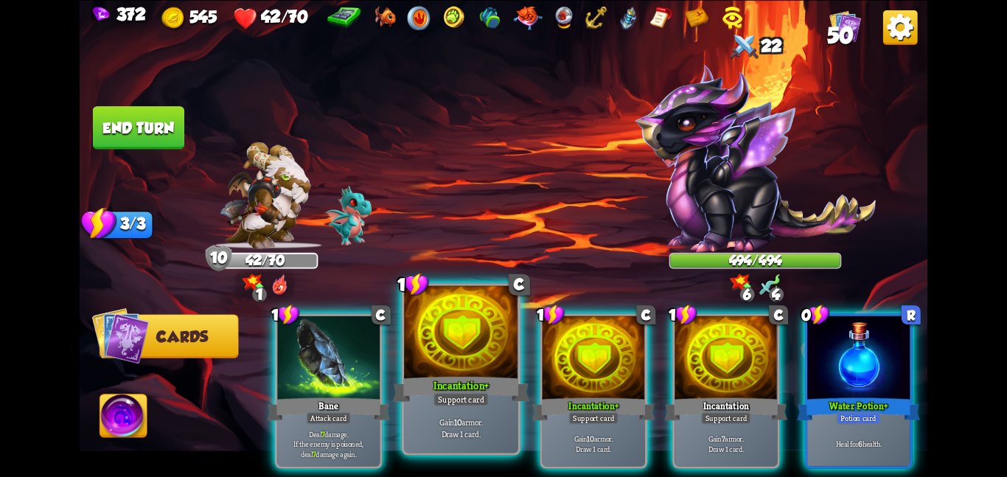
click at [479, 361] on div at bounding box center [461, 333] width 114 height 96
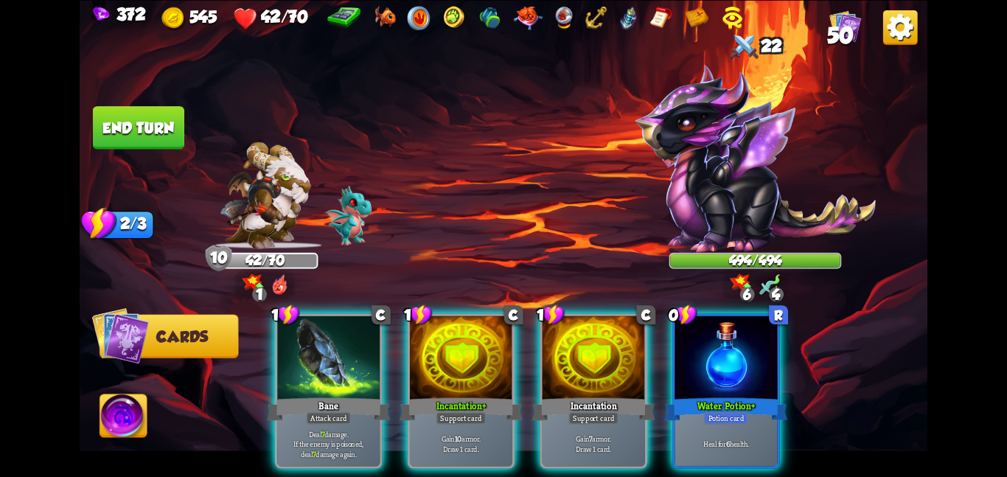
click at [479, 361] on div at bounding box center [461, 359] width 102 height 86
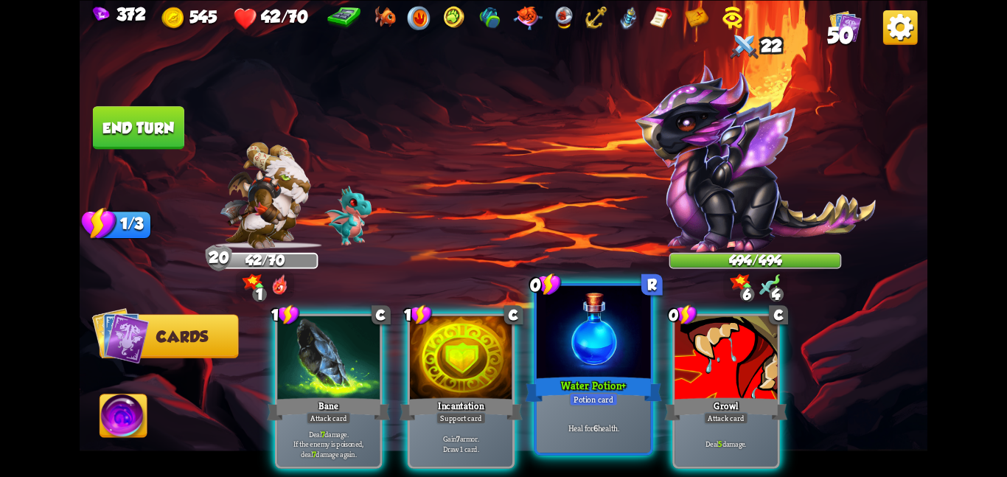
click at [576, 351] on div at bounding box center [594, 333] width 114 height 96
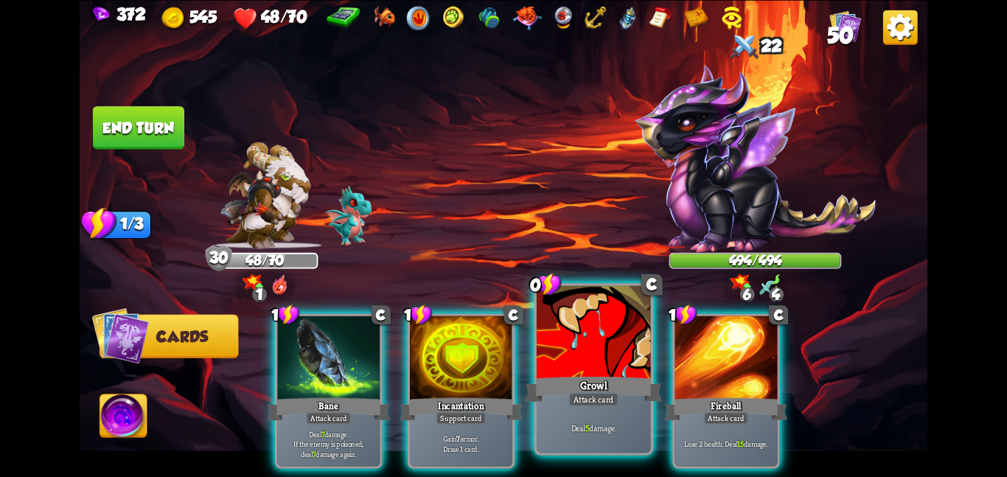
click at [618, 370] on div at bounding box center [594, 333] width 114 height 96
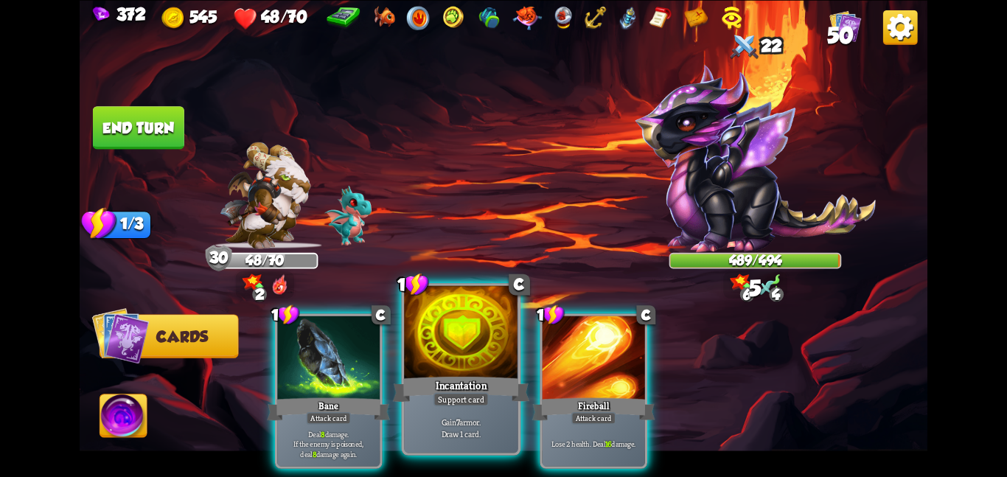
click at [491, 338] on div at bounding box center [461, 333] width 114 height 96
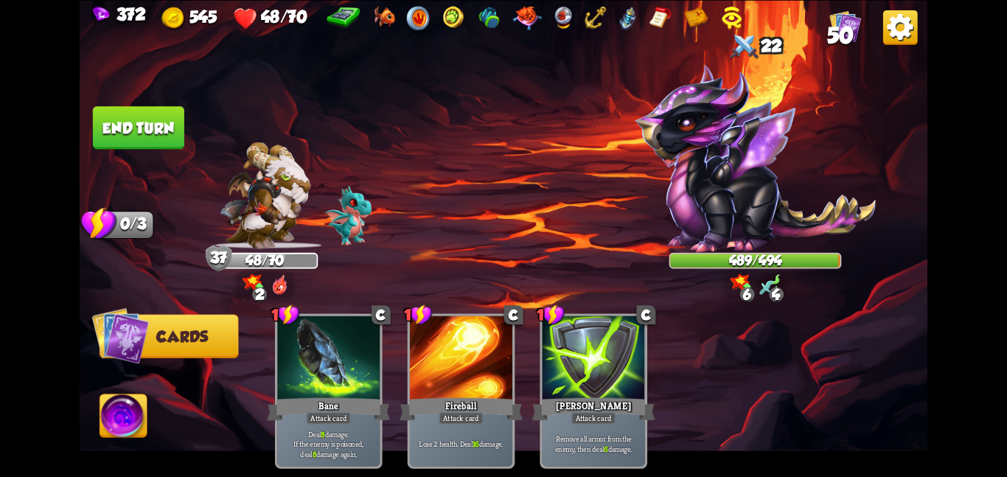
click at [93, 124] on button "End turn" at bounding box center [138, 127] width 91 height 43
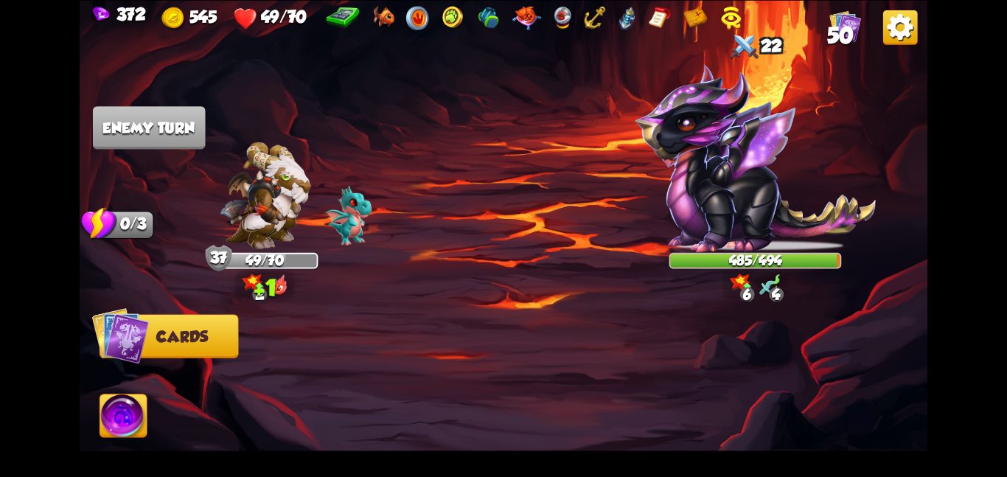
click at [748, 140] on img at bounding box center [755, 158] width 241 height 189
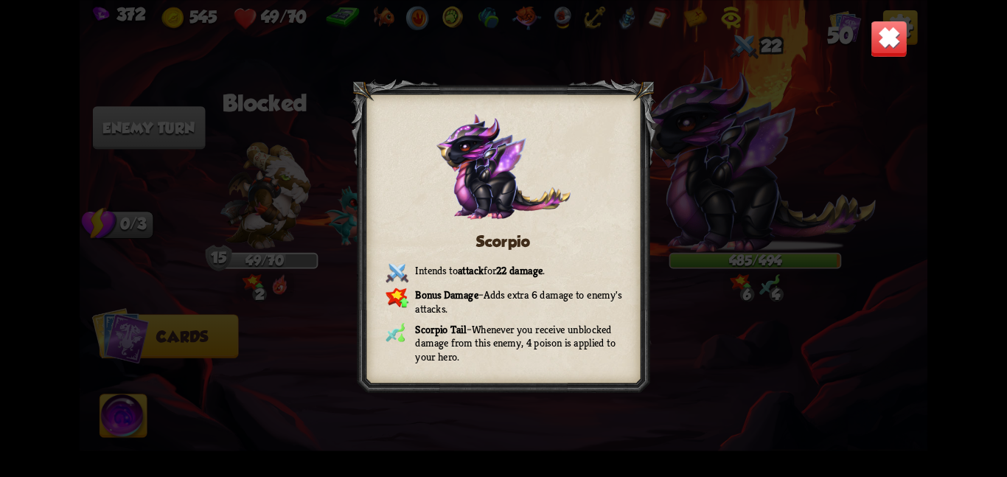
click at [891, 52] on img at bounding box center [889, 38] width 37 height 37
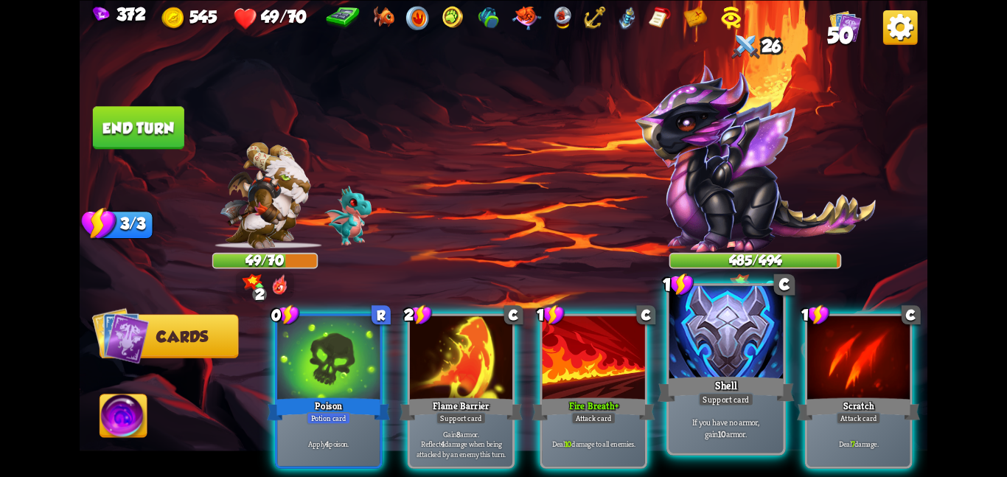
click at [681, 375] on div "Shell" at bounding box center [726, 389] width 136 height 30
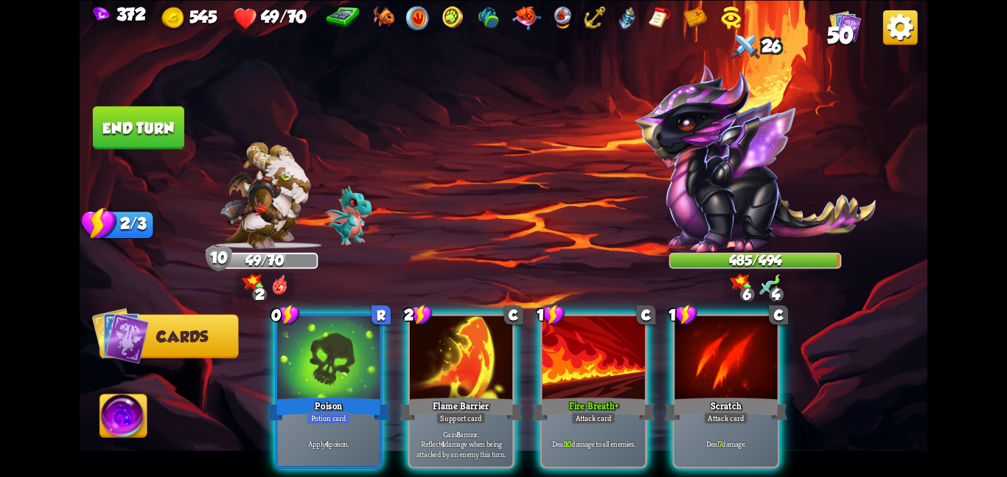
click at [406, 361] on div "0 R Poison Potion card Apply 4 poison. 2 C Flame Barrier Support card Gain 8 ar…" at bounding box center [588, 371] width 678 height 212
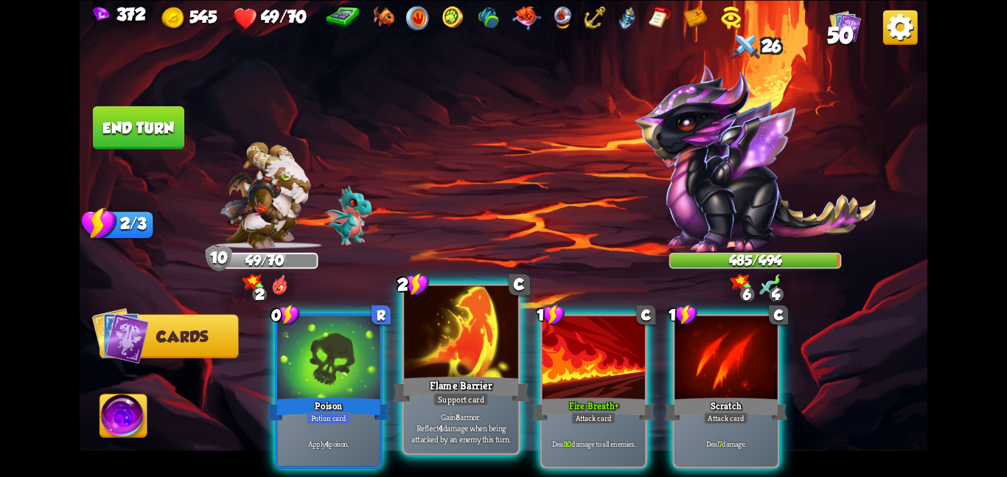
click at [430, 347] on div at bounding box center [461, 333] width 114 height 96
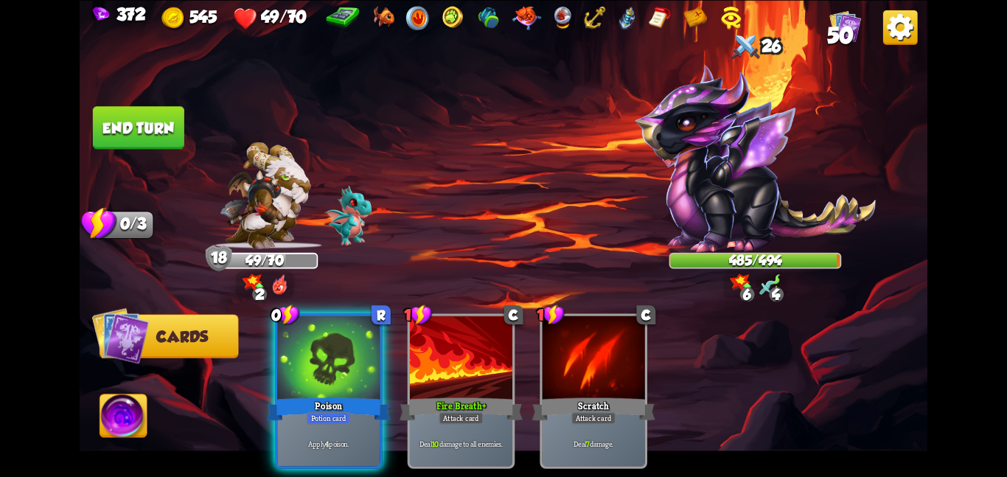
click at [265, 348] on div "0 R Poison Potion card Apply 4 poison. 1 C Fire Breath+ Attack card Deal 10 dam…" at bounding box center [588, 371] width 678 height 212
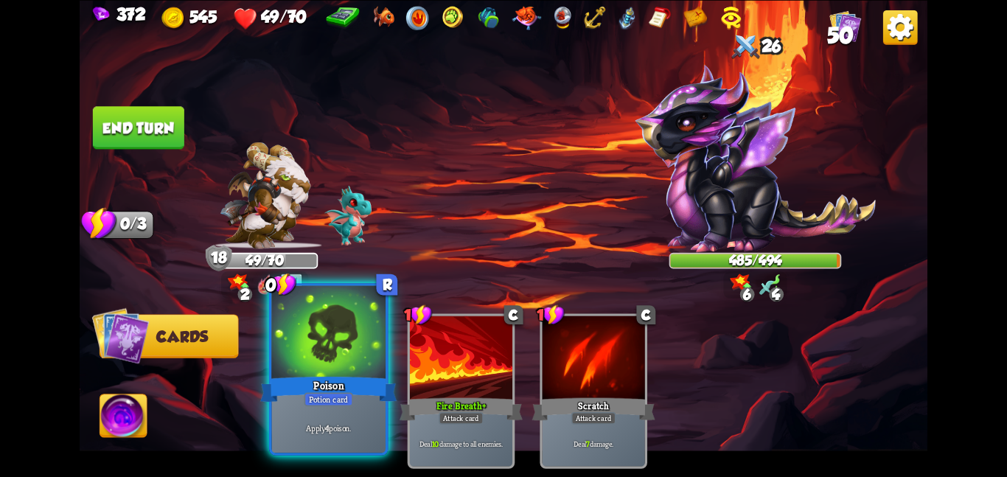
click at [310, 344] on div at bounding box center [328, 333] width 114 height 96
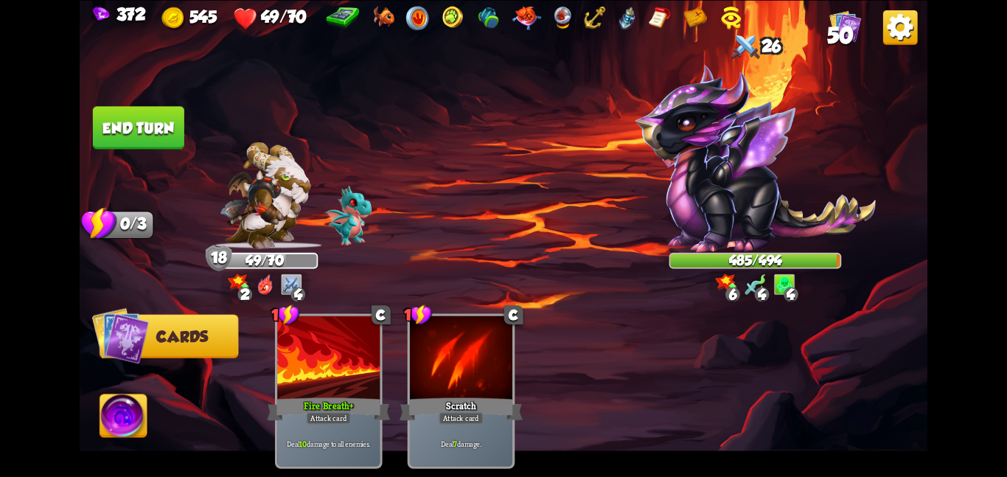
click at [131, 414] on img at bounding box center [123, 419] width 47 height 48
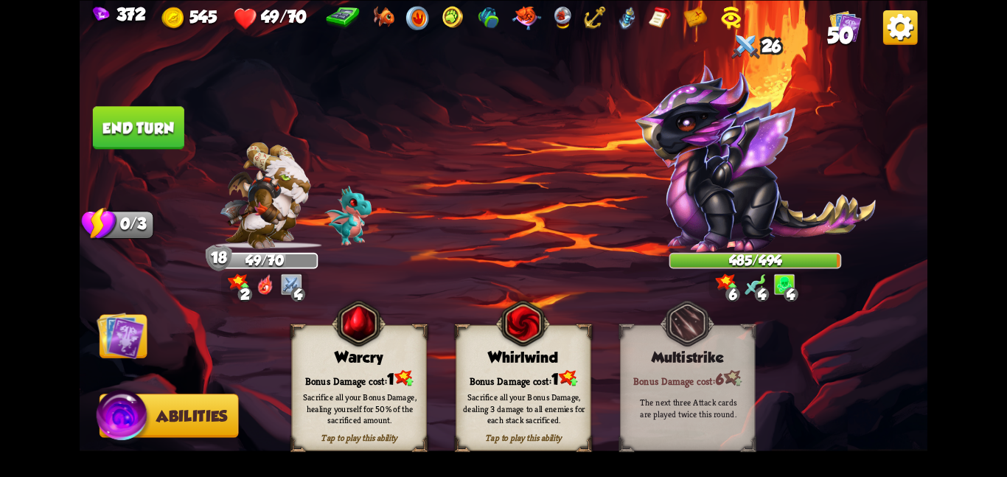
click at [297, 366] on div "Tap to play this ability Warcry Bonus Damage cost: 1 Sacrifice all your Bonus D…" at bounding box center [358, 387] width 135 height 126
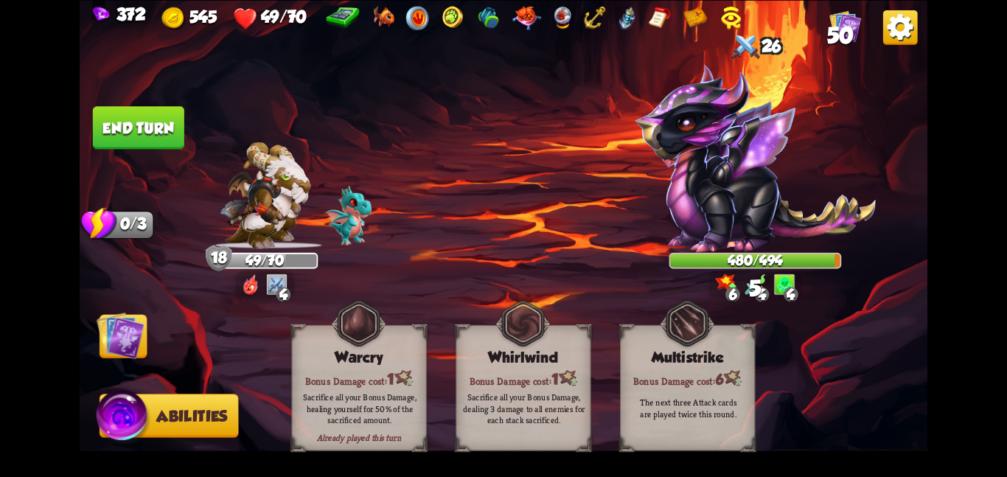
click at [136, 347] on img at bounding box center [121, 335] width 48 height 48
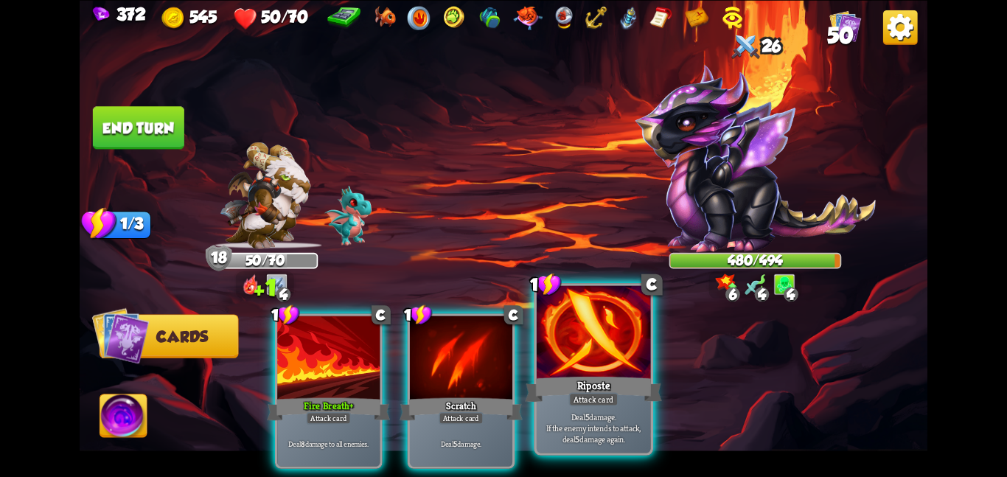
click at [592, 360] on div at bounding box center [594, 333] width 114 height 96
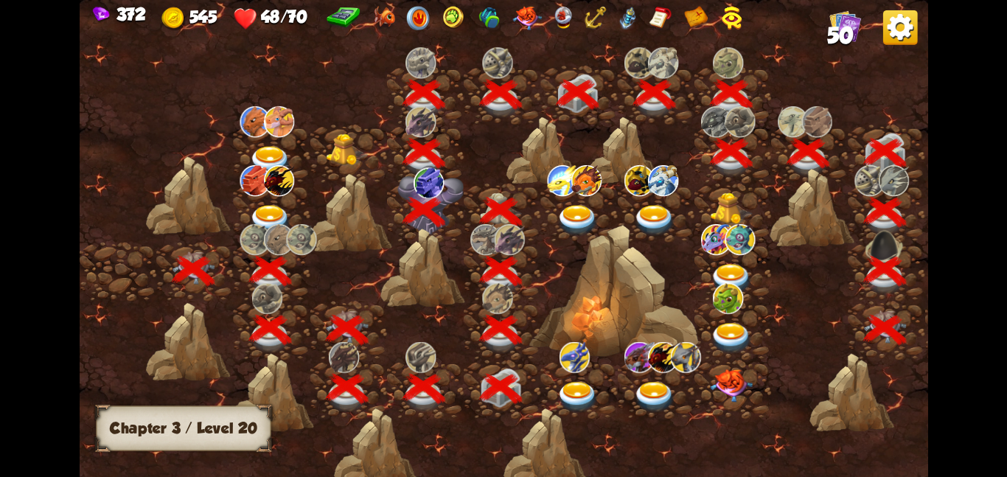
scroll to position [0, 224]
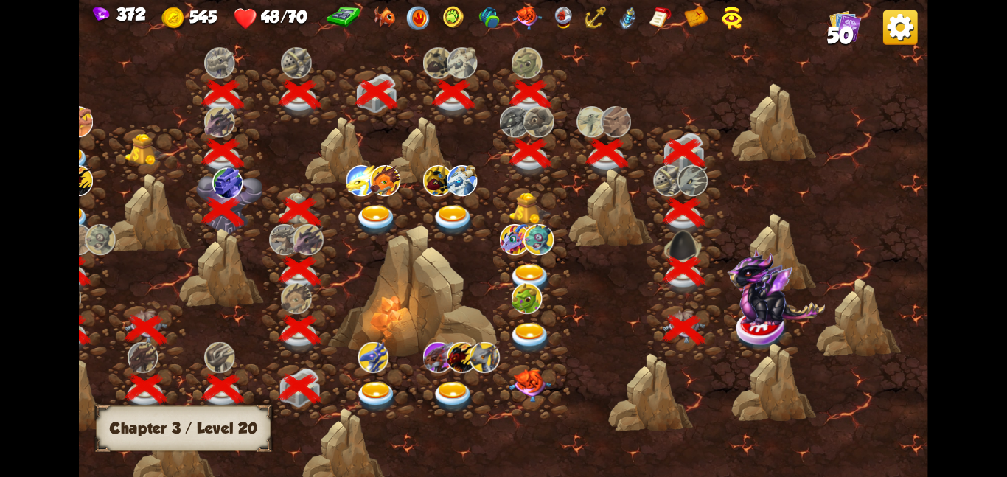
click at [799, 322] on img at bounding box center [776, 287] width 98 height 77
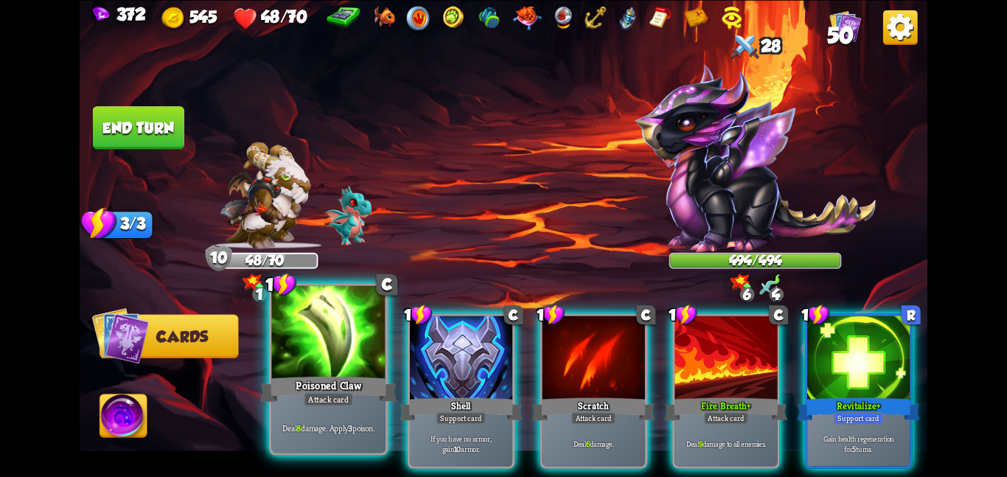
click at [348, 334] on div at bounding box center [328, 333] width 114 height 96
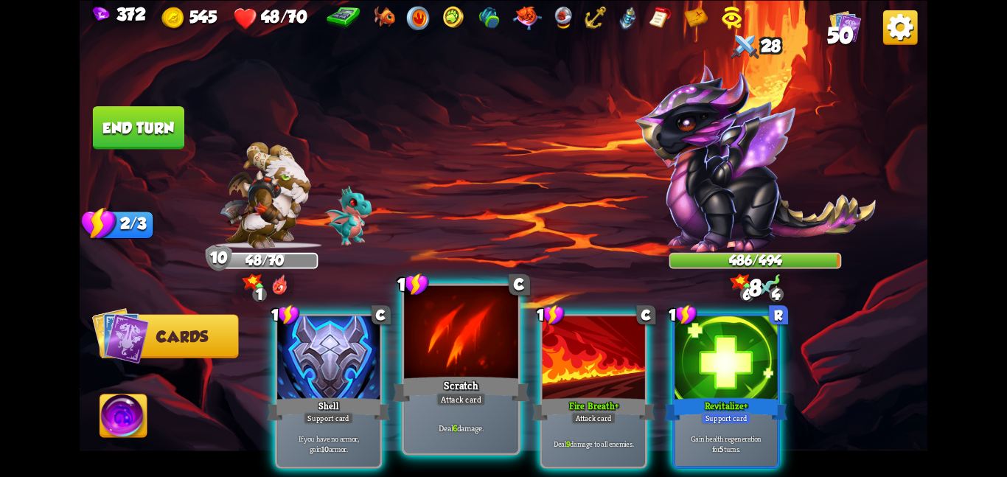
click at [452, 339] on div at bounding box center [461, 333] width 114 height 96
click at [543, 339] on div at bounding box center [594, 359] width 102 height 86
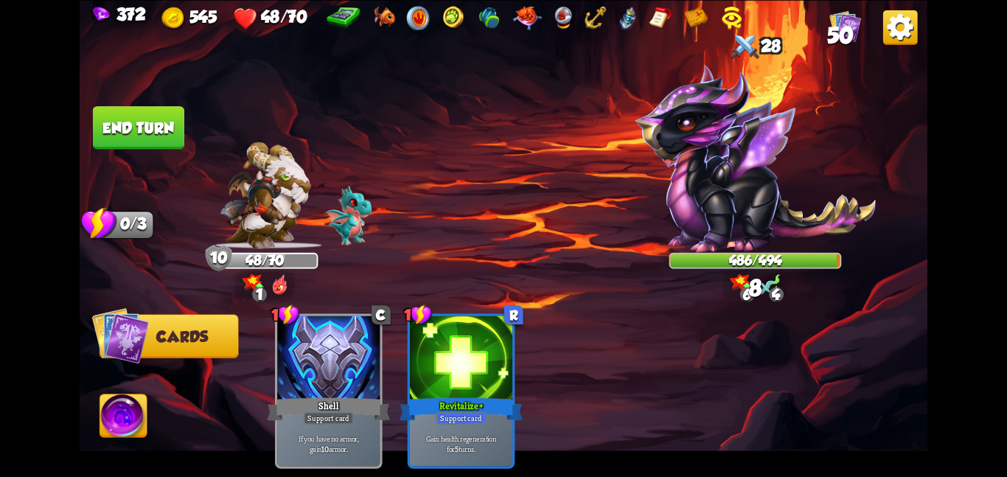
click at [452, 339] on div "1 C Shell Support card If you have no armor, gain 10 armor. 1 R Revitalize+ Sup…" at bounding box center [588, 371] width 678 height 212
click at [134, 134] on button "End turn" at bounding box center [138, 127] width 93 height 44
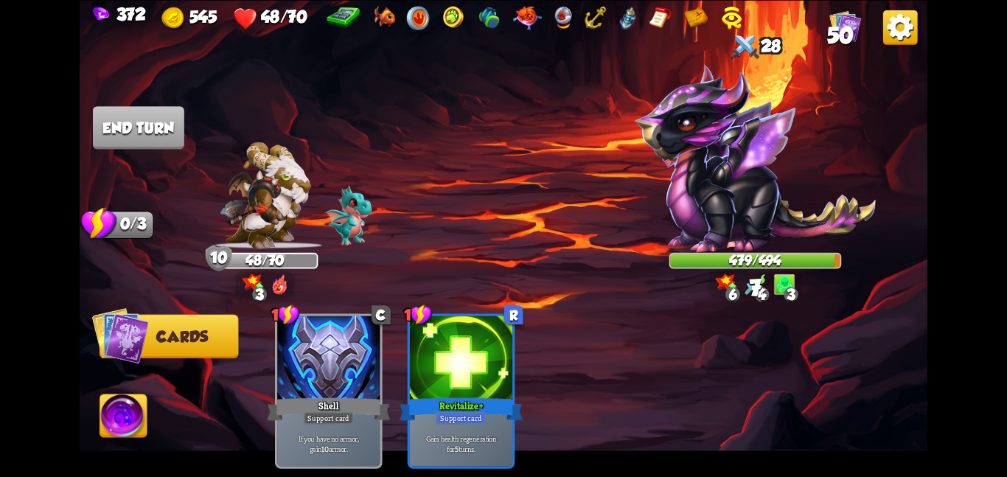
click at [114, 409] on img at bounding box center [123, 419] width 47 height 48
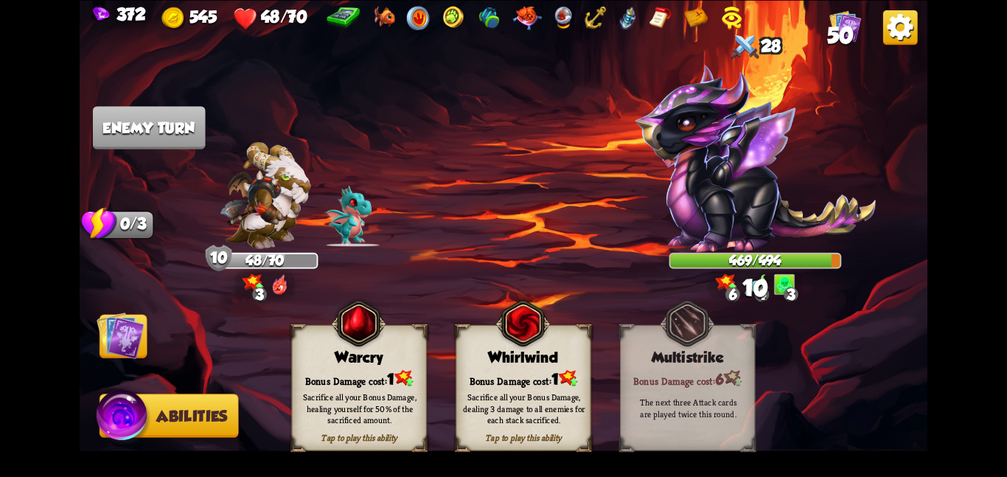
click at [338, 370] on div "Bonus Damage cost: 1" at bounding box center [359, 378] width 134 height 19
click at [128, 327] on img at bounding box center [121, 335] width 48 height 48
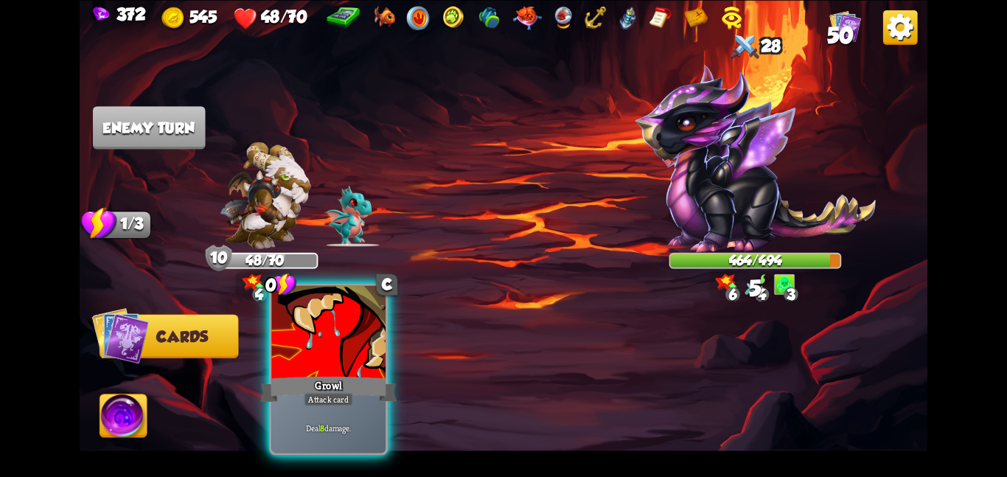
click at [333, 377] on div "Growl" at bounding box center [328, 389] width 136 height 30
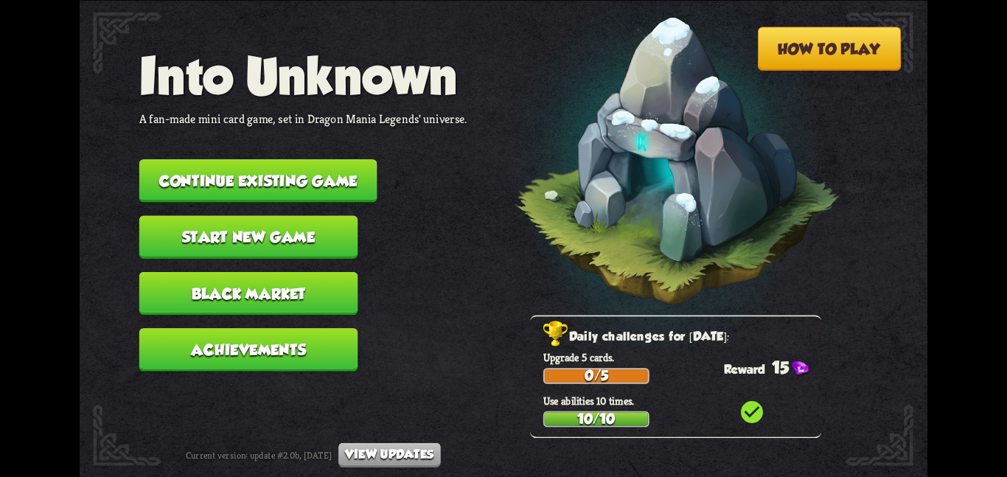
click at [296, 159] on button "Continue existing game" at bounding box center [258, 180] width 238 height 43
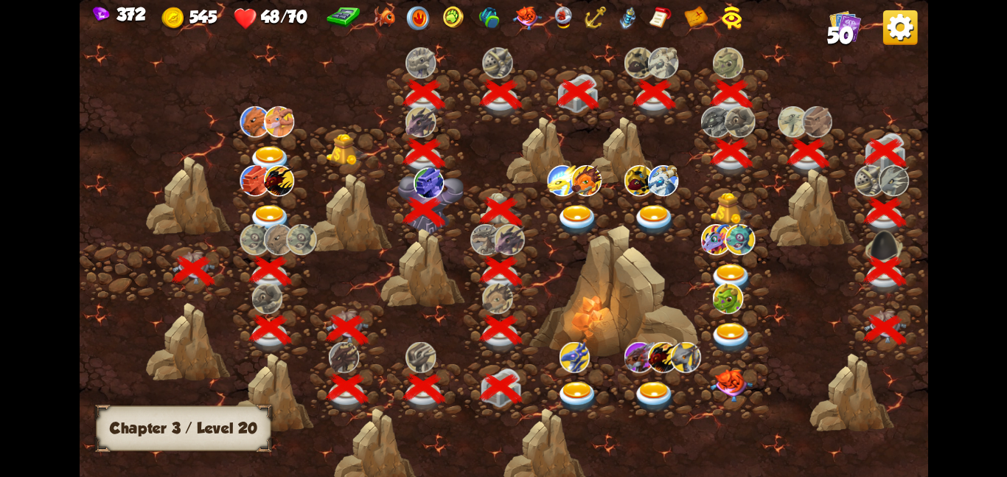
scroll to position [0, 224]
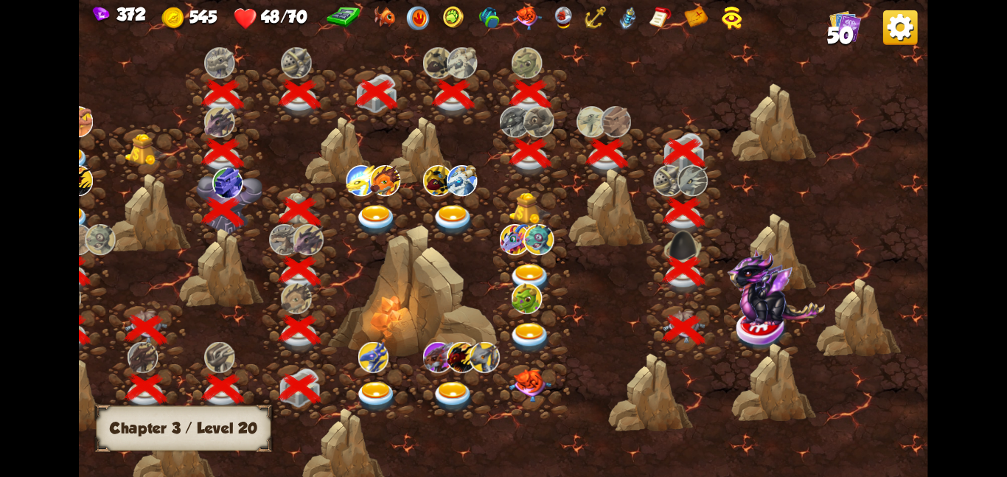
click at [751, 322] on img at bounding box center [776, 287] width 98 height 77
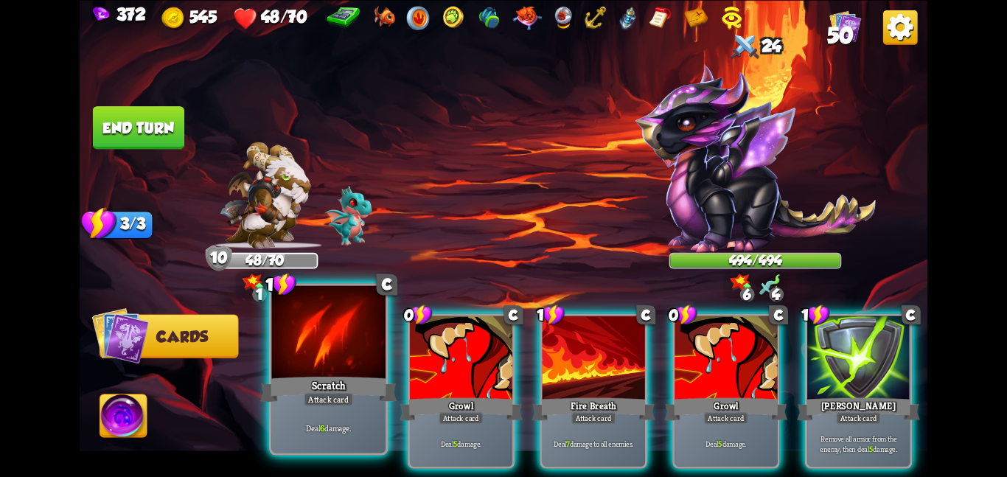
click at [329, 383] on div "Scratch" at bounding box center [328, 389] width 136 height 30
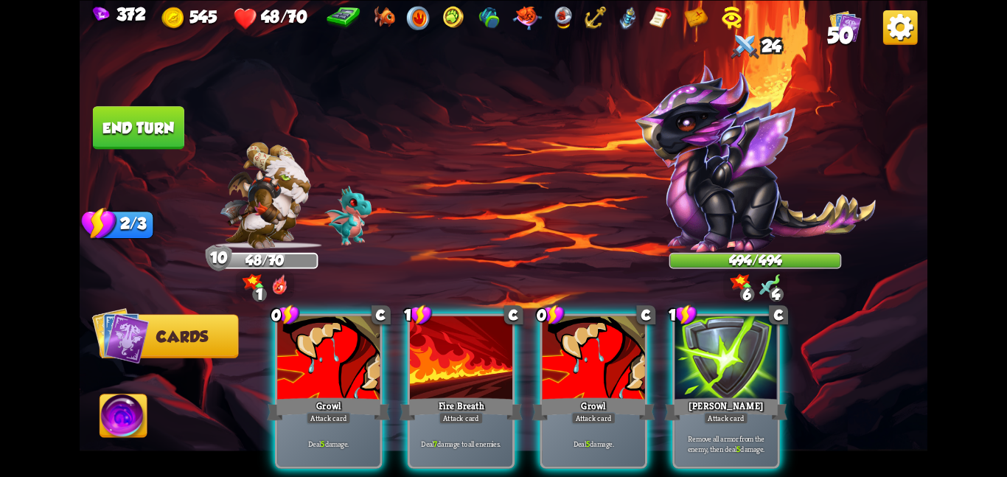
click at [329, 395] on div "Growl" at bounding box center [328, 408] width 123 height 27
click at [400, 395] on div "Fire Breath" at bounding box center [461, 408] width 123 height 27
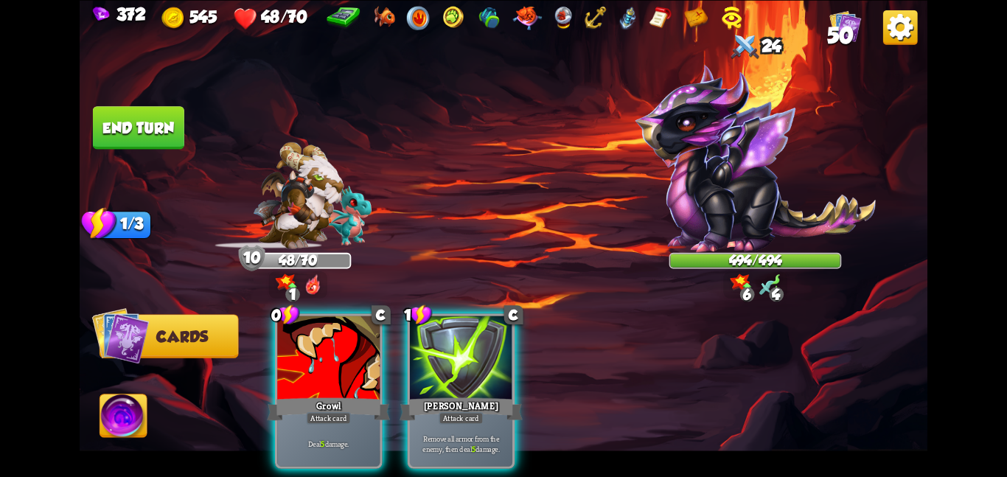
click at [329, 383] on div "0 C Growl Attack card Deal 5 damage. 1 C [PERSON_NAME] Attack card Remove all a…" at bounding box center [588, 371] width 678 height 212
click at [329, 395] on div "Growl" at bounding box center [328, 408] width 123 height 27
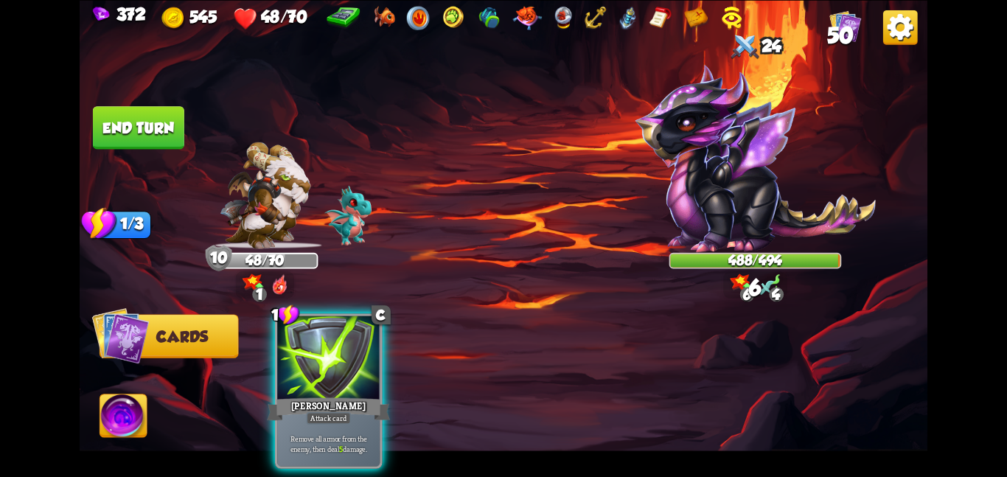
click at [329, 395] on div "[PERSON_NAME]" at bounding box center [328, 408] width 123 height 27
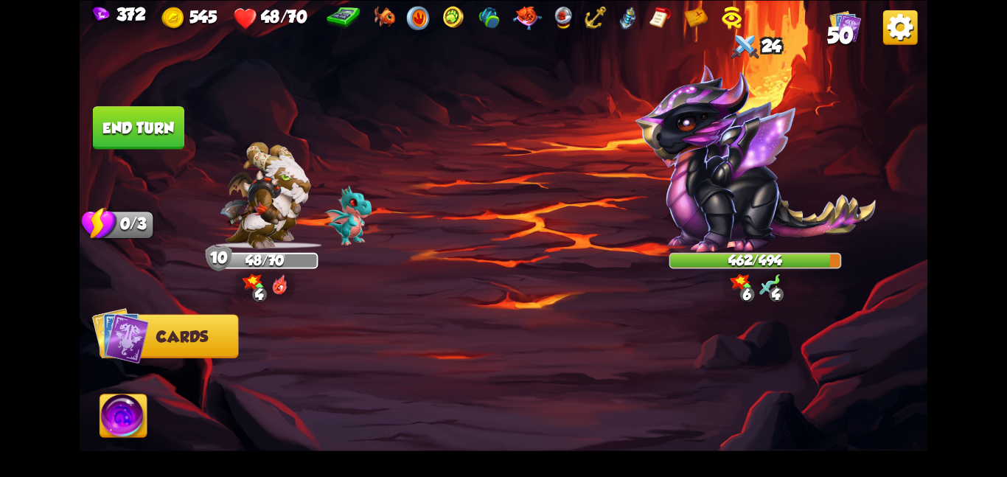
click at [128, 399] on img at bounding box center [123, 419] width 47 height 48
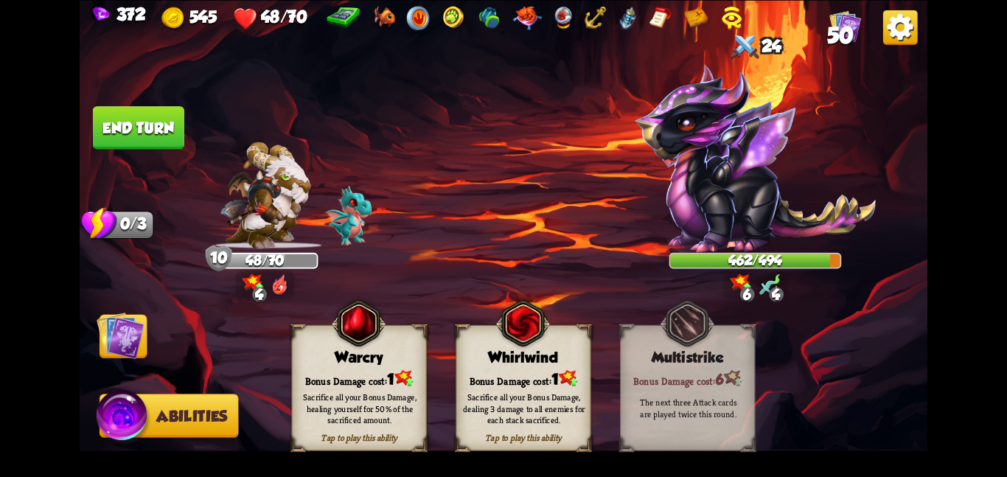
click at [288, 368] on img at bounding box center [504, 238] width 848 height 477
click at [302, 362] on div "Warcry" at bounding box center [359, 357] width 134 height 17
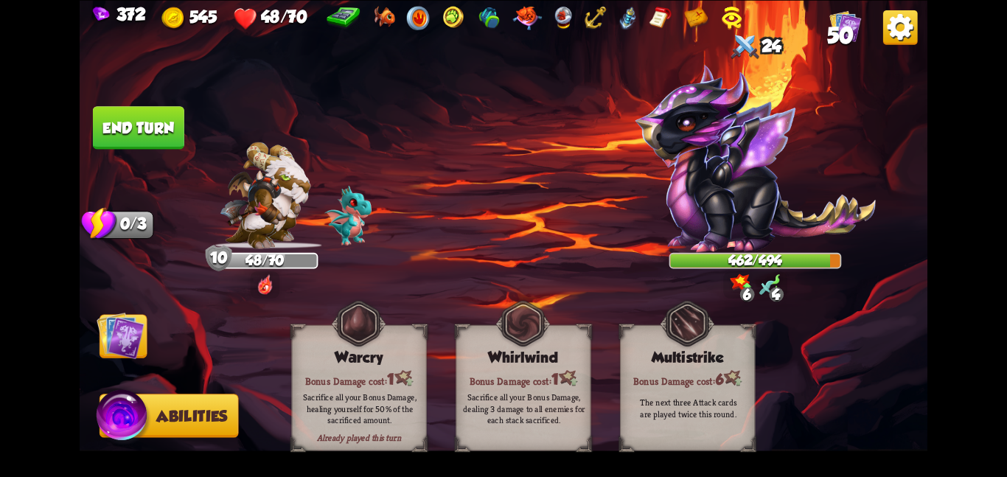
click at [118, 336] on img at bounding box center [121, 335] width 48 height 48
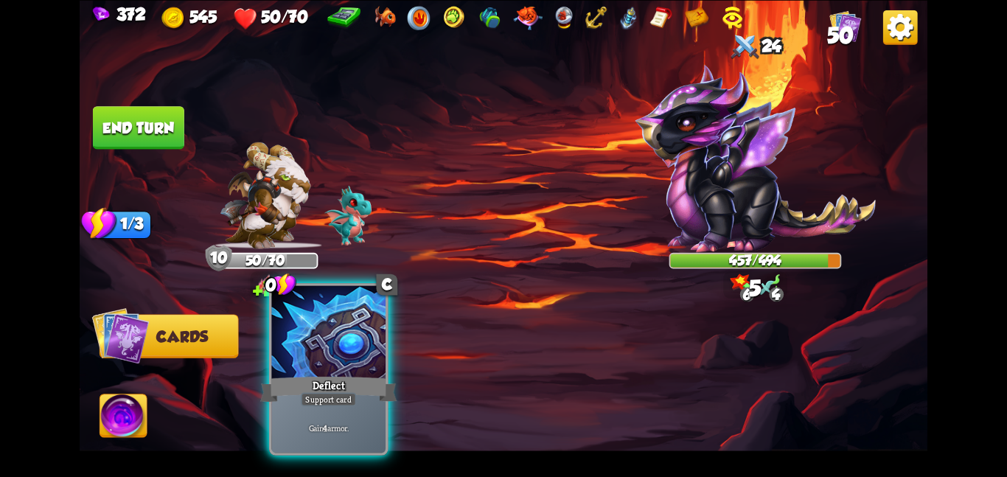
click at [285, 333] on div at bounding box center [328, 333] width 114 height 96
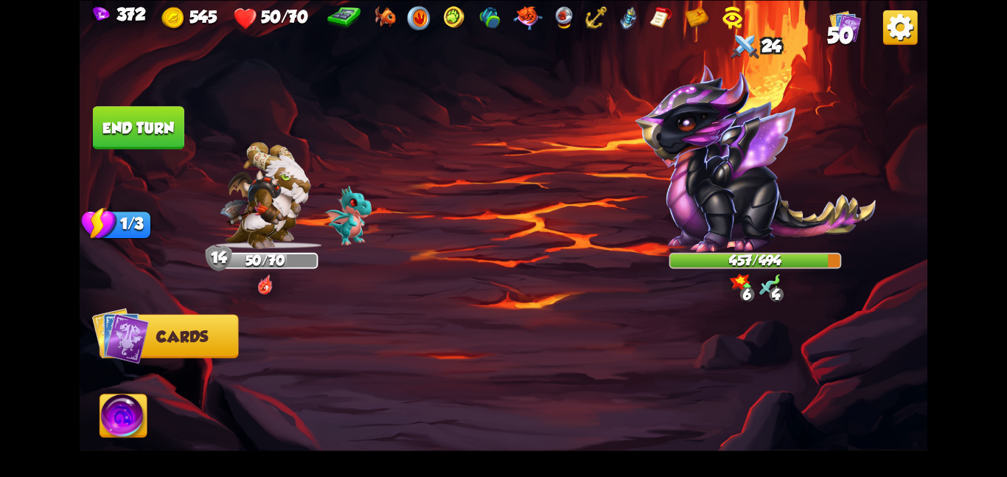
click at [128, 134] on button "End turn" at bounding box center [138, 127] width 91 height 43
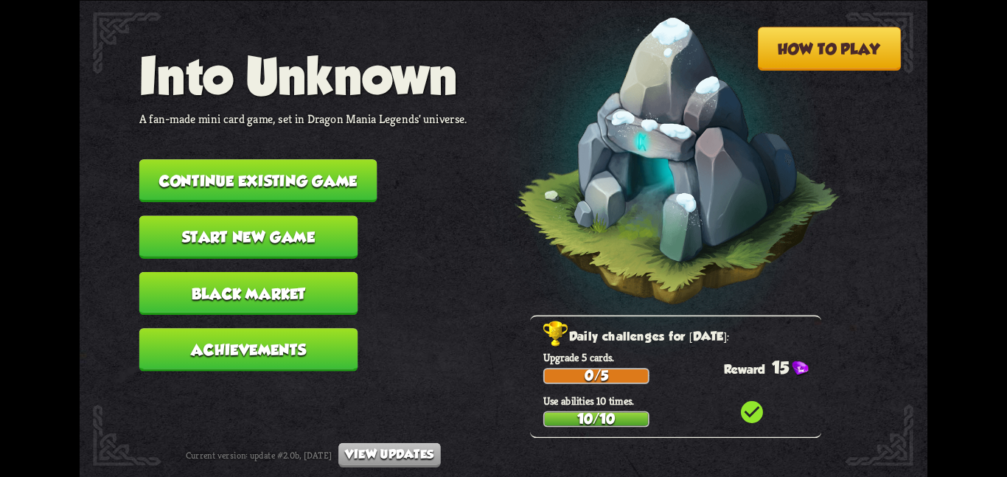
click at [300, 159] on button "Continue existing game" at bounding box center [258, 180] width 238 height 43
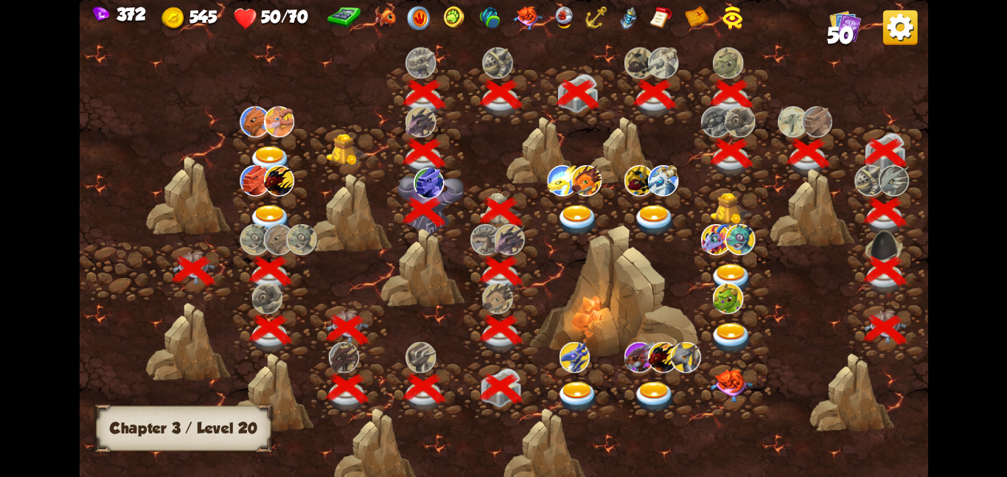
scroll to position [0, 224]
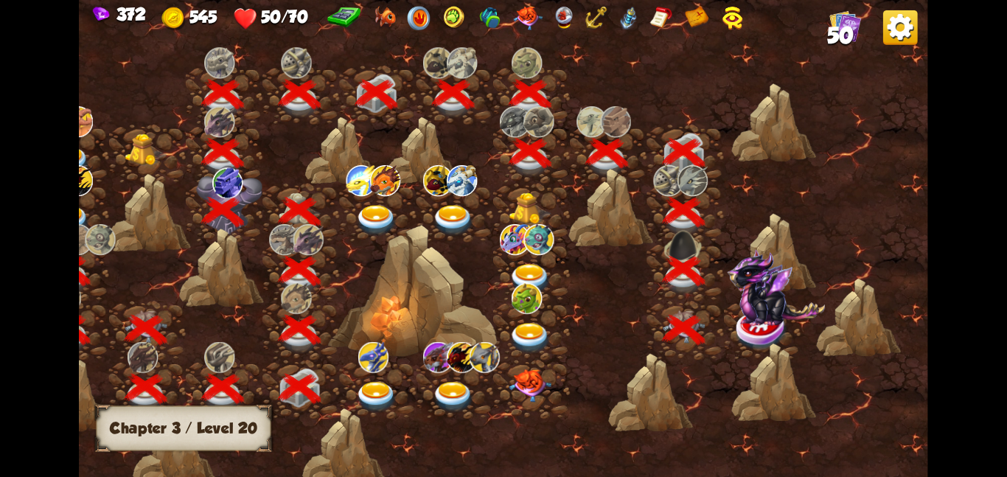
click at [751, 315] on img at bounding box center [776, 287] width 98 height 77
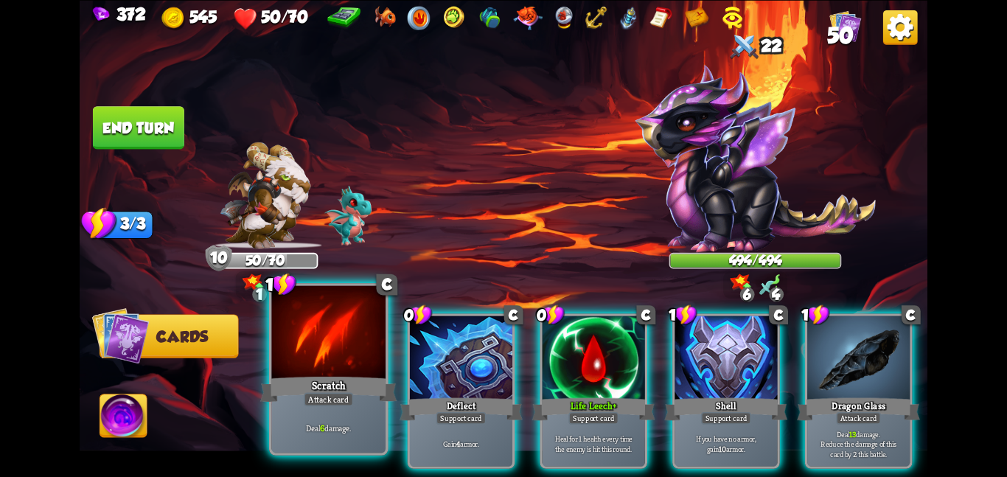
click at [360, 350] on div at bounding box center [328, 333] width 114 height 96
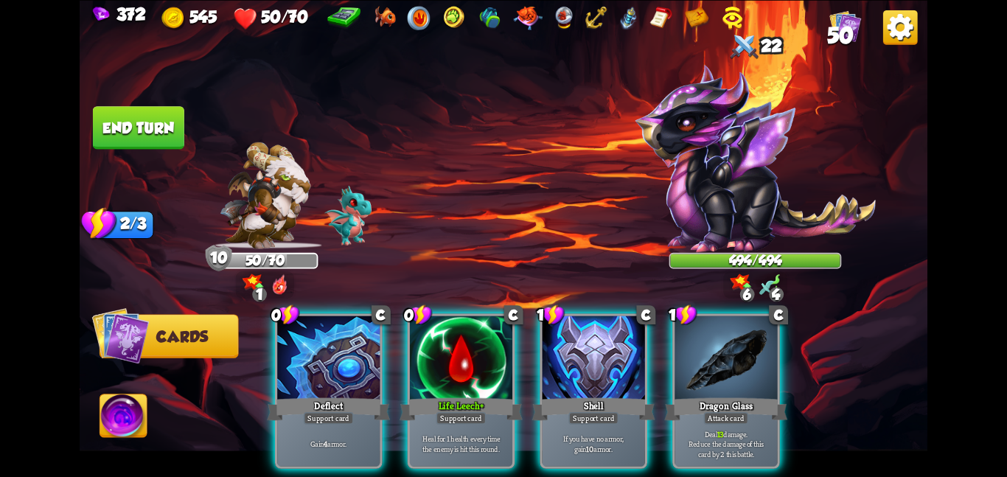
click at [360, 350] on div at bounding box center [328, 359] width 102 height 86
click at [360, 350] on div "0 C Deflect Support card Gain 4 armor. 0 C Life Leech+ Support card Heal for 1 …" at bounding box center [588, 371] width 678 height 212
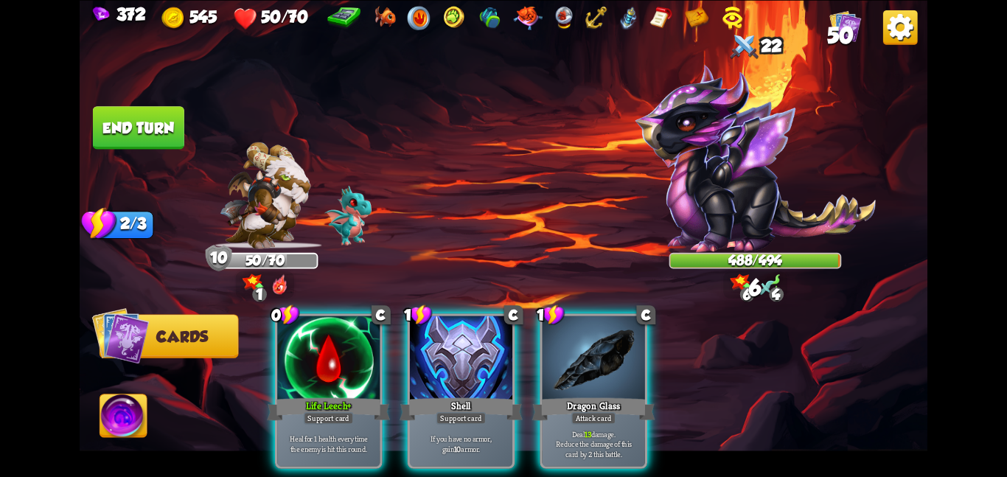
click at [360, 350] on div at bounding box center [328, 359] width 102 height 86
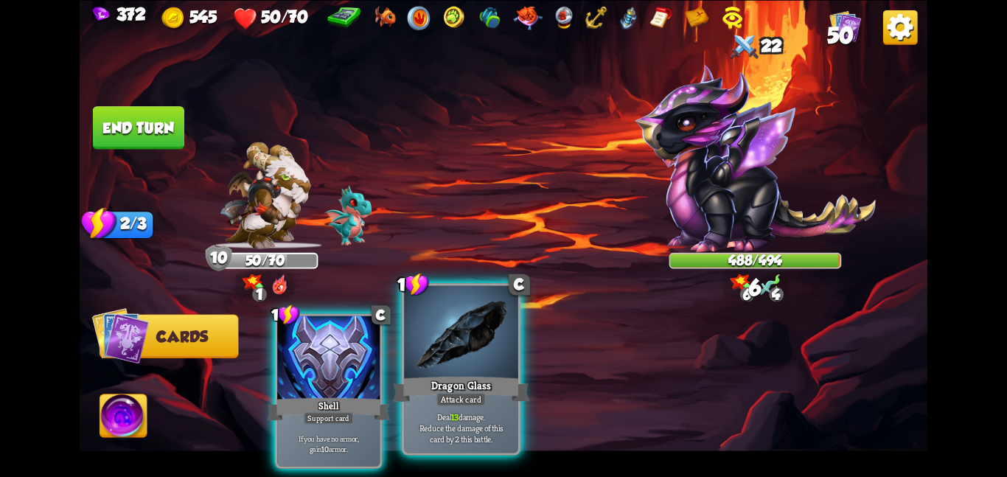
click at [447, 349] on div at bounding box center [461, 333] width 114 height 96
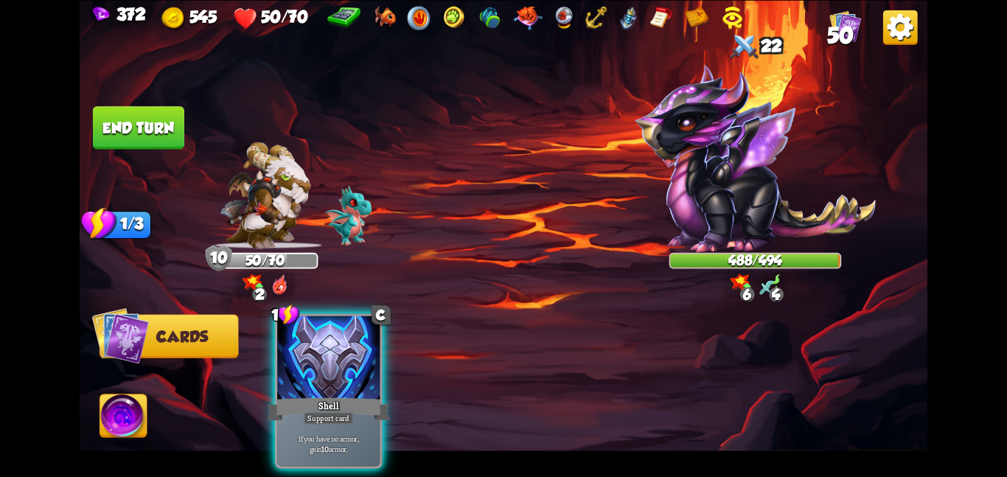
click at [130, 410] on img at bounding box center [123, 419] width 47 height 48
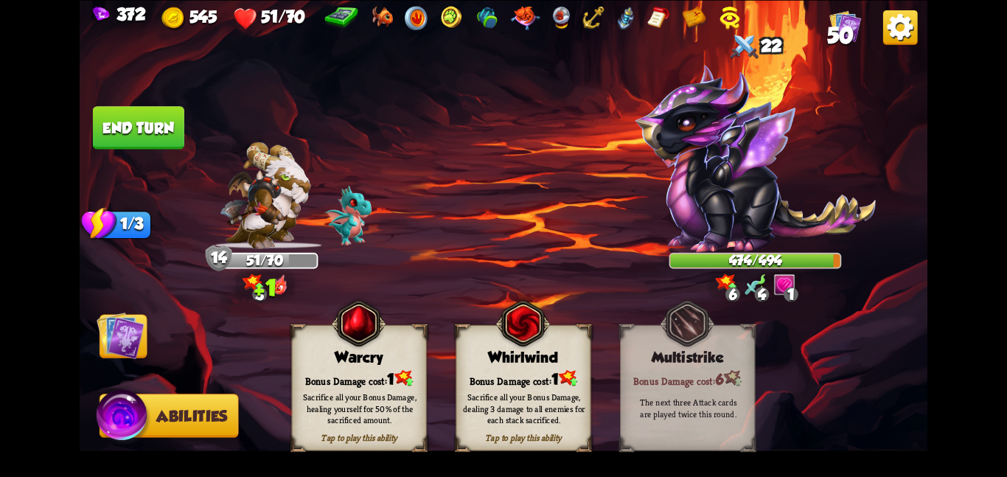
click at [369, 360] on div "Warcry" at bounding box center [359, 357] width 134 height 17
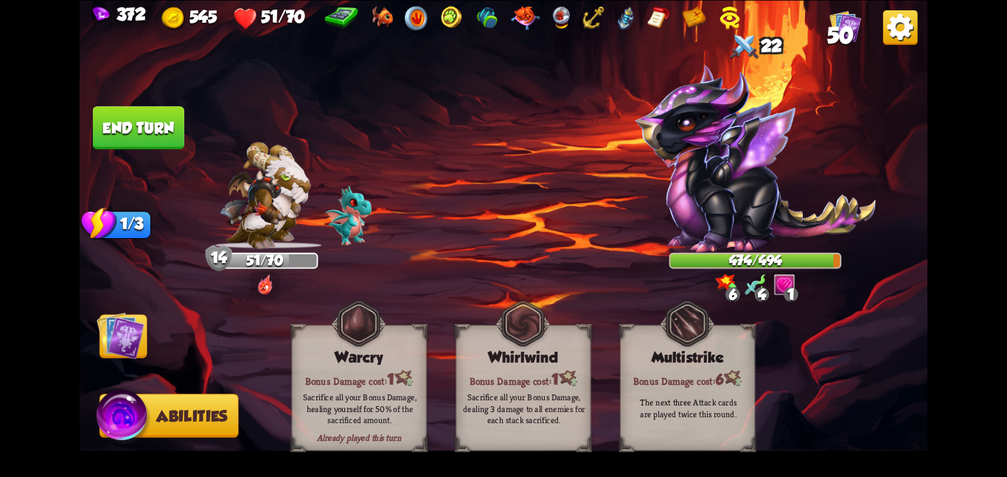
click at [135, 341] on img at bounding box center [121, 335] width 48 height 48
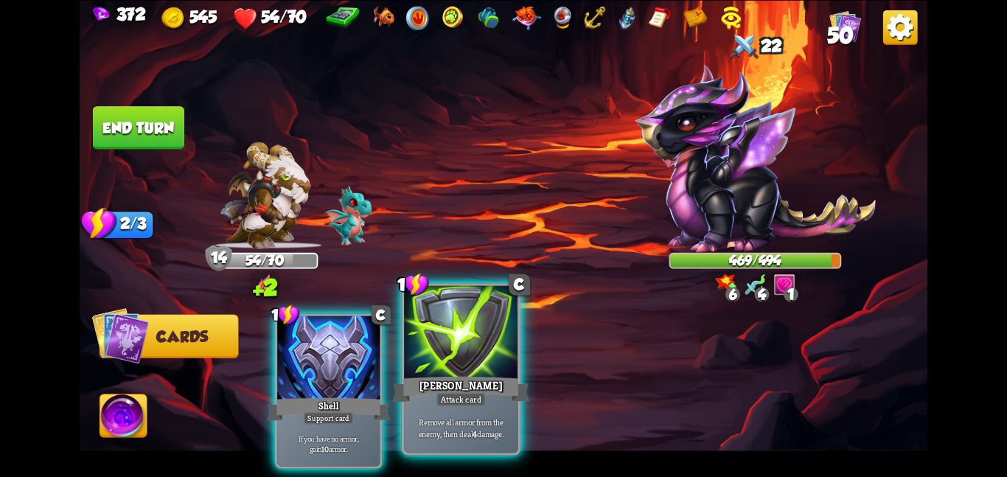
click at [446, 356] on div at bounding box center [461, 333] width 114 height 96
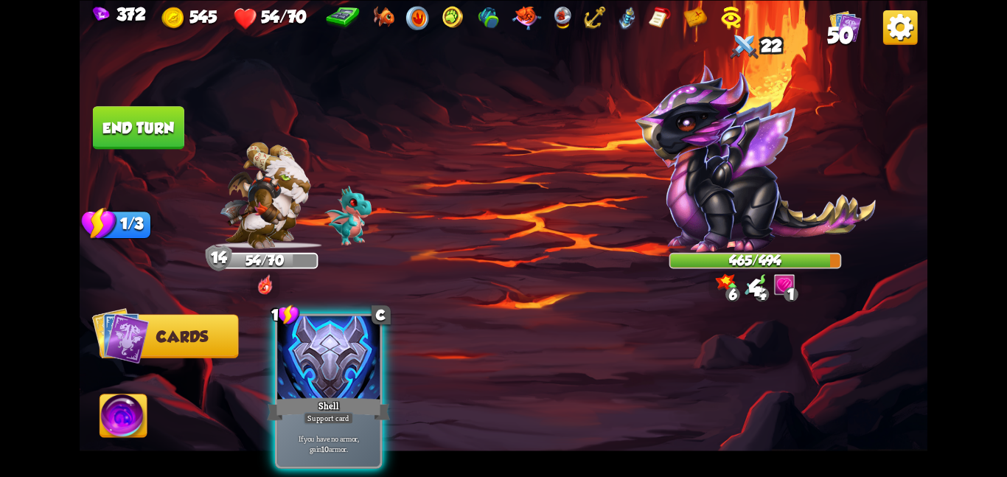
click at [118, 117] on button "End turn" at bounding box center [138, 127] width 91 height 43
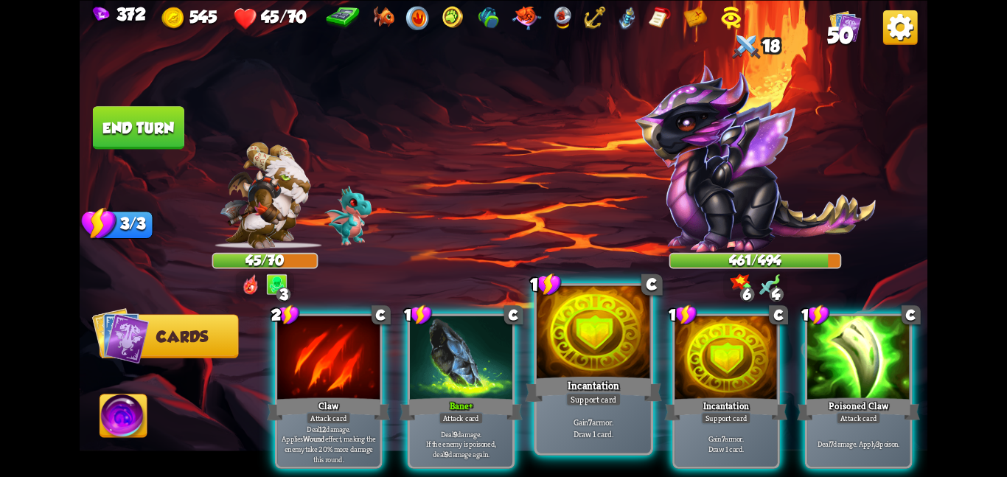
click at [628, 400] on div "Incantation" at bounding box center [593, 389] width 136 height 30
click at [701, 411] on div "Support card" at bounding box center [726, 417] width 50 height 13
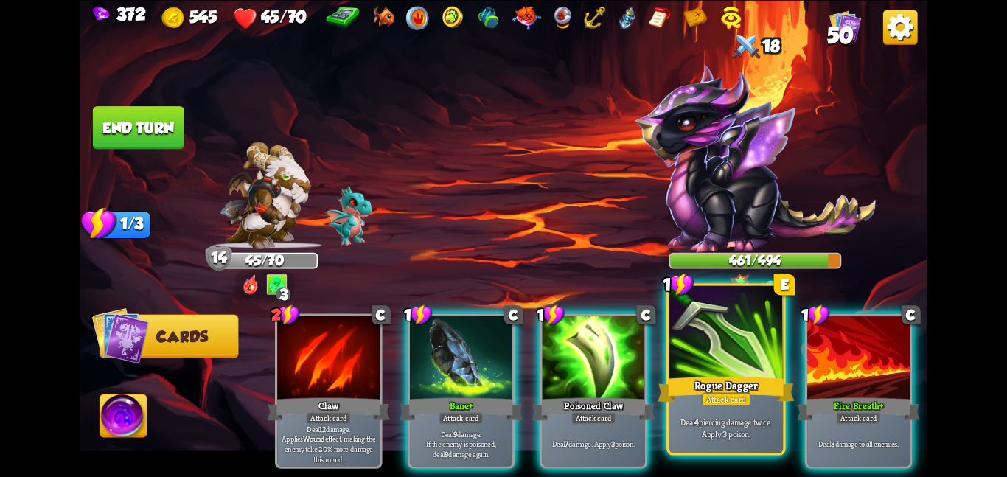
click at [734, 390] on div "Rogue Dagger" at bounding box center [726, 389] width 136 height 30
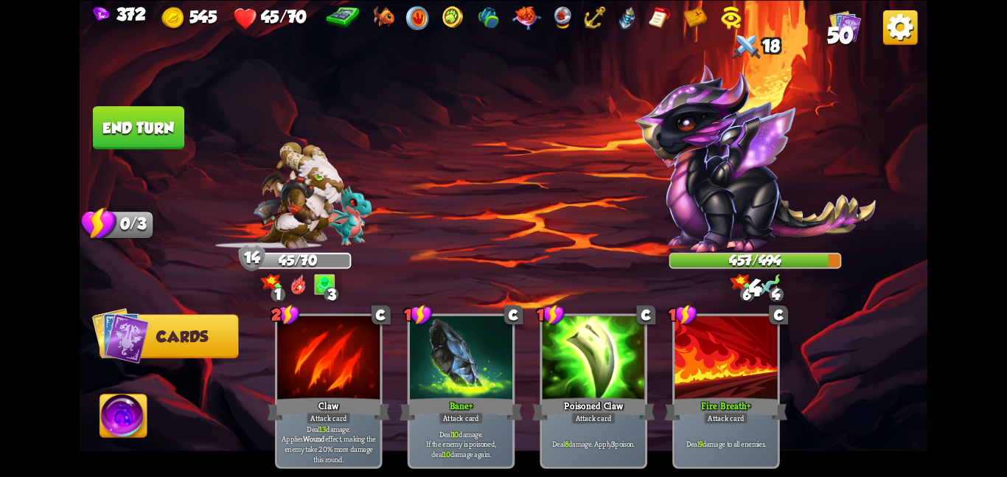
click at [110, 415] on img at bounding box center [123, 419] width 47 height 48
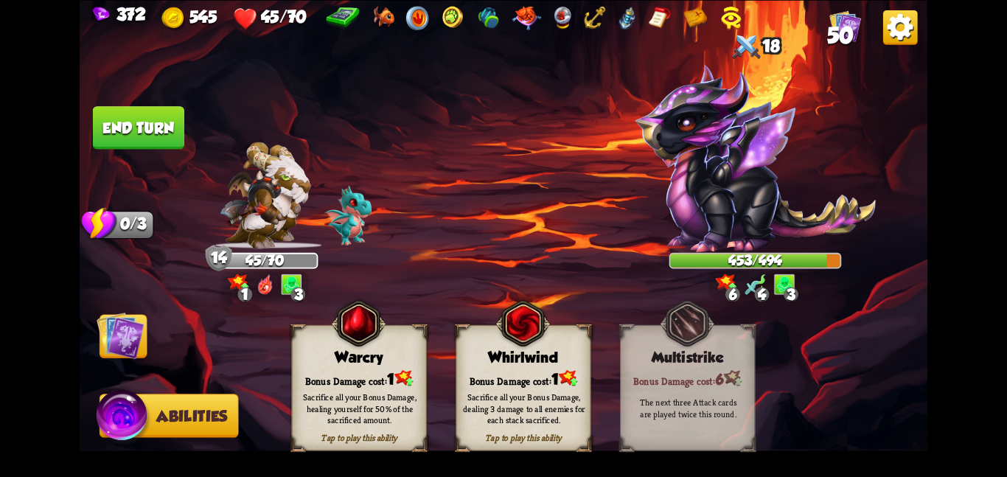
click at [369, 361] on div "Warcry" at bounding box center [359, 357] width 134 height 17
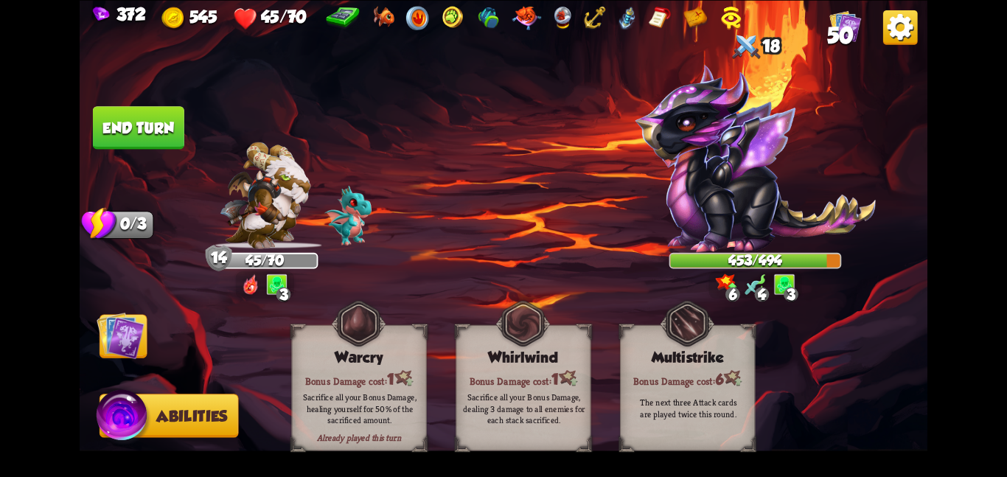
click at [125, 336] on img at bounding box center [121, 335] width 48 height 48
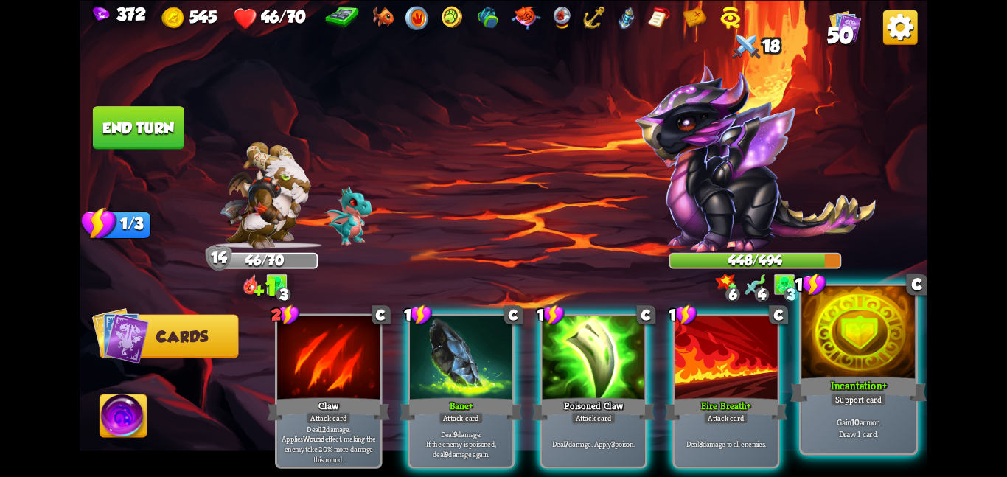
click at [830, 352] on div at bounding box center [859, 333] width 114 height 96
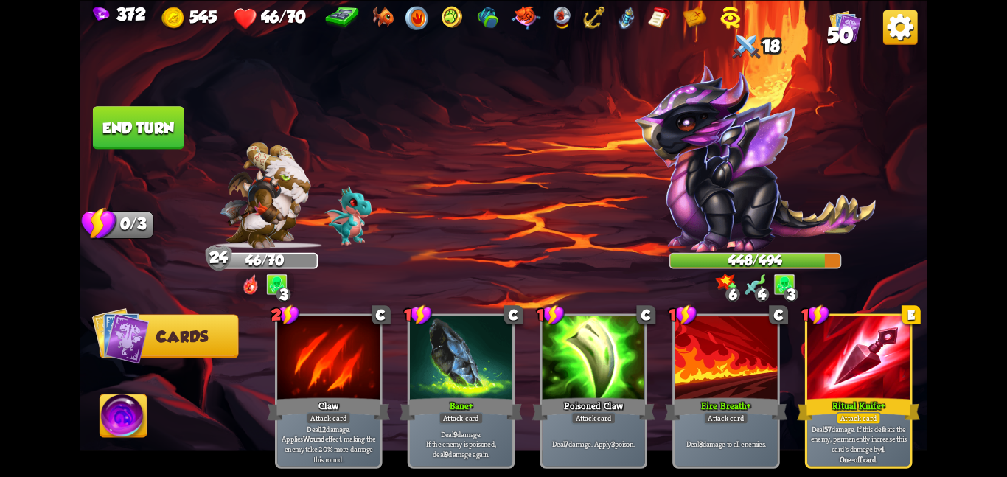
click at [125, 416] on img at bounding box center [123, 419] width 47 height 48
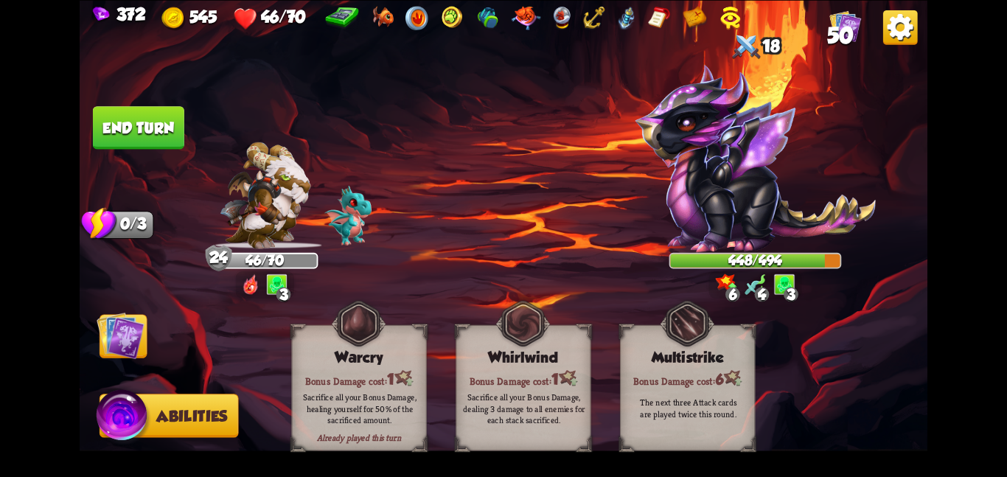
click at [117, 359] on img at bounding box center [121, 335] width 48 height 48
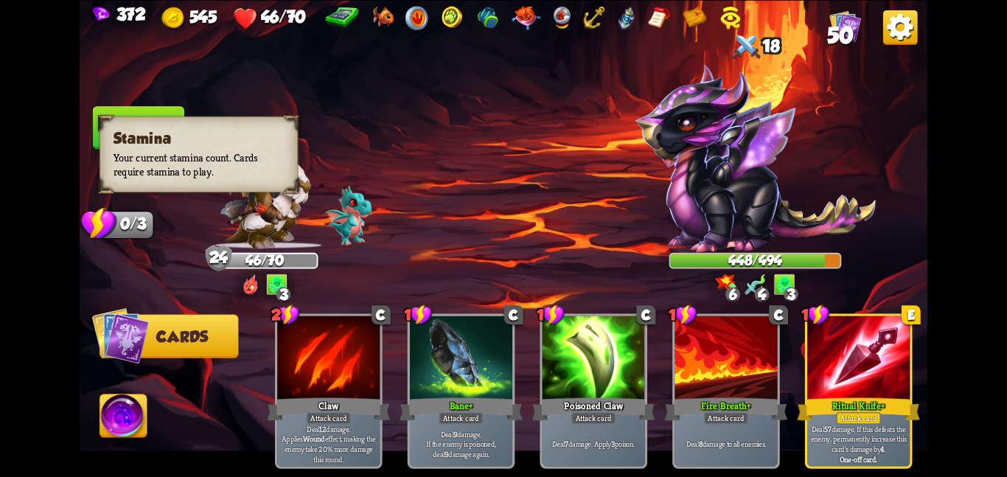
click at [129, 119] on div "Stamina Your current stamina count. Cards require stamina to play." at bounding box center [199, 154] width 199 height 76
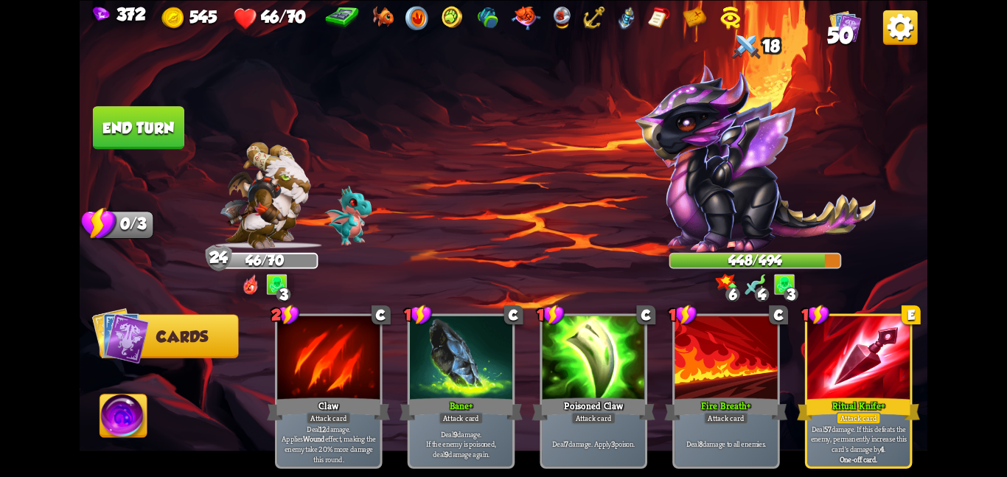
click at [156, 112] on button "End turn" at bounding box center [138, 127] width 91 height 43
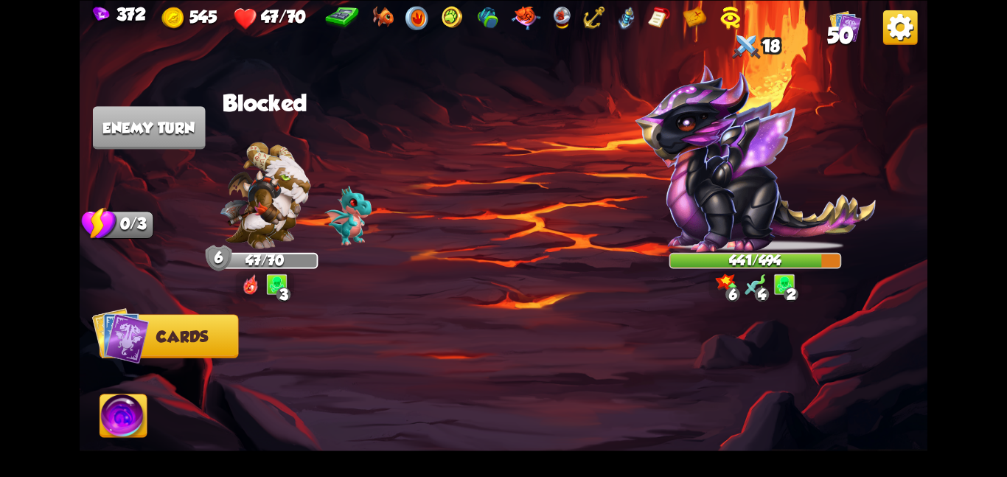
click at [166, 91] on img at bounding box center [504, 238] width 848 height 477
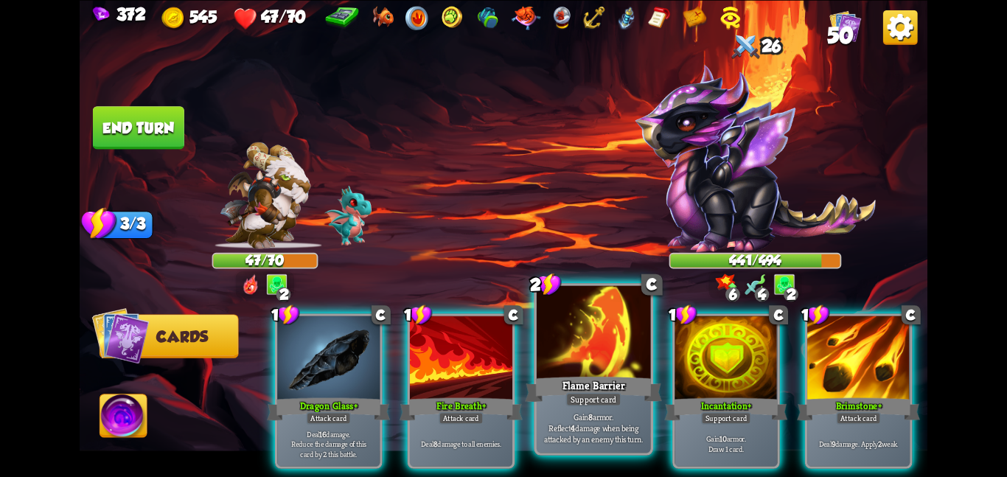
click at [568, 322] on div at bounding box center [594, 333] width 114 height 96
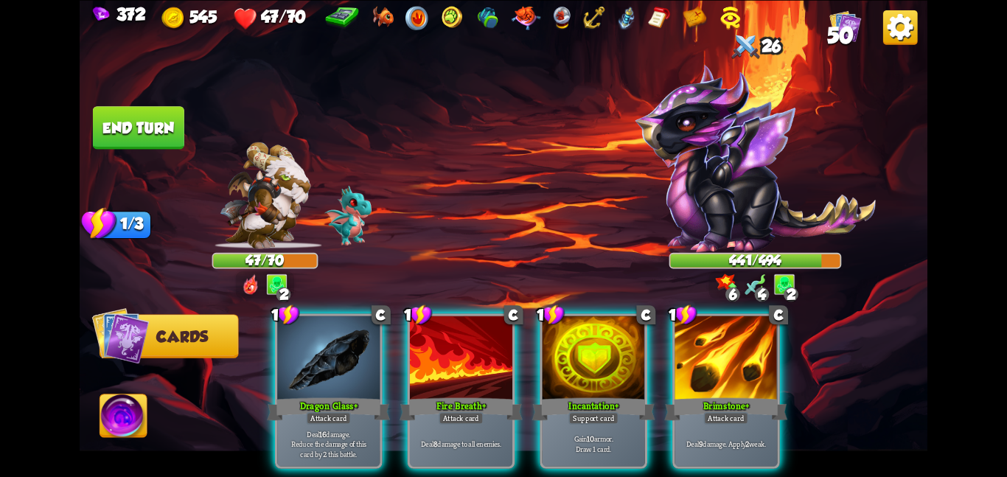
click at [568, 322] on div at bounding box center [594, 359] width 102 height 86
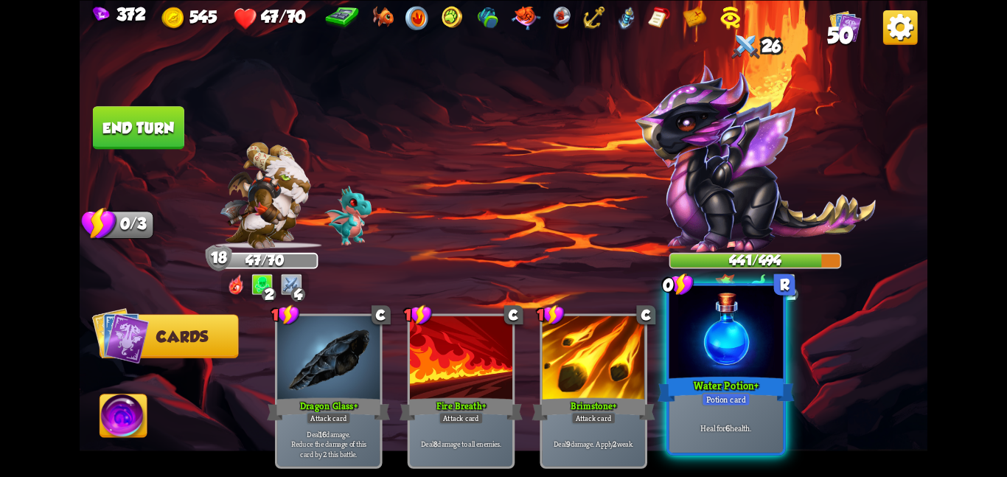
click at [729, 357] on div at bounding box center [727, 333] width 114 height 96
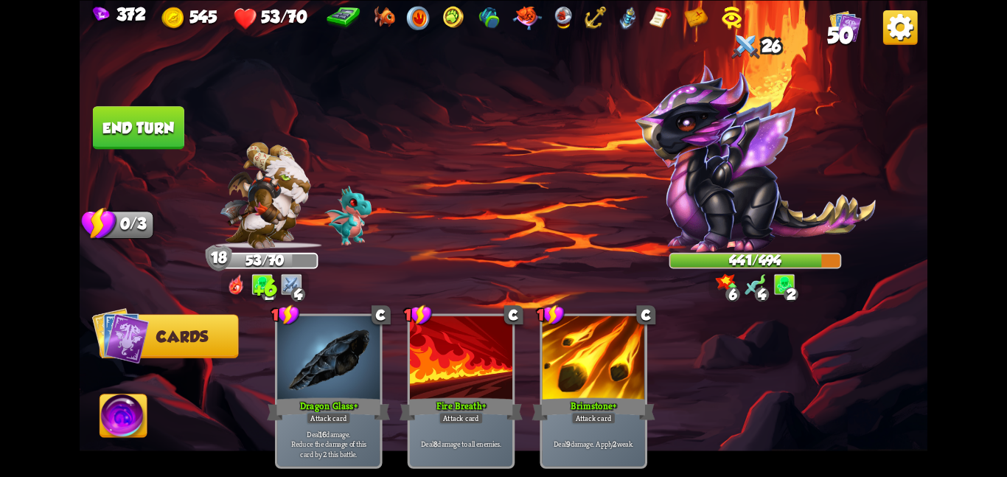
click at [169, 105] on img at bounding box center [504, 238] width 848 height 477
click at [156, 117] on button "End turn" at bounding box center [138, 127] width 91 height 43
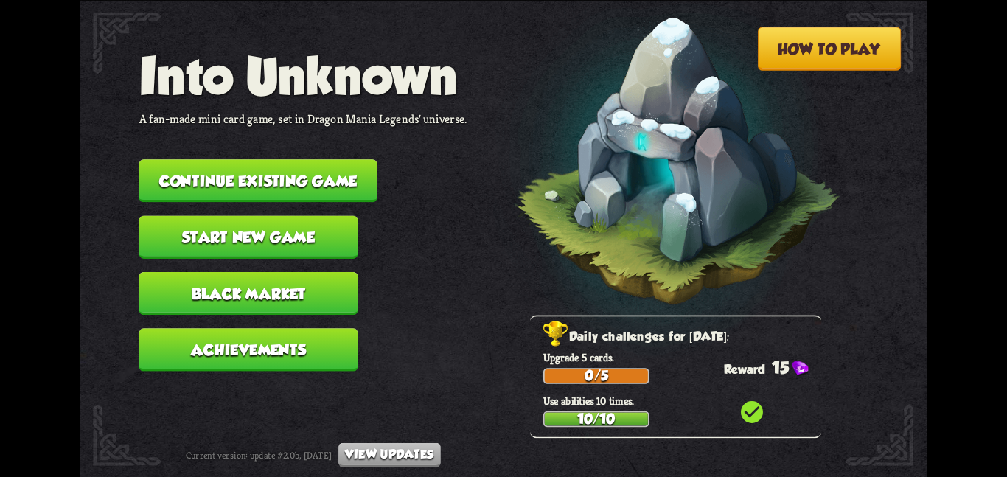
click at [316, 161] on button "Continue existing game" at bounding box center [258, 180] width 238 height 43
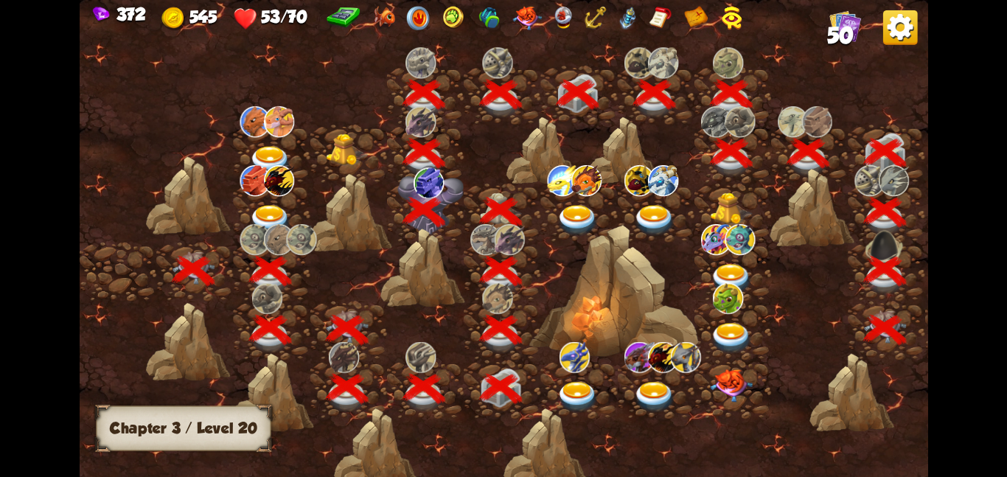
scroll to position [0, 224]
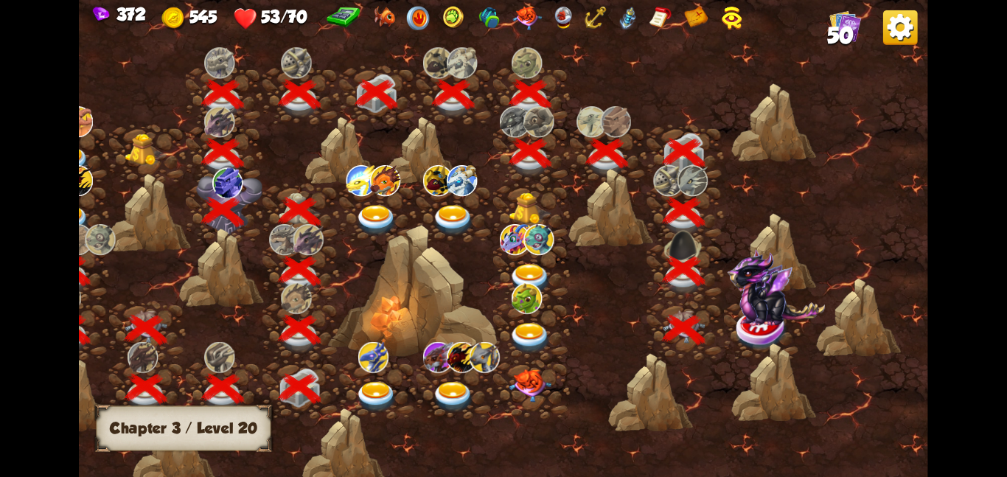
click at [732, 301] on img at bounding box center [776, 287] width 98 height 77
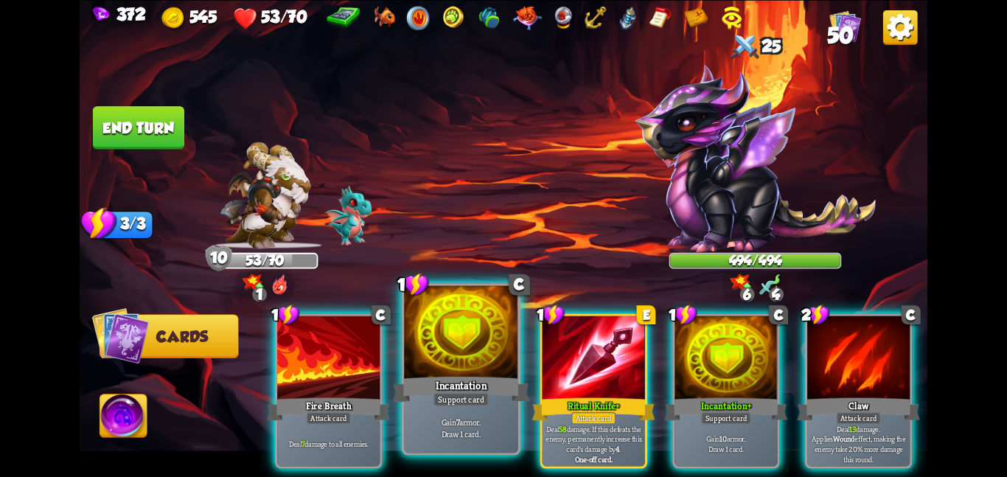
click at [473, 352] on div at bounding box center [461, 333] width 114 height 96
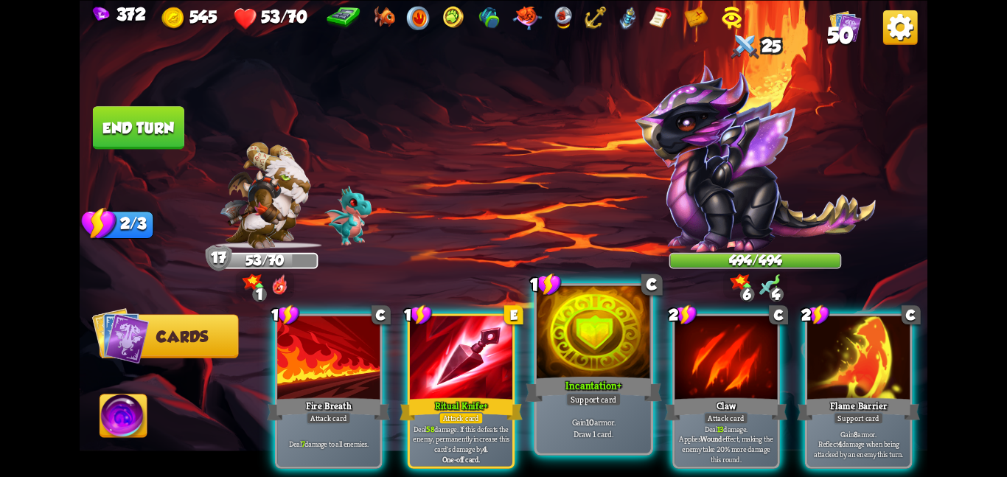
click at [584, 378] on div "Incantation+" at bounding box center [593, 389] width 136 height 30
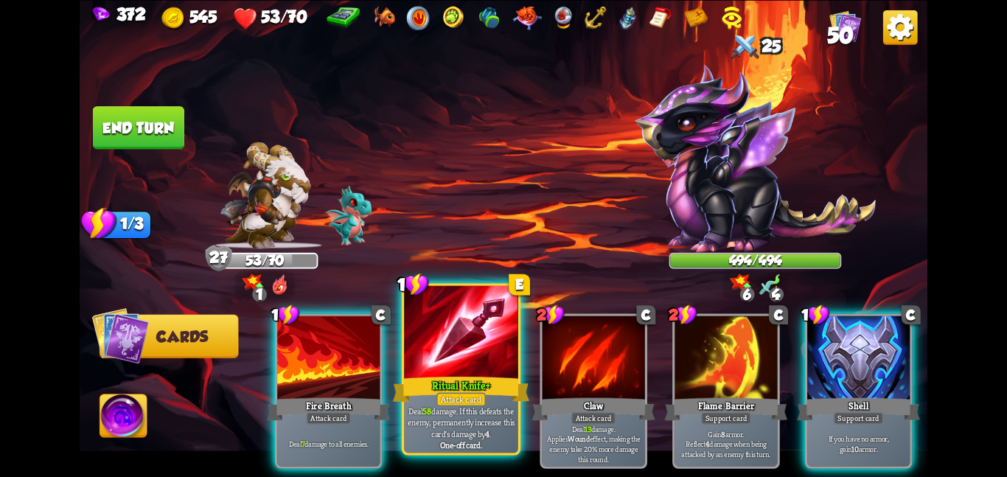
click at [462, 397] on div "Attack card" at bounding box center [461, 399] width 49 height 14
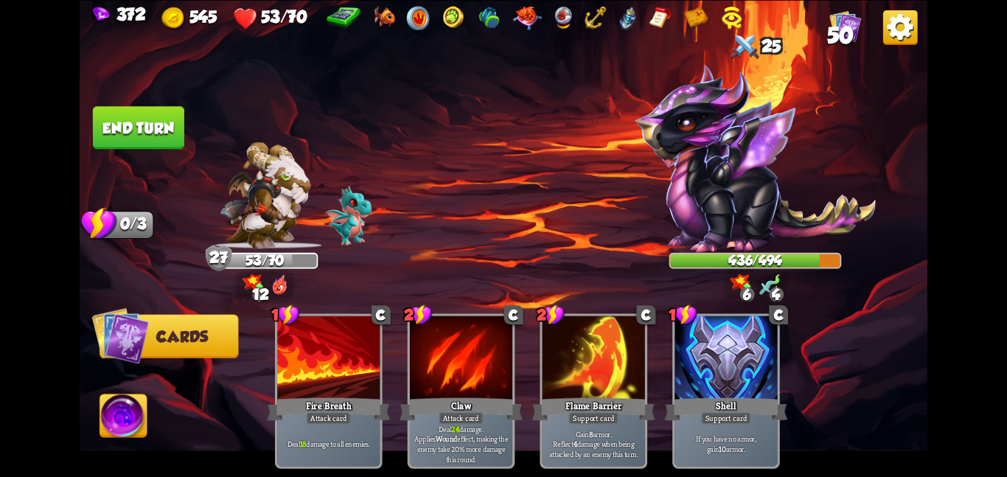
click at [167, 126] on button "End turn" at bounding box center [138, 127] width 91 height 43
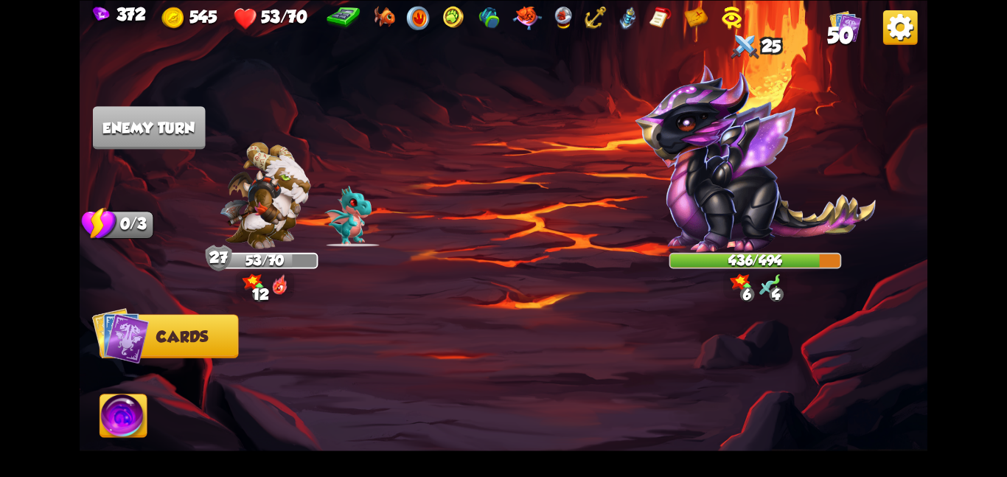
click at [117, 434] on img at bounding box center [123, 419] width 47 height 48
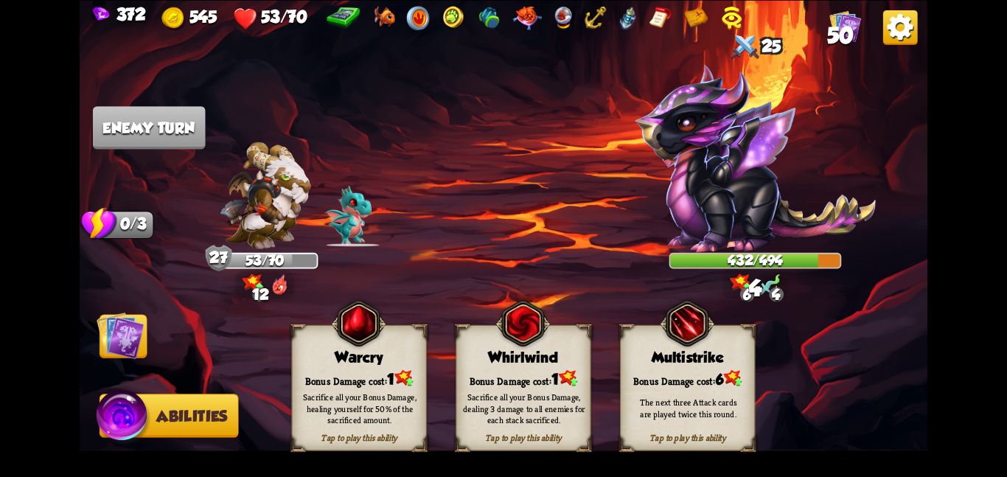
click at [138, 344] on img at bounding box center [121, 335] width 48 height 48
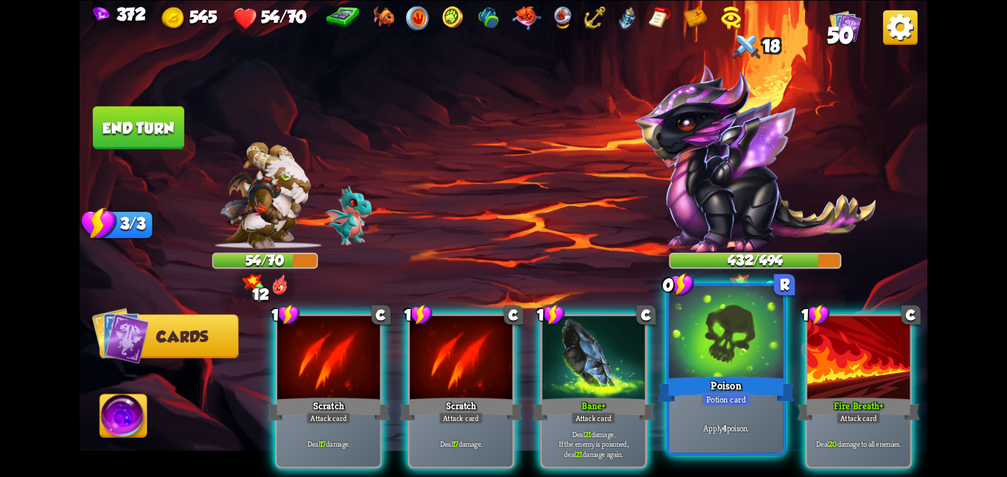
click at [776, 341] on div at bounding box center [727, 333] width 114 height 96
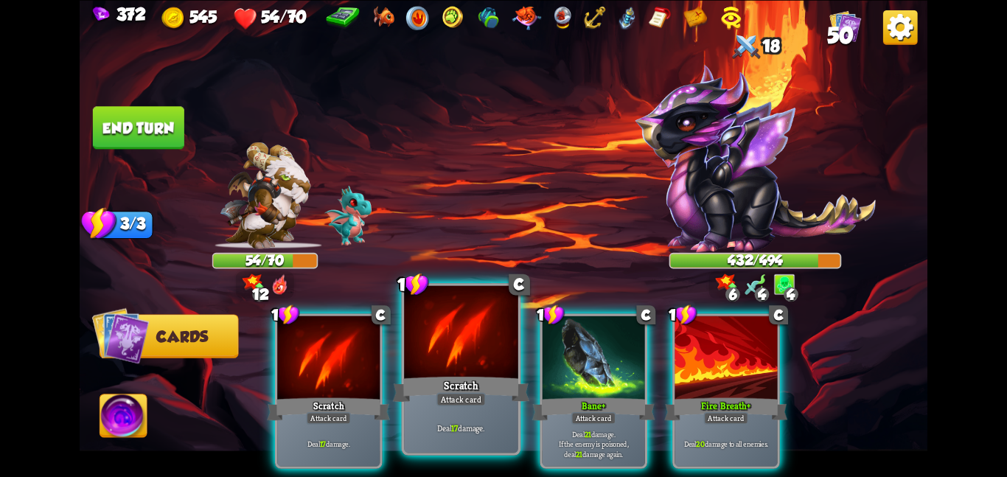
click at [491, 365] on div at bounding box center [461, 333] width 114 height 96
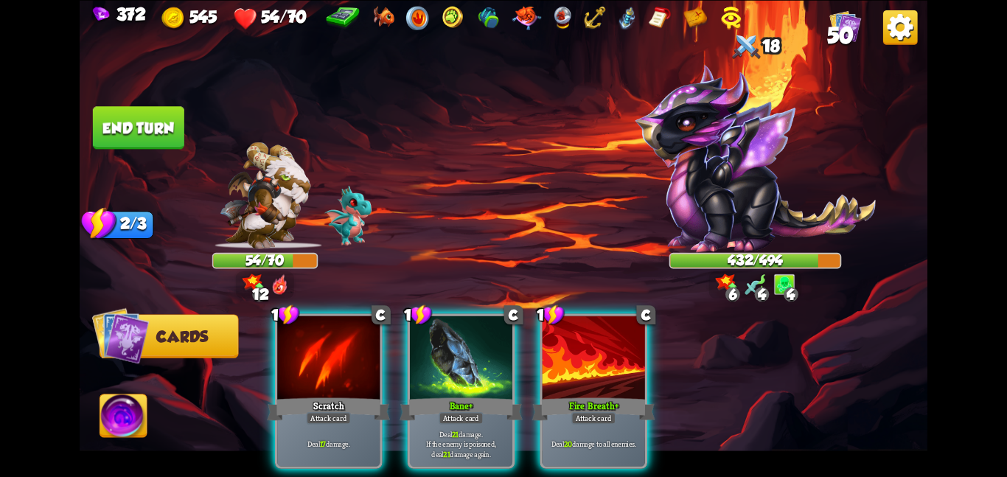
click at [491, 365] on div at bounding box center [461, 359] width 102 height 86
click at [543, 365] on div at bounding box center [594, 359] width 102 height 86
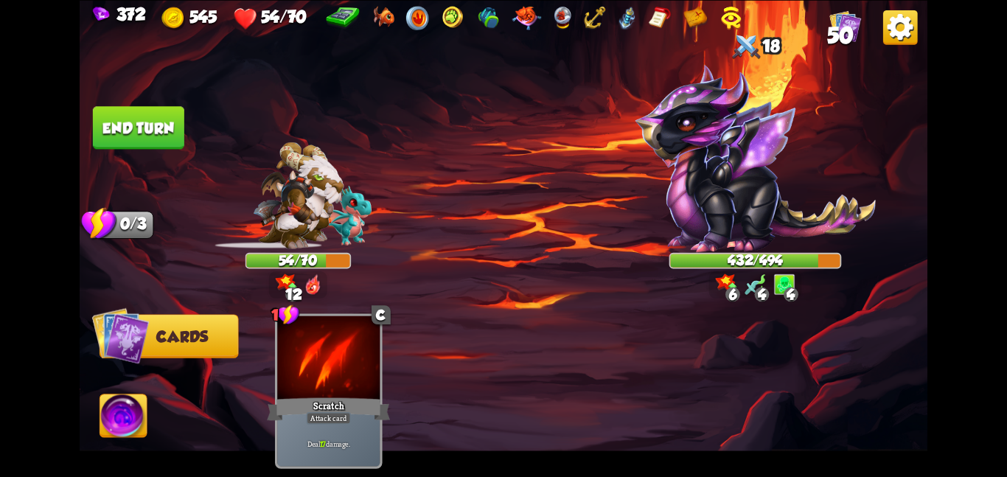
click at [491, 365] on div "1 C Scratch Attack card Deal 17 damage." at bounding box center [588, 371] width 678 height 212
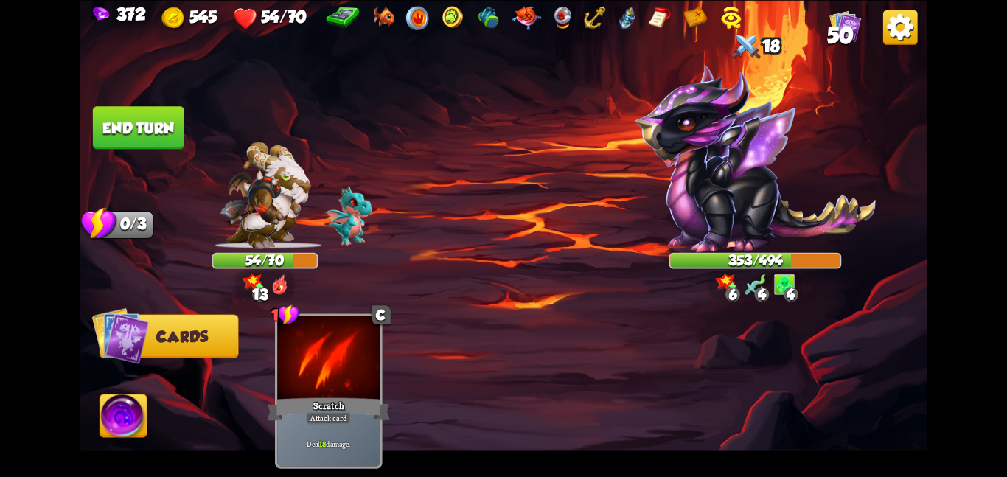
click at [129, 110] on button "End turn" at bounding box center [138, 127] width 91 height 43
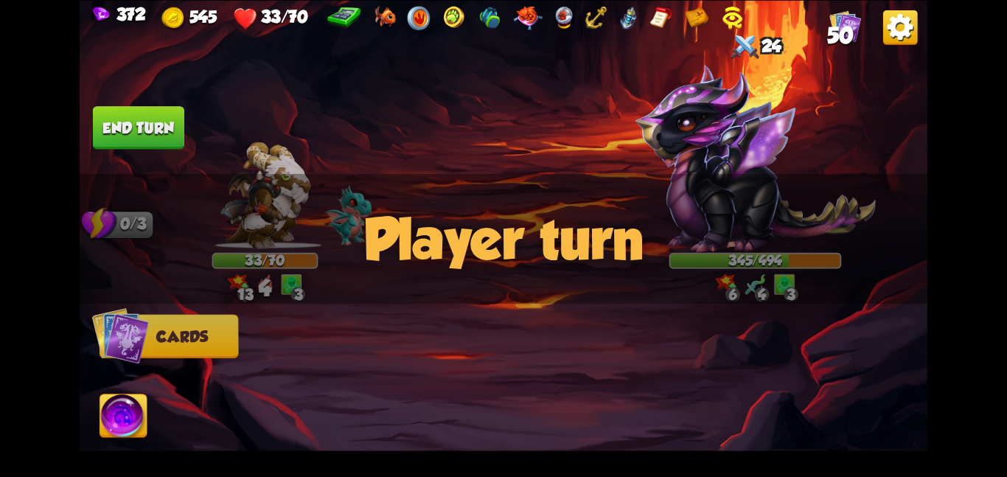
click at [97, 420] on img at bounding box center [504, 238] width 848 height 477
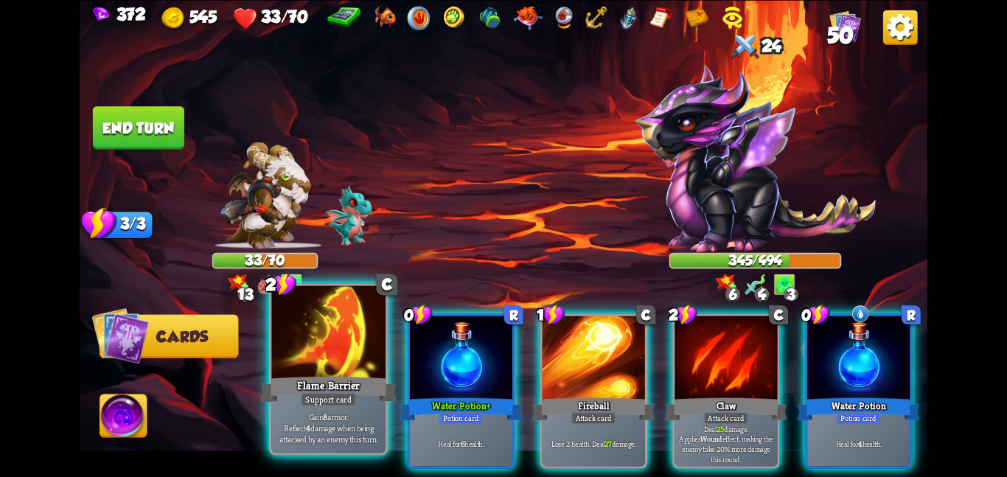
click at [348, 377] on div "Flame Barrier" at bounding box center [328, 389] width 136 height 30
click at [408, 377] on div "0 R Water Potion+ Potion card Heal for 6 health." at bounding box center [462, 390] width 108 height 155
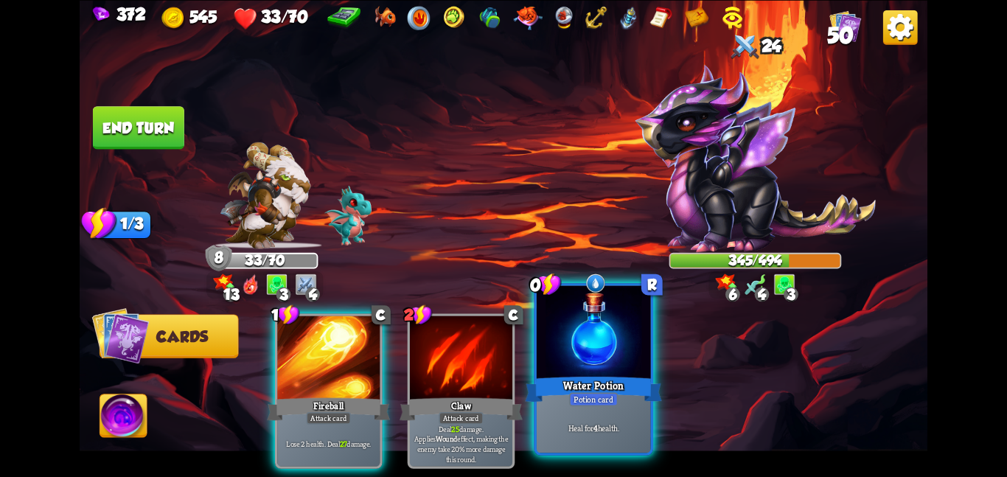
click at [601, 392] on div "Potion card" at bounding box center [593, 399] width 49 height 14
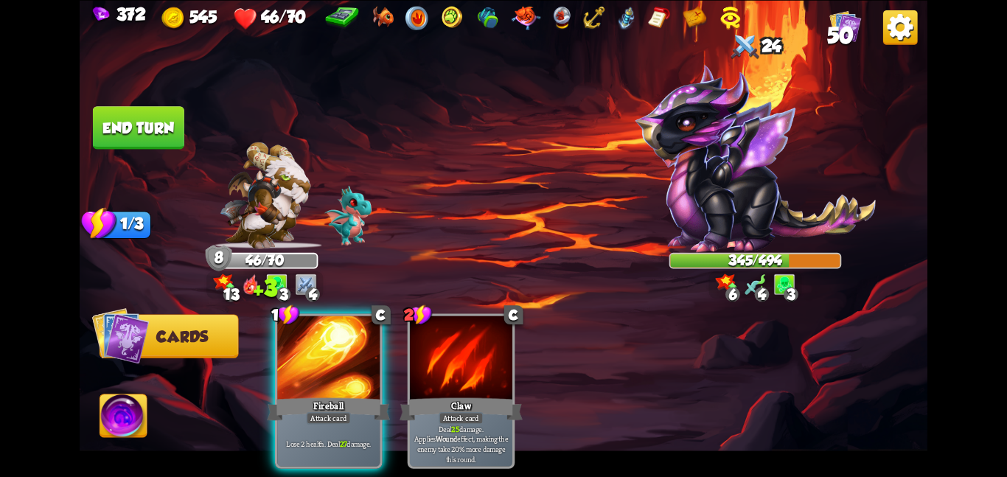
click at [105, 425] on img at bounding box center [123, 419] width 47 height 48
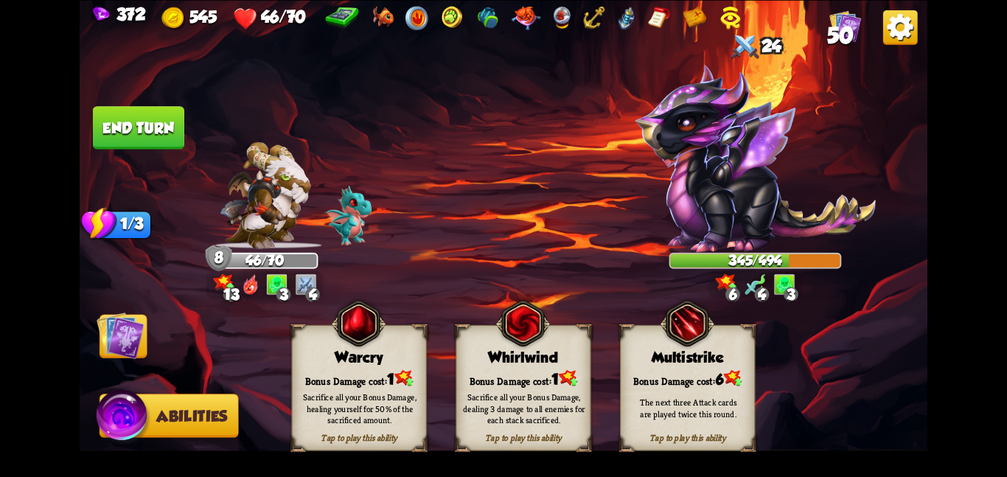
click at [317, 384] on div "Sacrifice all your Bonus Damage, healing yourself for 50% of the sacrificed amo…" at bounding box center [359, 408] width 135 height 53
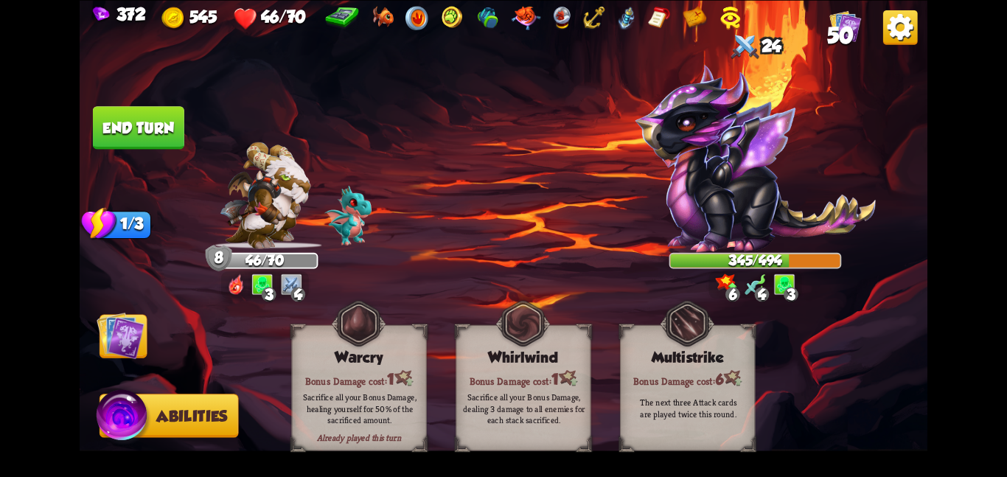
click at [122, 336] on img at bounding box center [121, 335] width 48 height 48
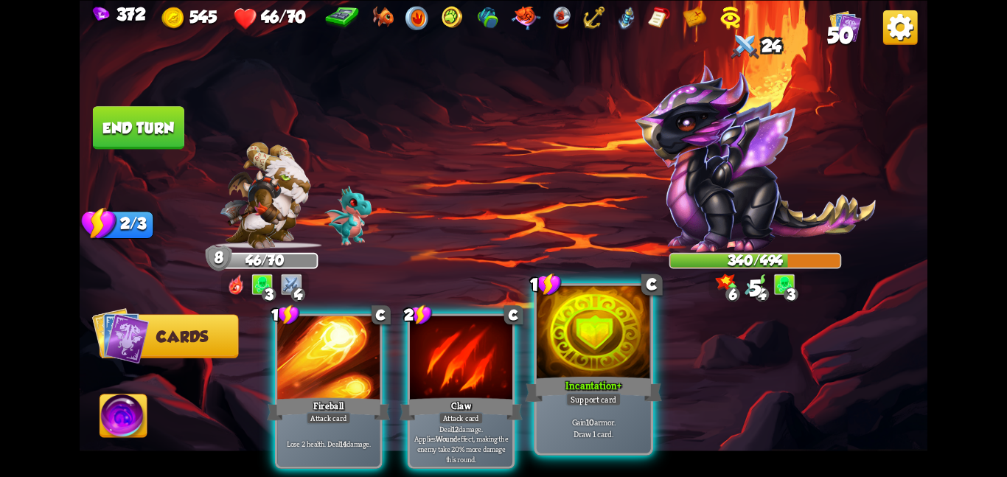
click at [591, 391] on div "Incantation+" at bounding box center [593, 389] width 136 height 30
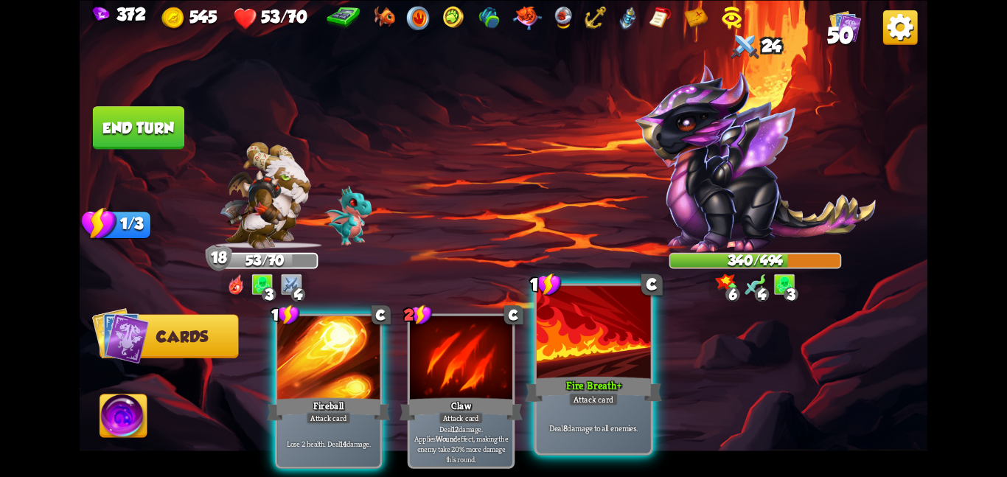
click at [576, 359] on div at bounding box center [594, 333] width 114 height 96
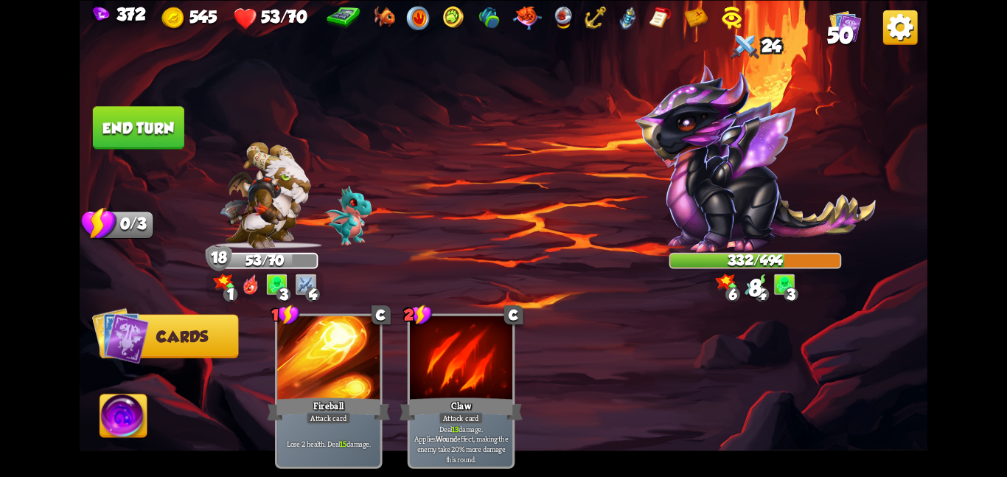
click at [173, 138] on button "End turn" at bounding box center [138, 127] width 91 height 43
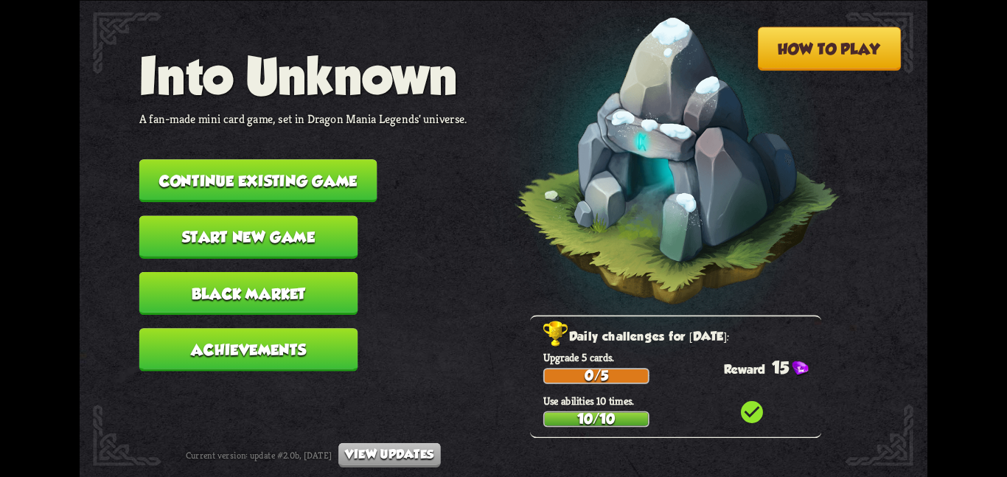
click at [274, 167] on button "Continue existing game" at bounding box center [258, 180] width 238 height 43
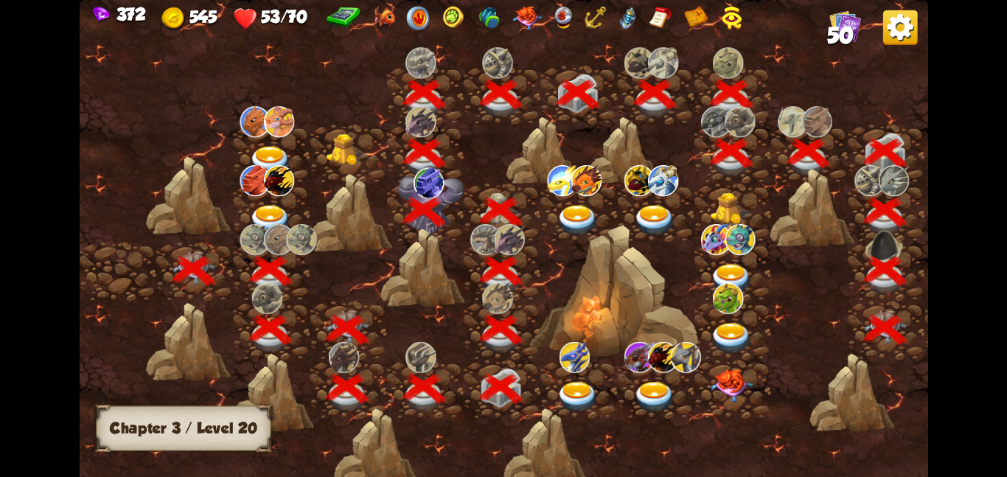
scroll to position [0, 224]
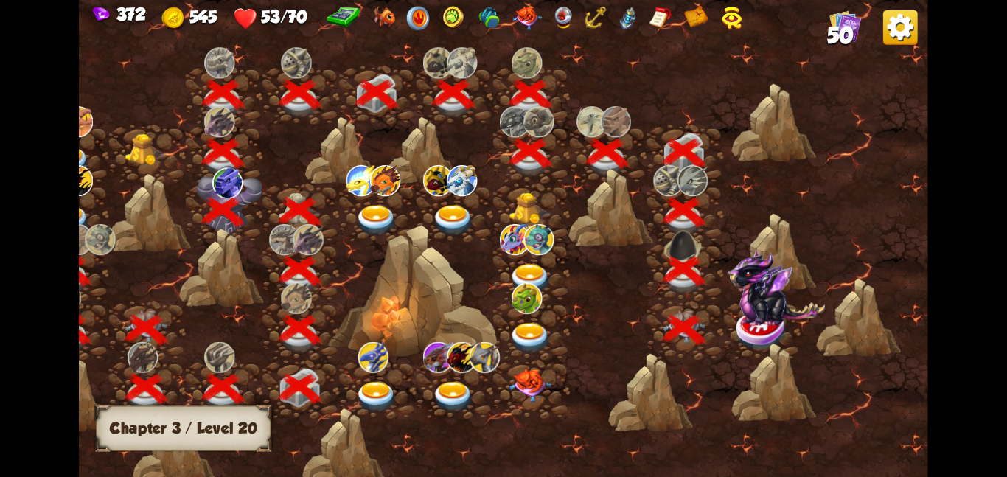
click at [734, 319] on img at bounding box center [776, 287] width 98 height 77
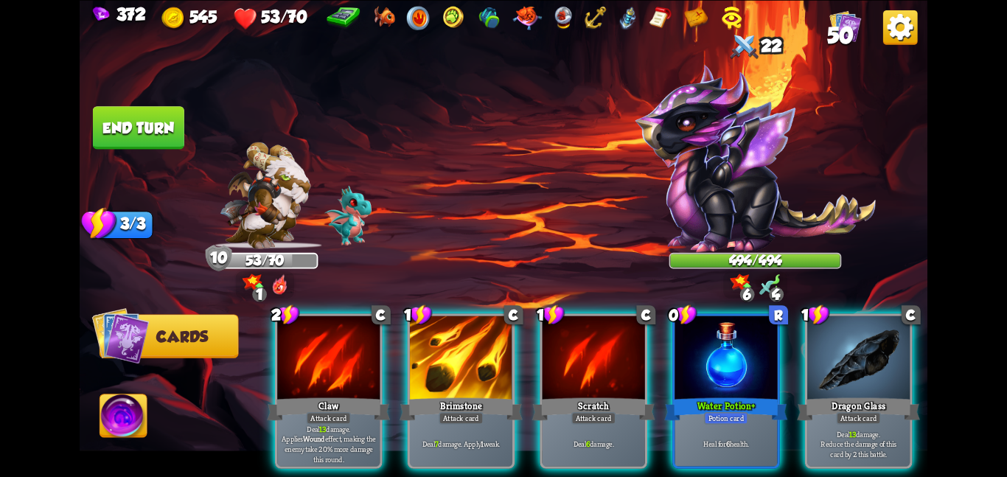
click at [796, 388] on div "2 C Claw Attack card Deal 13 damage. Applies Wound effect, making the enemy tak…" at bounding box center [588, 371] width 678 height 212
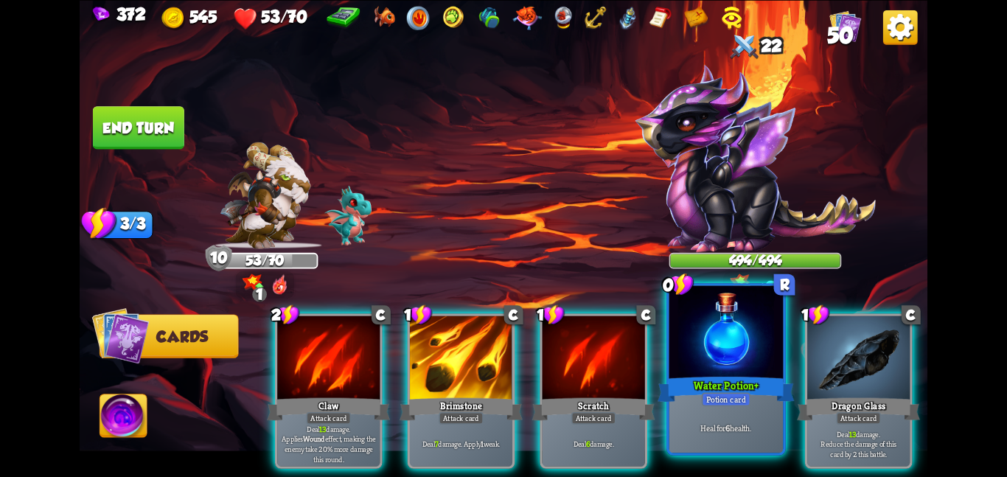
click at [751, 375] on div "Water Potion+" at bounding box center [726, 389] width 136 height 30
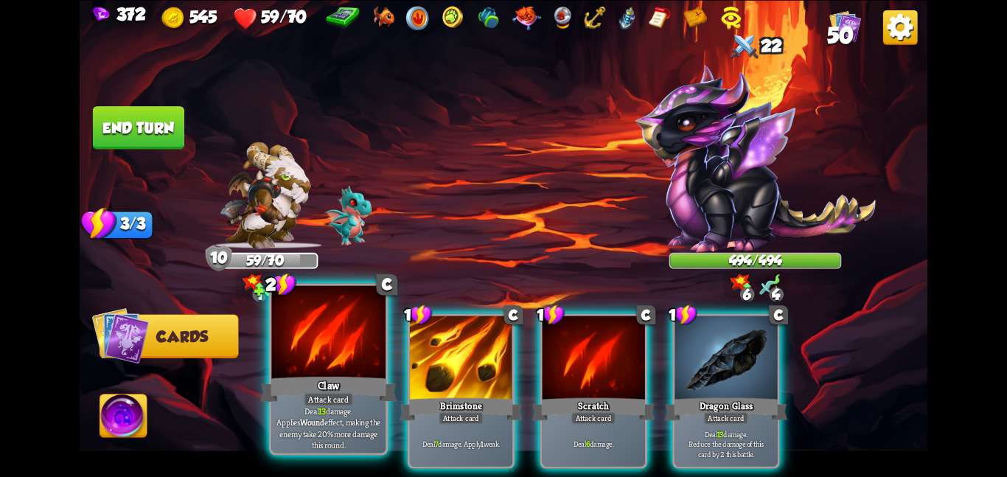
click at [315, 378] on div "Claw" at bounding box center [328, 389] width 136 height 30
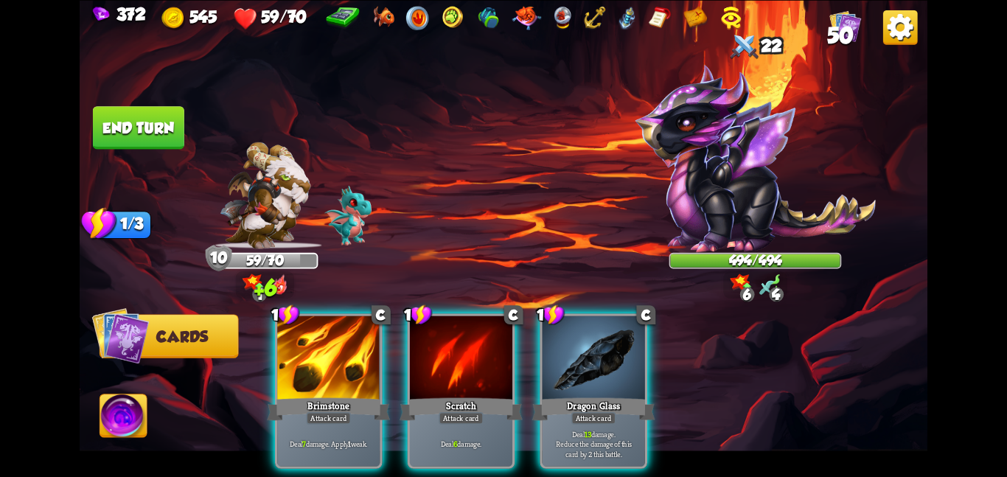
click at [315, 395] on div "Brimstone" at bounding box center [328, 408] width 123 height 27
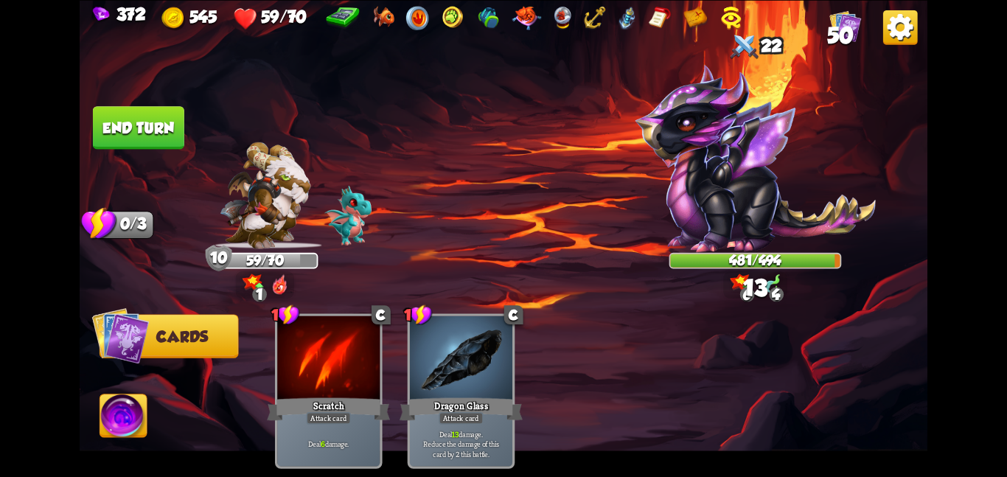
click at [108, 434] on img at bounding box center [123, 419] width 47 height 48
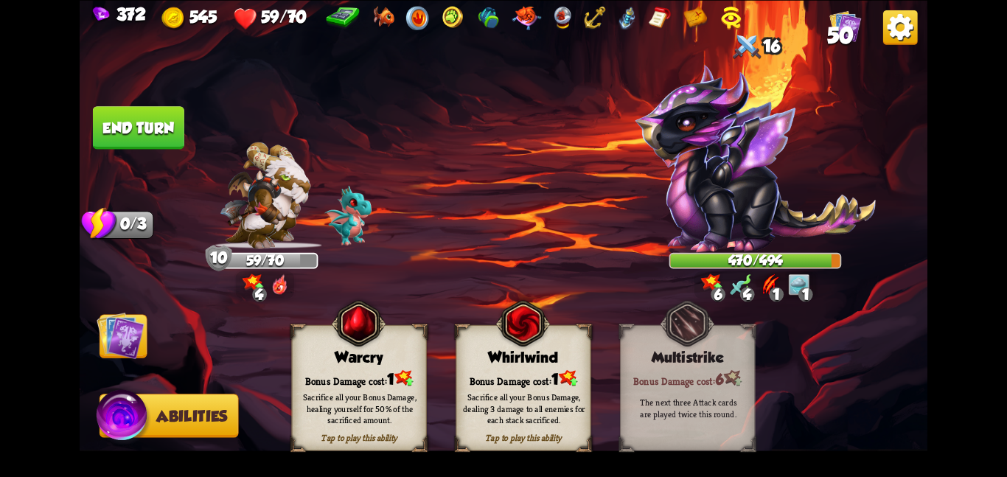
click at [358, 356] on div "Warcry" at bounding box center [359, 357] width 134 height 17
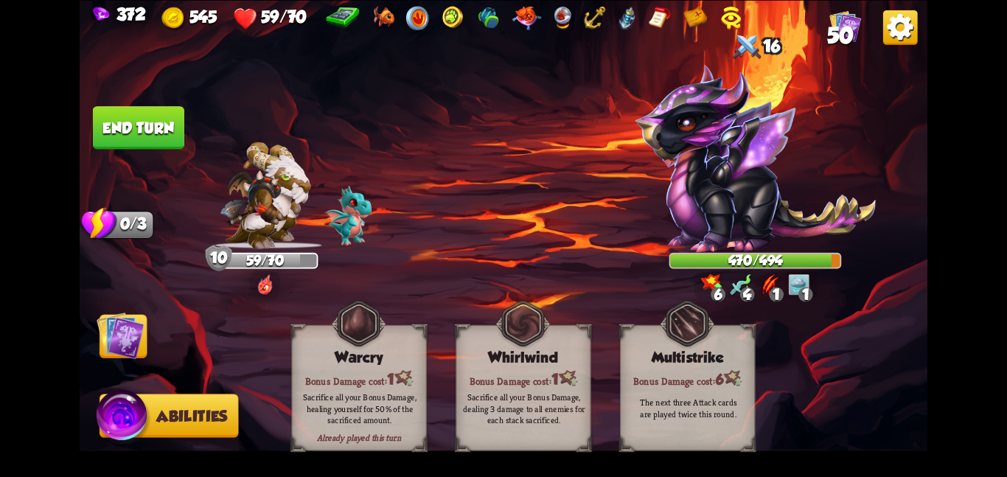
click at [138, 340] on img at bounding box center [121, 335] width 48 height 48
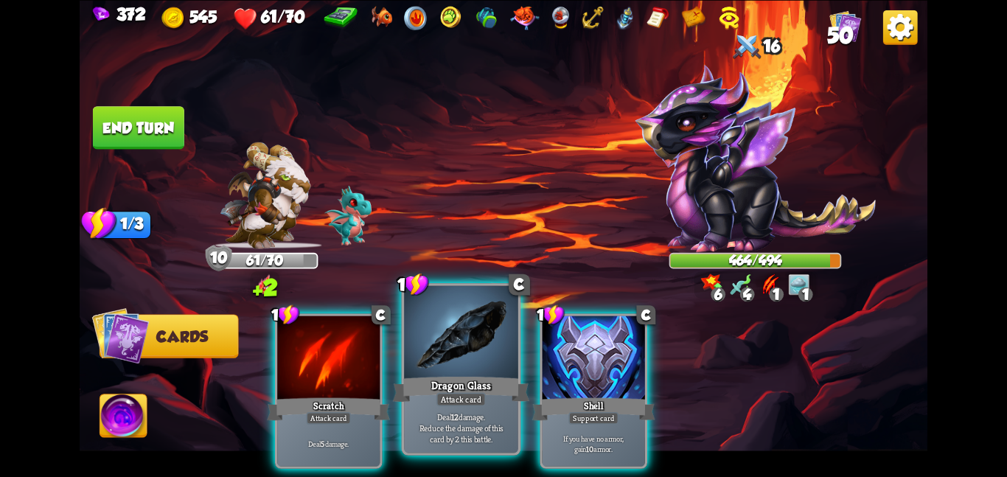
click at [417, 360] on div at bounding box center [461, 333] width 114 height 96
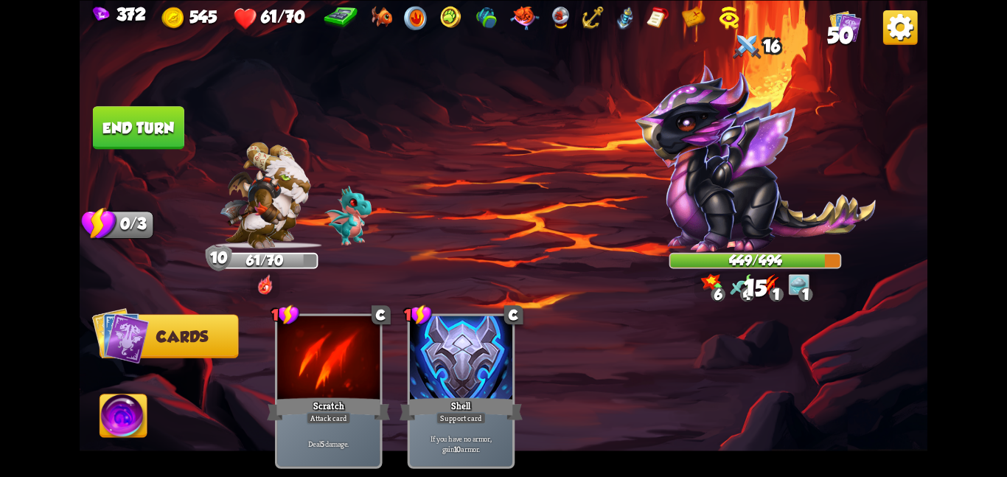
click at [147, 125] on button "End turn" at bounding box center [138, 127] width 91 height 43
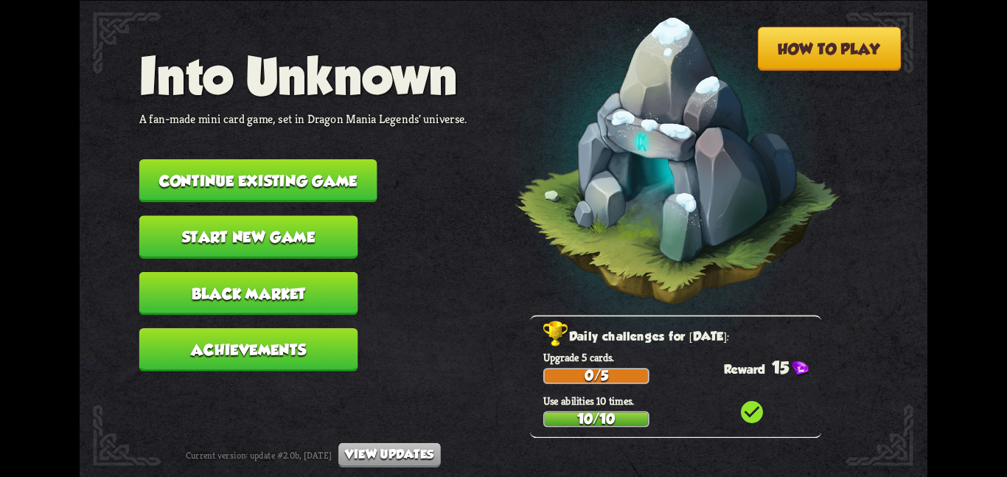
click at [373, 179] on button "Continue existing game" at bounding box center [258, 180] width 238 height 43
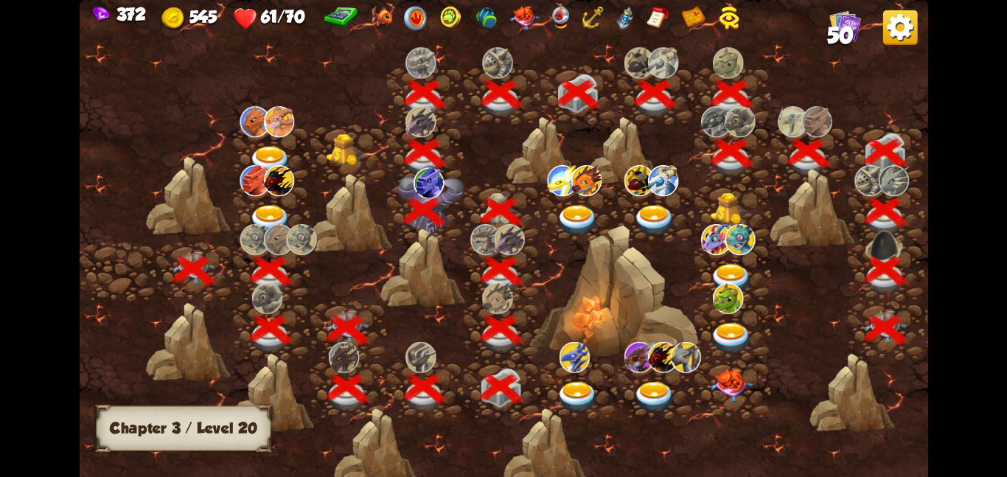
scroll to position [0, 224]
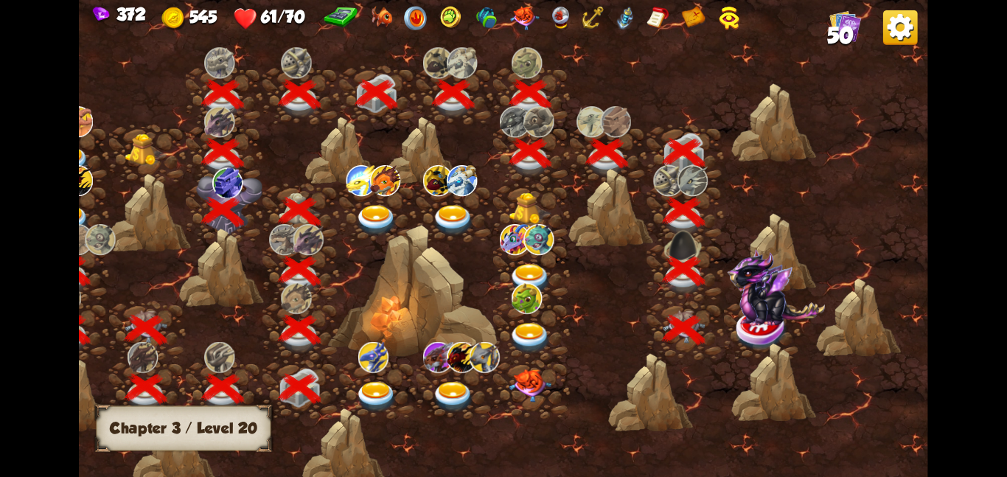
click at [723, 307] on div at bounding box center [761, 329] width 77 height 59
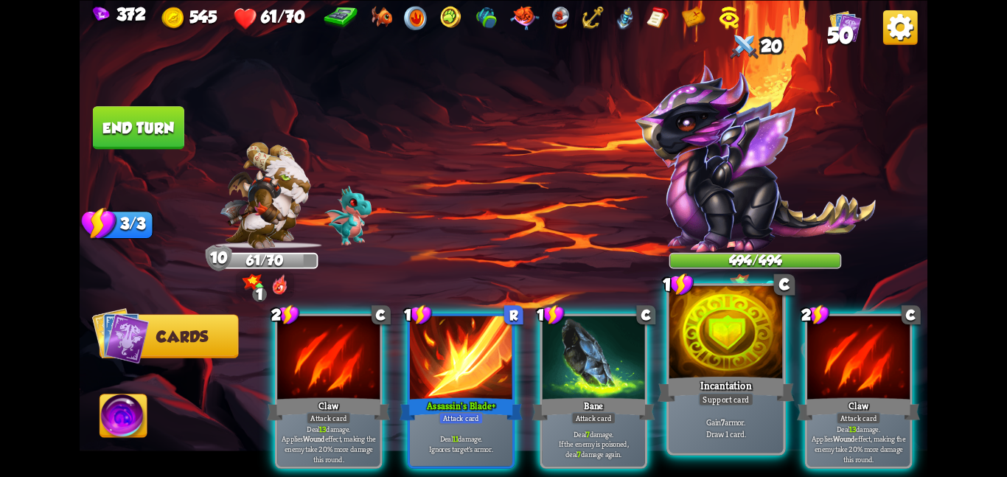
click at [724, 378] on div "Incantation" at bounding box center [726, 389] width 136 height 30
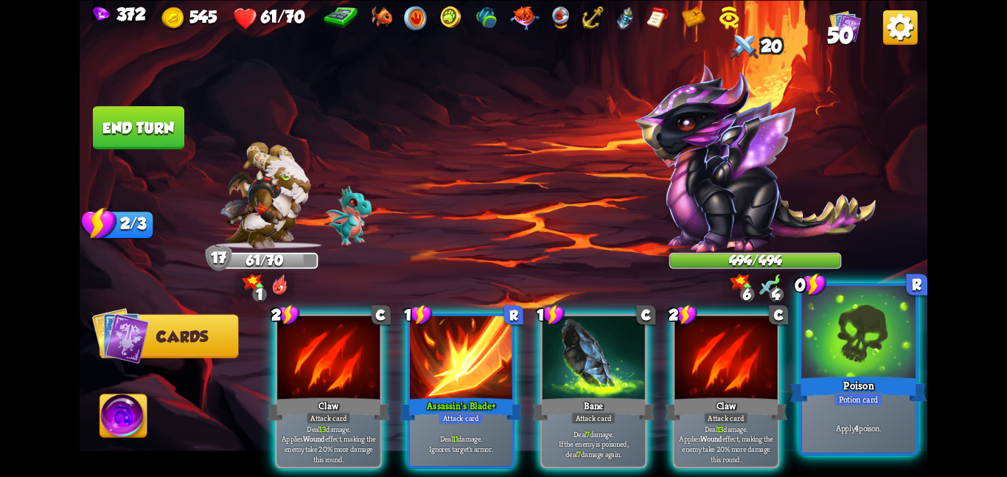
click at [863, 352] on div at bounding box center [859, 333] width 114 height 96
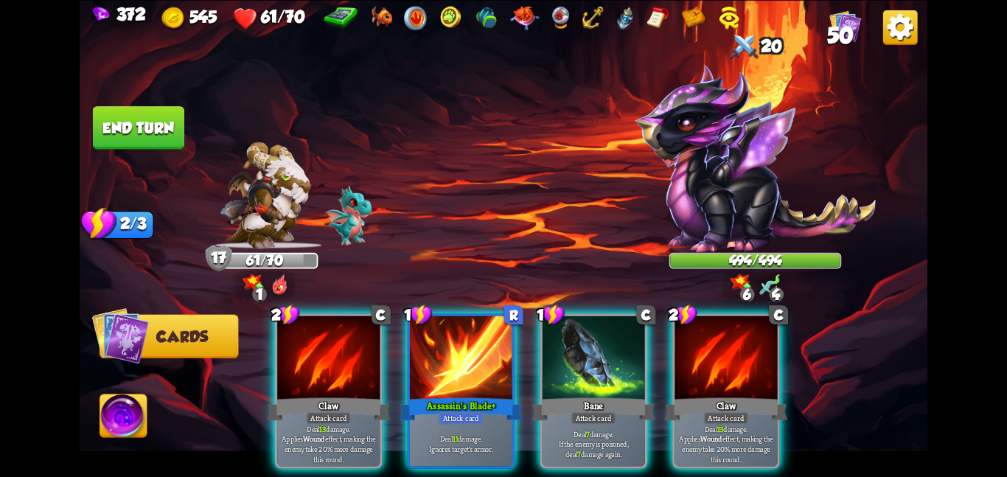
click at [863, 352] on div "2 C Claw Attack card Deal 13 damage. Applies Wound effect, making the enemy tak…" at bounding box center [588, 371] width 678 height 212
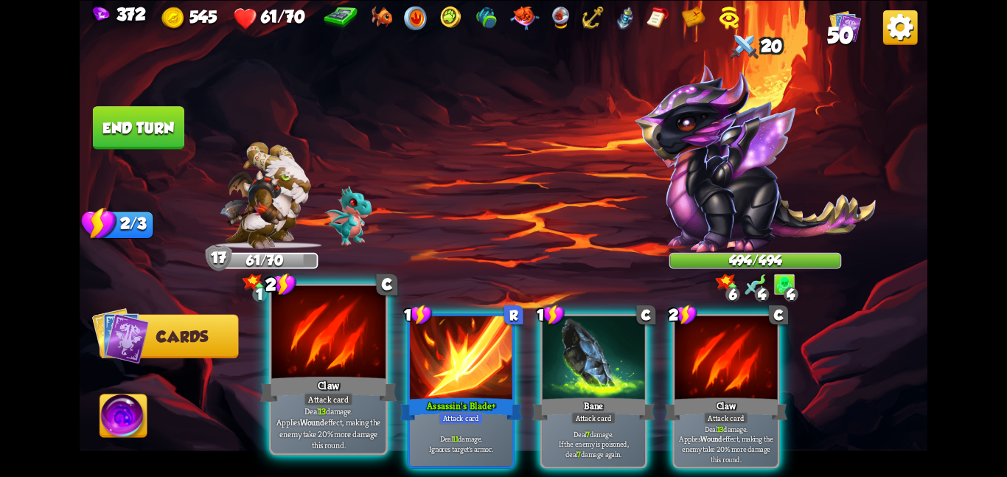
click at [344, 378] on div "Claw" at bounding box center [328, 389] width 136 height 30
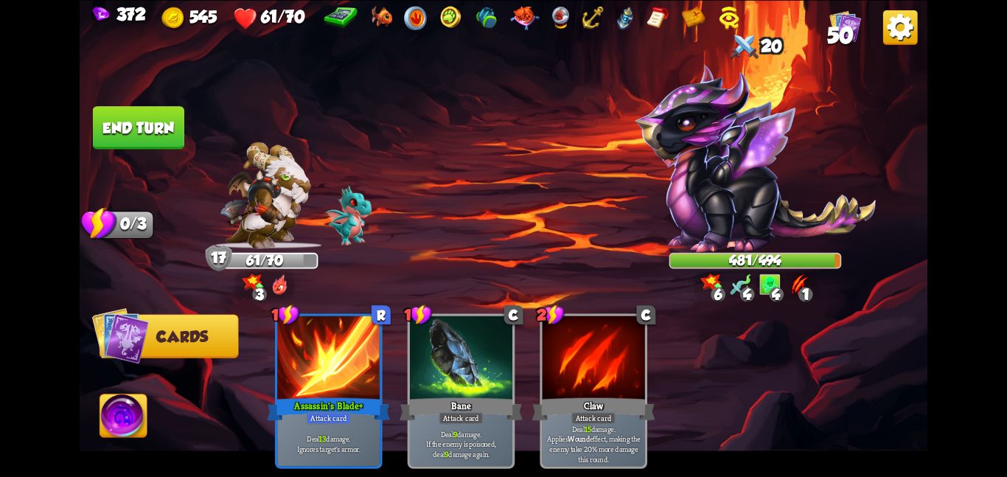
click at [105, 418] on img at bounding box center [123, 419] width 47 height 48
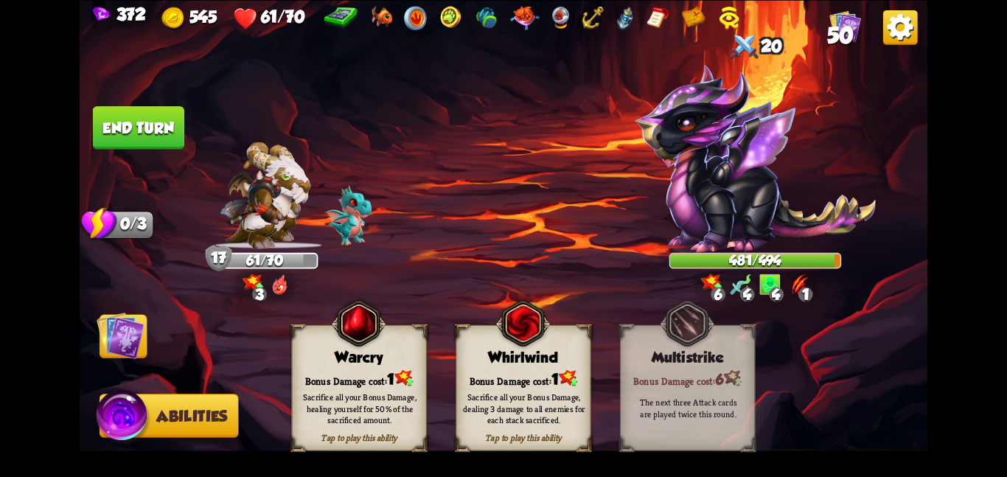
click at [322, 341] on div "Tap to play this ability Warcry Bonus Damage cost: 1 Sacrifice all your Bonus D…" at bounding box center [358, 387] width 135 height 126
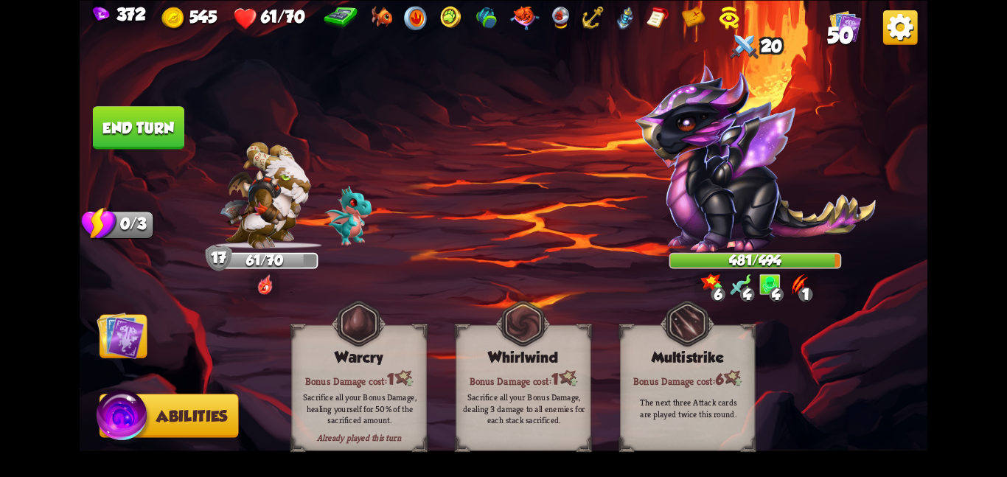
click at [114, 336] on img at bounding box center [121, 335] width 48 height 48
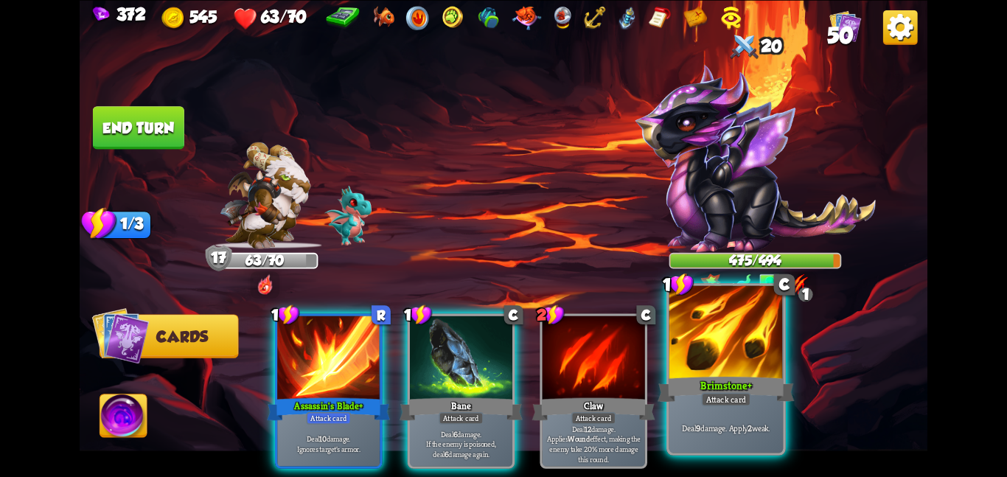
click at [743, 347] on div at bounding box center [727, 333] width 114 height 96
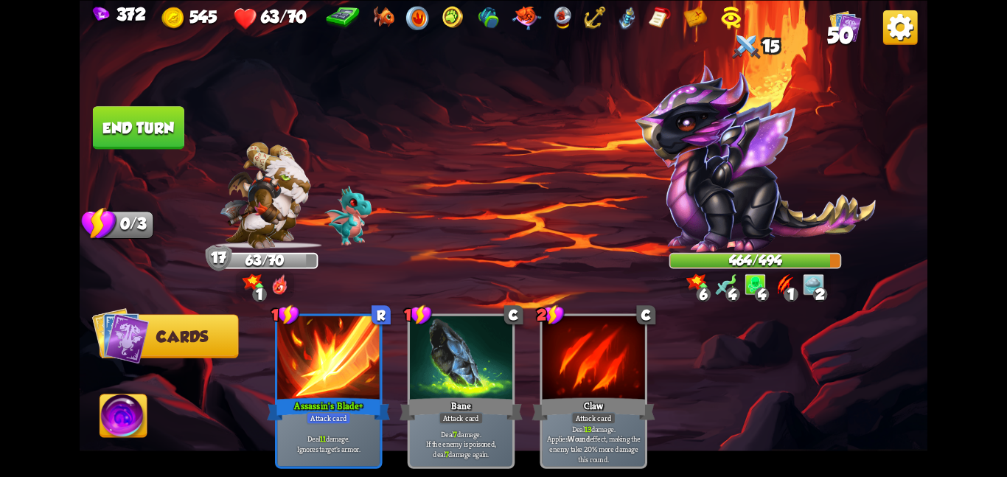
click at [159, 99] on img at bounding box center [504, 238] width 848 height 477
click at [163, 131] on button "End turn" at bounding box center [138, 127] width 91 height 43
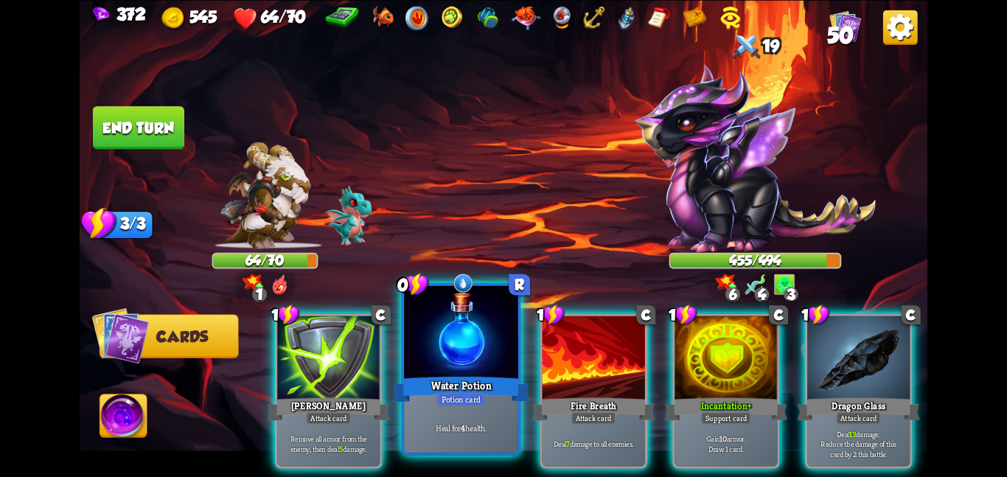
click at [479, 400] on div "Potion card" at bounding box center [461, 399] width 49 height 14
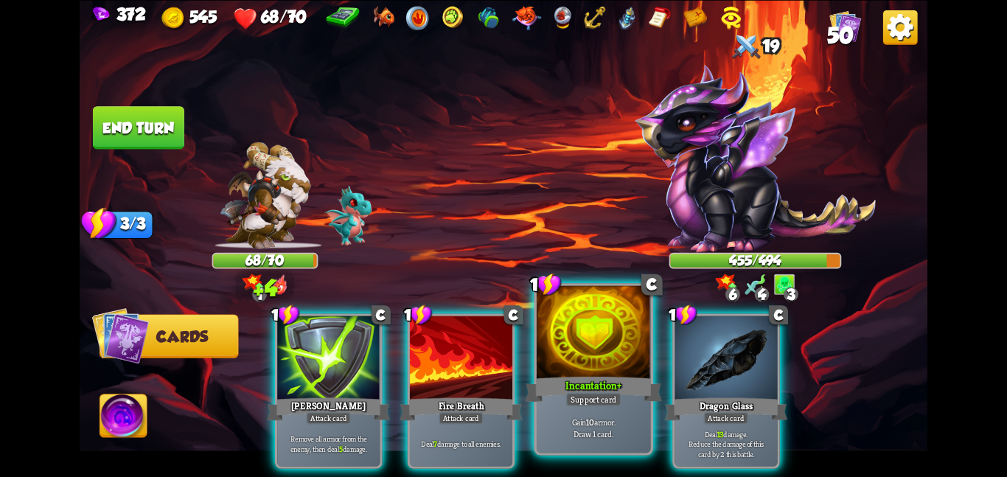
click at [586, 388] on div "Incantation+" at bounding box center [593, 389] width 136 height 30
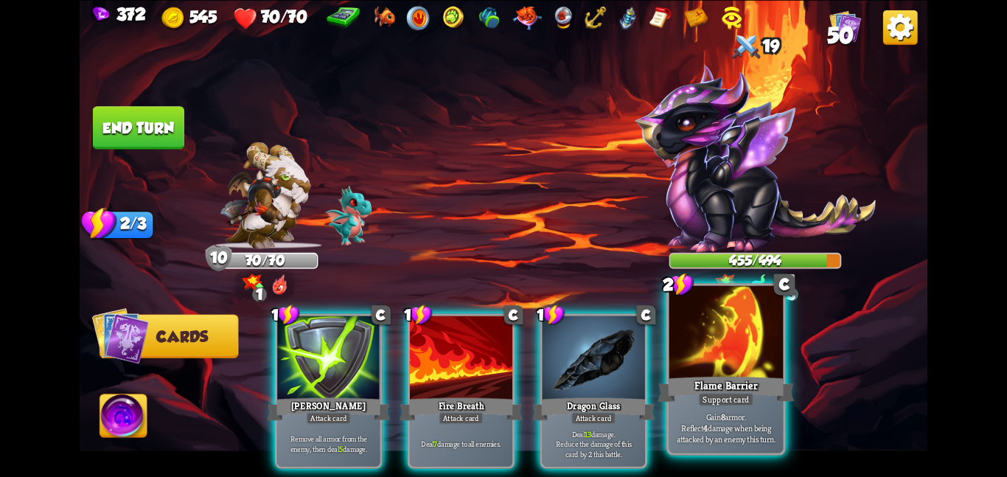
click at [769, 380] on div "Flame Barrier" at bounding box center [726, 389] width 136 height 30
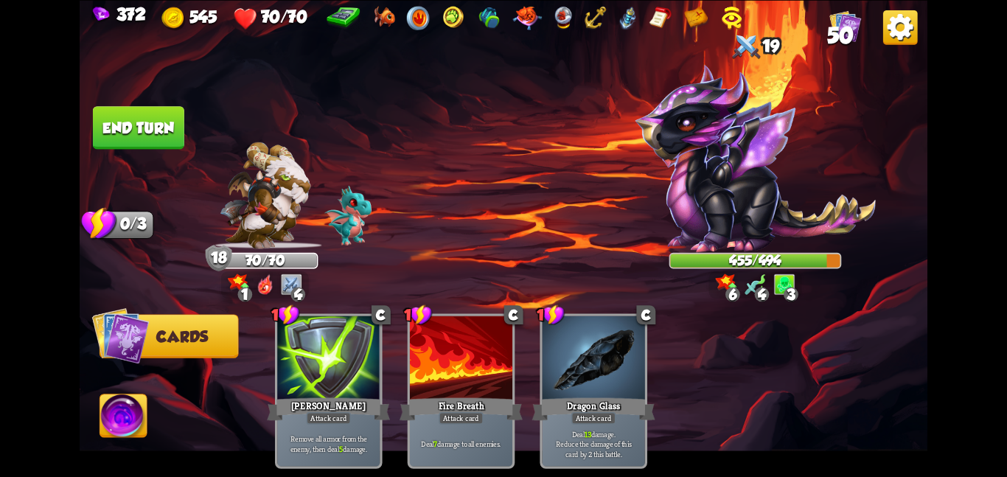
click at [170, 123] on button "End turn" at bounding box center [138, 127] width 91 height 43
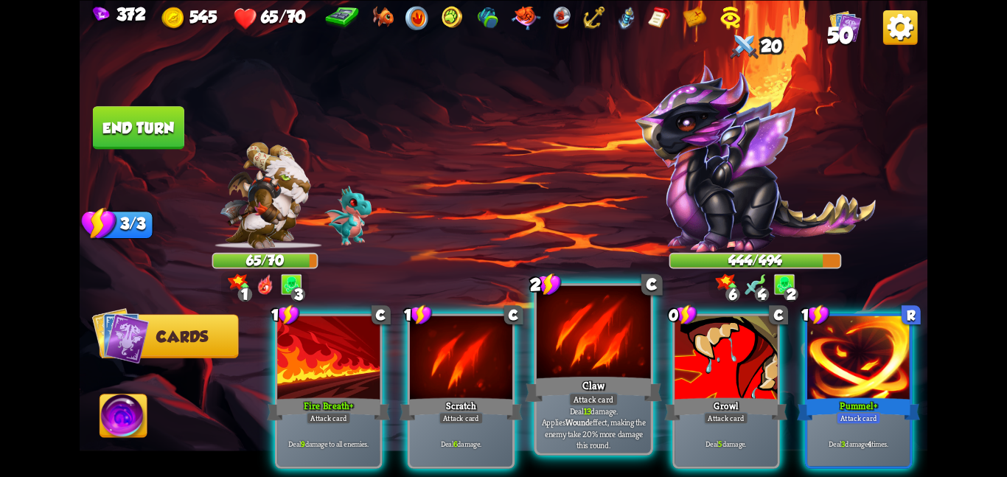
click at [595, 337] on div at bounding box center [594, 333] width 114 height 96
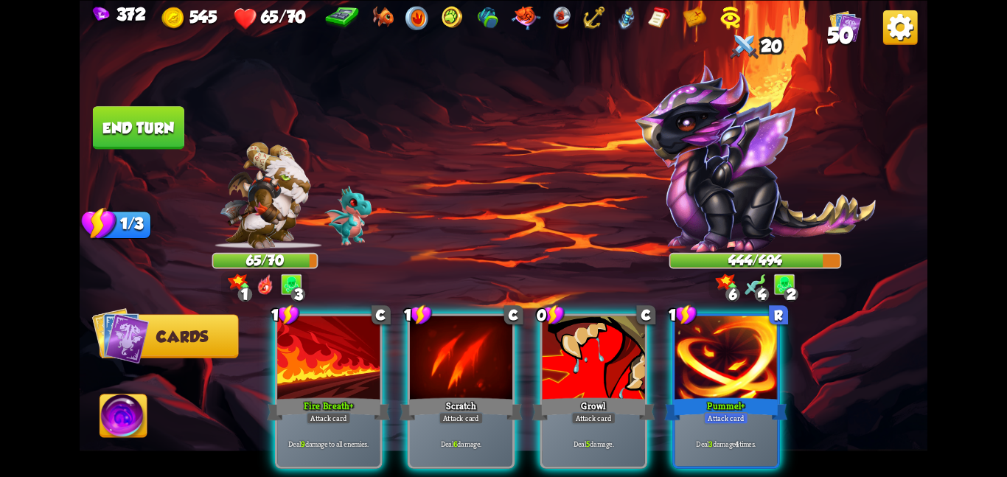
click at [595, 337] on div at bounding box center [594, 359] width 102 height 86
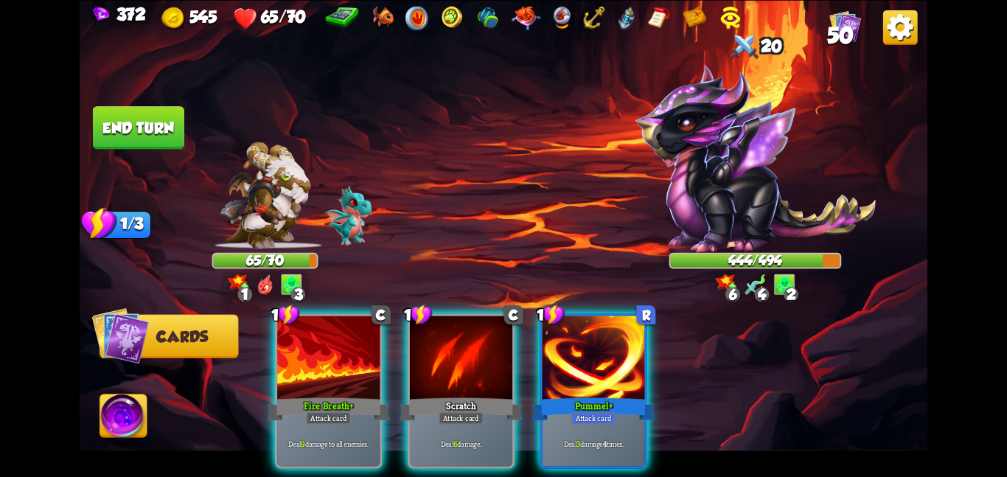
click at [595, 337] on div at bounding box center [594, 359] width 102 height 86
click at [595, 337] on div "1 C Fire Breath+ Attack card Deal 9 damage to all enemies. 1 C Scratch Attack c…" at bounding box center [588, 371] width 678 height 212
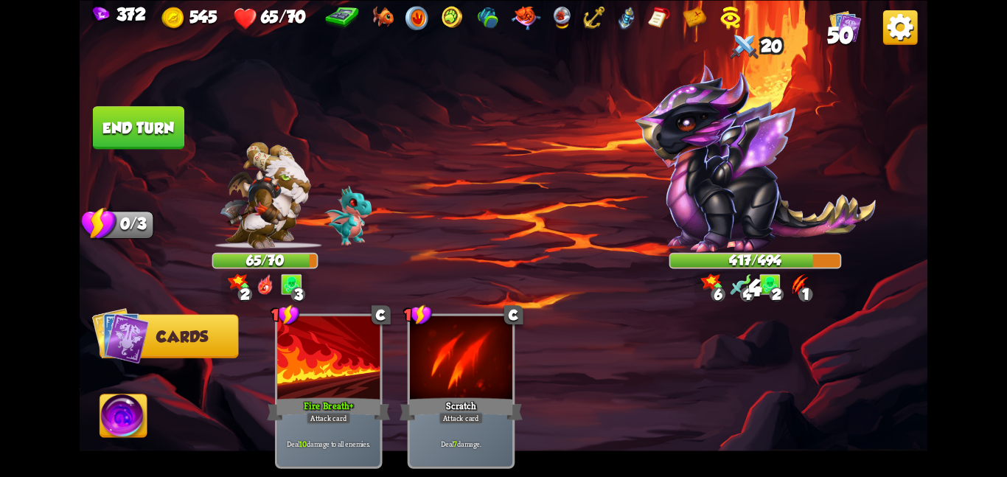
click at [133, 403] on img at bounding box center [123, 419] width 47 height 48
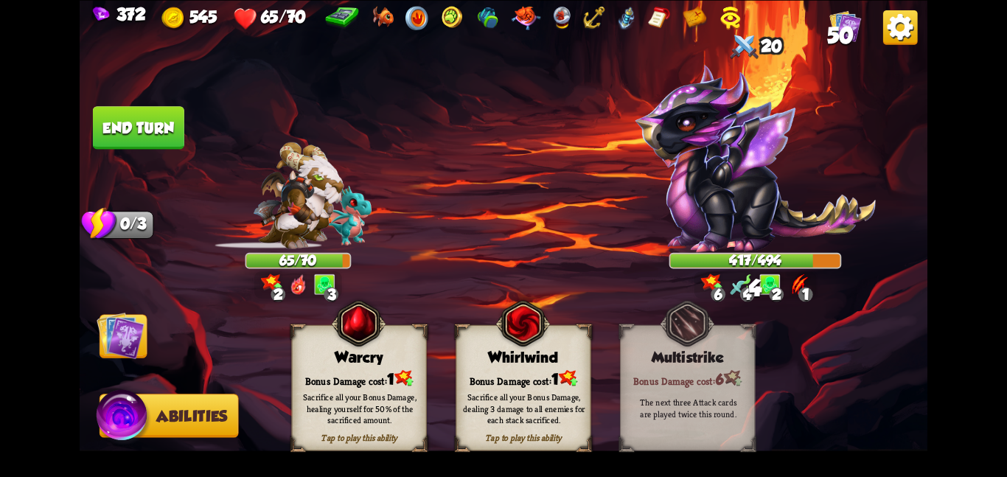
click at [385, 416] on div "Sacrifice all your Bonus Damage, healing yourself for 50% of the sacrificed amo…" at bounding box center [360, 409] width 122 height 34
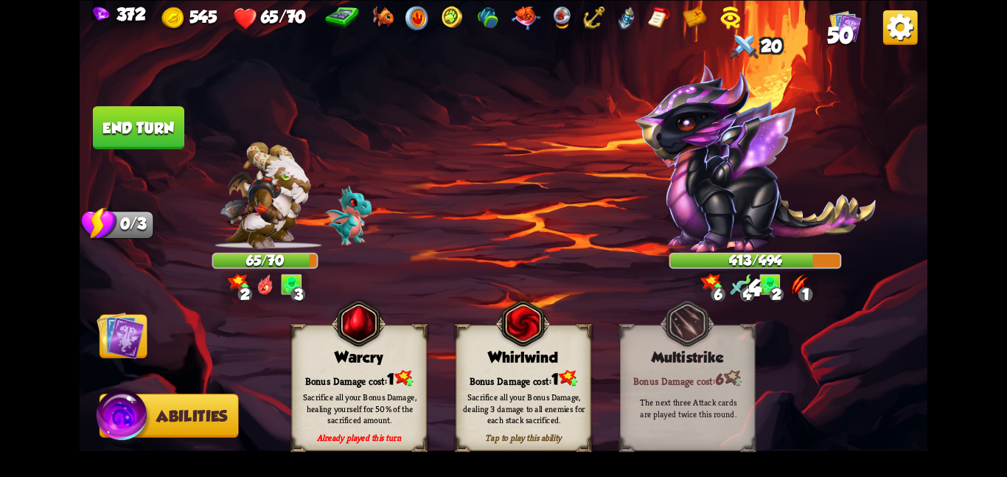
click at [372, 385] on div "Sacrifice all your Bonus Damage, healing yourself for 50% of the sacrificed amo…" at bounding box center [359, 408] width 135 height 53
click at [119, 331] on img at bounding box center [121, 335] width 48 height 48
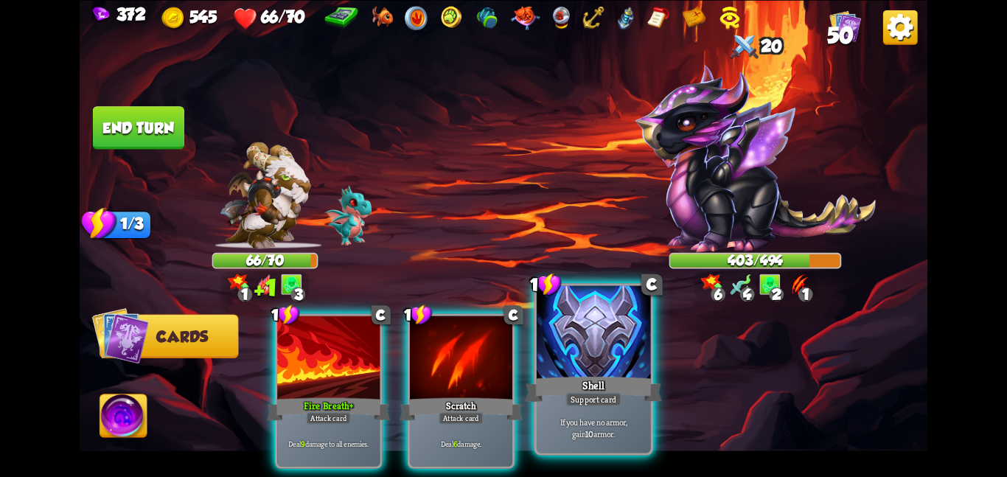
click at [565, 368] on div at bounding box center [594, 333] width 114 height 96
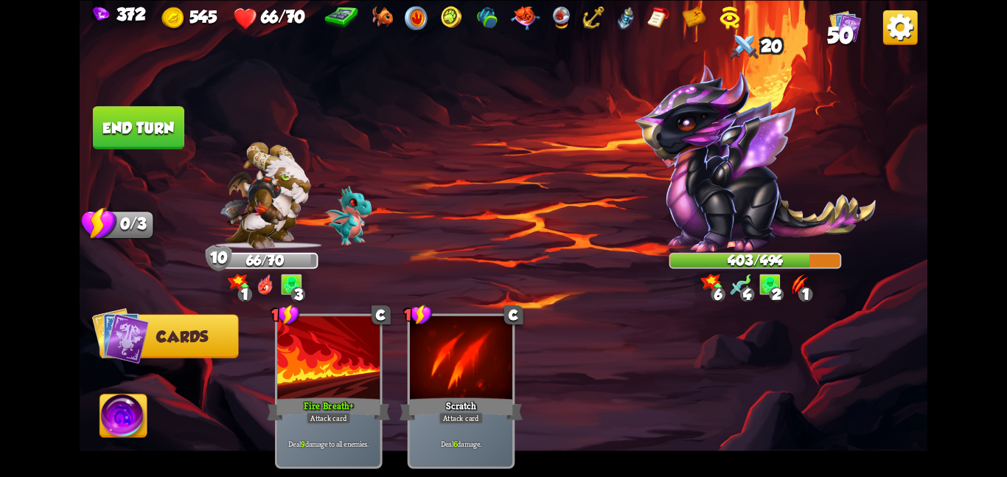
click at [155, 123] on button "End turn" at bounding box center [138, 127] width 91 height 43
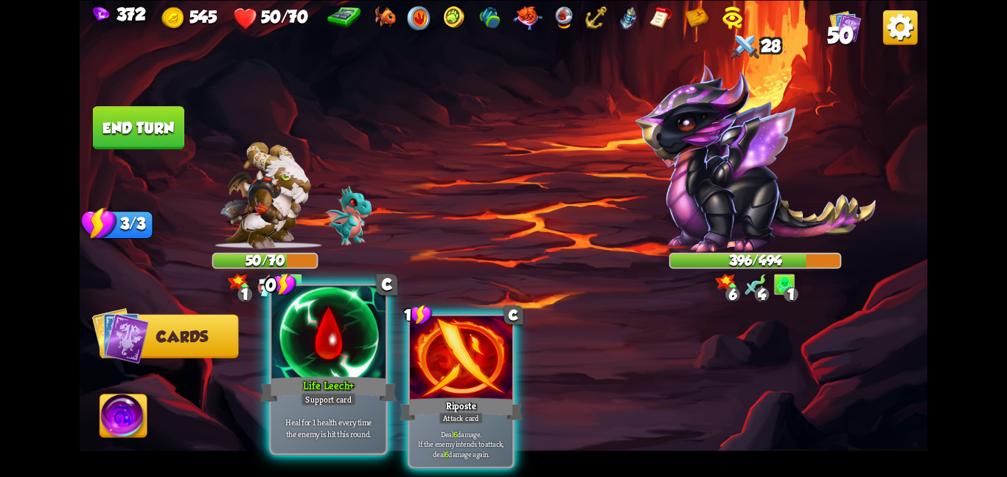
click at [372, 337] on div at bounding box center [328, 333] width 114 height 96
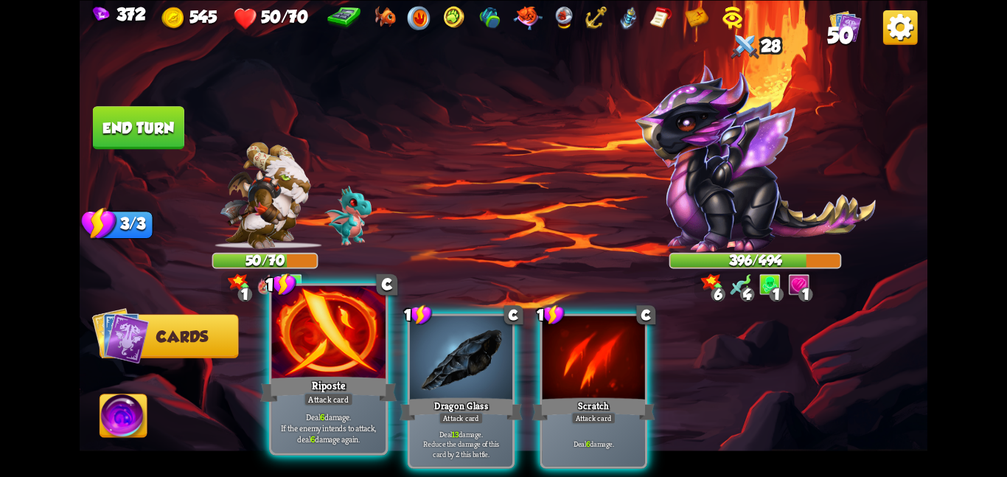
click at [354, 344] on div at bounding box center [328, 333] width 114 height 96
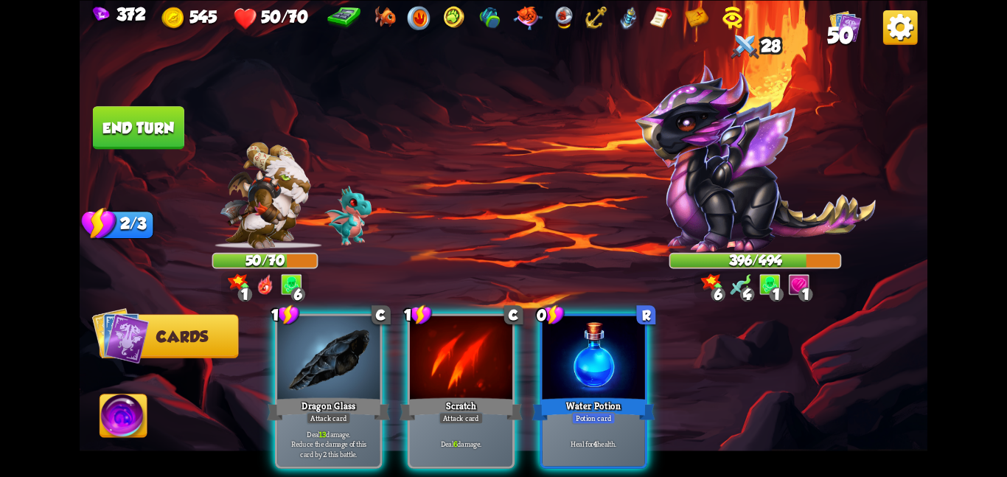
click at [354, 344] on div at bounding box center [328, 359] width 102 height 86
click at [410, 344] on div at bounding box center [461, 359] width 102 height 86
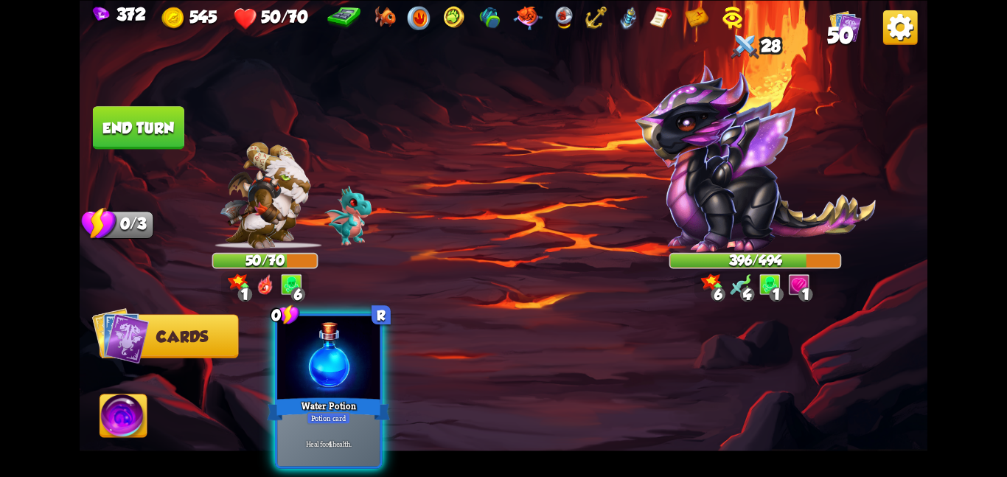
click at [354, 344] on div at bounding box center [328, 359] width 102 height 86
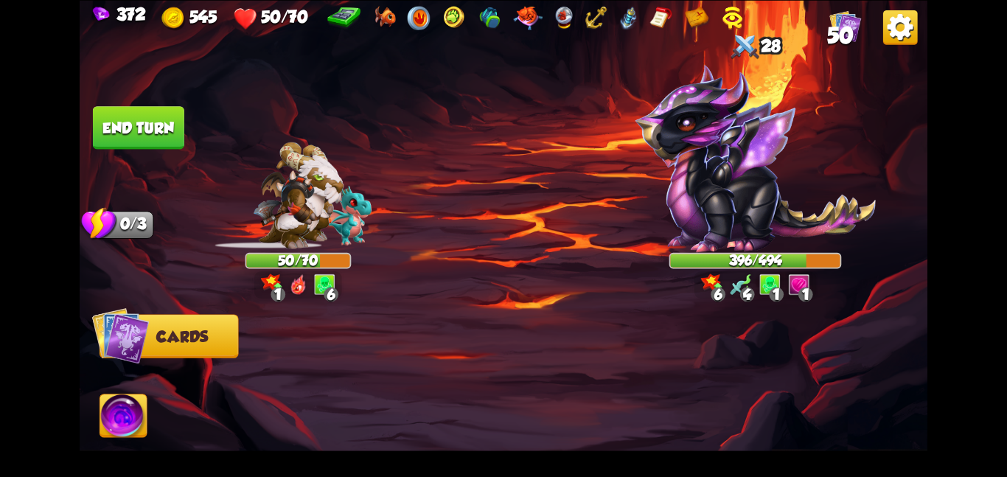
click at [354, 344] on div at bounding box center [588, 371] width 678 height 212
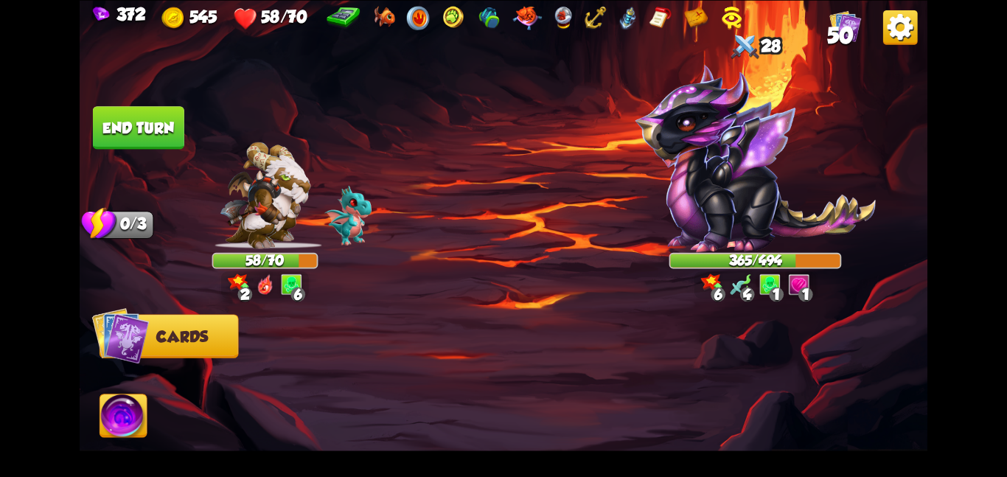
click at [147, 113] on button "End turn" at bounding box center [138, 127] width 91 height 43
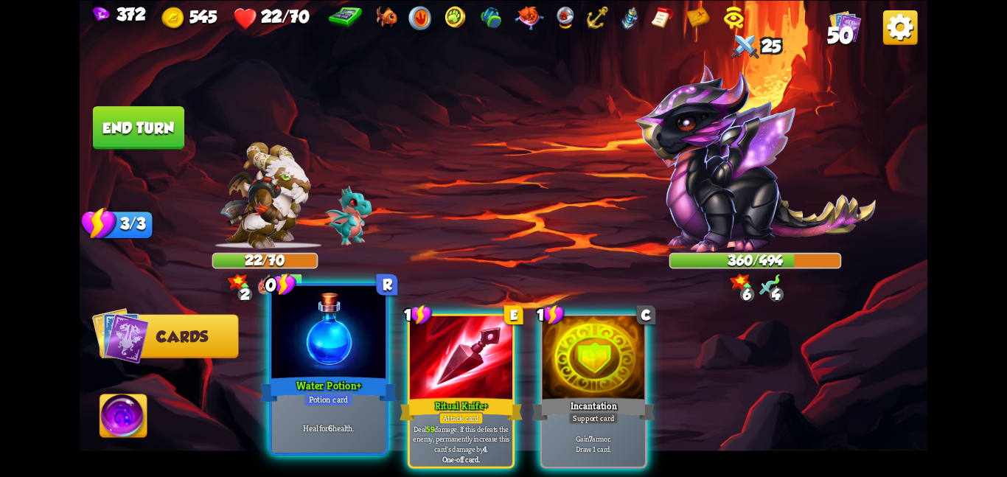
click at [328, 335] on div at bounding box center [328, 333] width 114 height 96
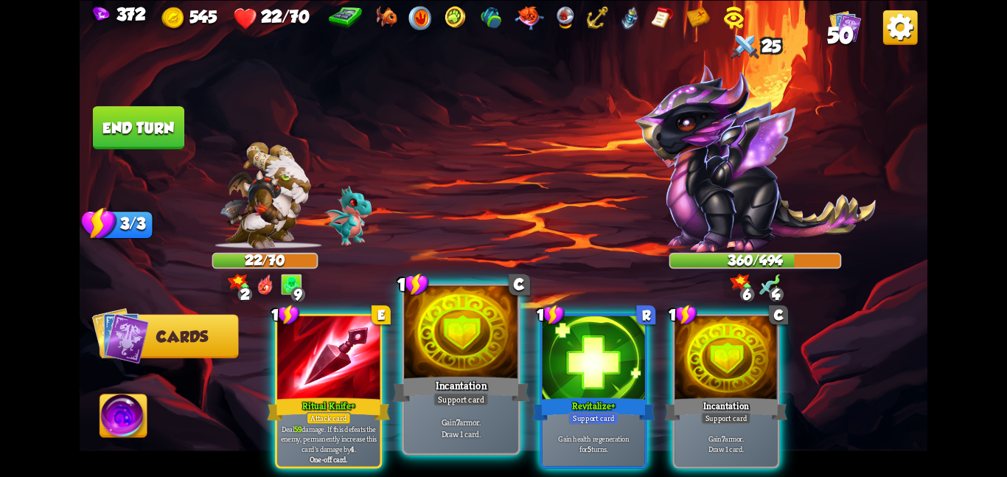
click at [458, 368] on div at bounding box center [461, 333] width 114 height 96
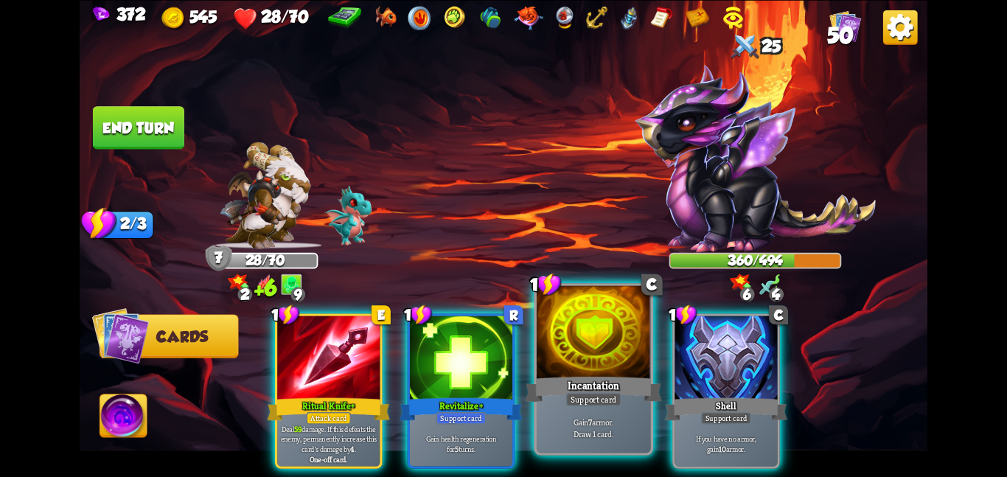
click at [555, 392] on div "Incantation" at bounding box center [593, 389] width 136 height 30
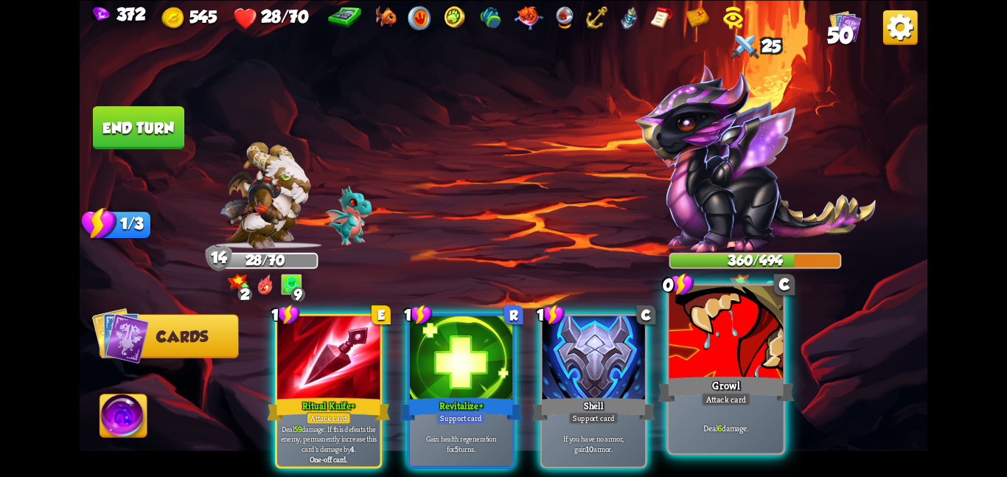
click at [738, 394] on div "Attack card" at bounding box center [725, 399] width 49 height 14
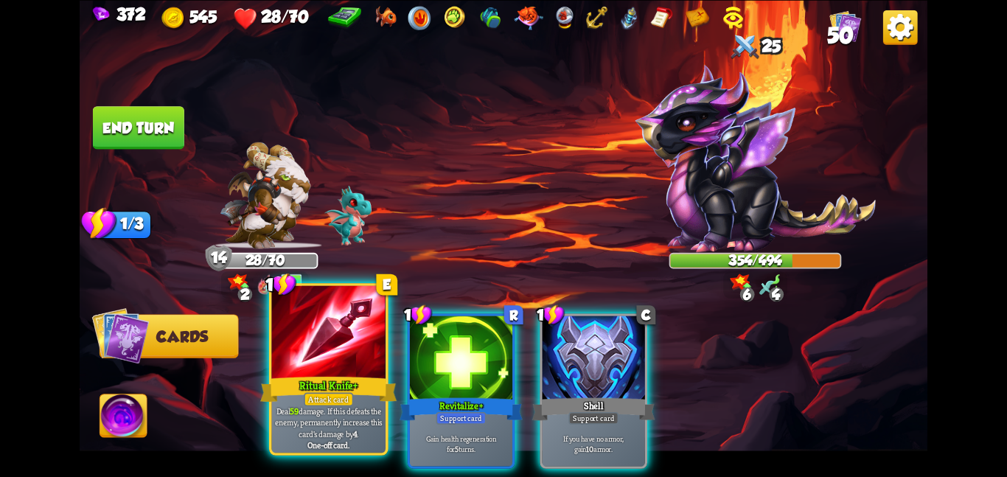
click at [353, 360] on div at bounding box center [328, 333] width 114 height 96
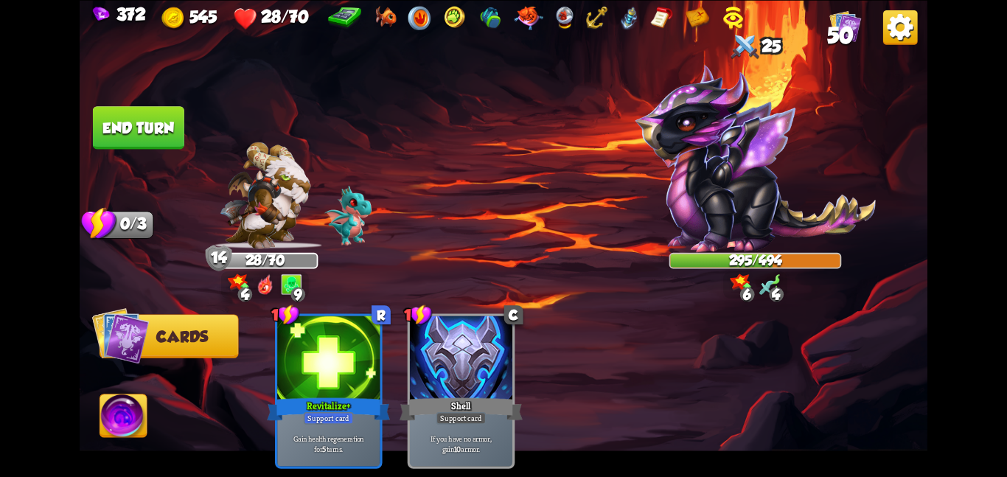
click at [118, 417] on img at bounding box center [123, 419] width 47 height 48
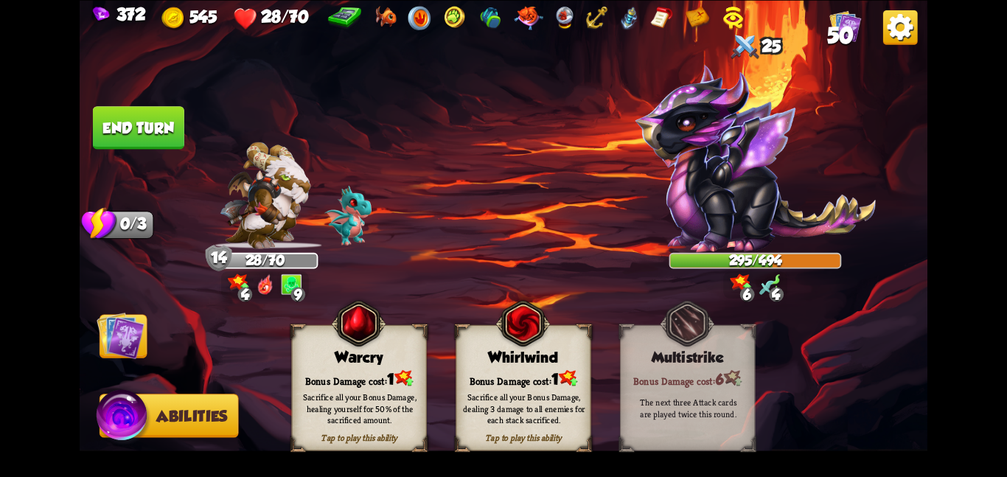
click at [132, 349] on img at bounding box center [121, 335] width 48 height 48
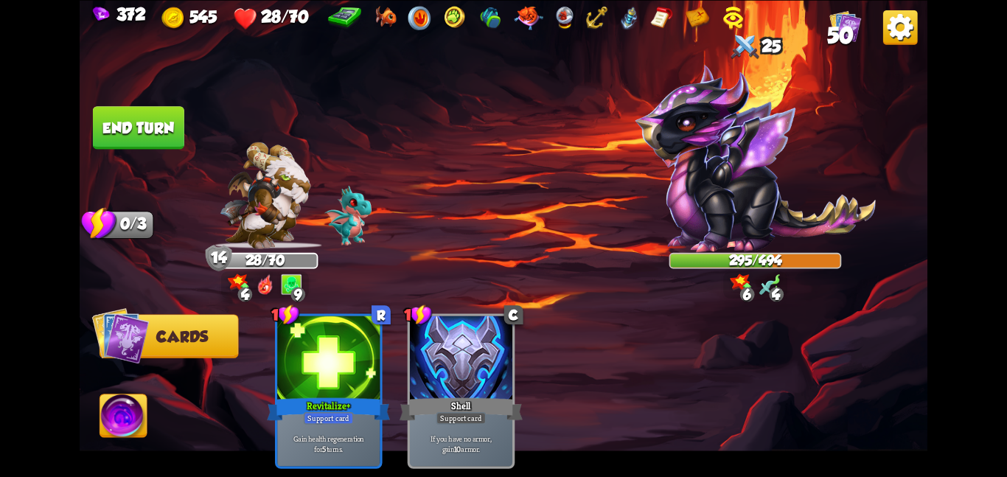
click at [123, 107] on button "End turn" at bounding box center [138, 127] width 91 height 43
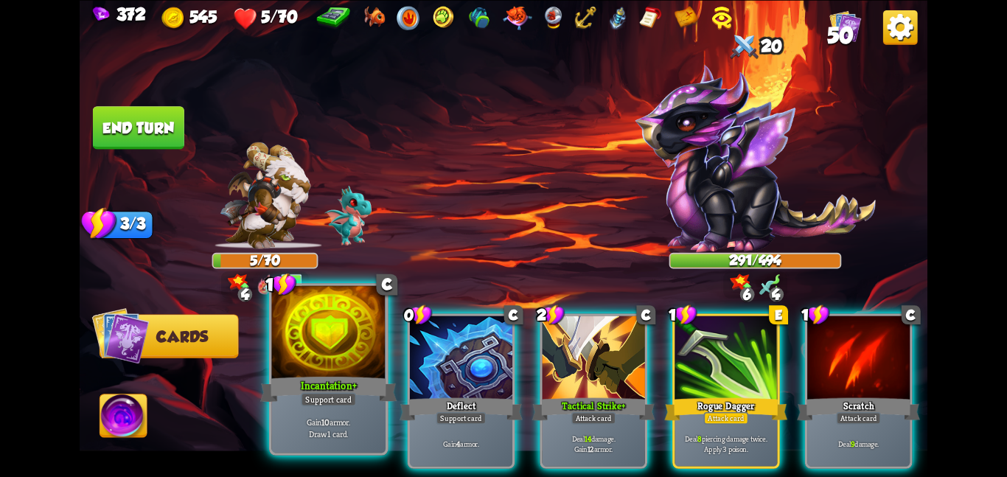
click at [352, 361] on div at bounding box center [328, 333] width 114 height 96
click at [410, 361] on div at bounding box center [461, 359] width 102 height 86
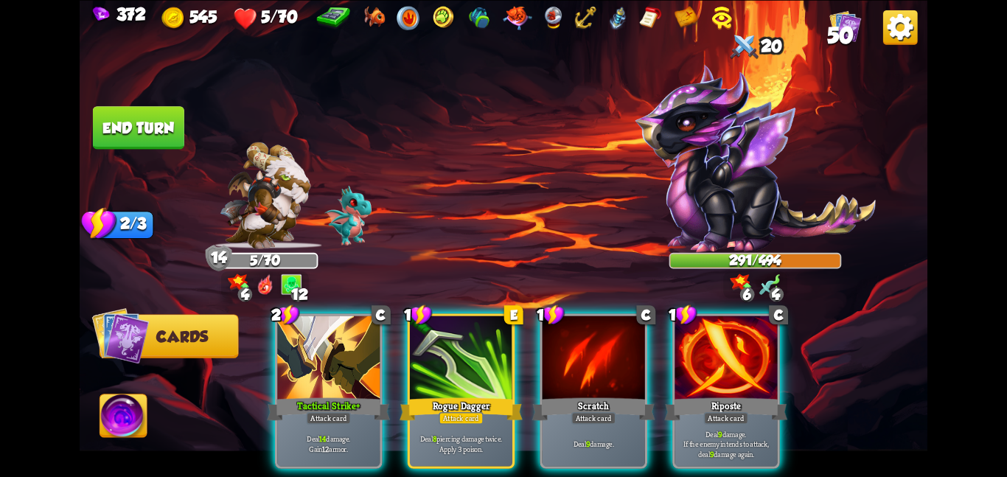
click at [352, 361] on div at bounding box center [328, 359] width 102 height 86
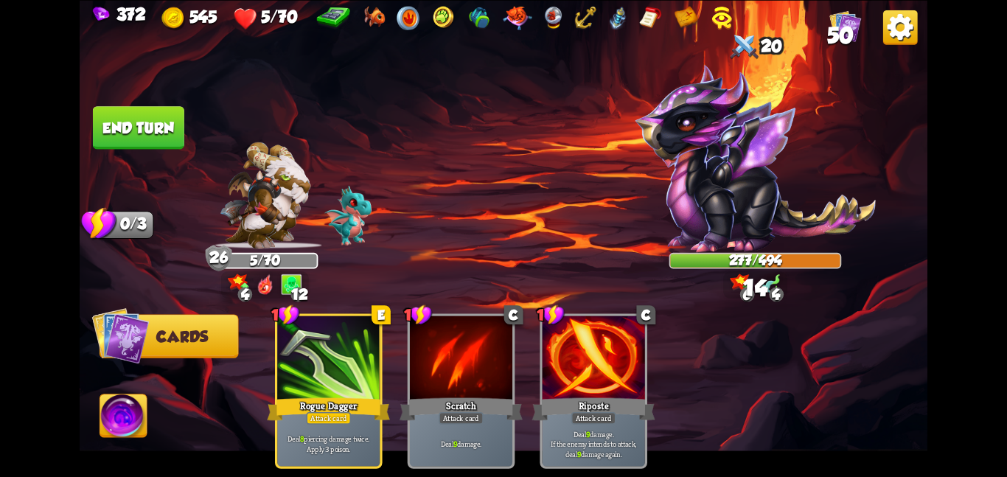
click at [107, 132] on button "End turn" at bounding box center [138, 127] width 91 height 43
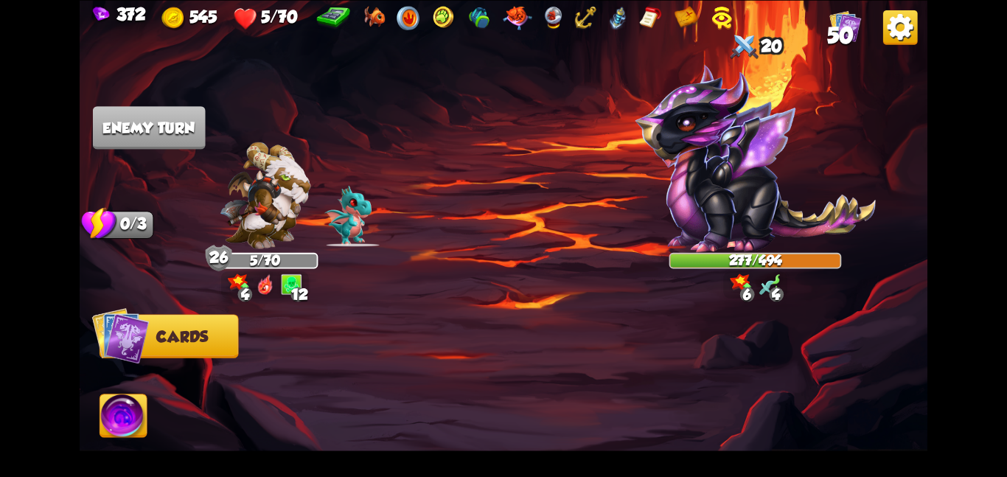
click at [135, 405] on img at bounding box center [123, 419] width 47 height 48
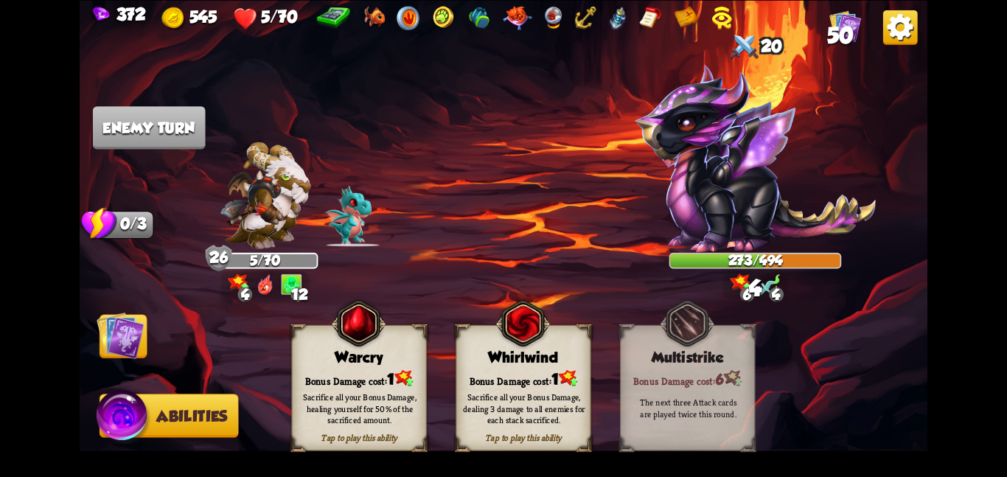
click at [125, 340] on img at bounding box center [121, 335] width 48 height 48
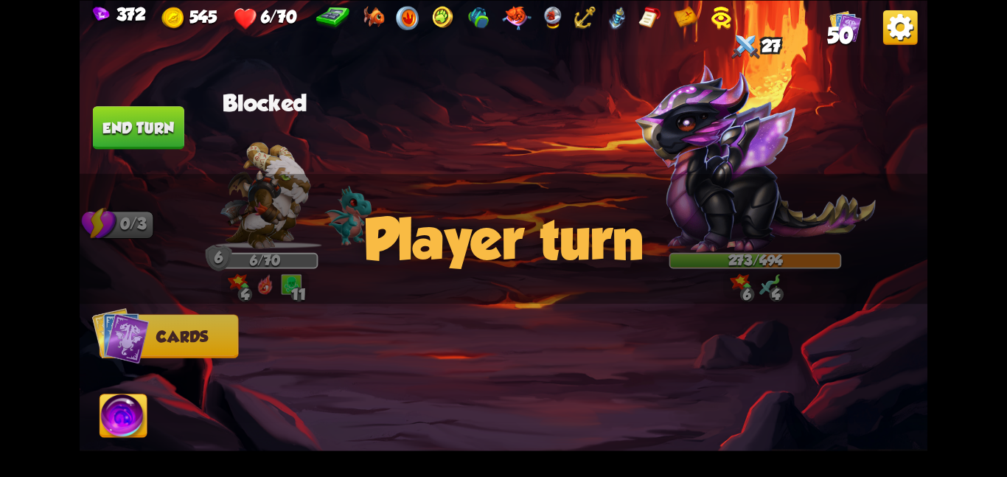
click at [132, 424] on img at bounding box center [504, 238] width 848 height 477
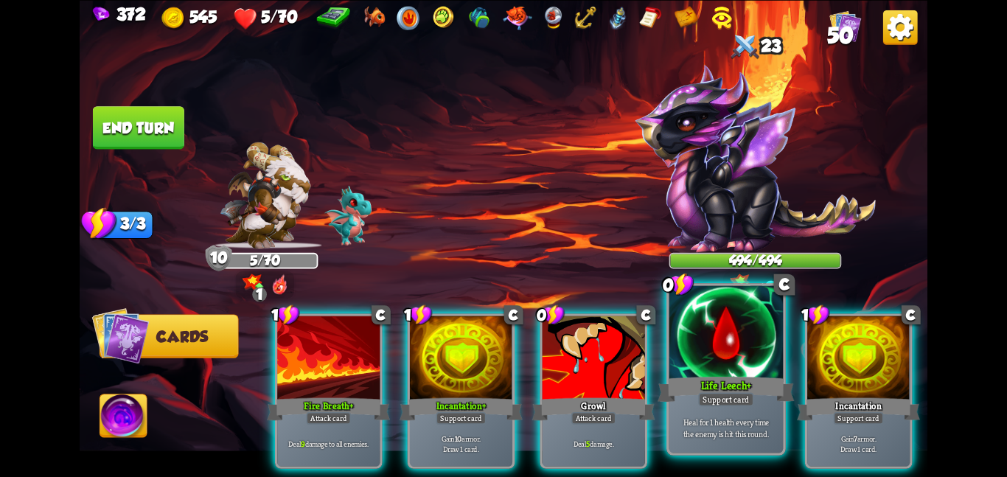
click at [679, 381] on div "Life Leech+" at bounding box center [726, 389] width 136 height 30
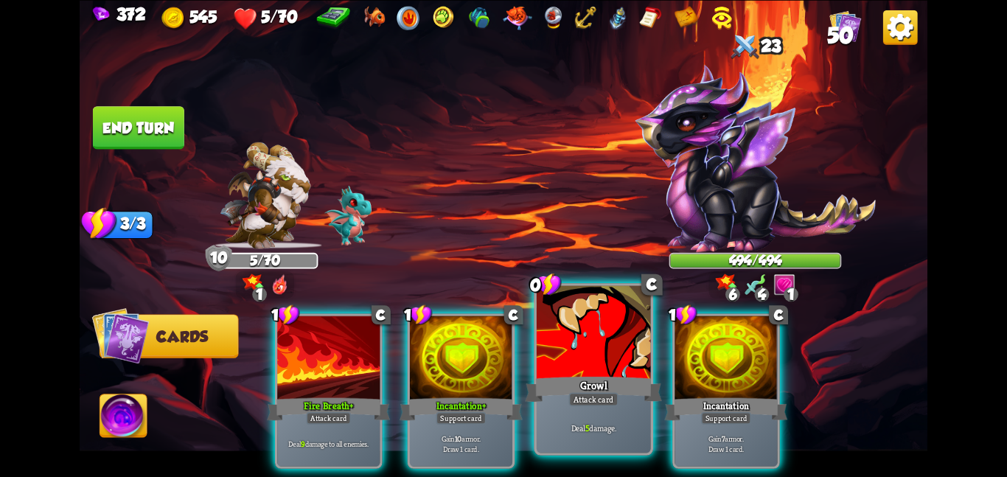
click at [625, 364] on div at bounding box center [594, 333] width 114 height 96
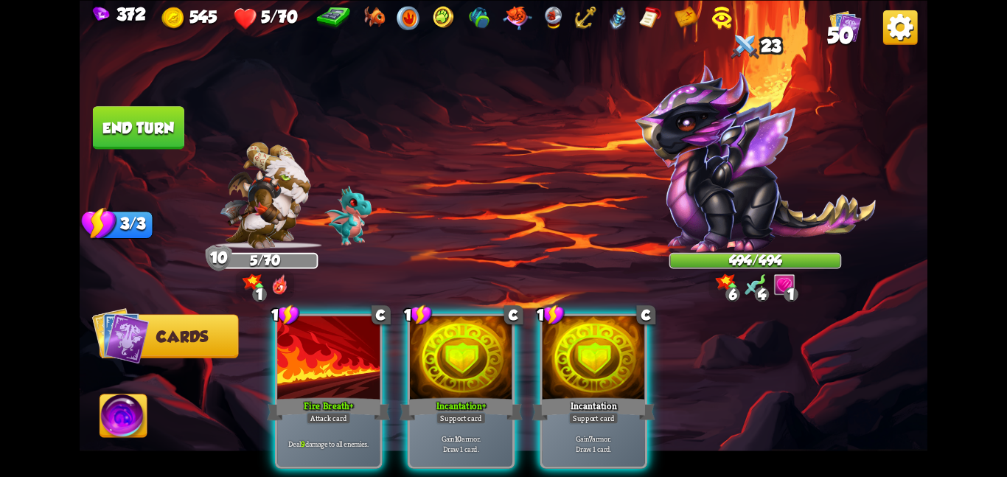
click at [625, 364] on div at bounding box center [594, 359] width 102 height 86
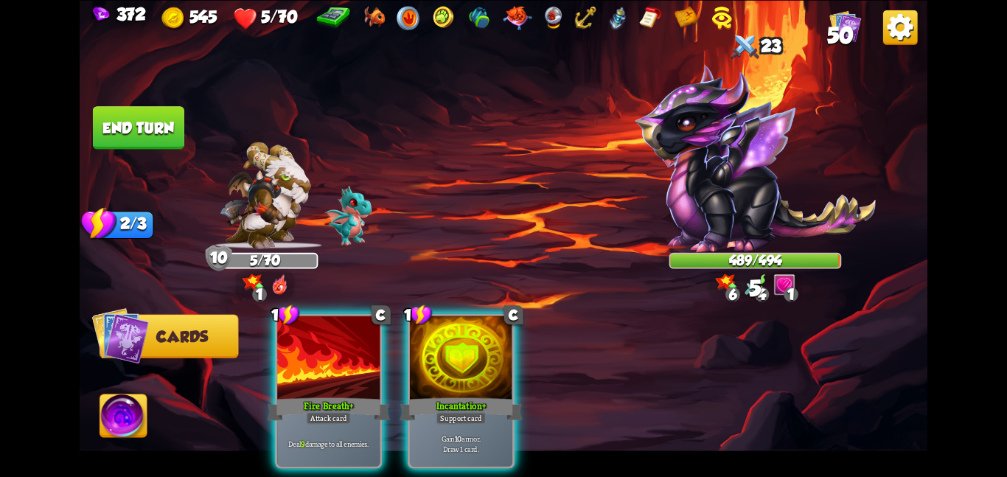
click at [515, 364] on div "1 C Fire Breath+ Attack card Deal 9 damage to all enemies. 1 C Incantation+ Sup…" at bounding box center [588, 371] width 678 height 212
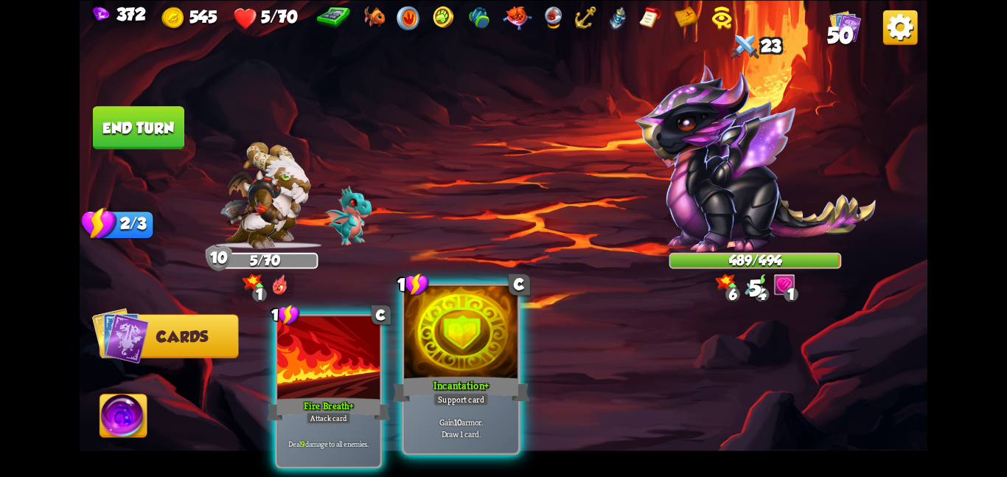
click at [482, 360] on div at bounding box center [461, 333] width 114 height 96
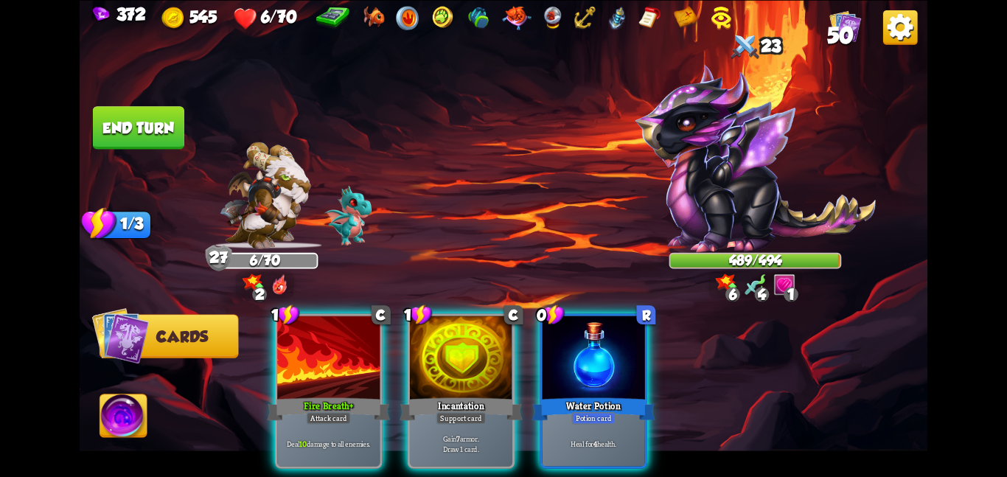
click at [535, 335] on div "1 C Fire Breath+ Attack card Deal 10 damage to all enemies. 1 C Incantation Sup…" at bounding box center [588, 371] width 678 height 212
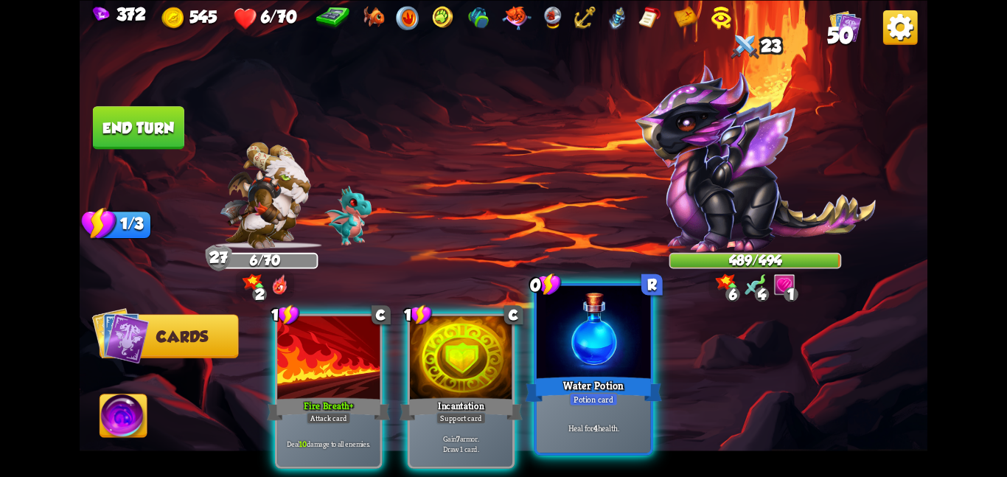
click at [562, 337] on div at bounding box center [594, 333] width 114 height 96
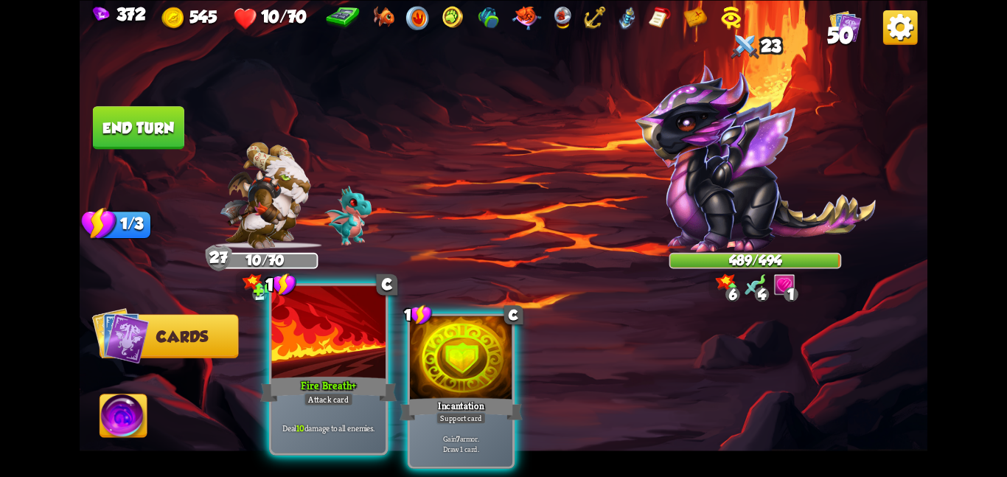
click at [372, 366] on div at bounding box center [328, 333] width 114 height 96
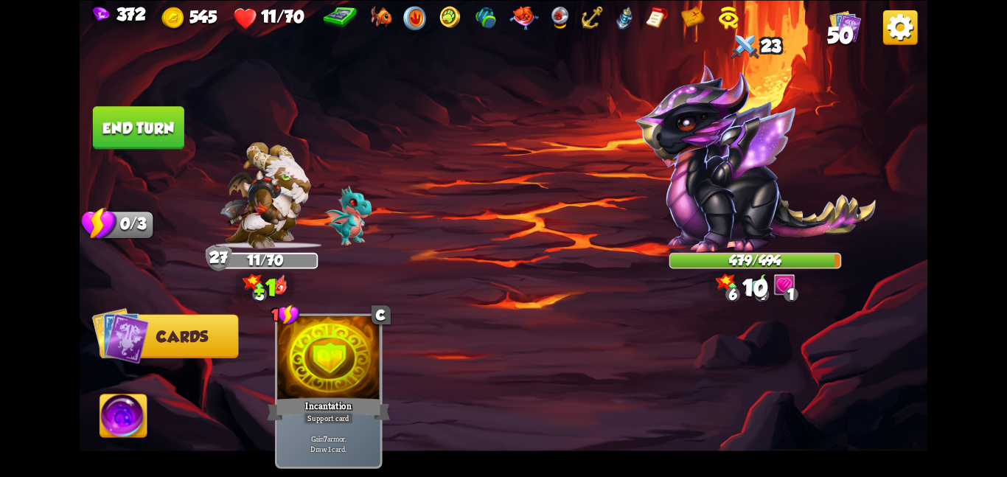
click at [121, 132] on button "End turn" at bounding box center [138, 127] width 91 height 43
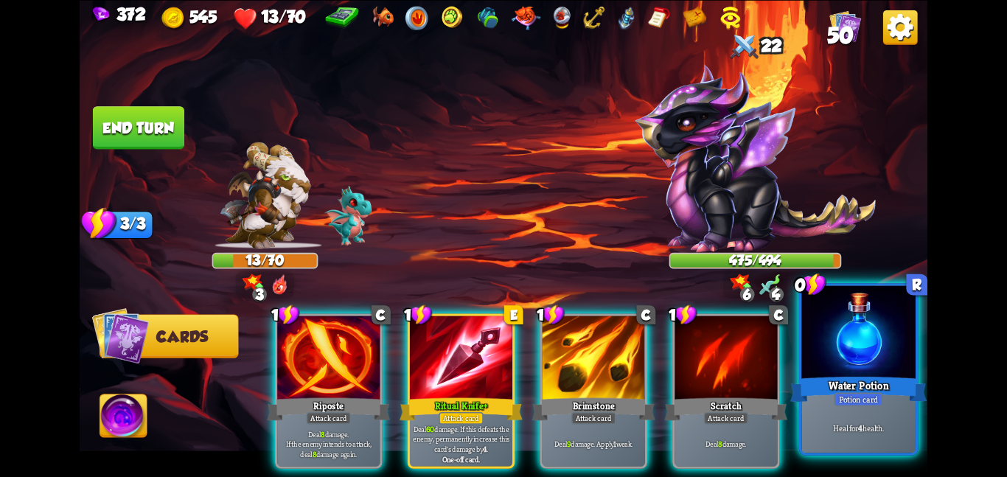
click at [911, 397] on div "Water Potion" at bounding box center [858, 389] width 136 height 30
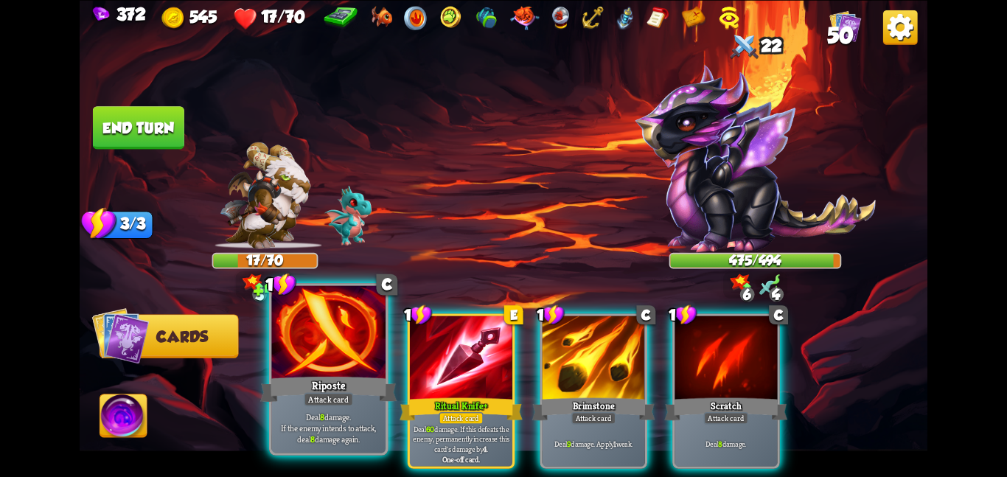
click at [344, 395] on div "Attack card" at bounding box center [328, 399] width 49 height 14
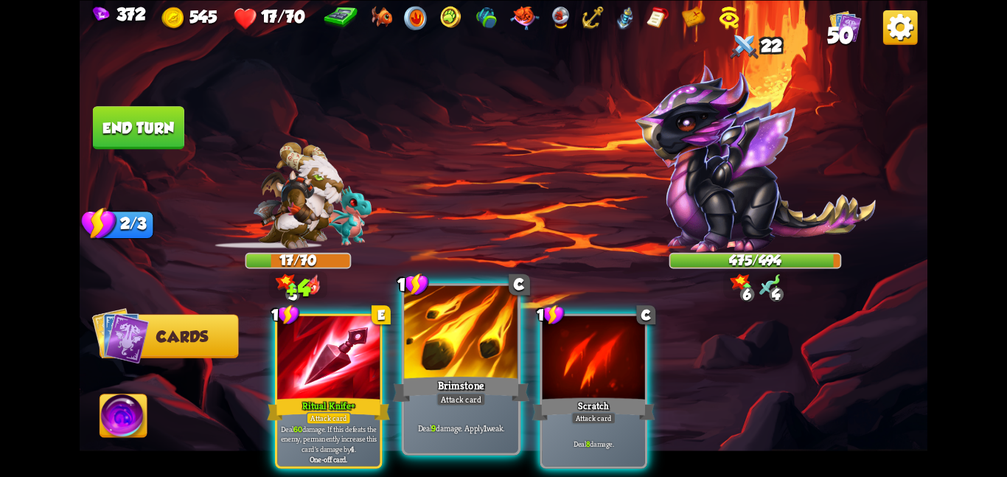
click at [423, 365] on div at bounding box center [461, 333] width 114 height 96
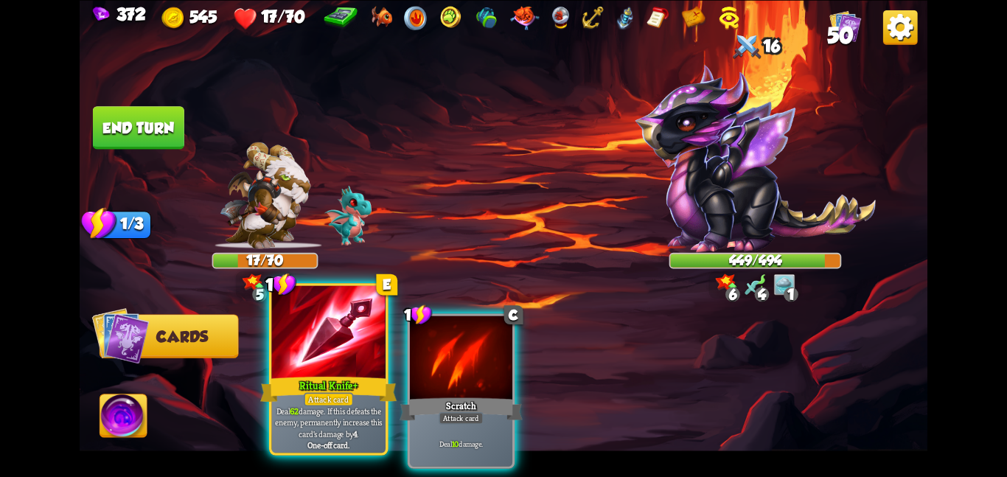
click at [319, 356] on div at bounding box center [328, 333] width 114 height 96
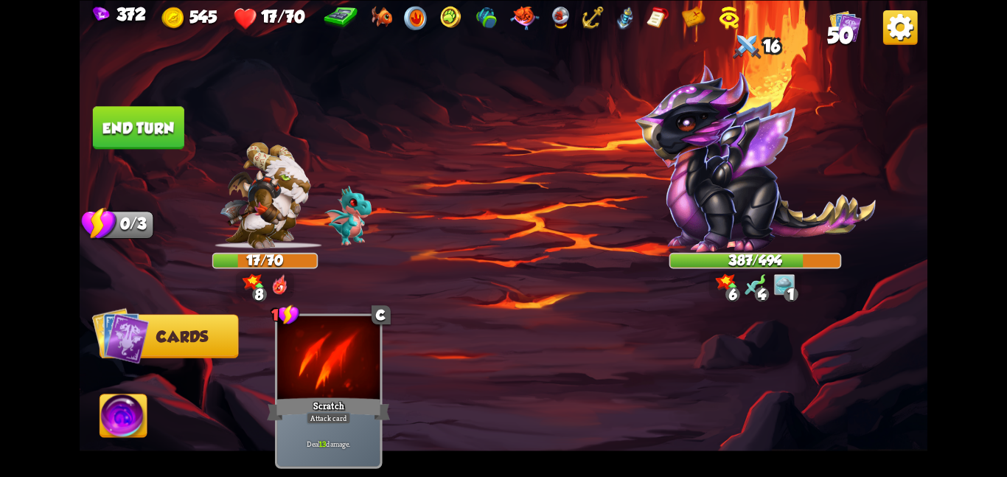
click at [142, 409] on img at bounding box center [123, 419] width 47 height 48
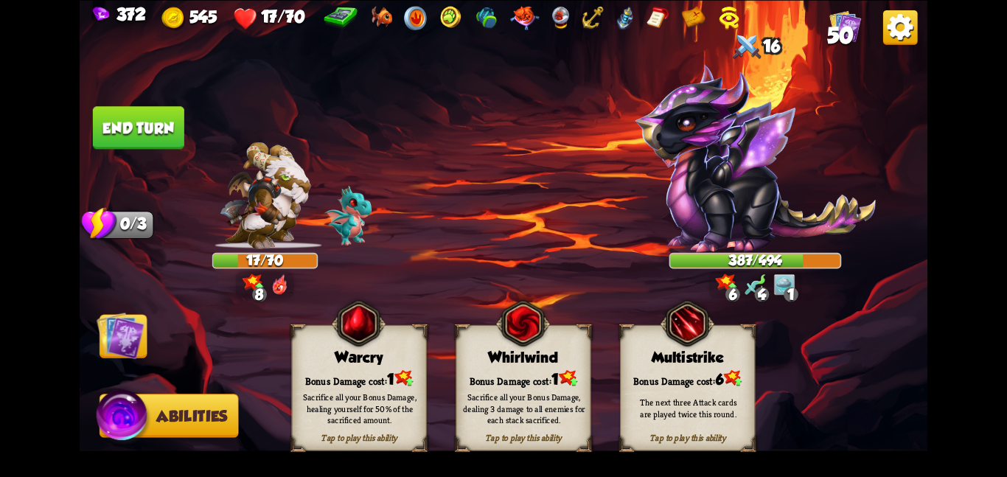
click at [299, 351] on div "Warcry" at bounding box center [359, 357] width 134 height 17
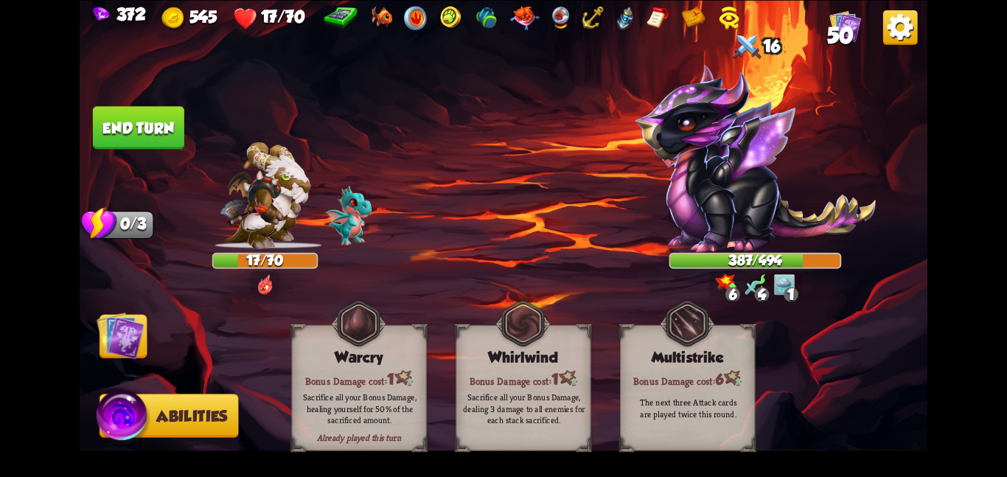
click at [150, 330] on img at bounding box center [504, 238] width 848 height 477
click at [121, 334] on img at bounding box center [121, 335] width 48 height 48
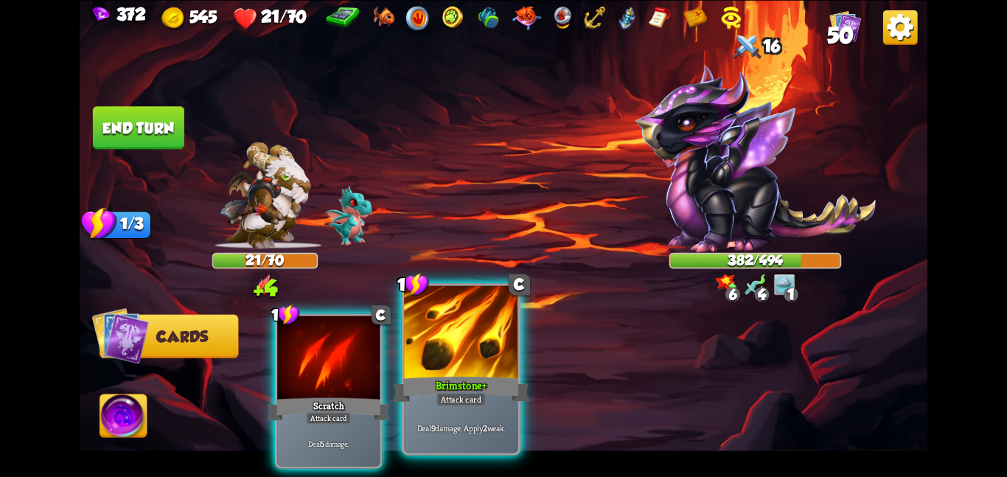
click at [439, 370] on div at bounding box center [461, 333] width 114 height 96
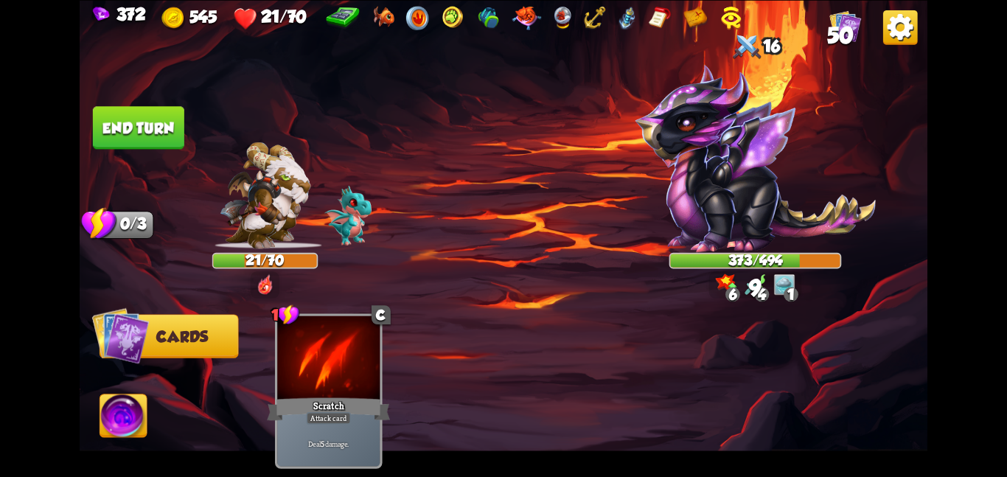
click at [118, 115] on button "End turn" at bounding box center [138, 127] width 91 height 43
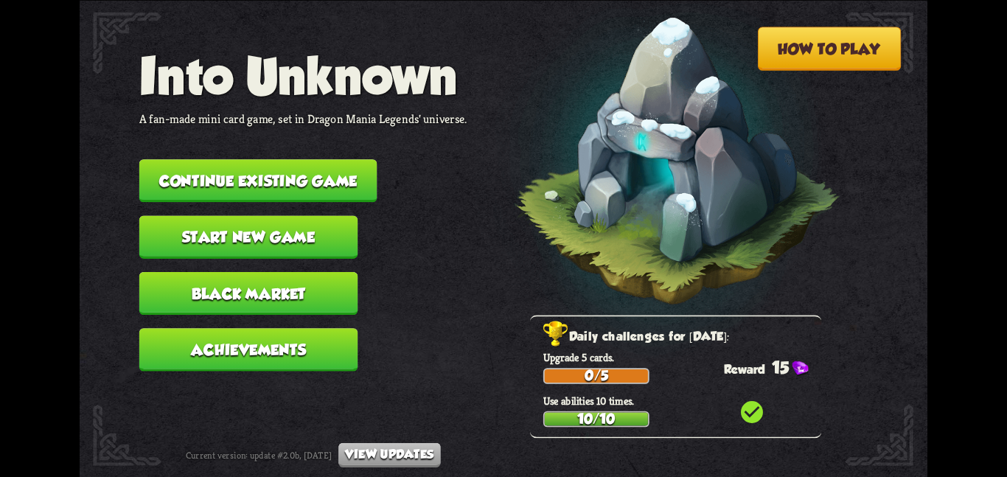
click at [189, 170] on button "Continue existing game" at bounding box center [258, 180] width 238 height 43
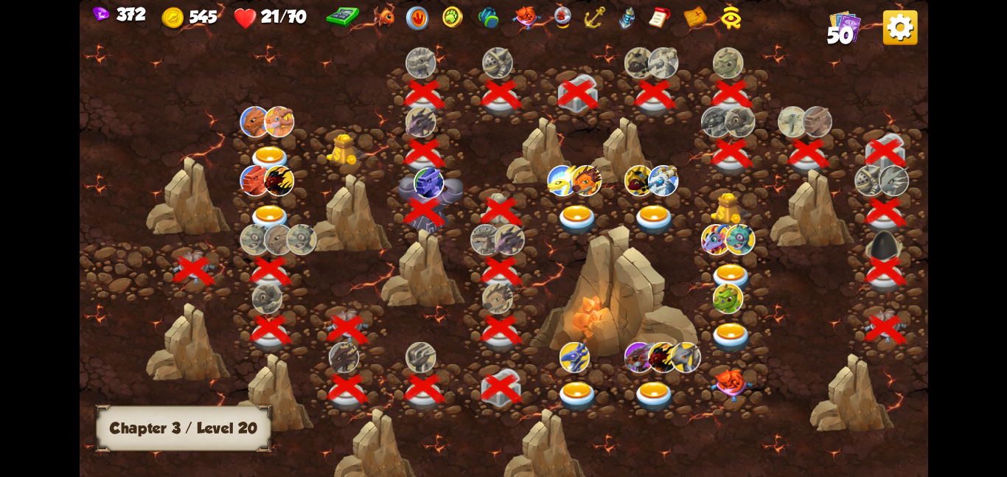
scroll to position [0, 224]
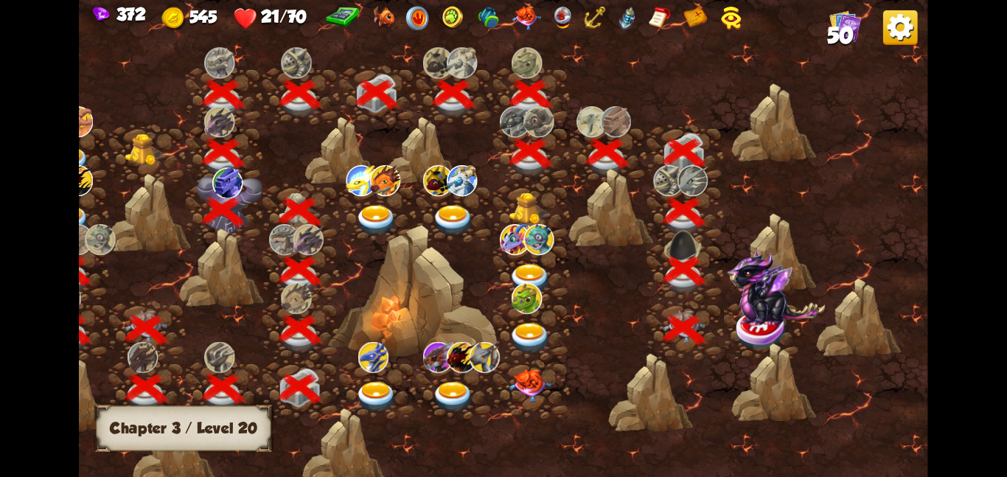
click at [767, 324] on img at bounding box center [762, 329] width 53 height 44
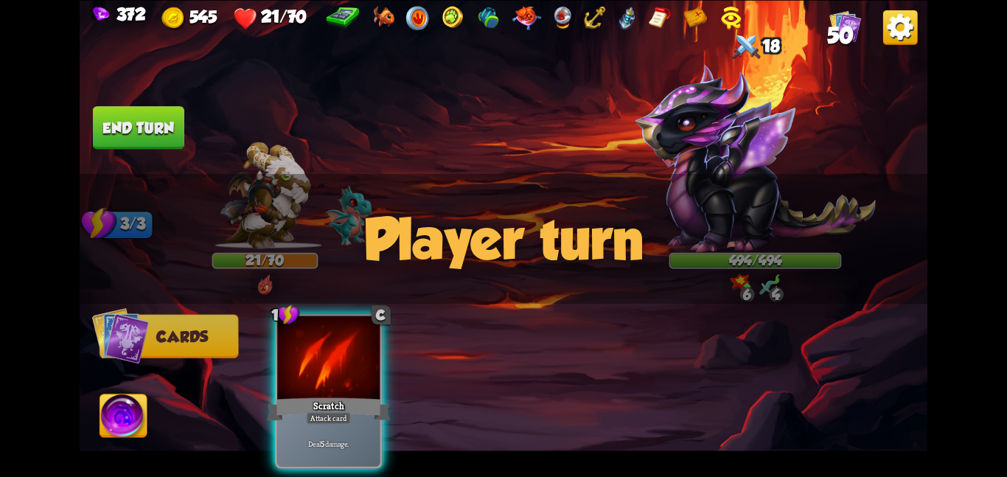
click at [145, 136] on button "End turn" at bounding box center [138, 127] width 91 height 43
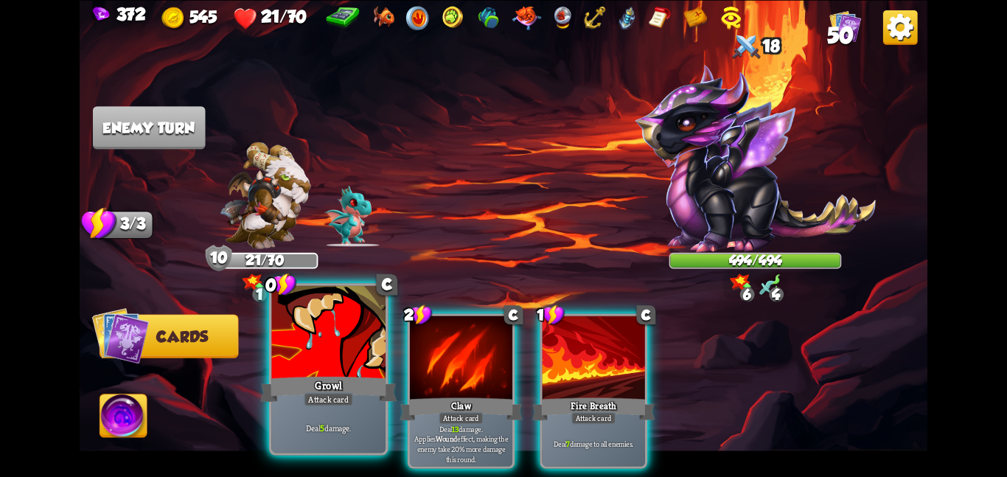
click at [322, 316] on div at bounding box center [328, 333] width 114 height 96
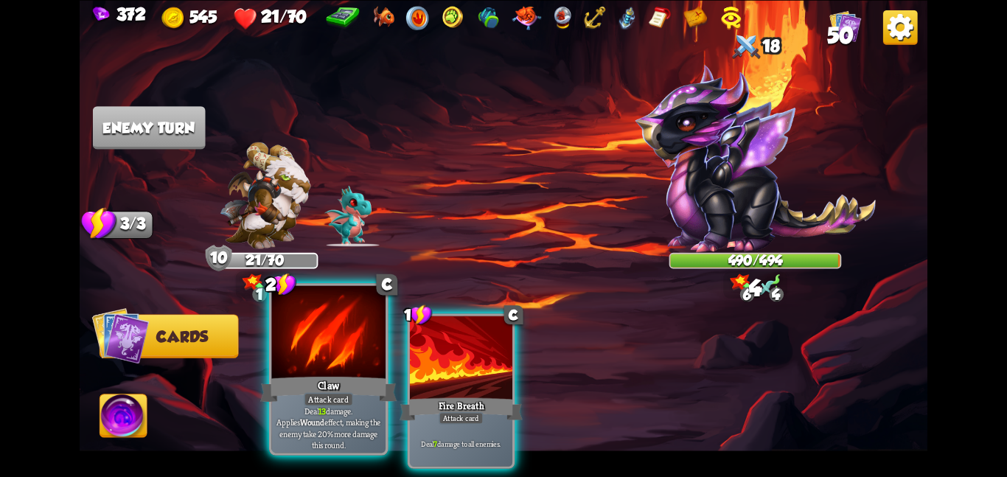
click at [362, 322] on div at bounding box center [328, 333] width 114 height 96
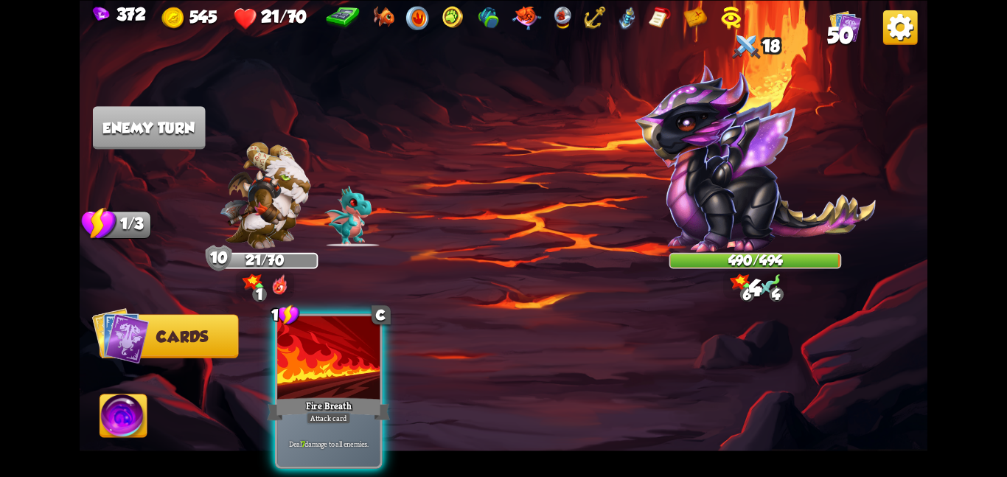
click at [362, 322] on div at bounding box center [328, 359] width 102 height 86
click at [362, 322] on div "1 C Fire Breath Attack card Deal 7 damage to all enemies." at bounding box center [588, 371] width 678 height 212
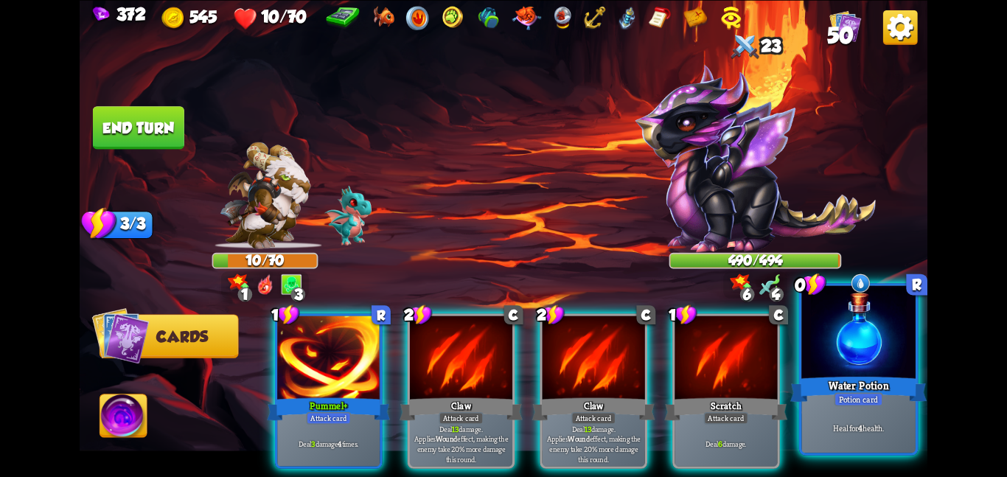
click at [860, 383] on div "Water Potion" at bounding box center [858, 389] width 136 height 30
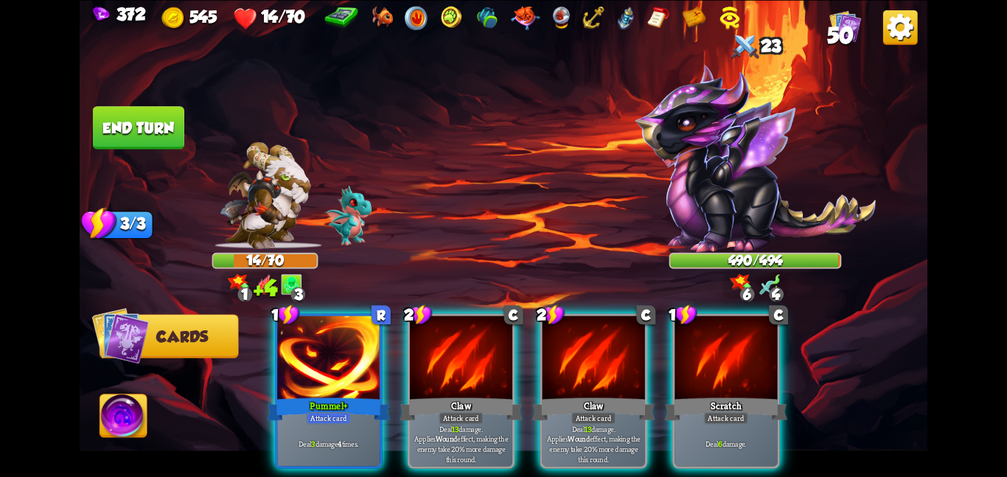
click at [169, 136] on button "End turn" at bounding box center [138, 127] width 91 height 43
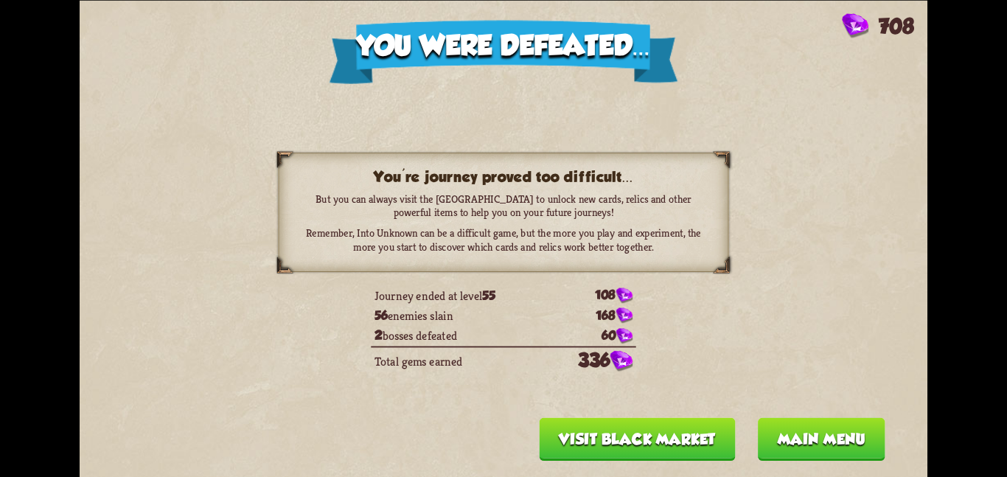
click at [659, 438] on button "Visit Black Market" at bounding box center [638, 438] width 196 height 43
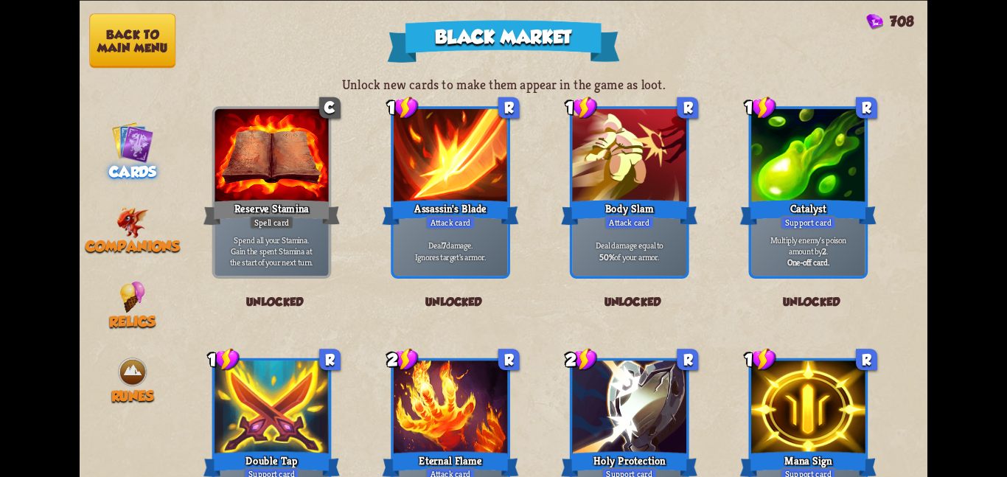
scroll to position [1534, 0]
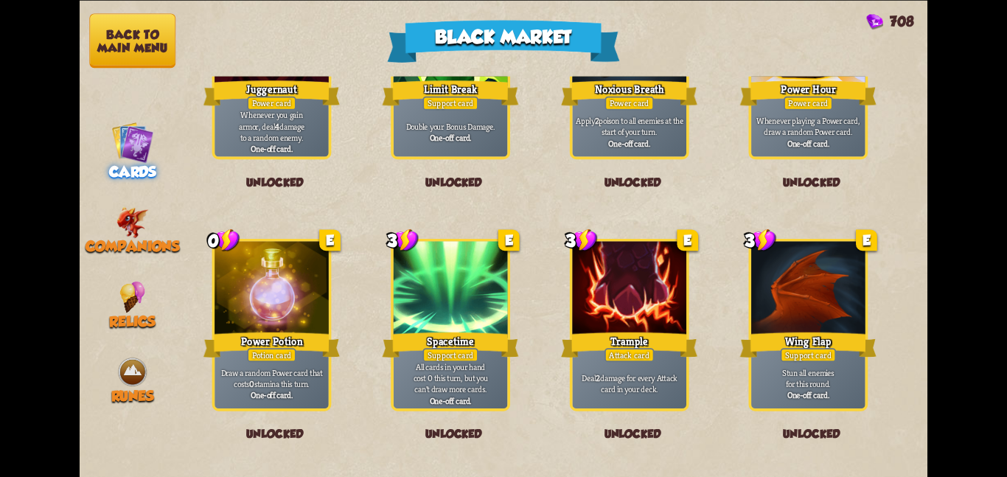
click at [136, 187] on nav "Back to main menu Cards Companions Relics Runes" at bounding box center [133, 238] width 106 height 477
click at [110, 281] on div "Relics" at bounding box center [133, 305] width 106 height 49
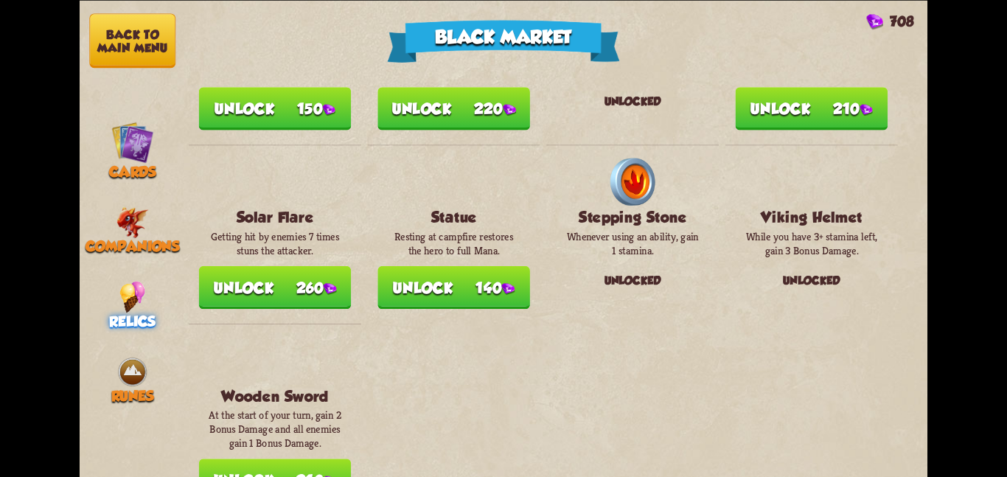
scroll to position [1697, 0]
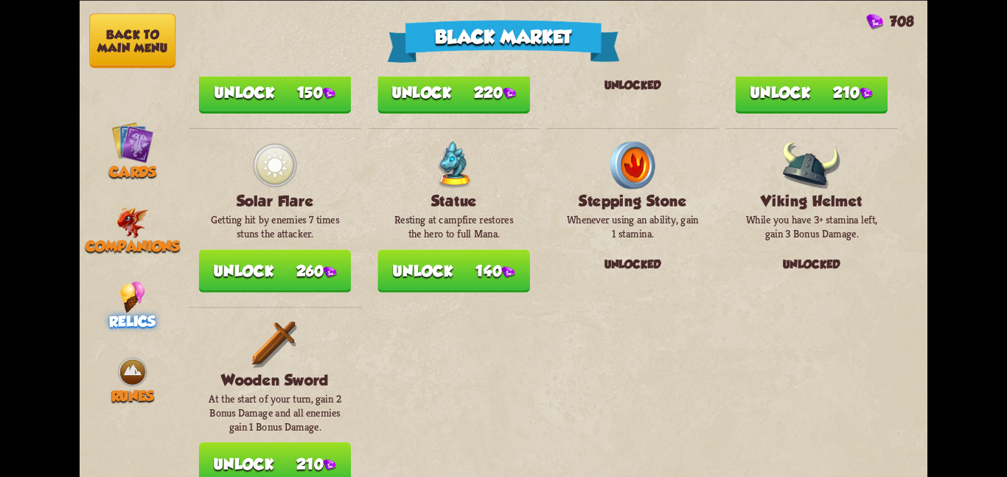
click at [300, 257] on button "Unlock 260" at bounding box center [275, 270] width 153 height 43
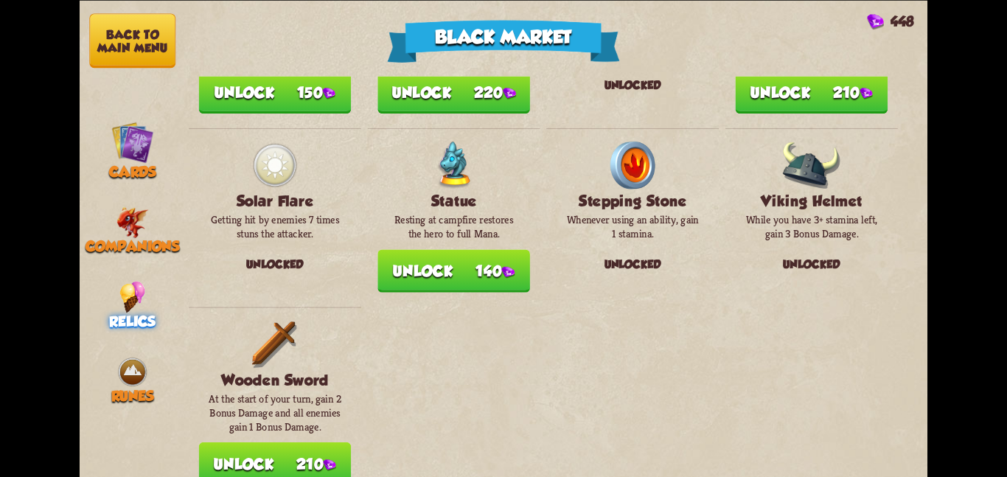
click at [289, 442] on button "Unlock 210" at bounding box center [275, 463] width 153 height 43
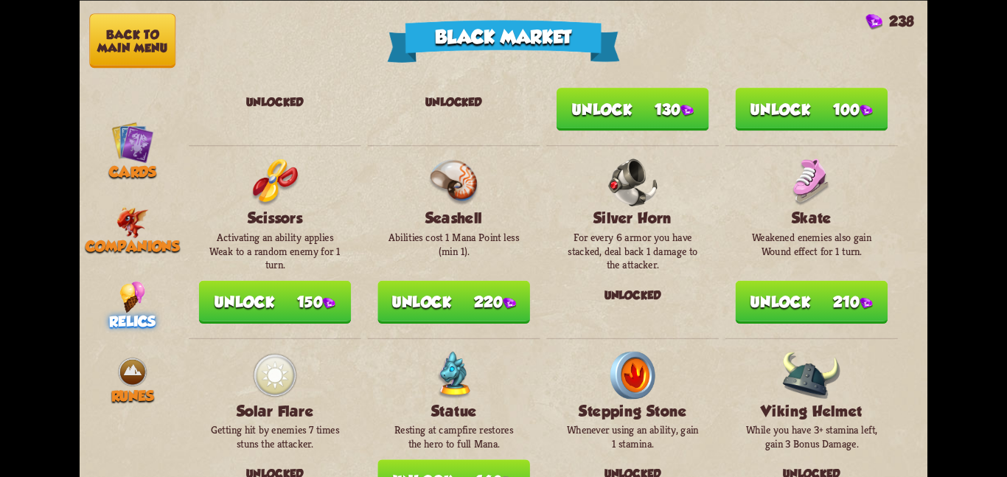
scroll to position [1462, 0]
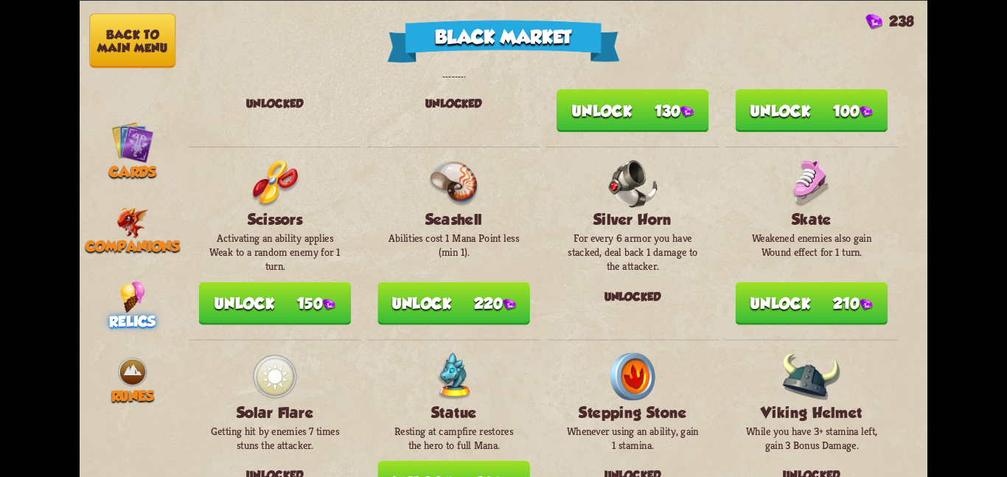
click at [226, 282] on button "Unlock 150" at bounding box center [275, 303] width 153 height 43
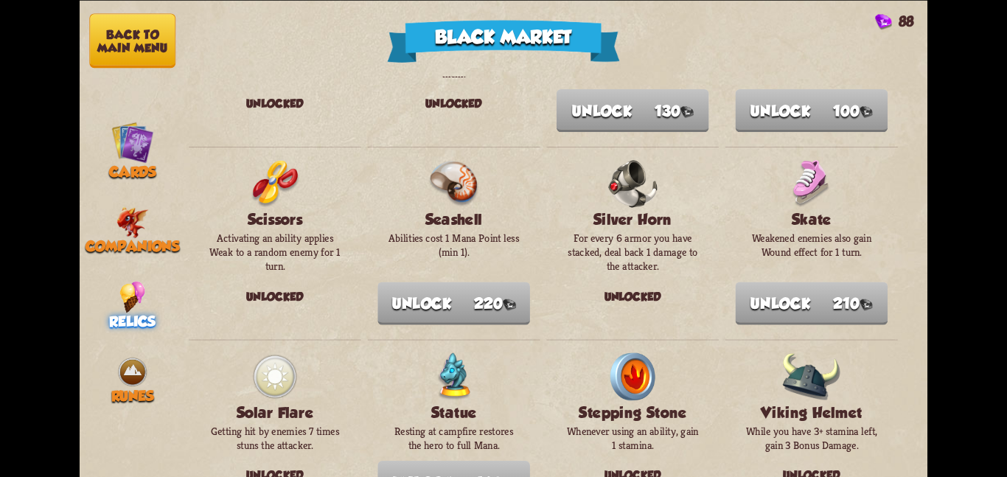
click at [114, 62] on button "Back to main menu" at bounding box center [132, 40] width 86 height 55
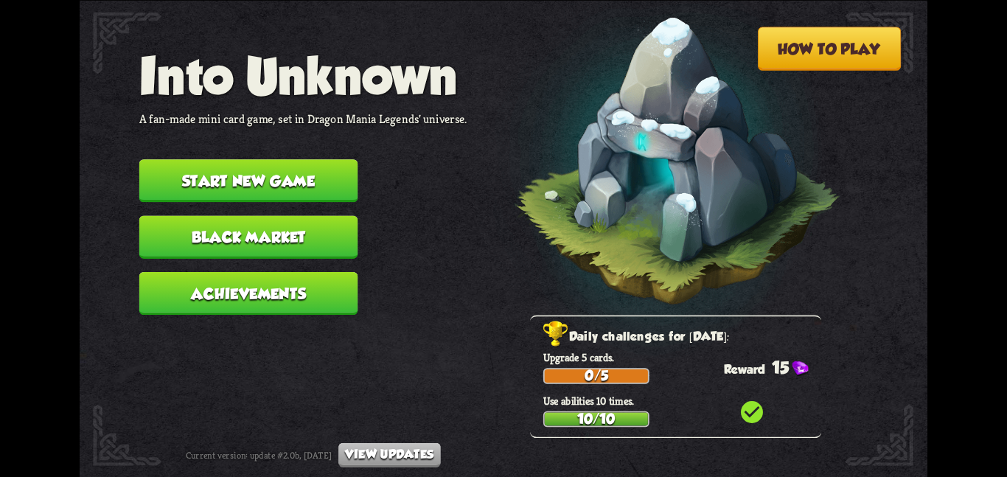
click at [260, 146] on nav "Into Unknown A fan-made mini card game, set in Dragon Mania Legends' universe. …" at bounding box center [303, 187] width 328 height 282
click at [254, 166] on button "Start new game" at bounding box center [248, 180] width 219 height 43
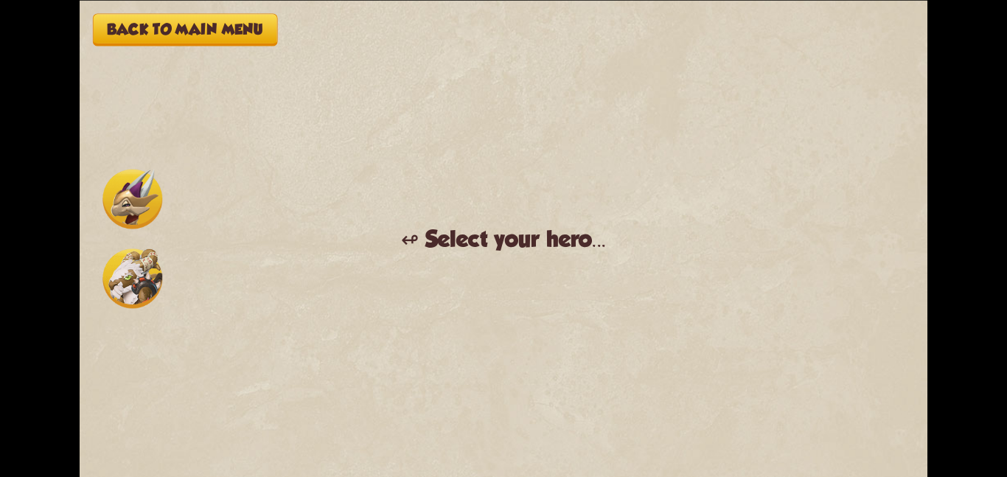
click at [120, 278] on img at bounding box center [132, 279] width 60 height 60
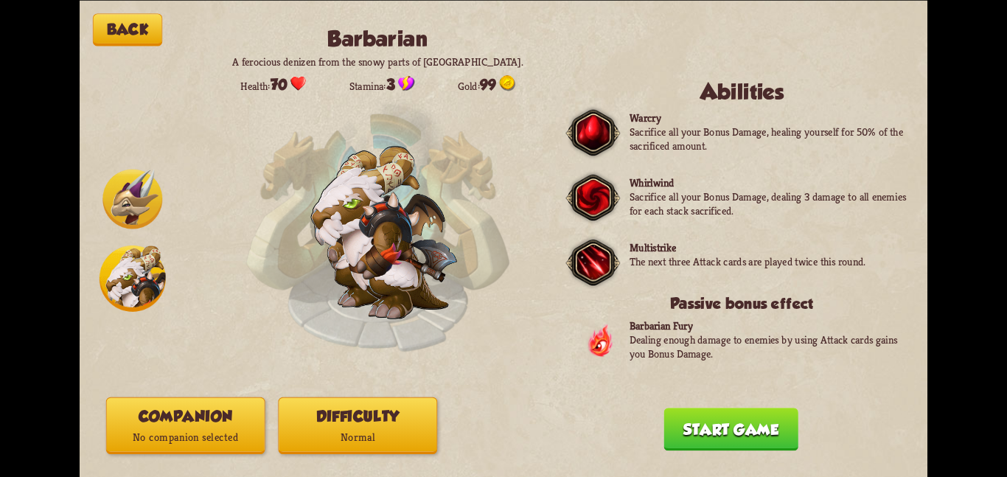
click at [208, 425] on button "Companion No companion selected" at bounding box center [185, 425] width 159 height 57
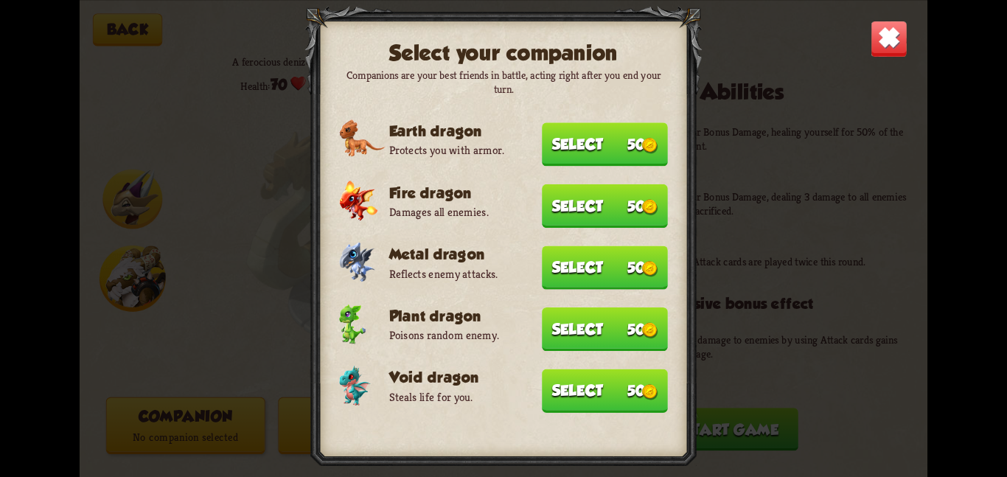
click at [571, 374] on button "Select 50" at bounding box center [605, 391] width 126 height 44
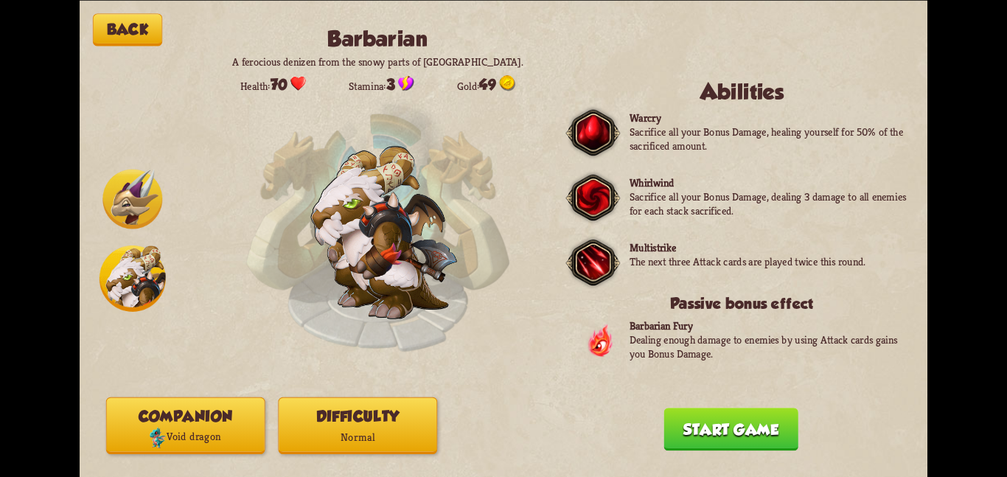
click at [376, 439] on p "Normal" at bounding box center [358, 437] width 158 height 21
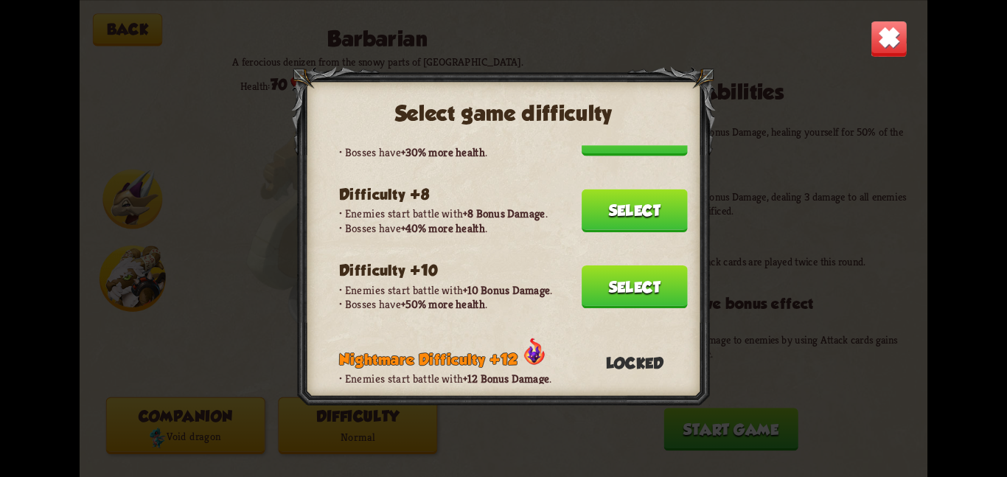
scroll to position [284, 0]
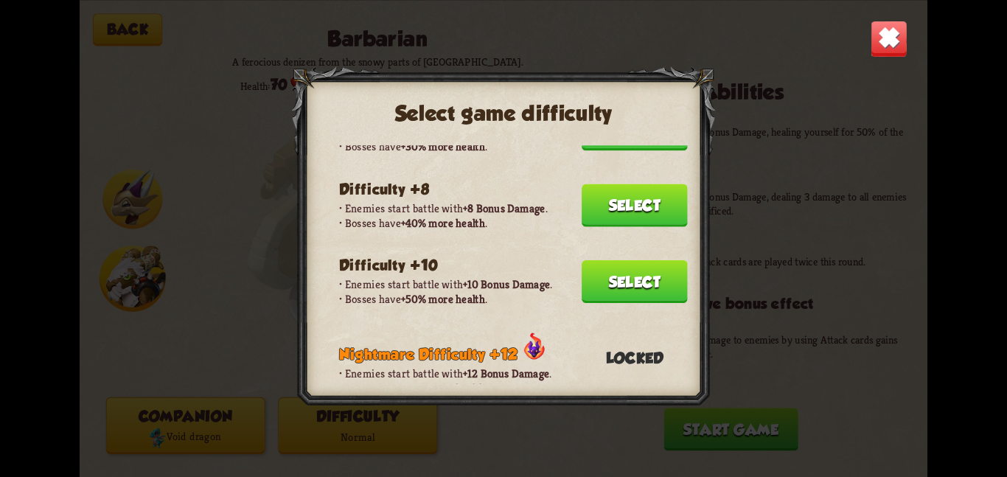
click at [616, 260] on button "Select" at bounding box center [635, 281] width 106 height 43
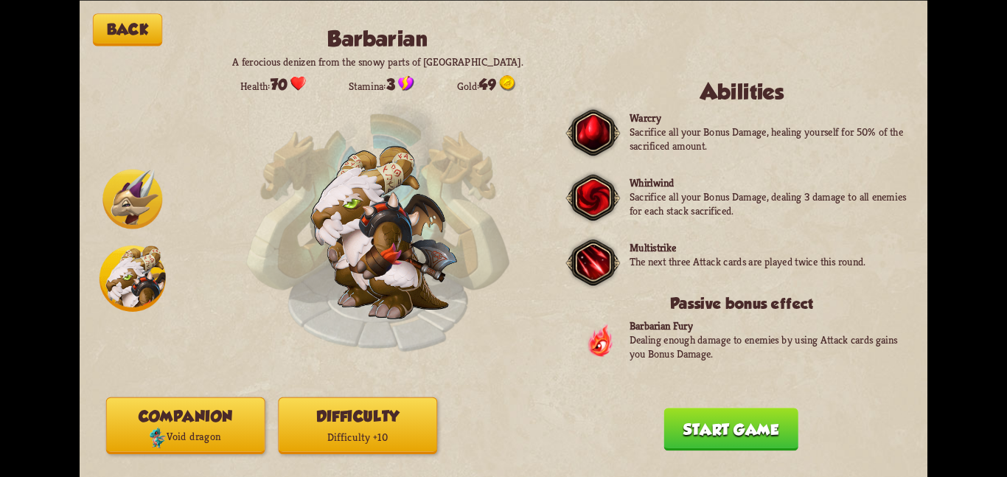
click at [670, 425] on button "Start game" at bounding box center [731, 429] width 134 height 43
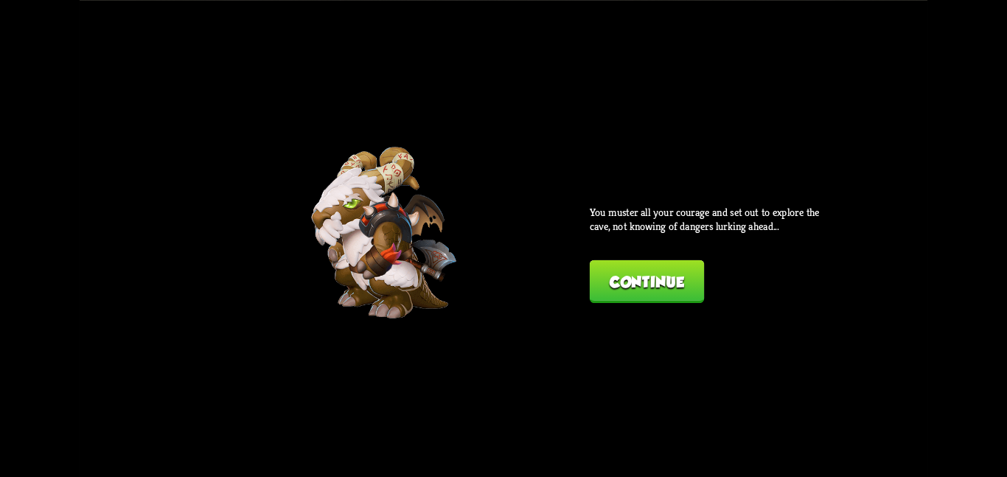
click at [622, 281] on button "Continue" at bounding box center [647, 281] width 114 height 43
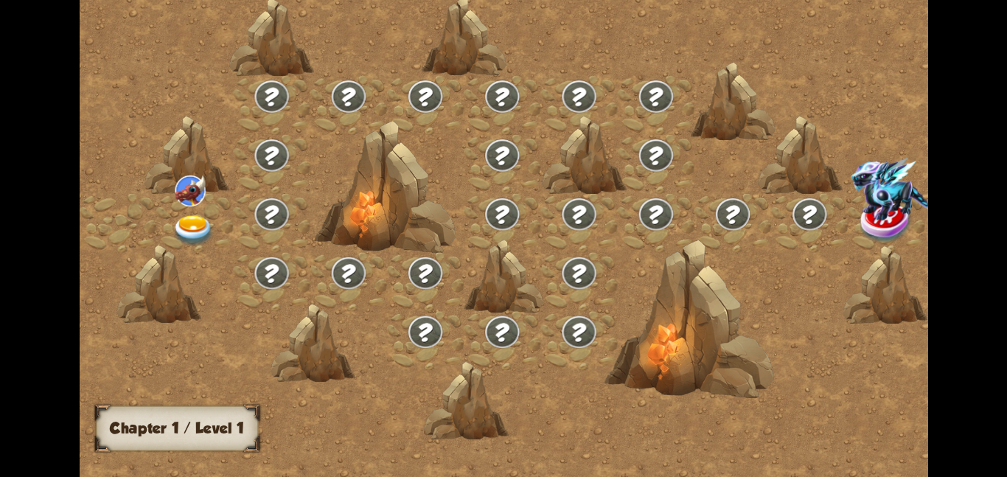
click at [164, 193] on div at bounding box center [194, 222] width 77 height 59
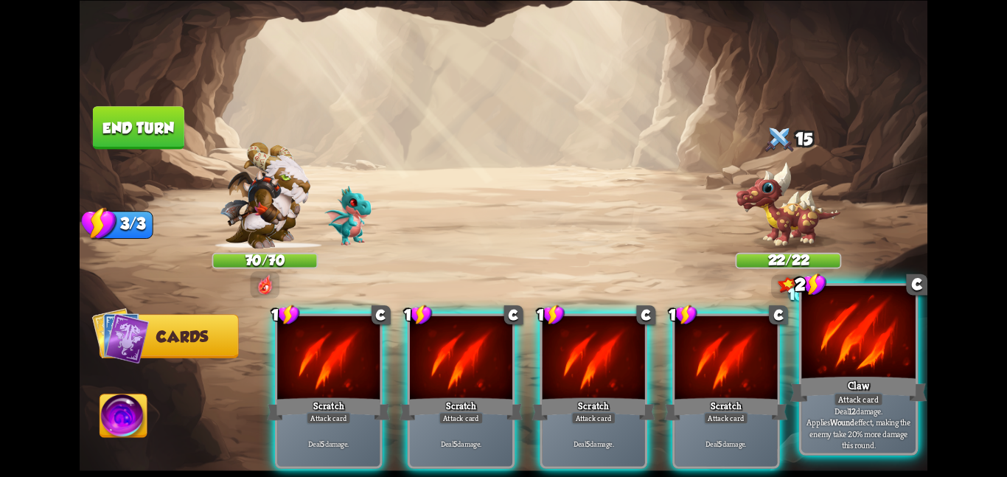
click at [837, 349] on div at bounding box center [859, 333] width 114 height 96
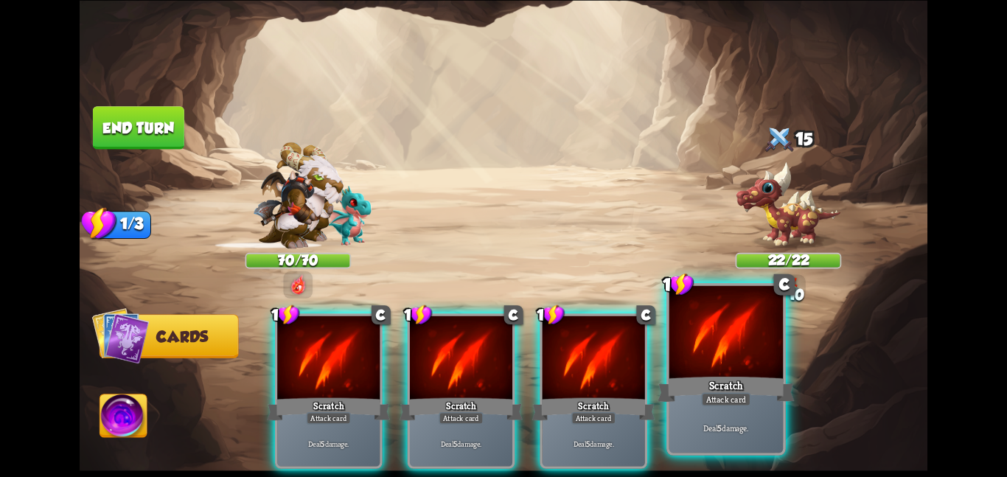
click at [678, 352] on div at bounding box center [727, 333] width 114 height 96
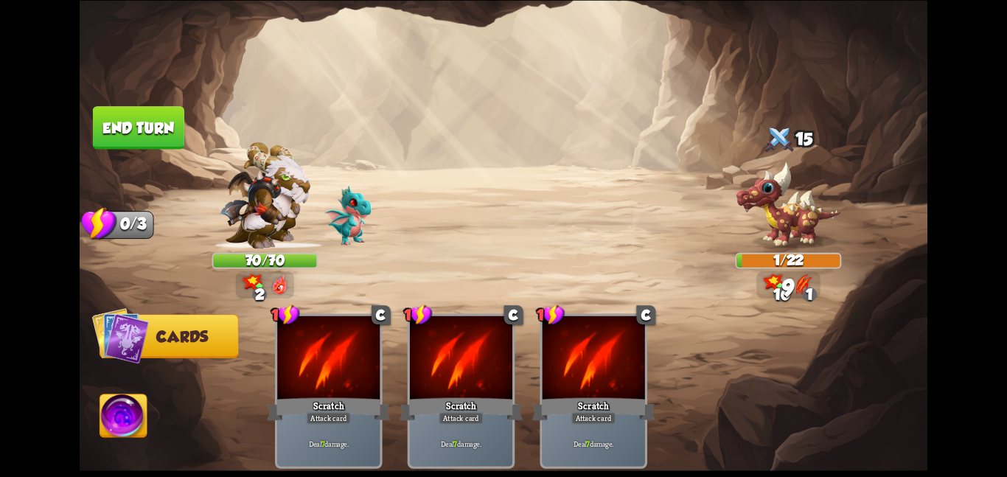
click at [122, 132] on button "End turn" at bounding box center [139, 128] width 92 height 44
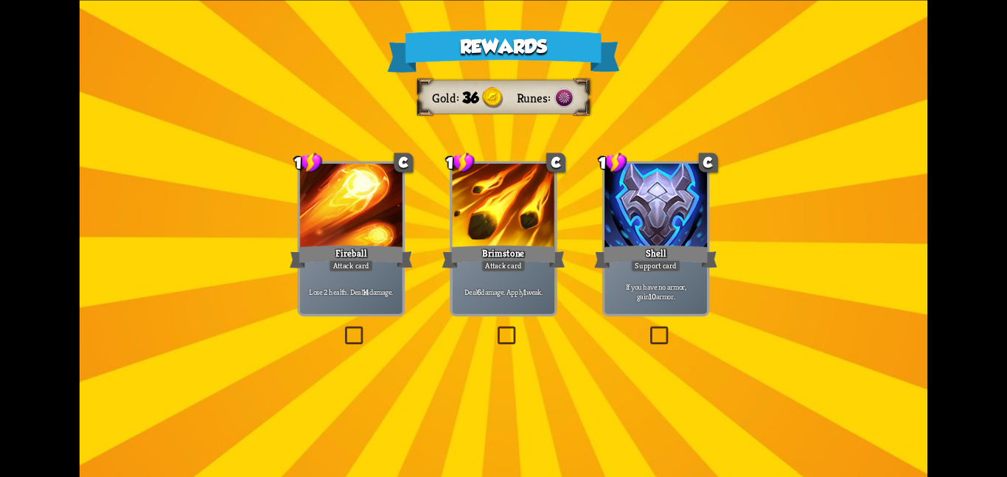
click at [519, 238] on div at bounding box center [503, 207] width 102 height 86
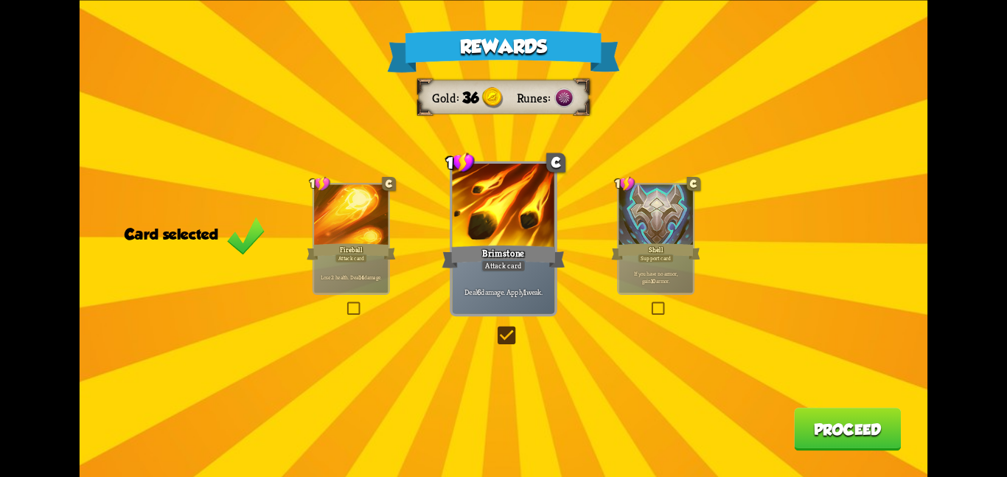
click at [796, 424] on button "Proceed" at bounding box center [847, 429] width 107 height 43
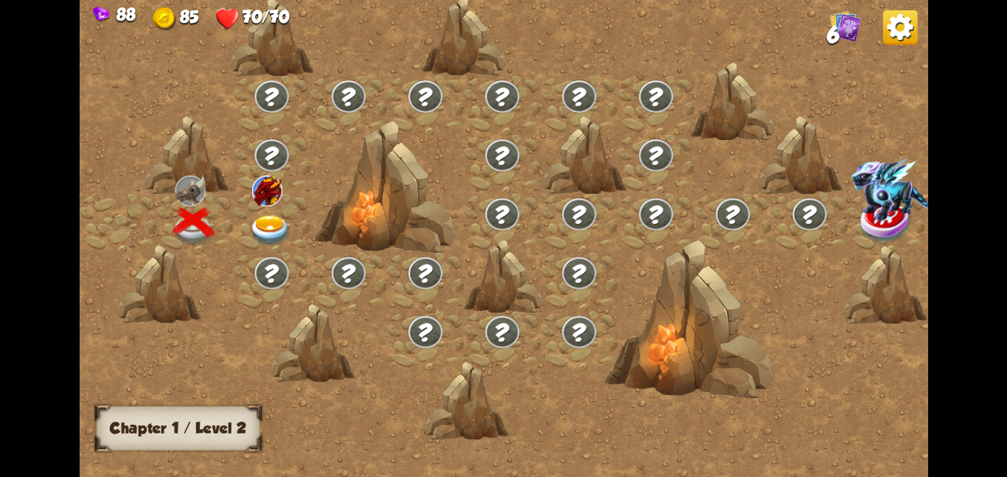
click at [274, 211] on div at bounding box center [271, 222] width 77 height 59
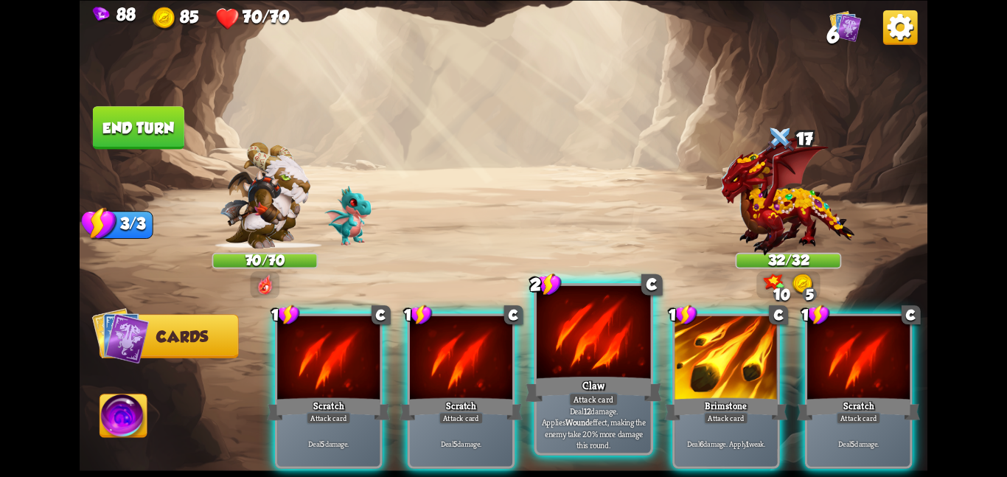
click at [614, 353] on div at bounding box center [594, 333] width 114 height 96
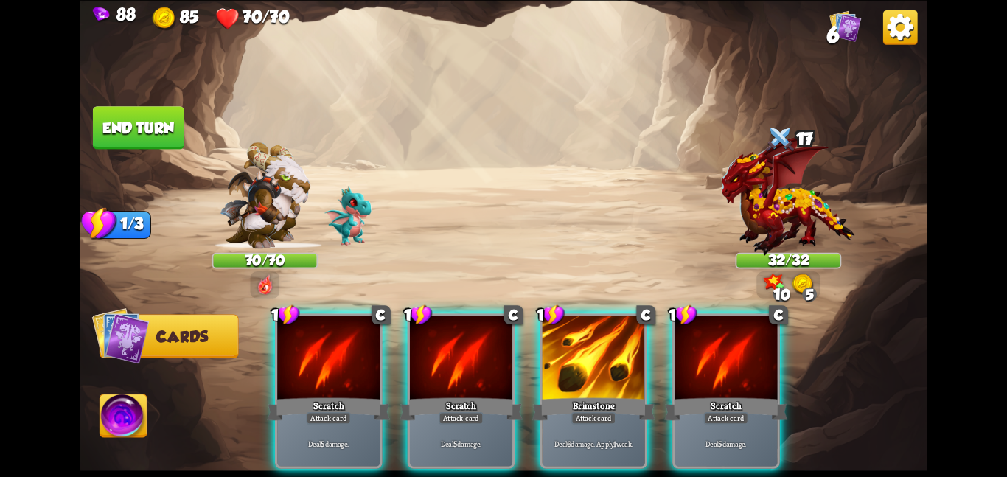
click at [614, 353] on div at bounding box center [594, 359] width 102 height 86
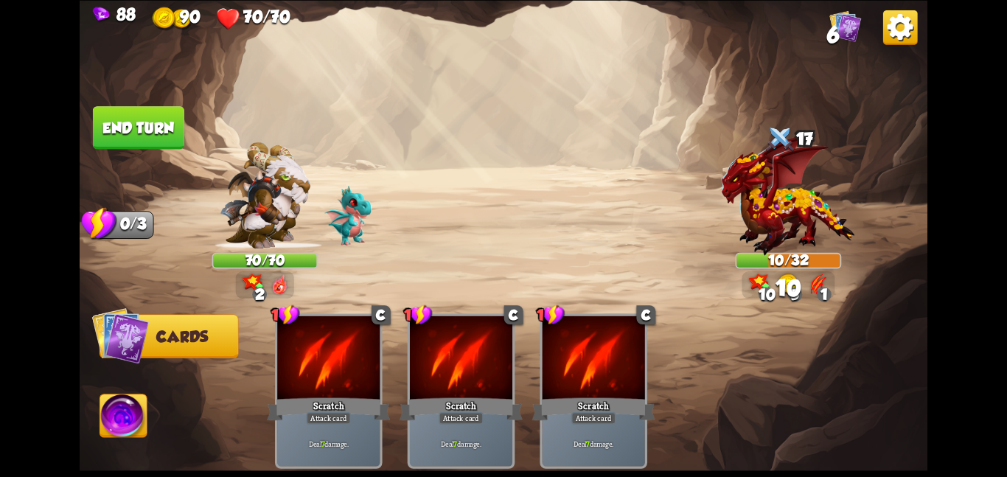
click at [131, 122] on button "End turn" at bounding box center [138, 127] width 93 height 44
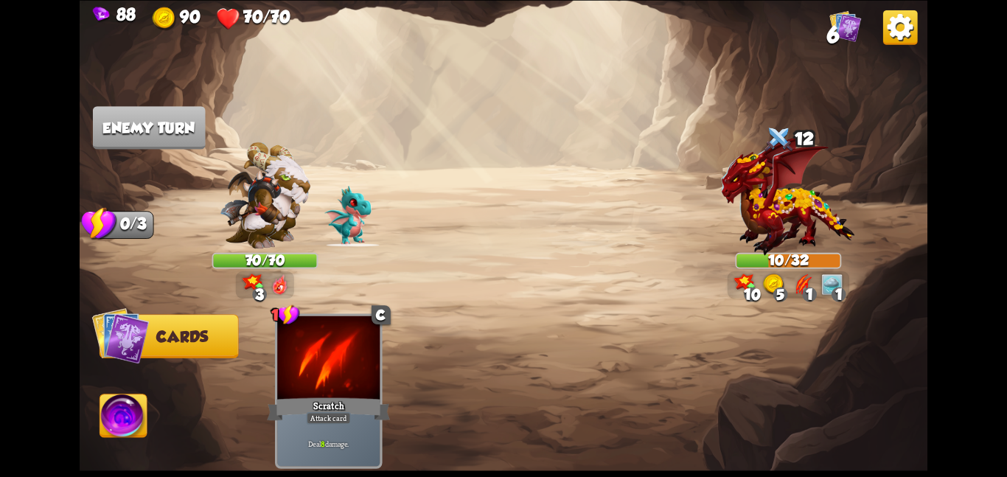
click at [124, 414] on img at bounding box center [123, 419] width 47 height 48
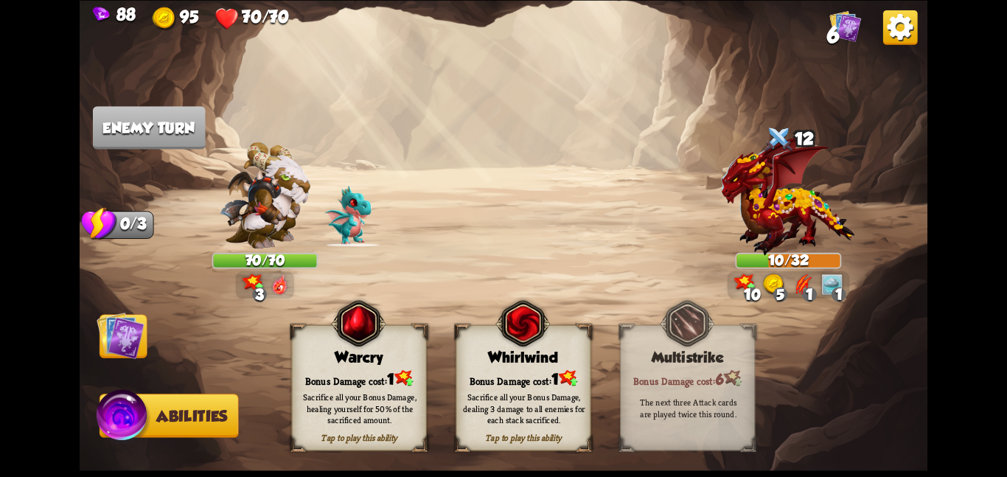
click at [334, 384] on div "Sacrifice all your Bonus Damage, healing yourself for 50% of the sacrificed amo…" at bounding box center [359, 408] width 135 height 53
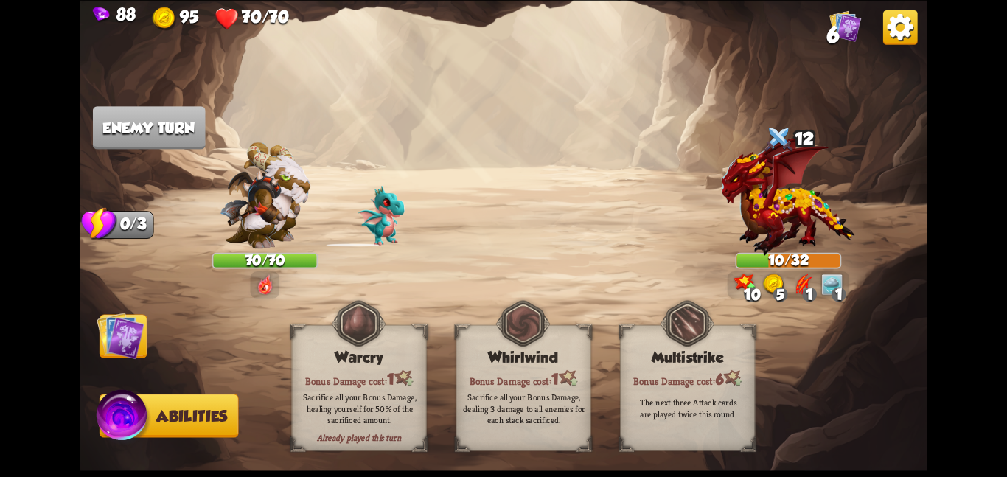
click at [104, 331] on img at bounding box center [121, 335] width 48 height 48
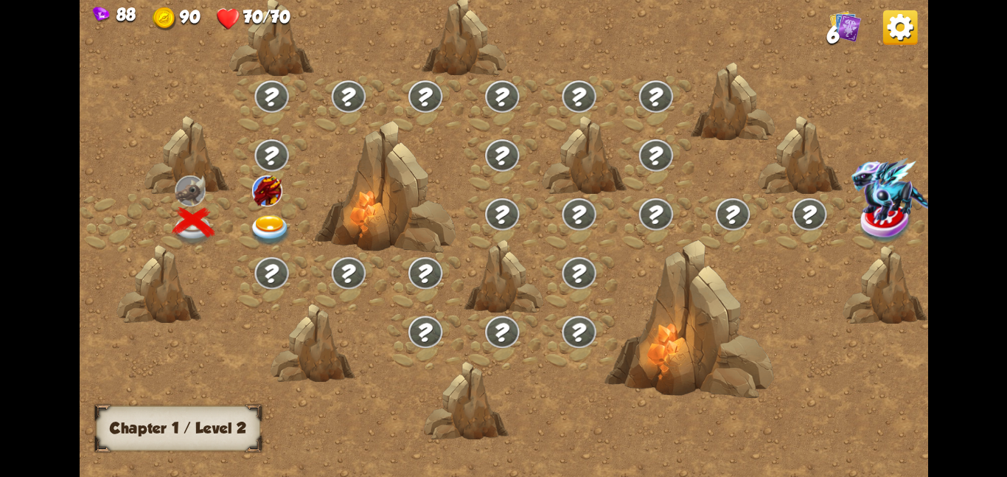
click at [263, 215] on img at bounding box center [270, 230] width 43 height 31
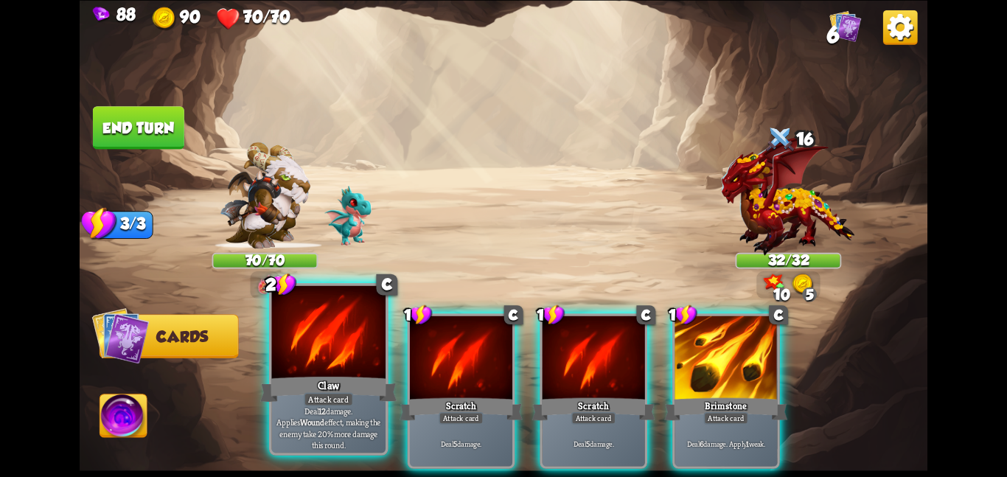
click at [352, 355] on div at bounding box center [328, 333] width 114 height 96
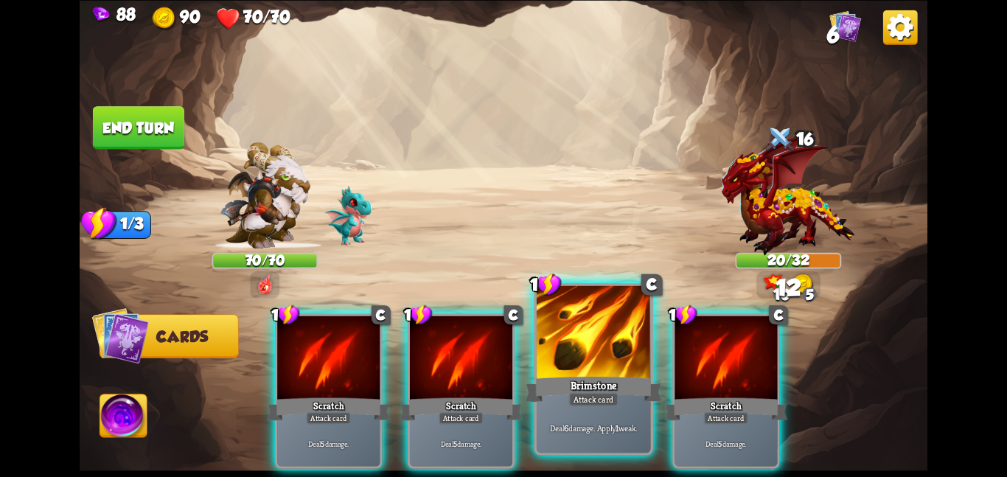
click at [577, 378] on div "Brimstone" at bounding box center [593, 389] width 136 height 30
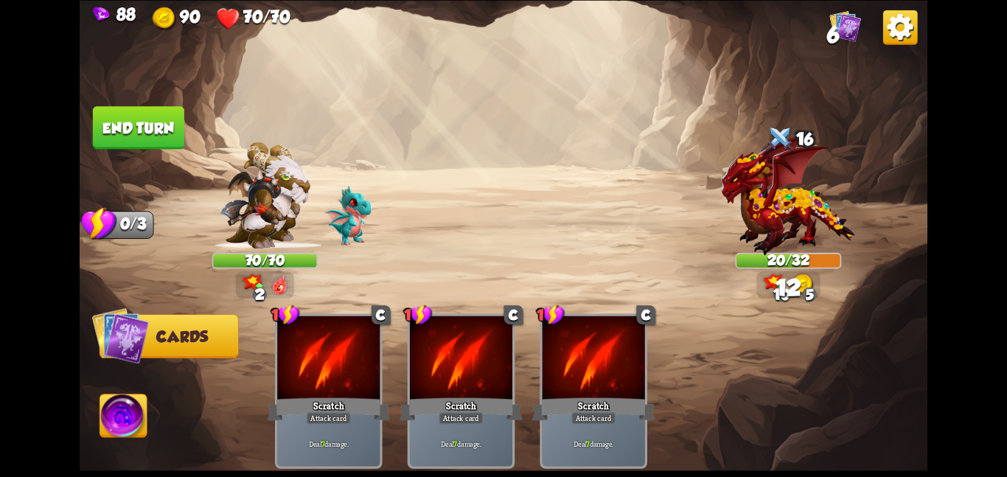
click at [109, 414] on img at bounding box center [123, 419] width 47 height 48
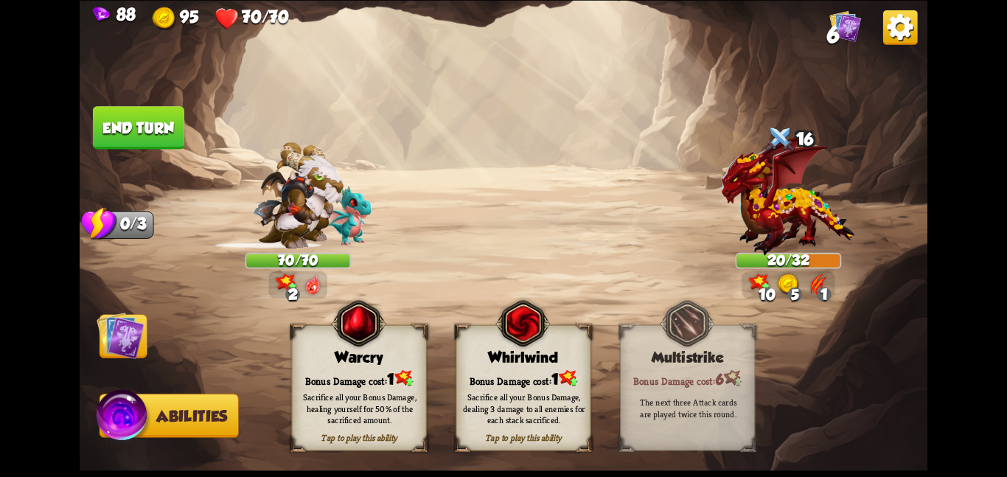
click at [490, 383] on div "Sacrifice all your Bonus Damage, dealing 3 damage to all enemies for each stack…" at bounding box center [523, 408] width 135 height 53
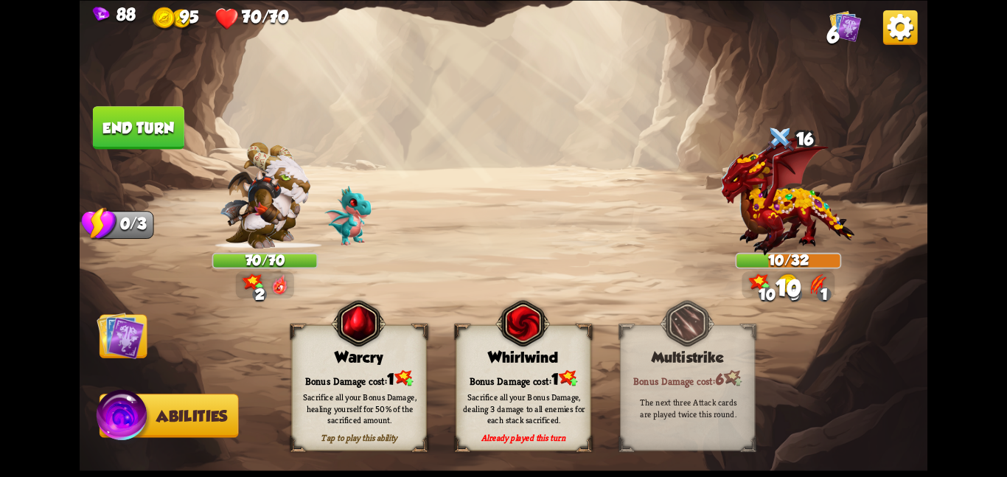
click at [109, 325] on img at bounding box center [121, 335] width 48 height 48
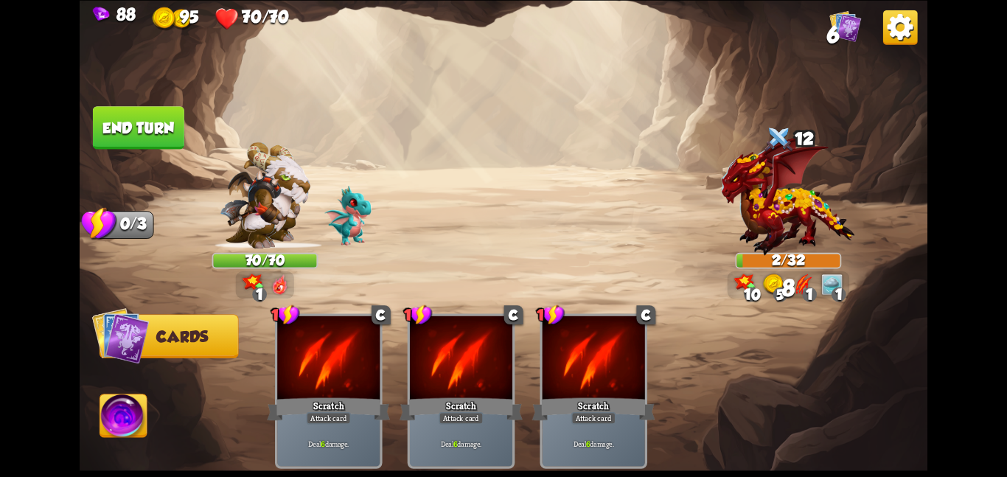
click at [162, 116] on button "End turn" at bounding box center [138, 127] width 91 height 43
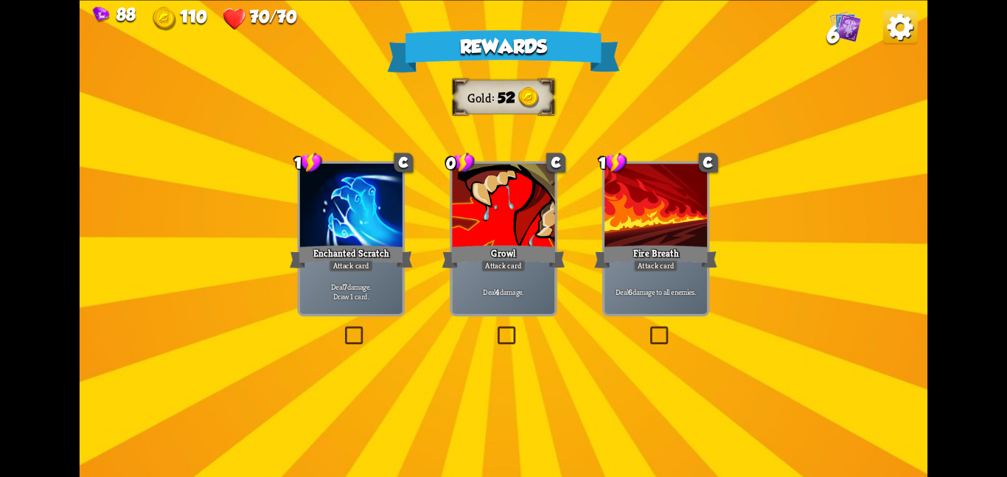
click at [403, 219] on div "1 C Enchanted Scratch Attack card Deal 7 damage. Draw 1 card." at bounding box center [352, 238] width 108 height 155
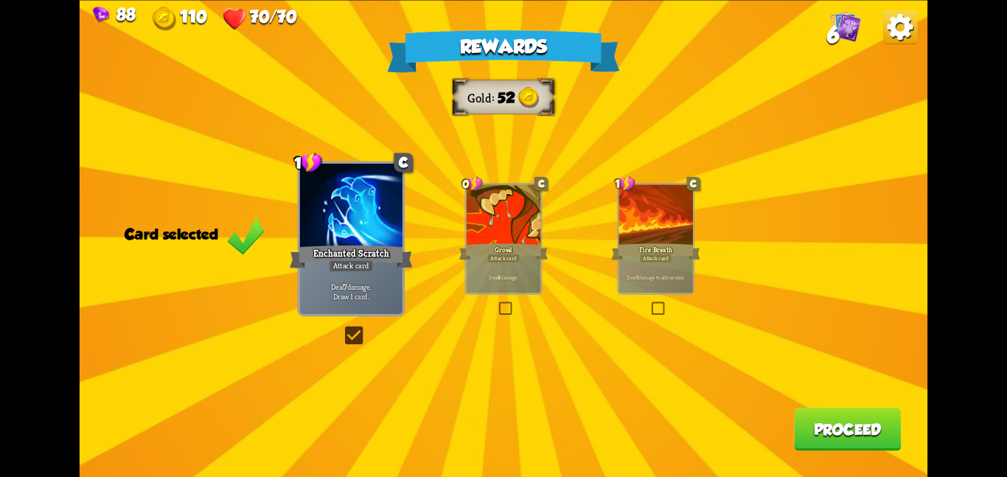
click at [822, 423] on button "Proceed" at bounding box center [847, 429] width 107 height 43
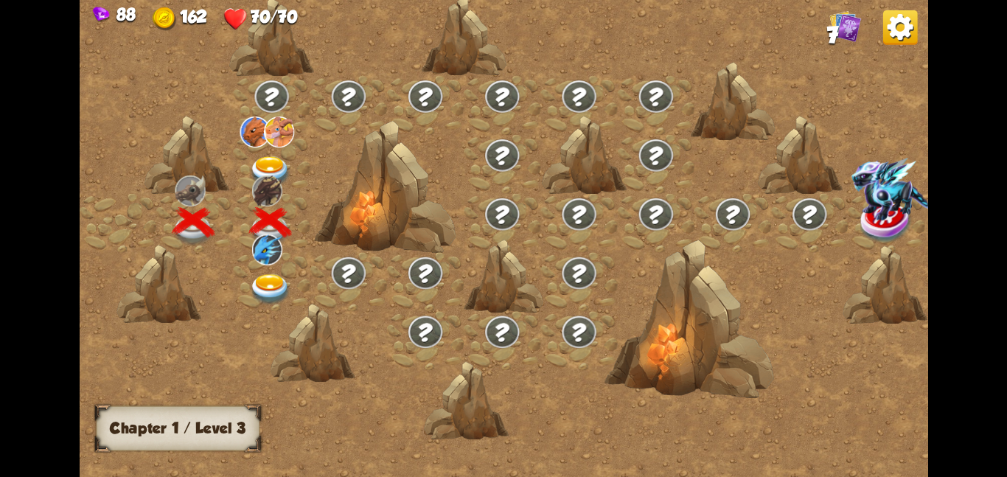
click at [270, 157] on img at bounding box center [270, 171] width 43 height 31
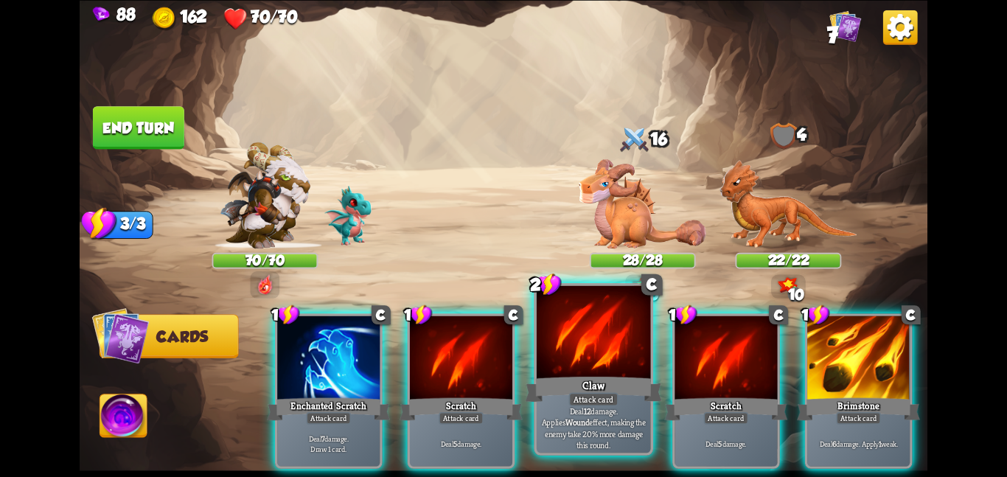
click at [597, 364] on div at bounding box center [594, 333] width 114 height 96
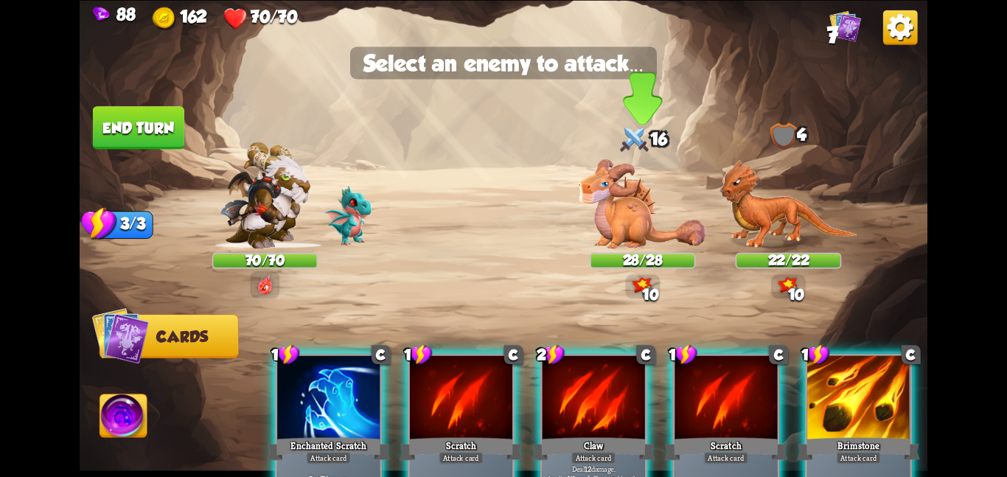
click at [608, 220] on img at bounding box center [643, 203] width 128 height 89
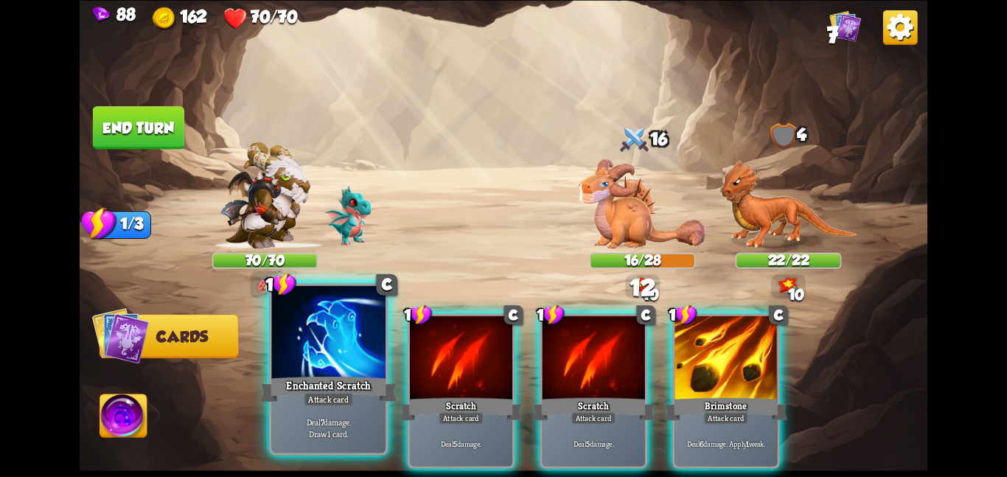
click at [368, 376] on div "Enchanted Scratch" at bounding box center [328, 389] width 136 height 30
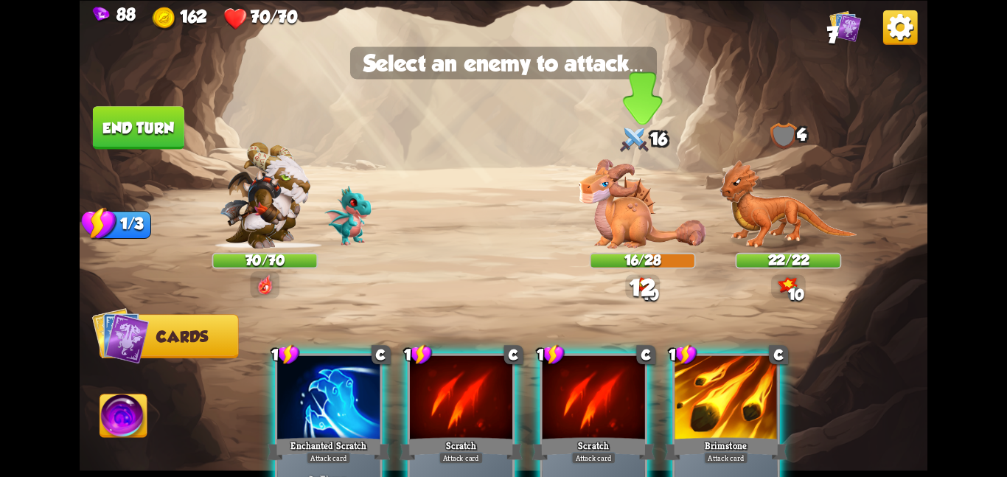
click at [630, 218] on img at bounding box center [643, 203] width 128 height 89
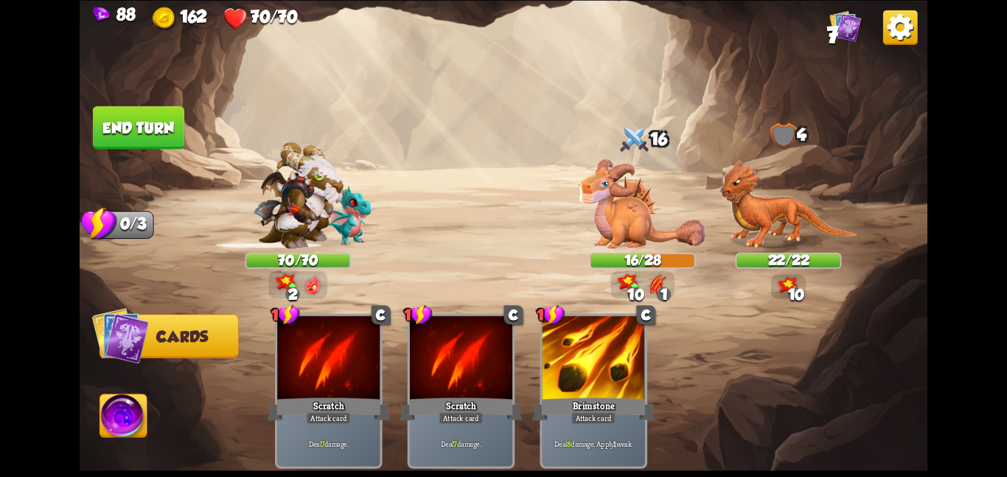
click at [128, 417] on img at bounding box center [123, 419] width 47 height 48
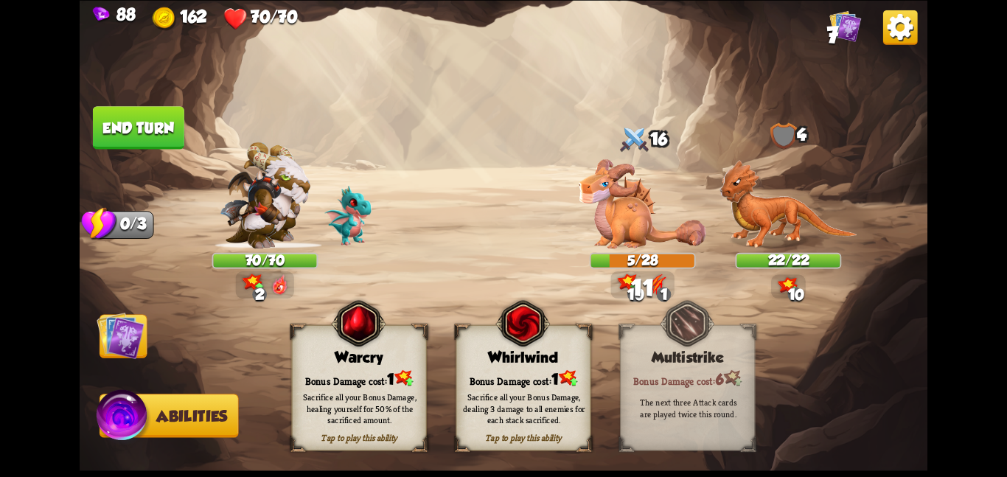
click at [487, 378] on div "Bonus Damage cost: 1" at bounding box center [523, 378] width 134 height 19
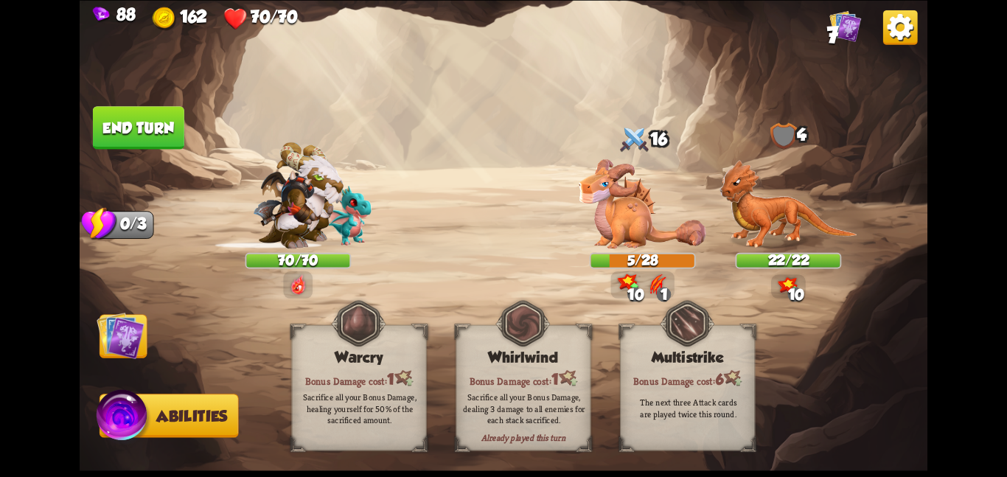
click at [111, 351] on img at bounding box center [121, 335] width 48 height 48
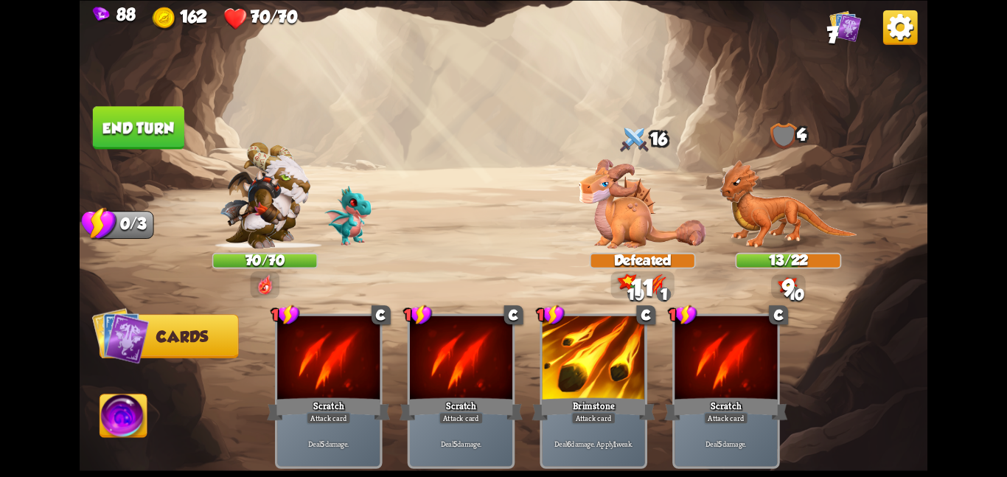
click at [150, 122] on button "End turn" at bounding box center [138, 127] width 91 height 43
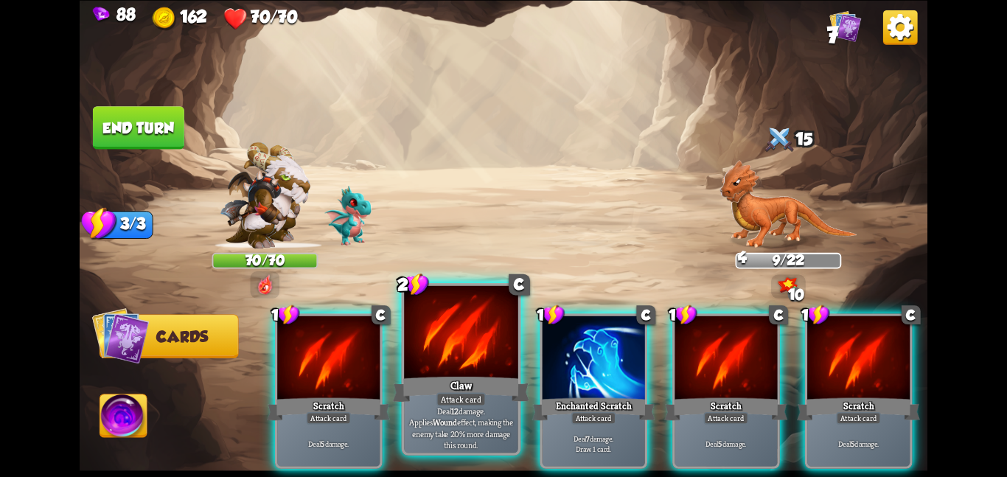
click at [450, 365] on div at bounding box center [461, 333] width 114 height 96
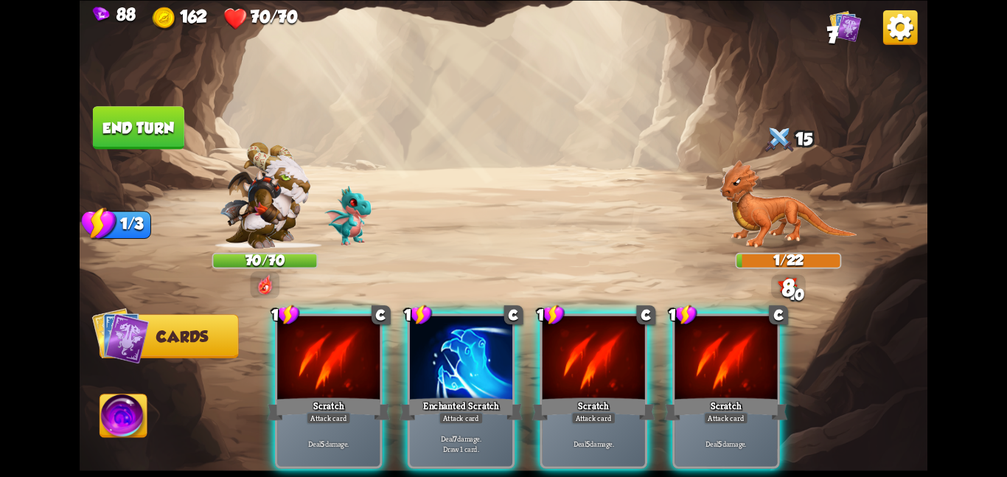
click at [146, 125] on button "End turn" at bounding box center [138, 127] width 91 height 43
